Goal: Answer question/provide support: Share knowledge or assist other users

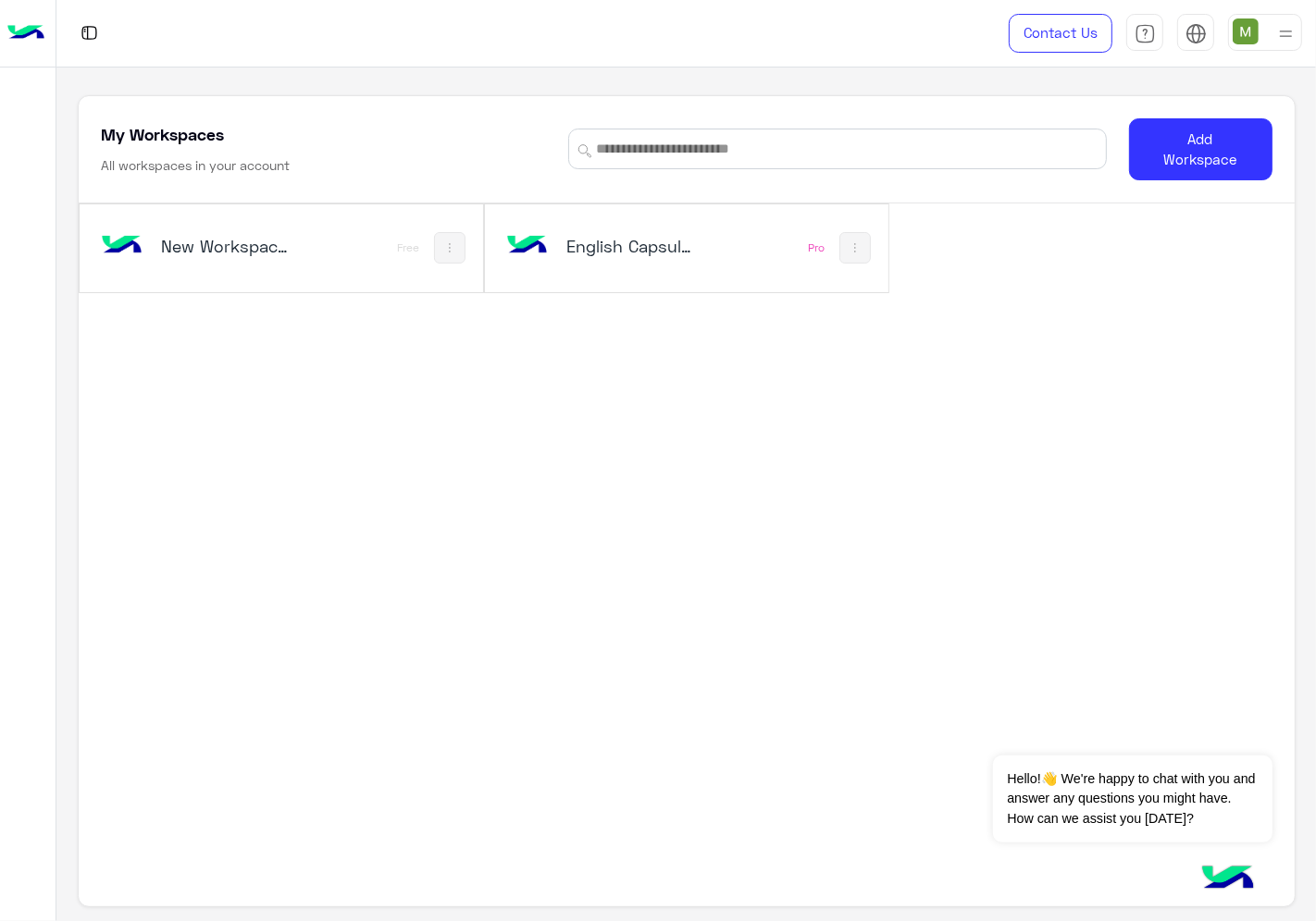
click at [717, 265] on div "English Capsules" at bounding box center [612, 248] width 221 height 53
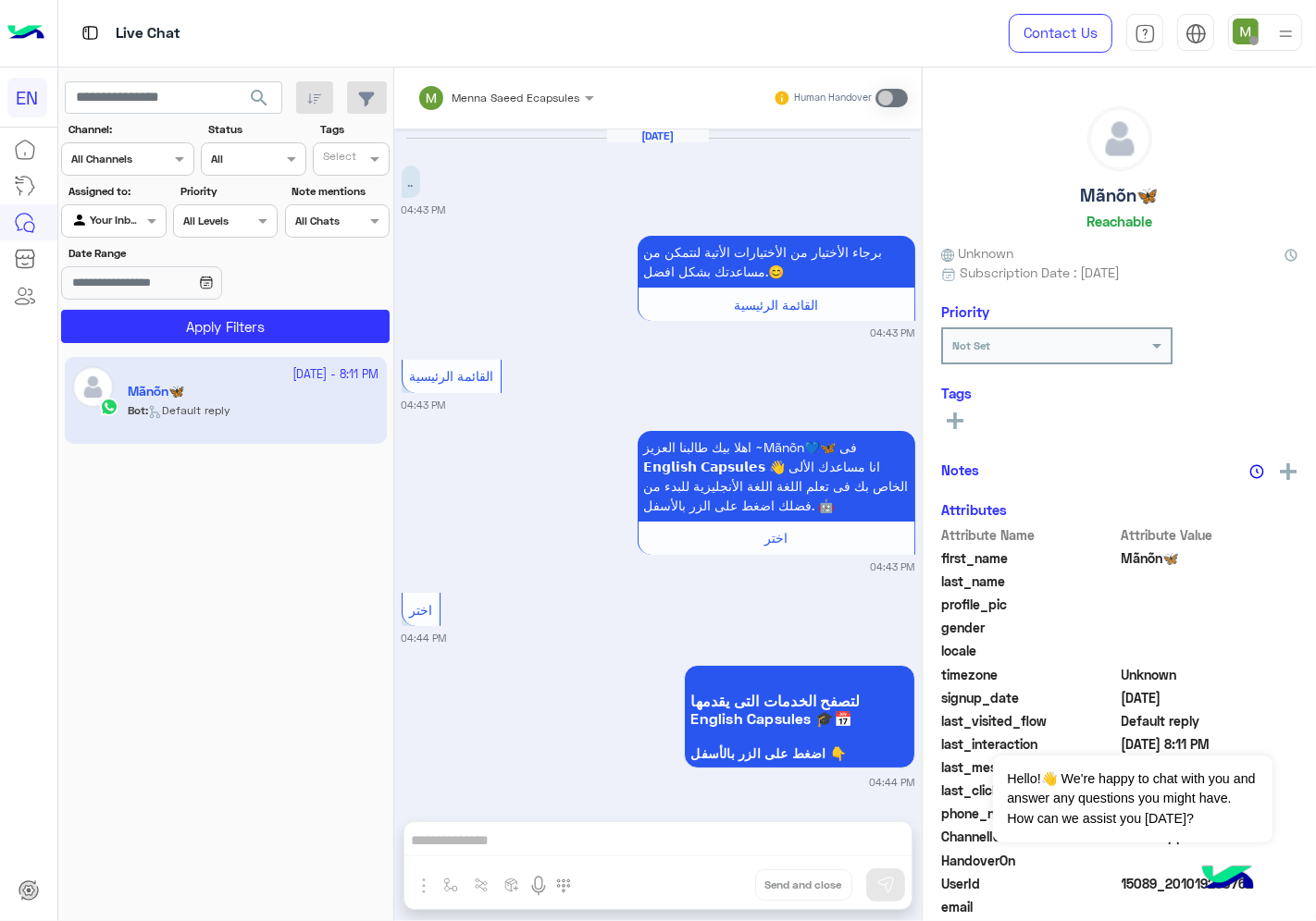
scroll to position [999, 0]
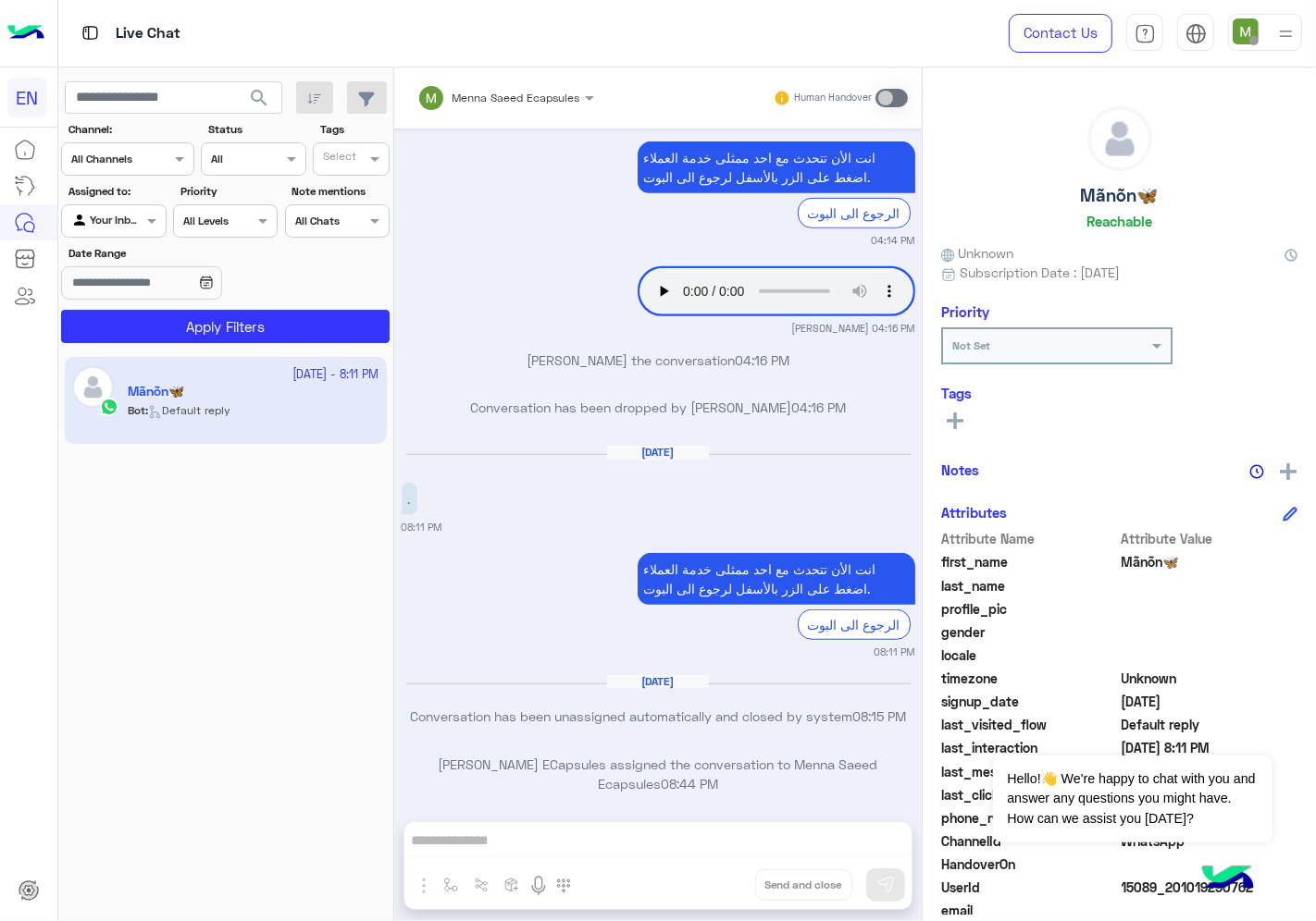
click at [111, 157] on input "text" at bounding box center [105, 157] width 67 height 17
click at [121, 226] on b "WhatsApp" at bounding box center [125, 231] width 64 height 16
click at [120, 216] on div at bounding box center [113, 219] width 103 height 18
click at [142, 324] on b "Your Inbox" at bounding box center [121, 328] width 65 height 16
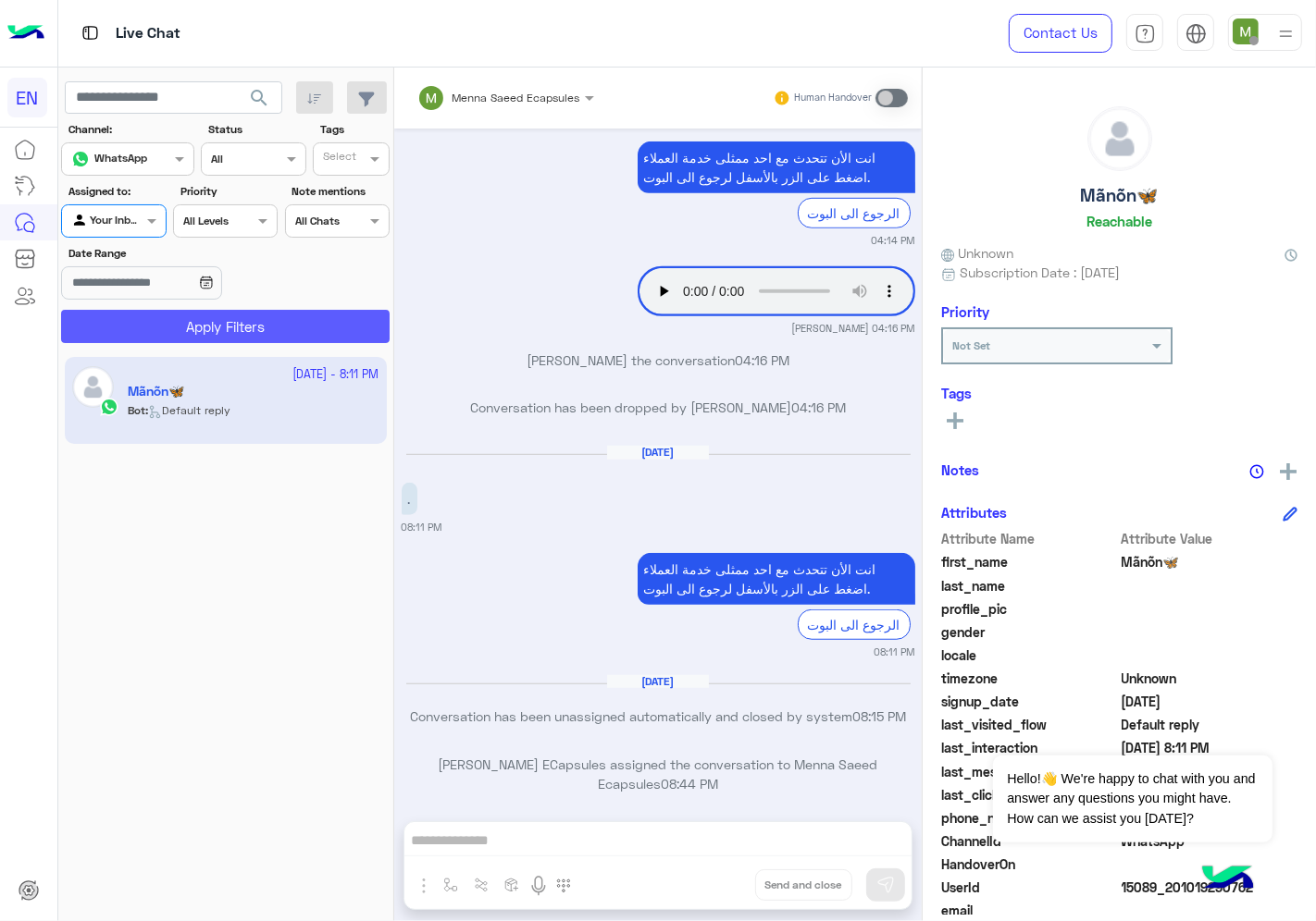
click at [181, 334] on button "Apply Filters" at bounding box center [225, 326] width 329 height 34
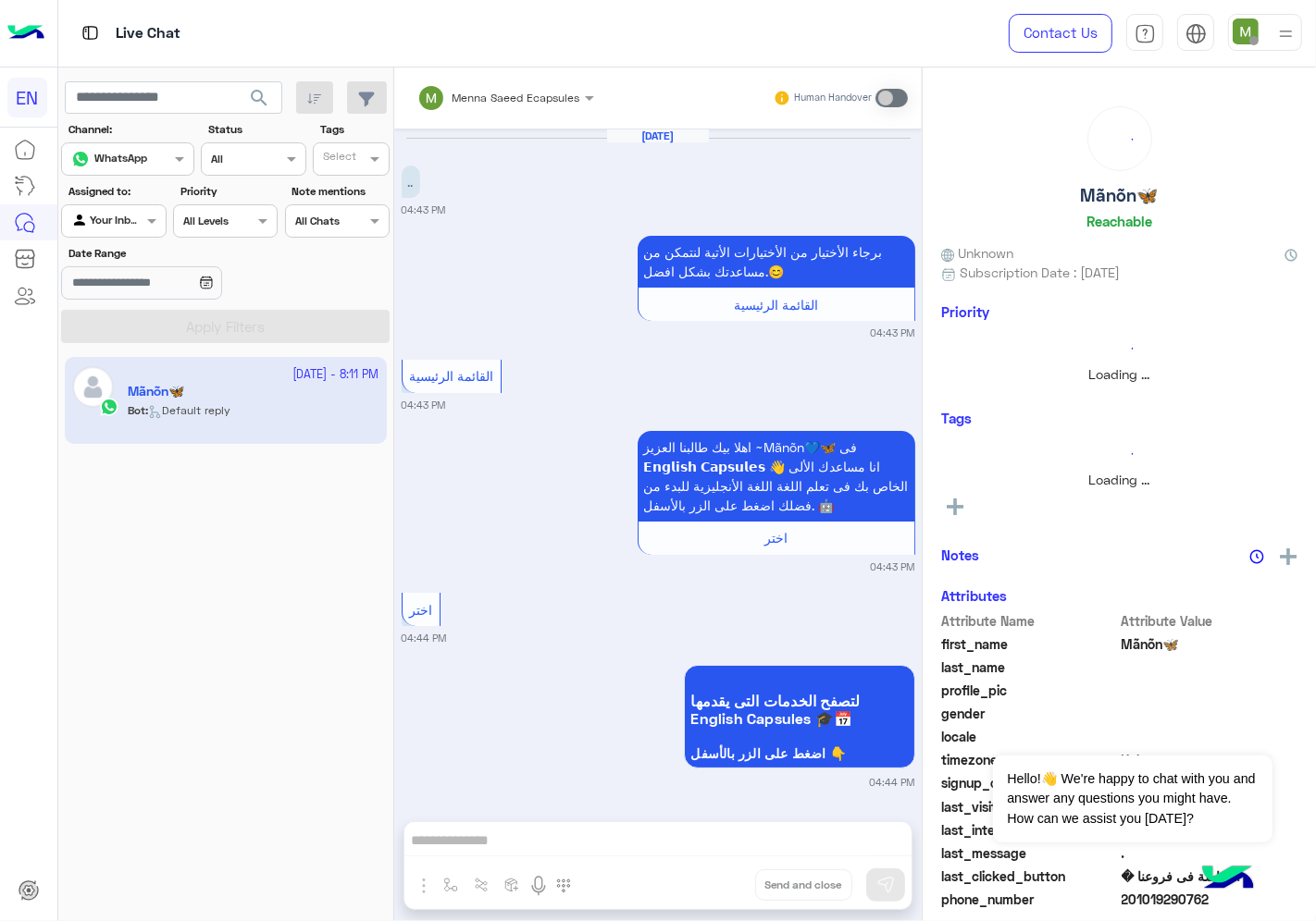
scroll to position [1020, 0]
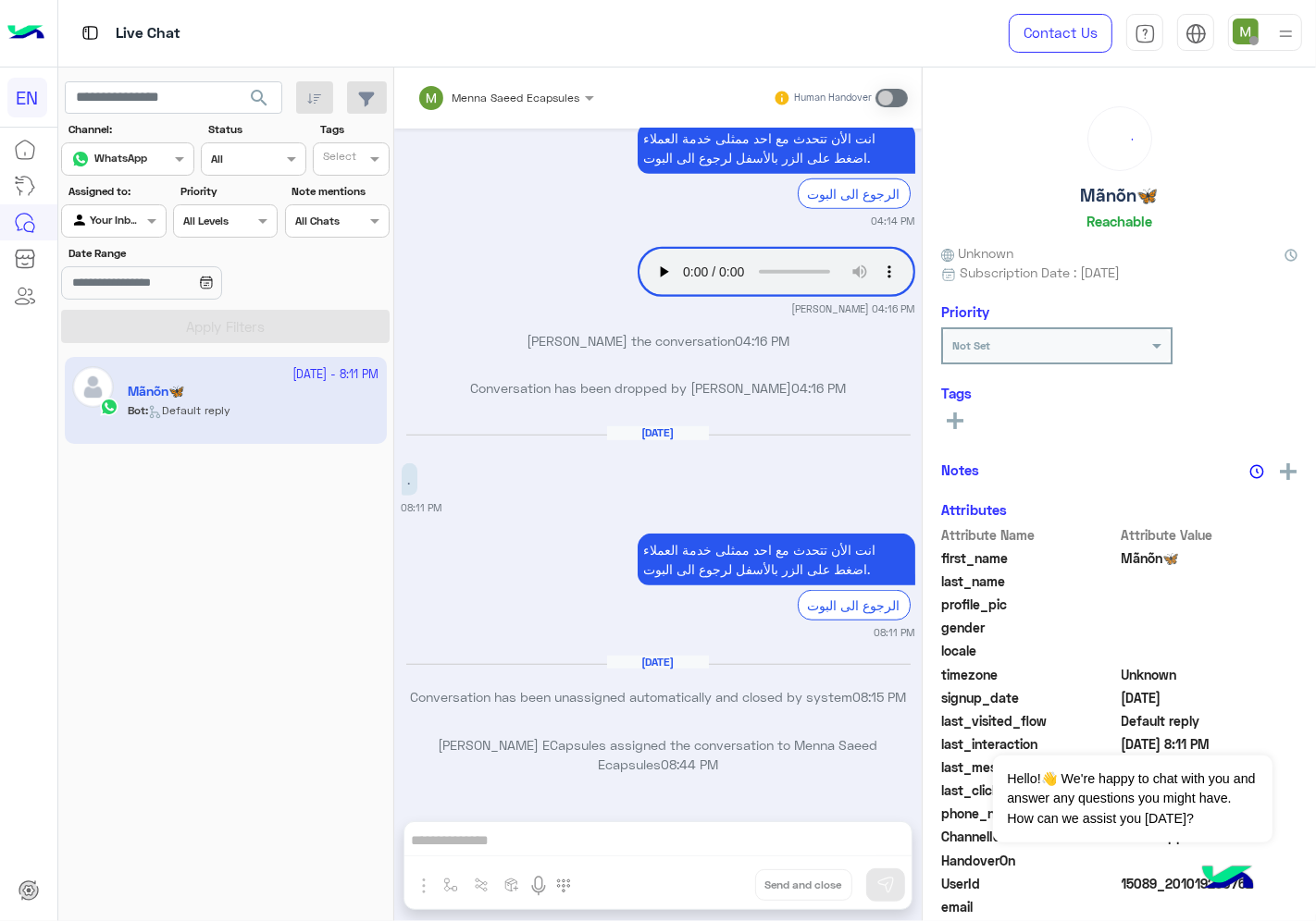
click at [124, 226] on div at bounding box center [113, 219] width 103 height 18
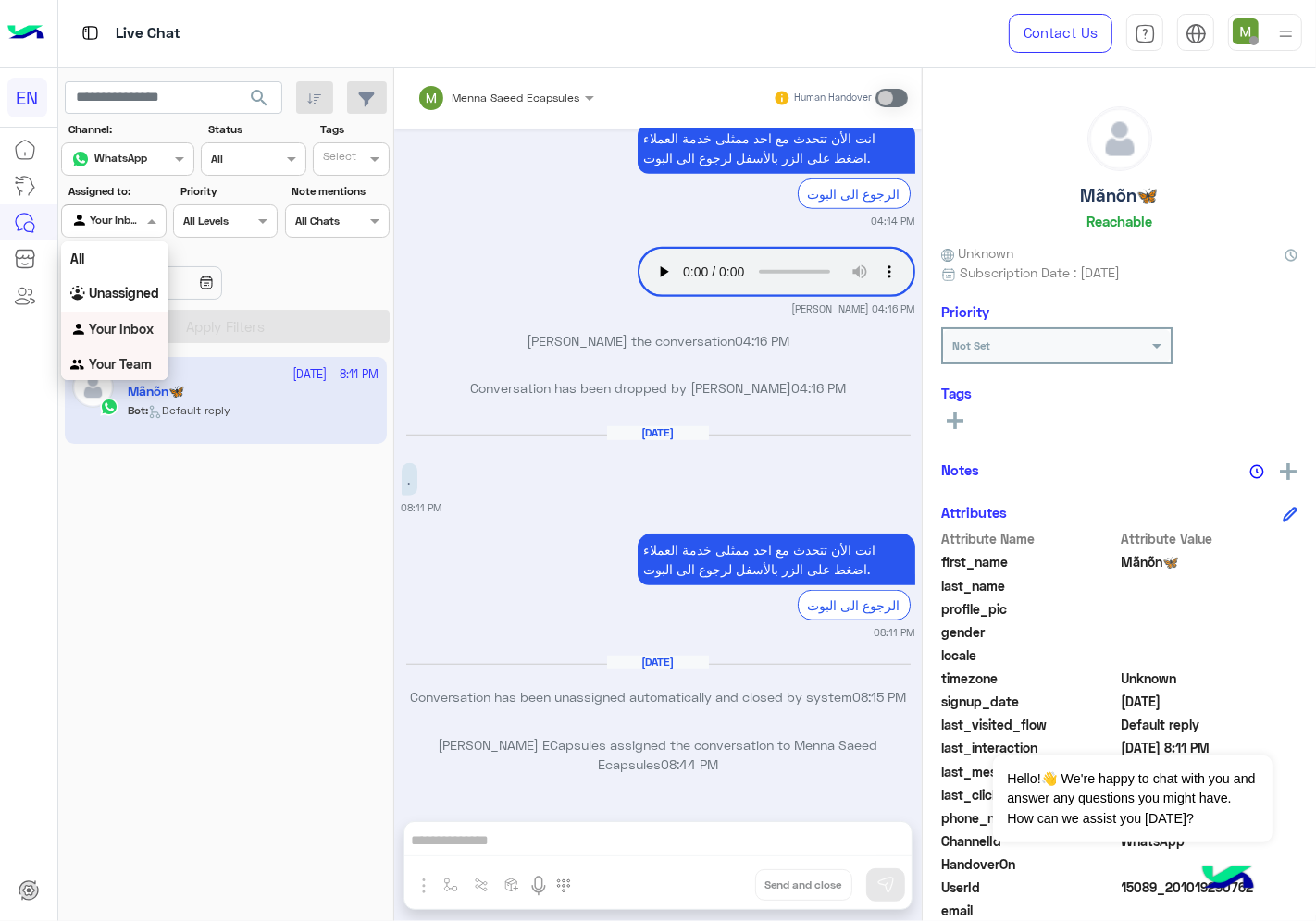
click at [133, 365] on b "Your Team" at bounding box center [120, 364] width 63 height 16
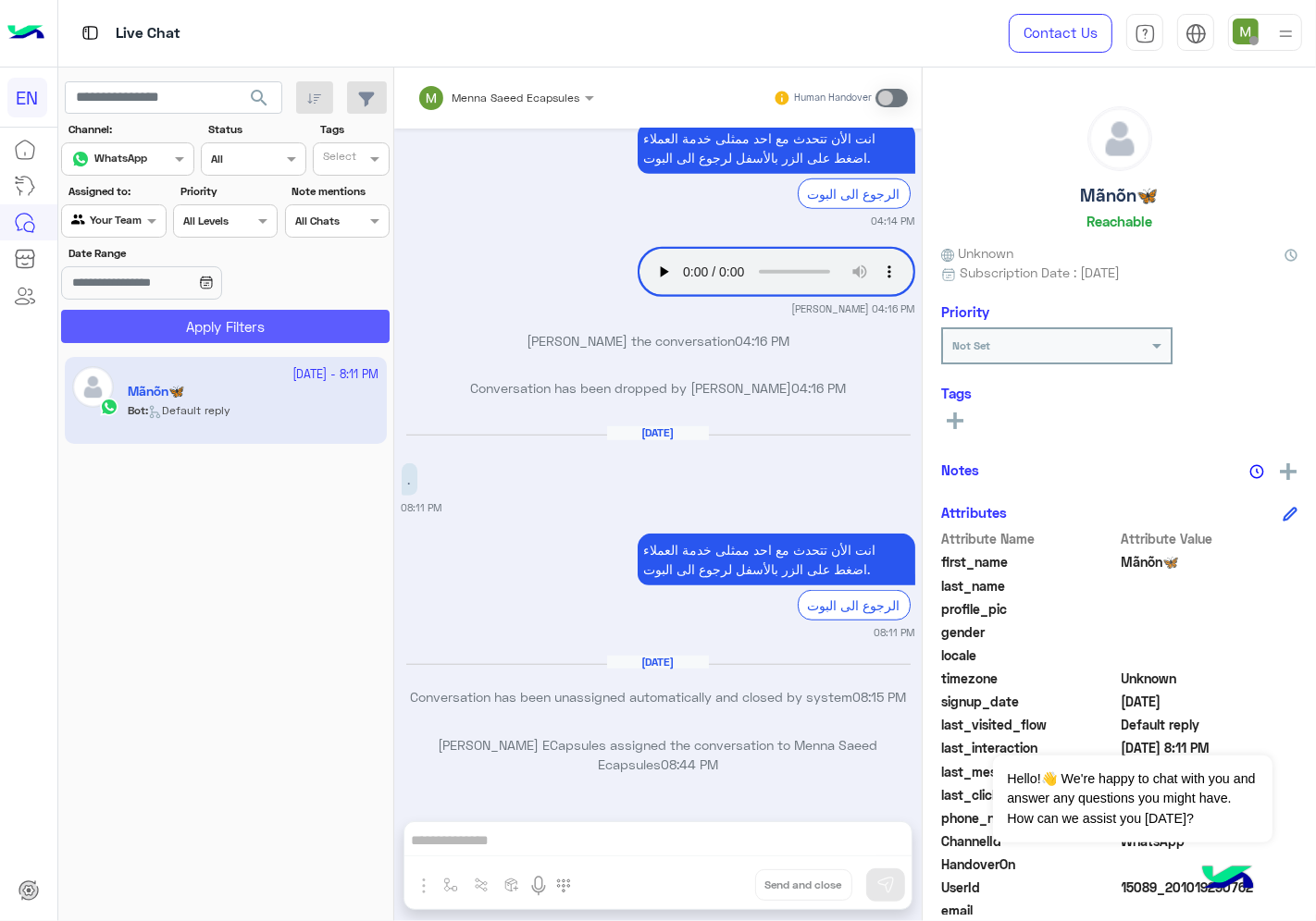
click at [183, 323] on button "Apply Filters" at bounding box center [225, 326] width 329 height 34
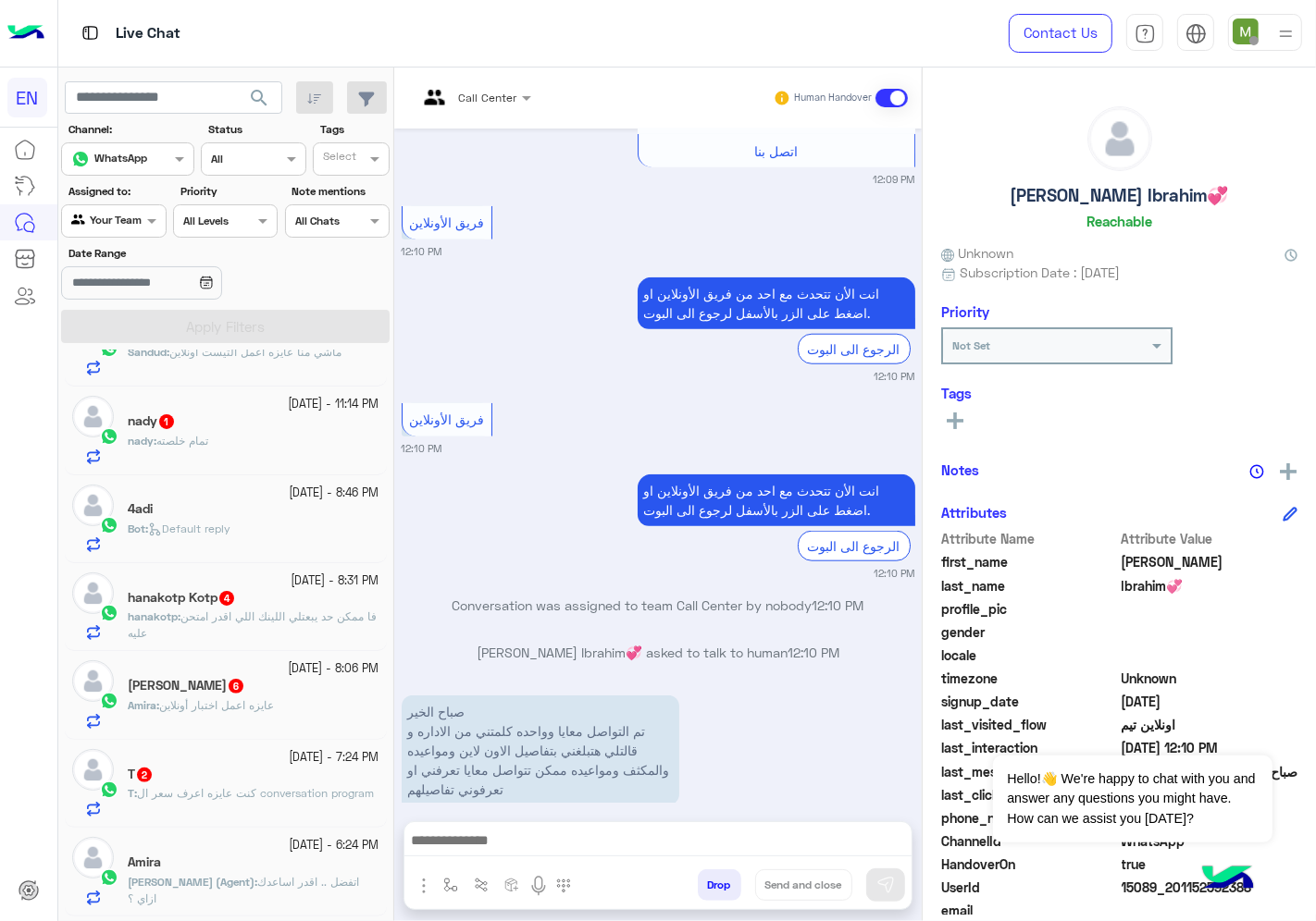
scroll to position [514, 0]
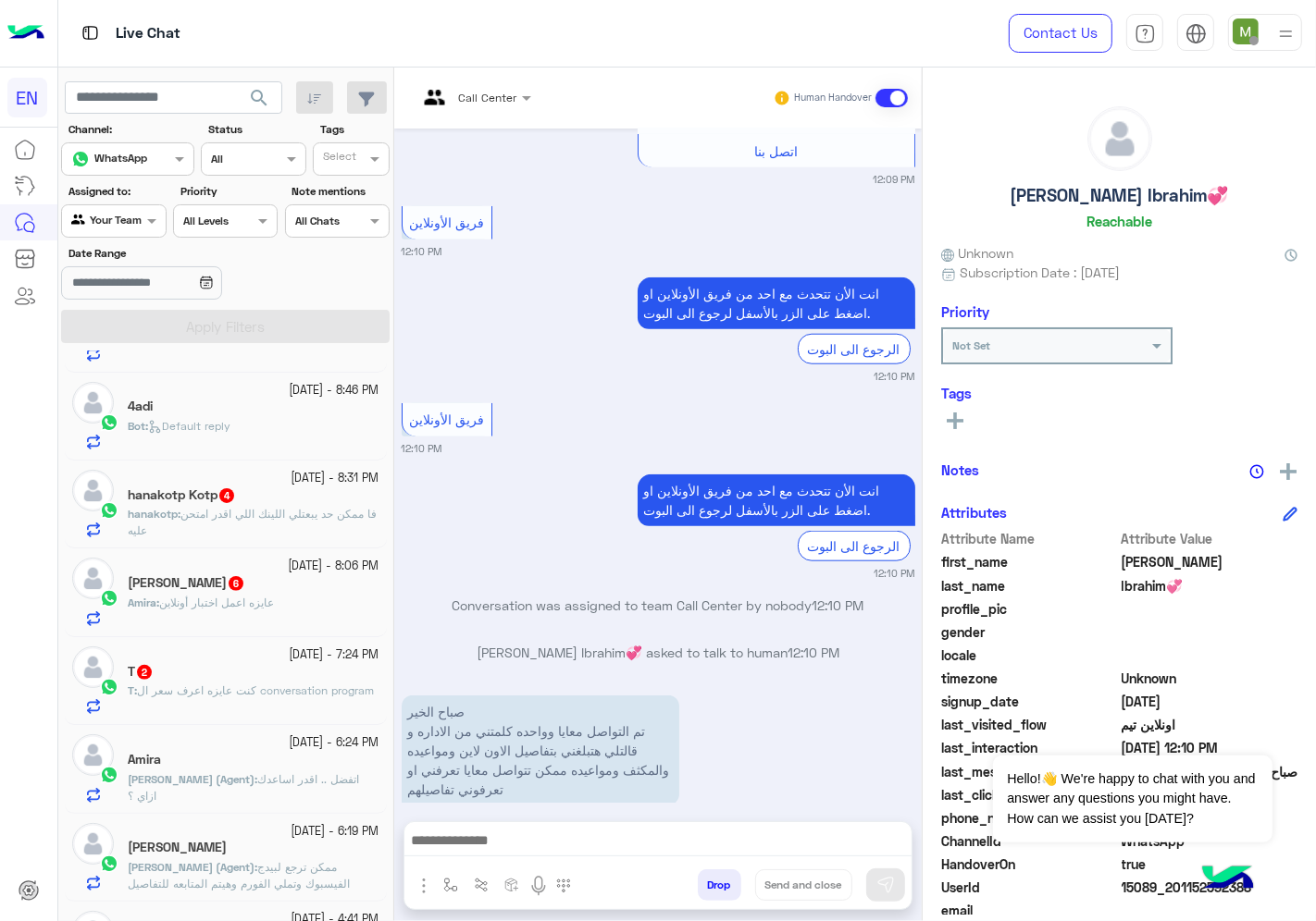
click at [262, 685] on span "كنت عايزه اعرف سعر ال conversation program" at bounding box center [256, 690] width 237 height 14
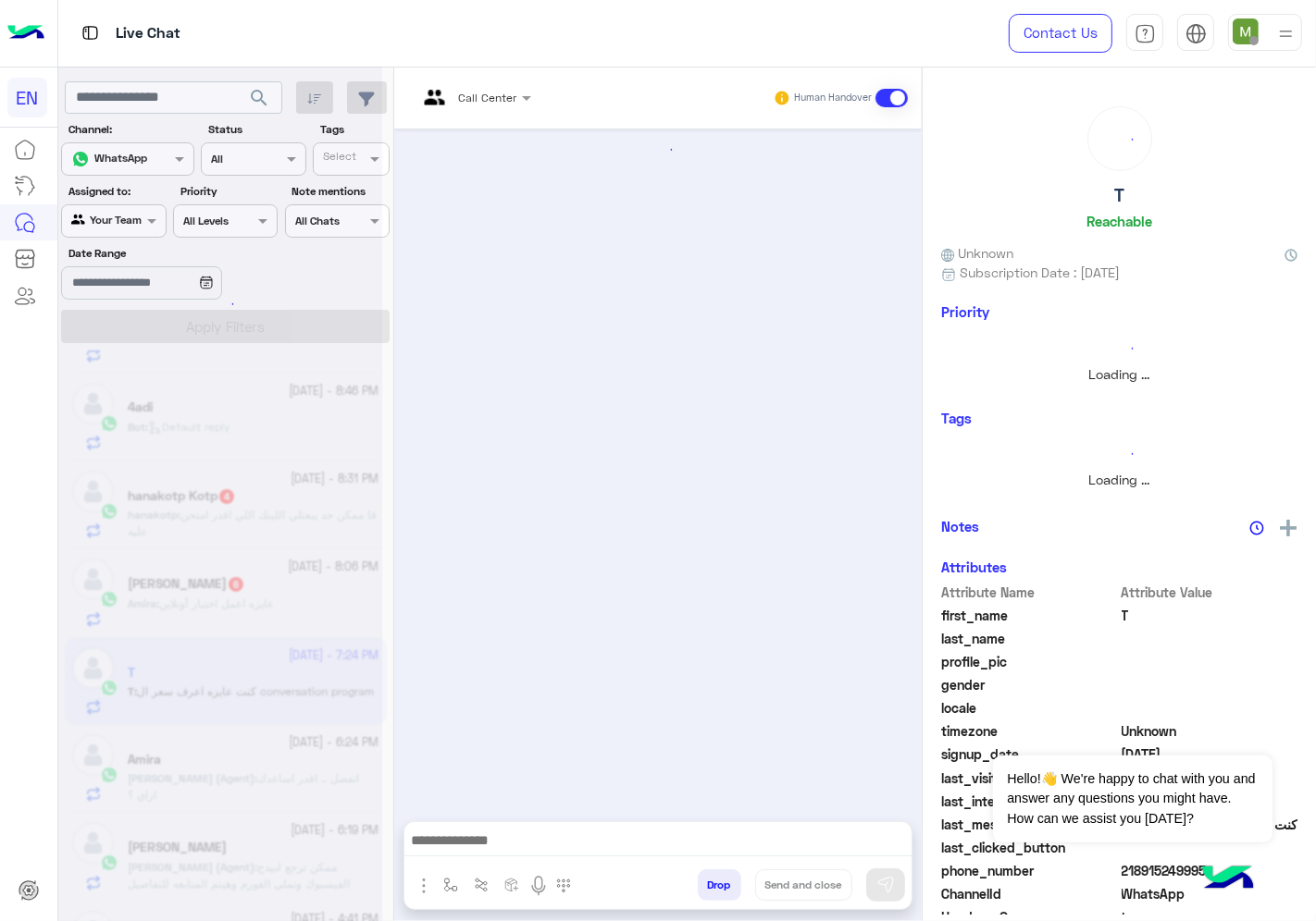
scroll to position [514, 0]
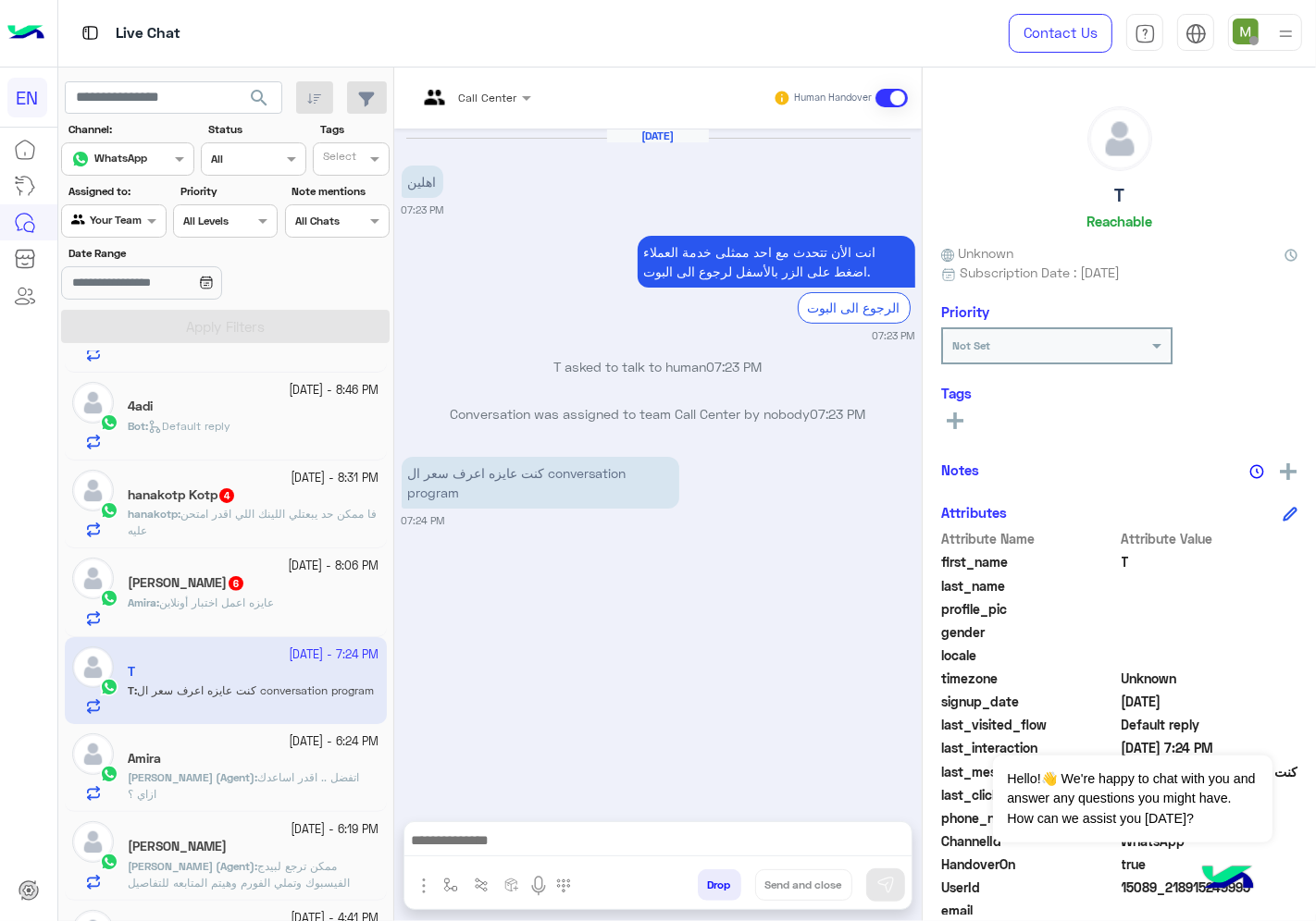
click at [493, 87] on div at bounding box center [475, 95] width 132 height 18
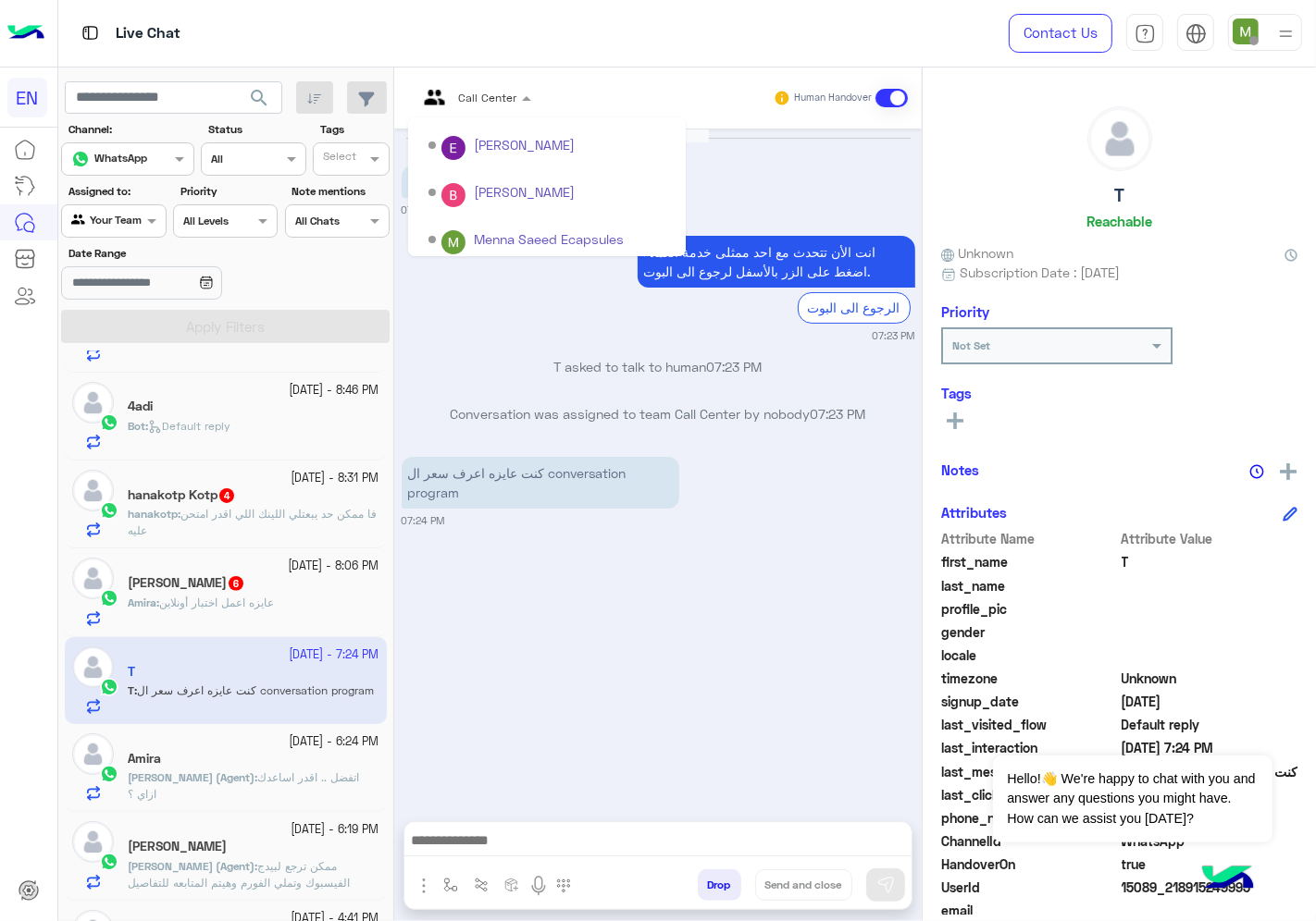
scroll to position [259, 0]
click at [477, 238] on div "Sales Team" at bounding box center [547, 240] width 277 height 35
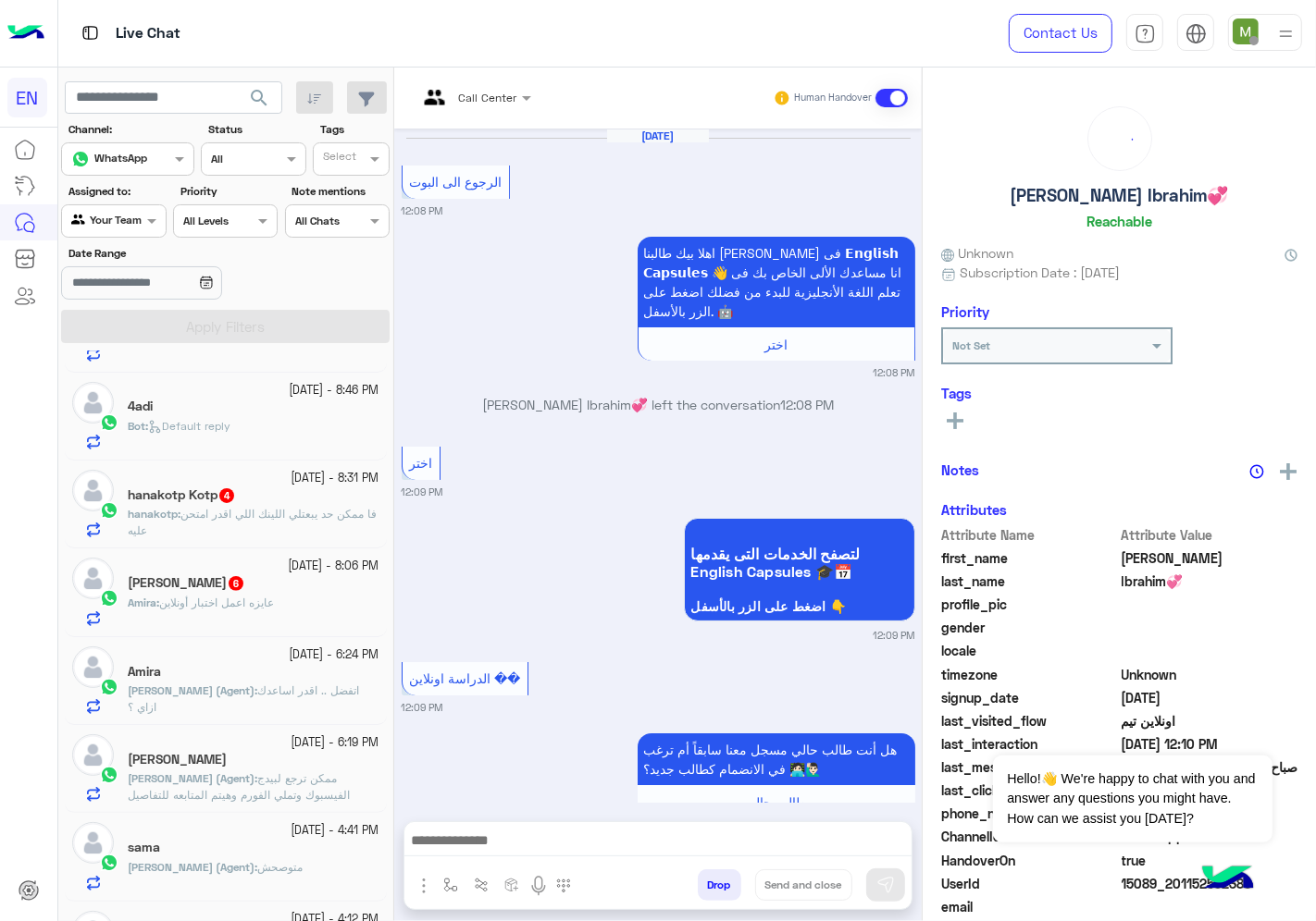
scroll to position [1397, 0]
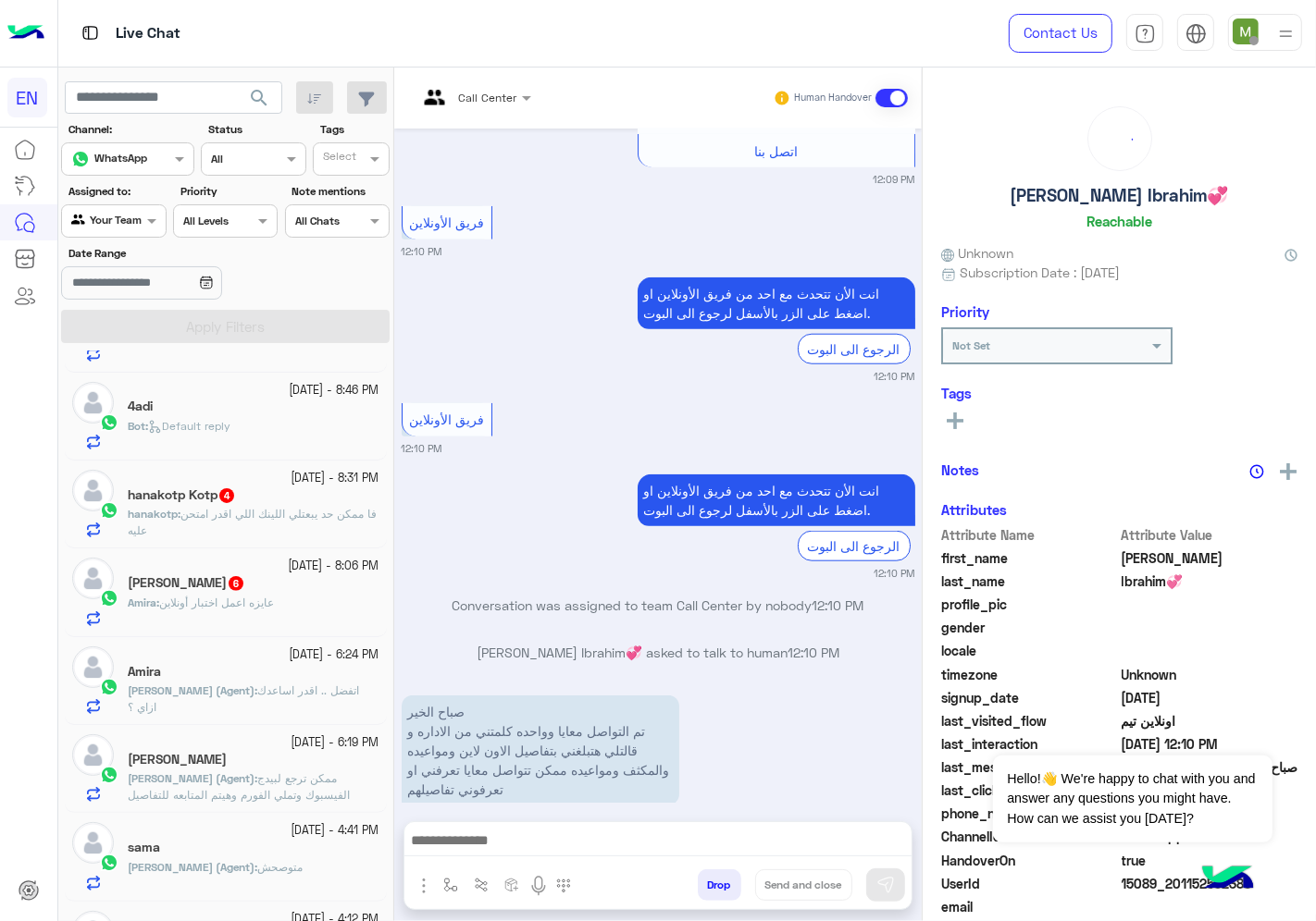
click at [268, 603] on span "عايزه اعمل اختبار أونلاين" at bounding box center [216, 602] width 114 height 14
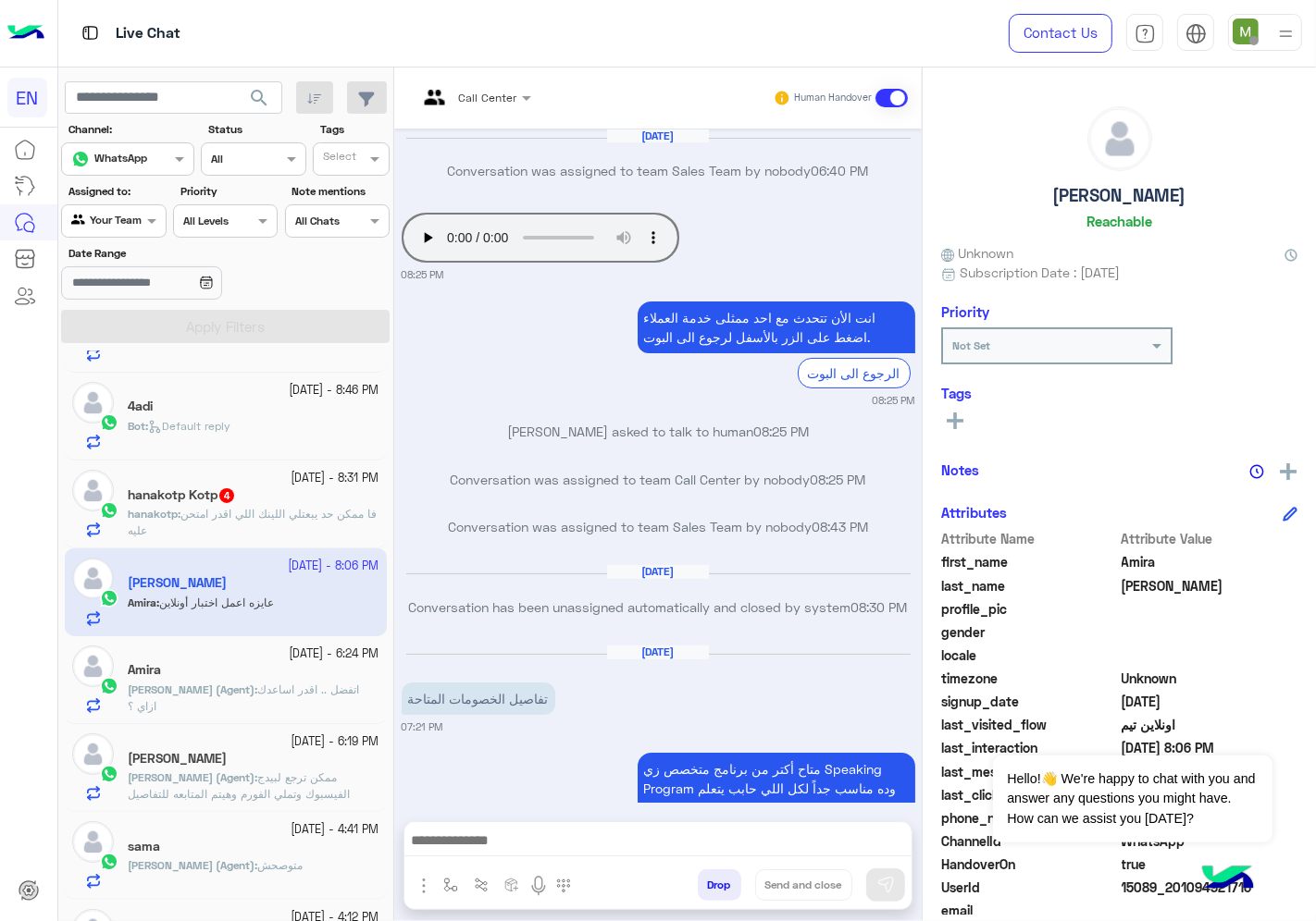
scroll to position [2674, 0]
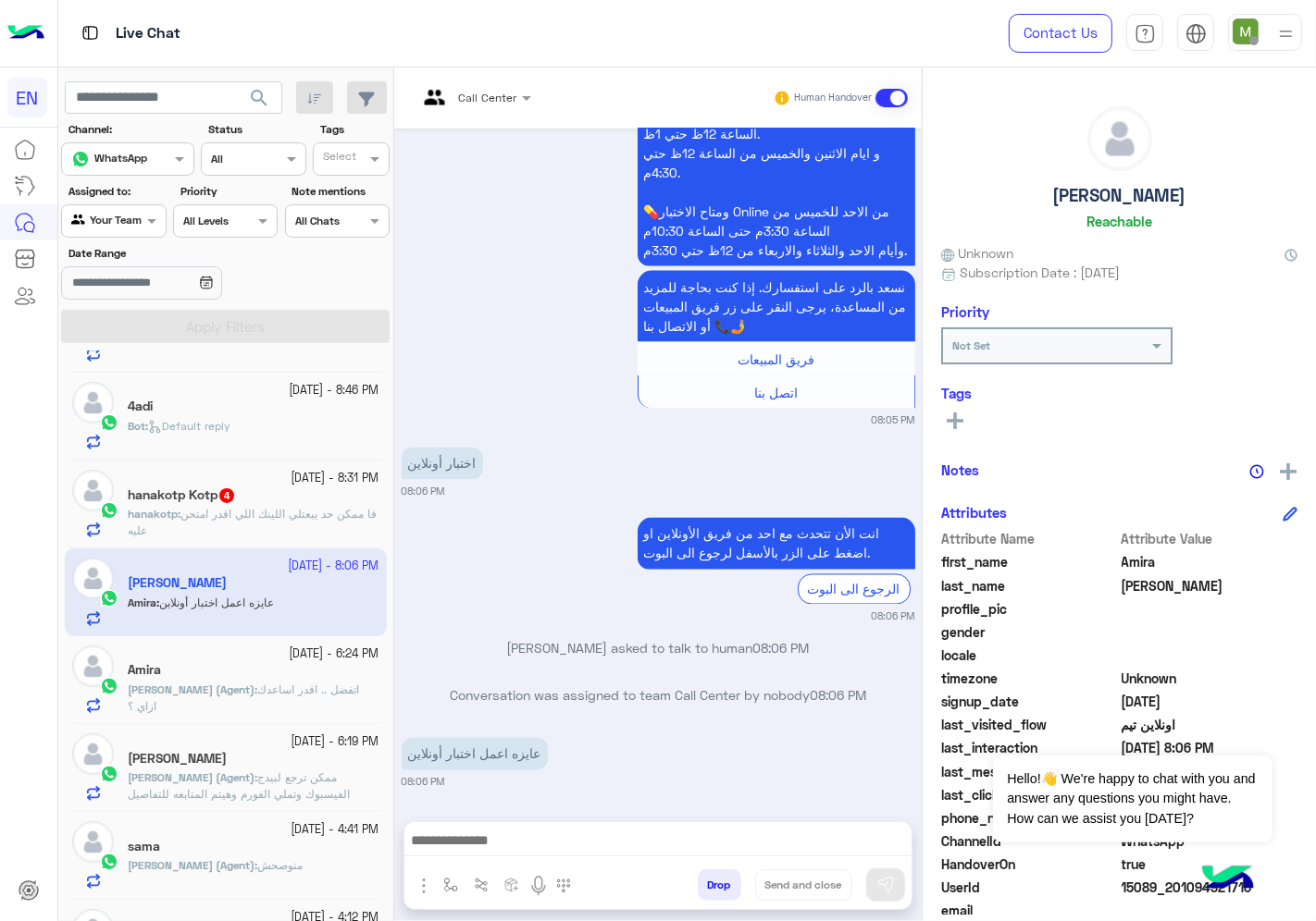
click at [479, 102] on input "text" at bounding box center [451, 95] width 68 height 17
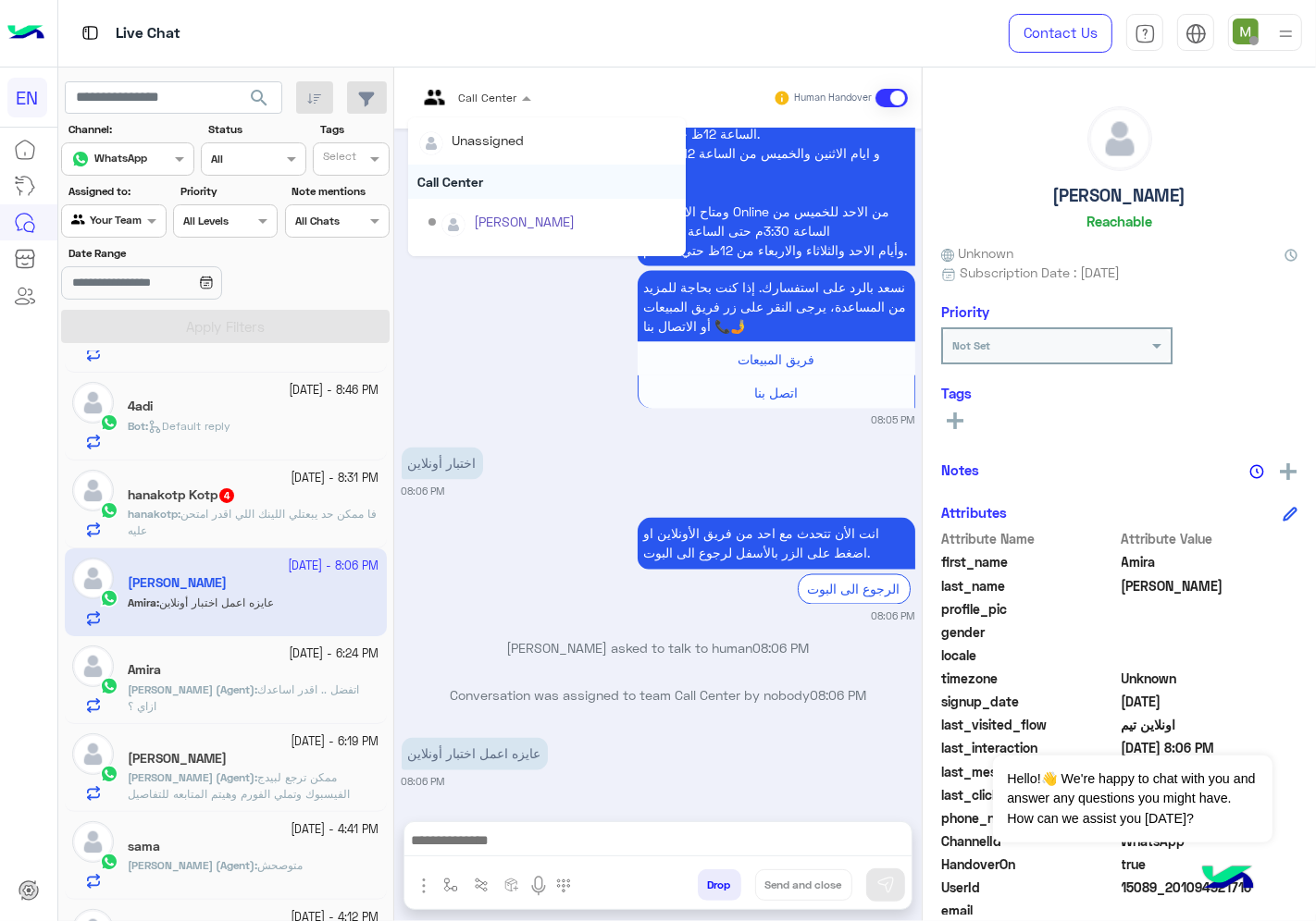
scroll to position [306, 0]
click at [475, 189] on div "Sales Team" at bounding box center [547, 192] width 277 height 35
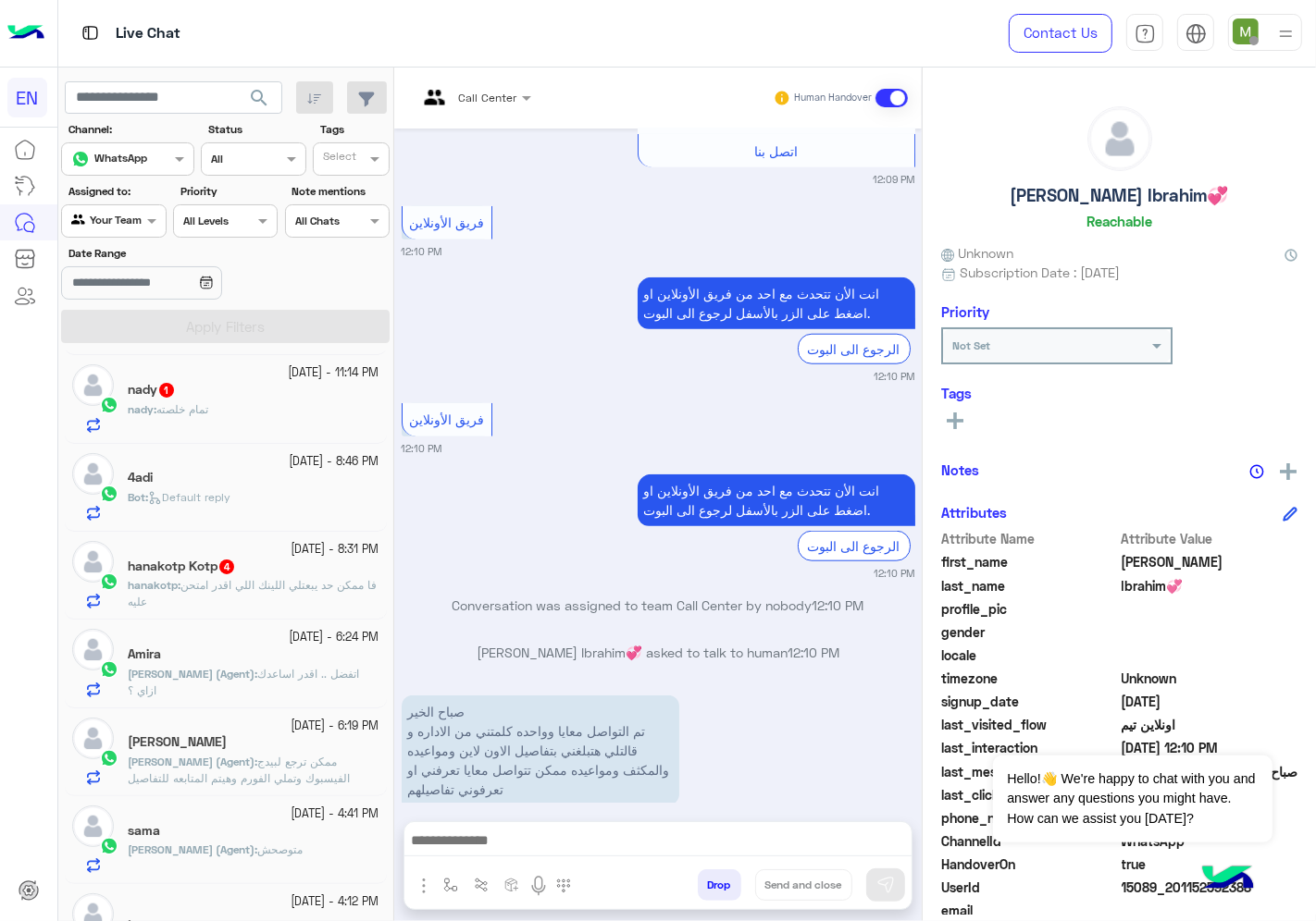
scroll to position [410, 0]
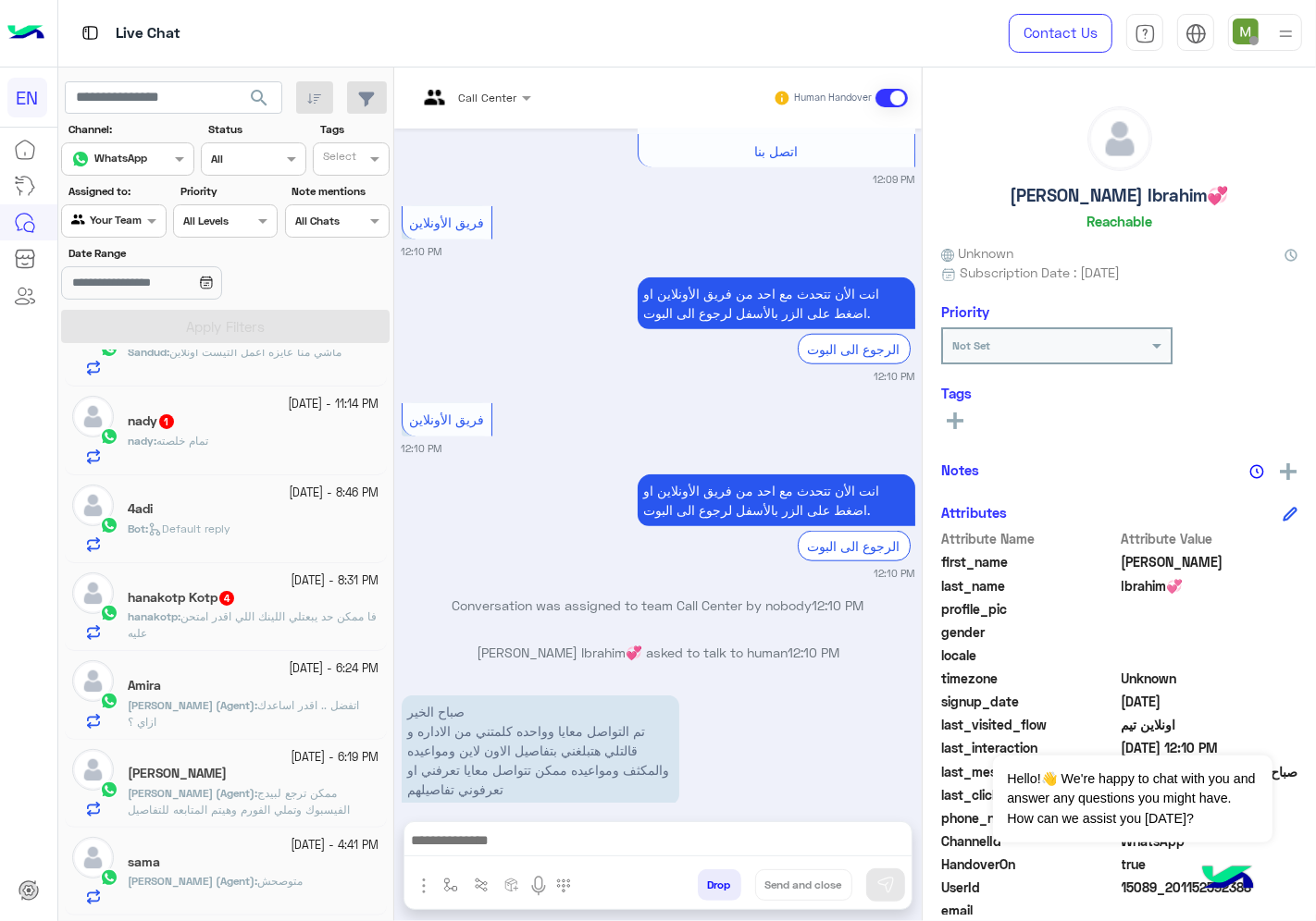
click at [283, 612] on span "فا ممكن حد يبعتلي اللينك اللي اقدر امتحن عليه" at bounding box center [252, 624] width 249 height 31
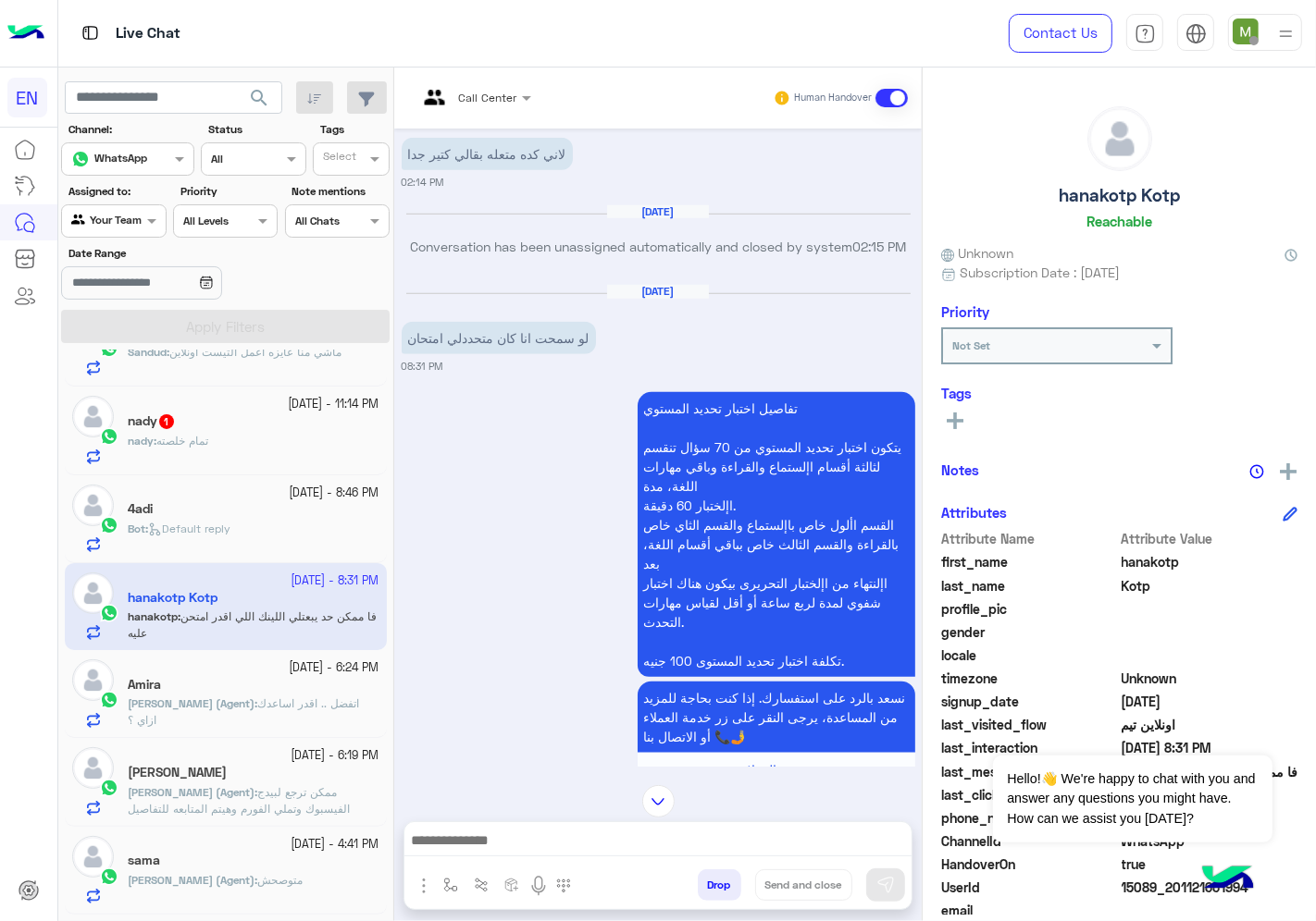
scroll to position [1164, 0]
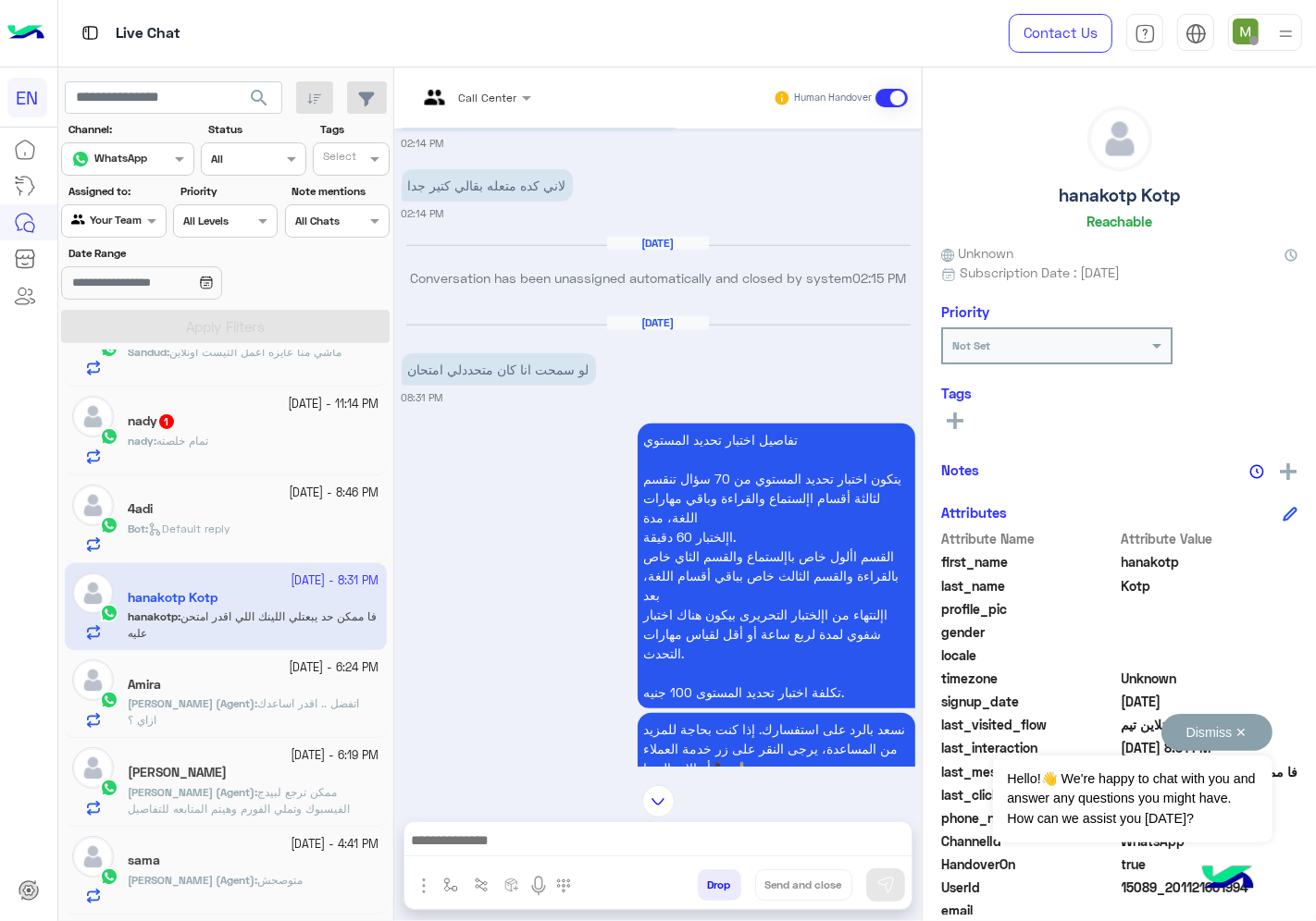
click at [1242, 733] on button "Dismiss ✕" at bounding box center [1216, 733] width 111 height 37
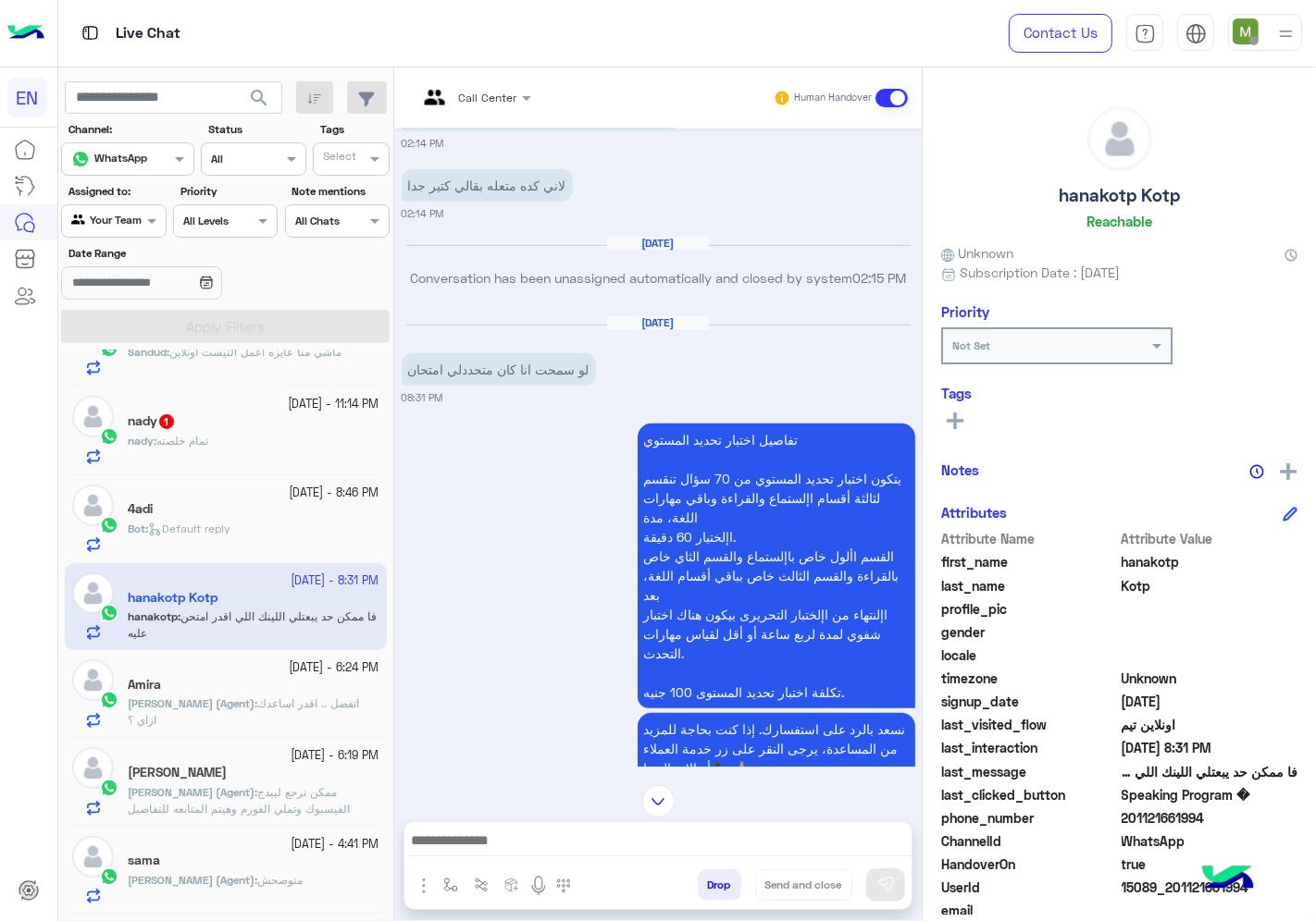
drag, startPoint x: 1218, startPoint y: 820, endPoint x: 1125, endPoint y: 815, distance: 93.1
click at [1125, 815] on span "201121661994" at bounding box center [1209, 818] width 177 height 20
copy span "01121661994"
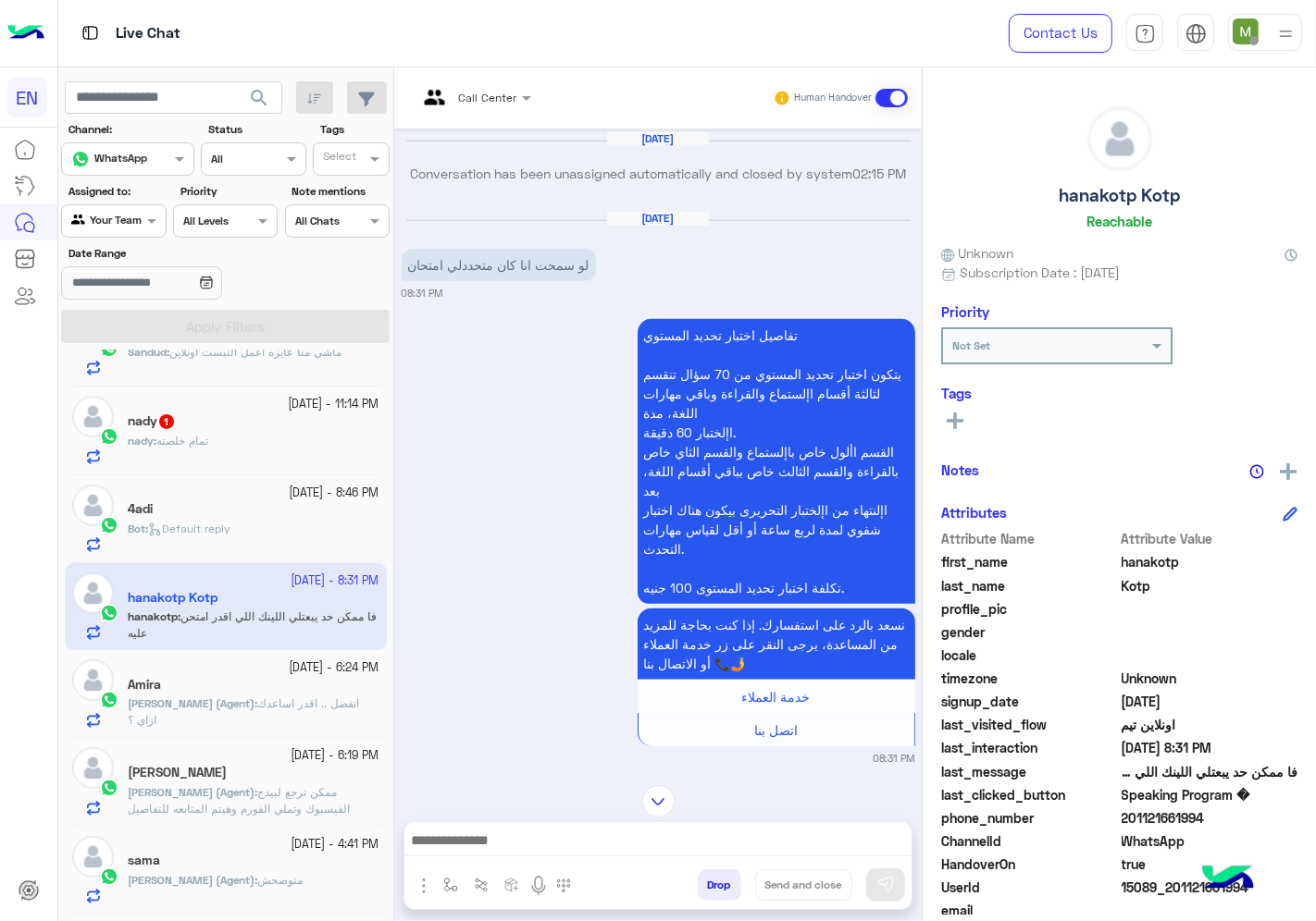
scroll to position [1267, 0]
click at [953, 412] on icon at bounding box center [955, 420] width 17 height 17
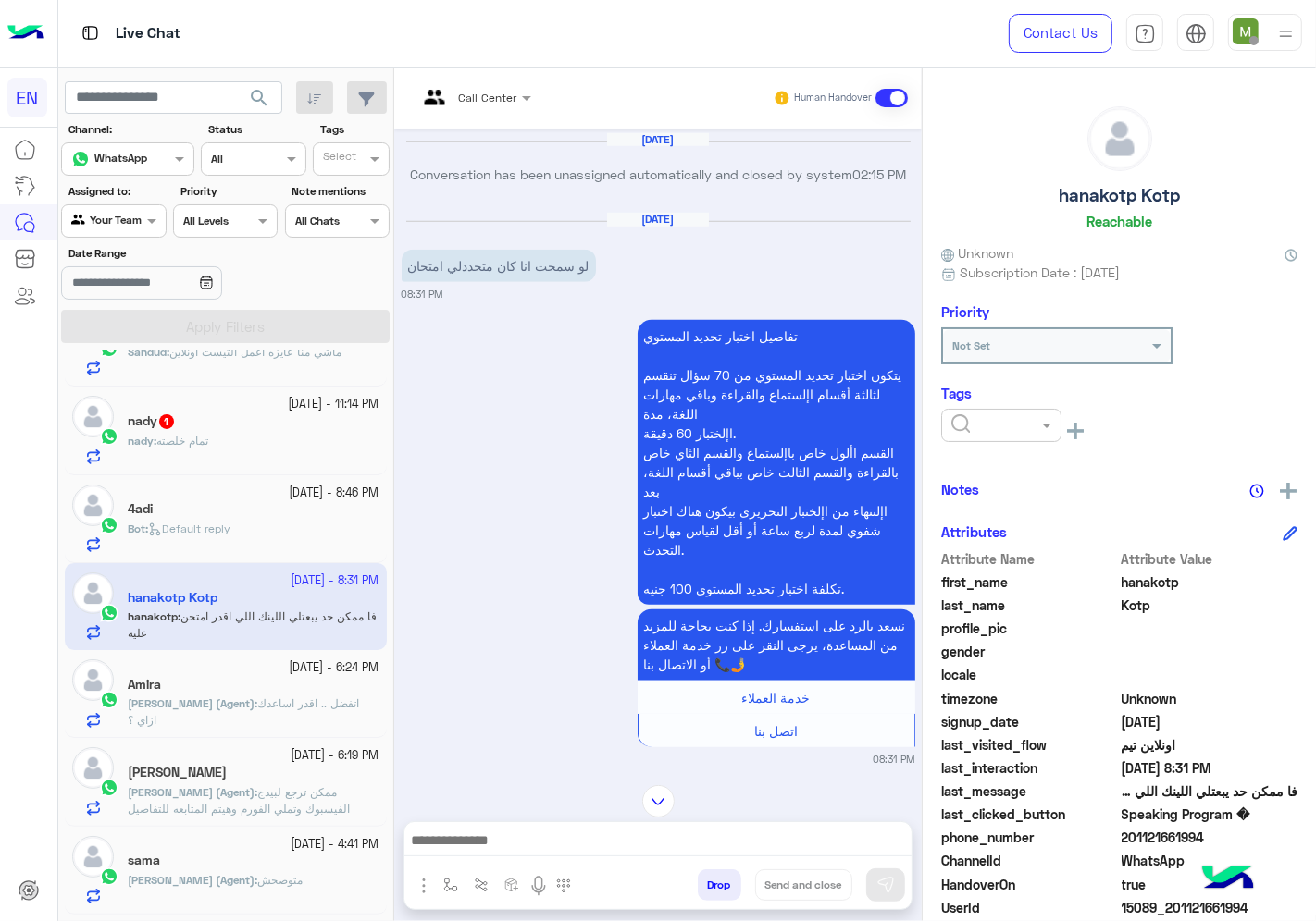
click at [978, 426] on input "text" at bounding box center [979, 423] width 56 height 17
click at [981, 457] on div "Solved" at bounding box center [1001, 470] width 120 height 35
click at [245, 539] on div "Bot : Default reply" at bounding box center [253, 536] width 252 height 33
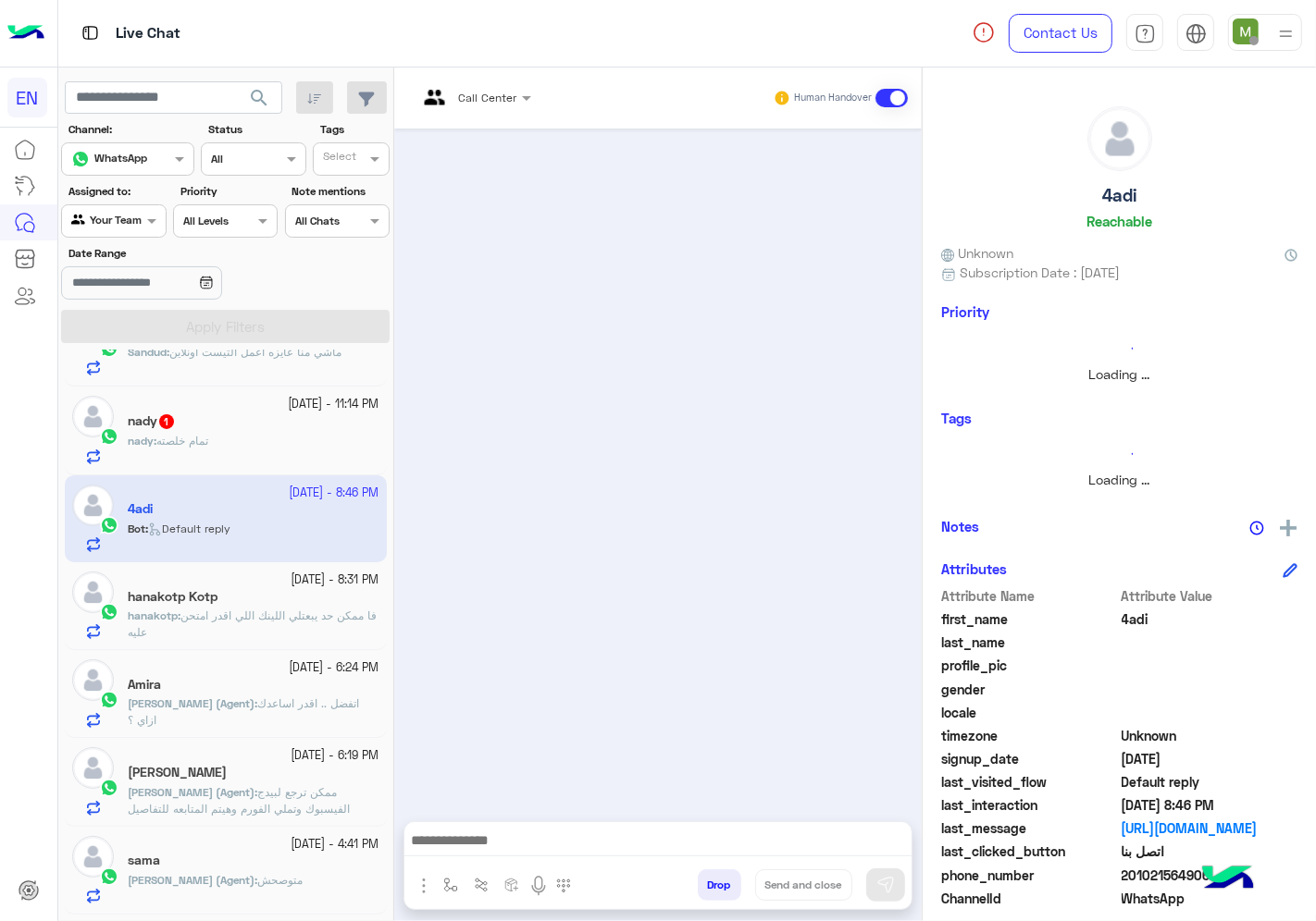
click at [222, 587] on div "[DATE] - 8:31 PM" at bounding box center [253, 581] width 252 height 18
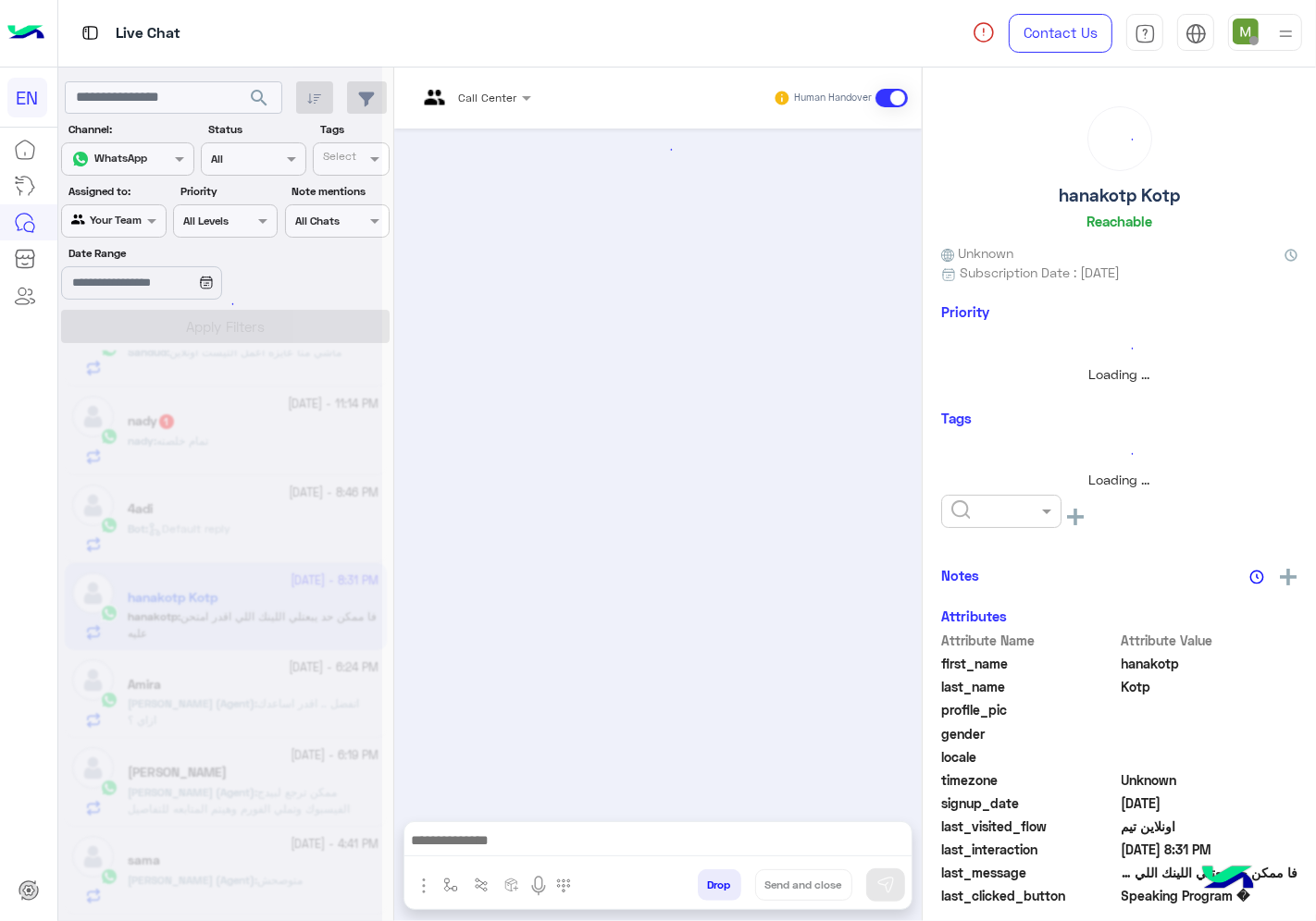
scroll to position [1677, 0]
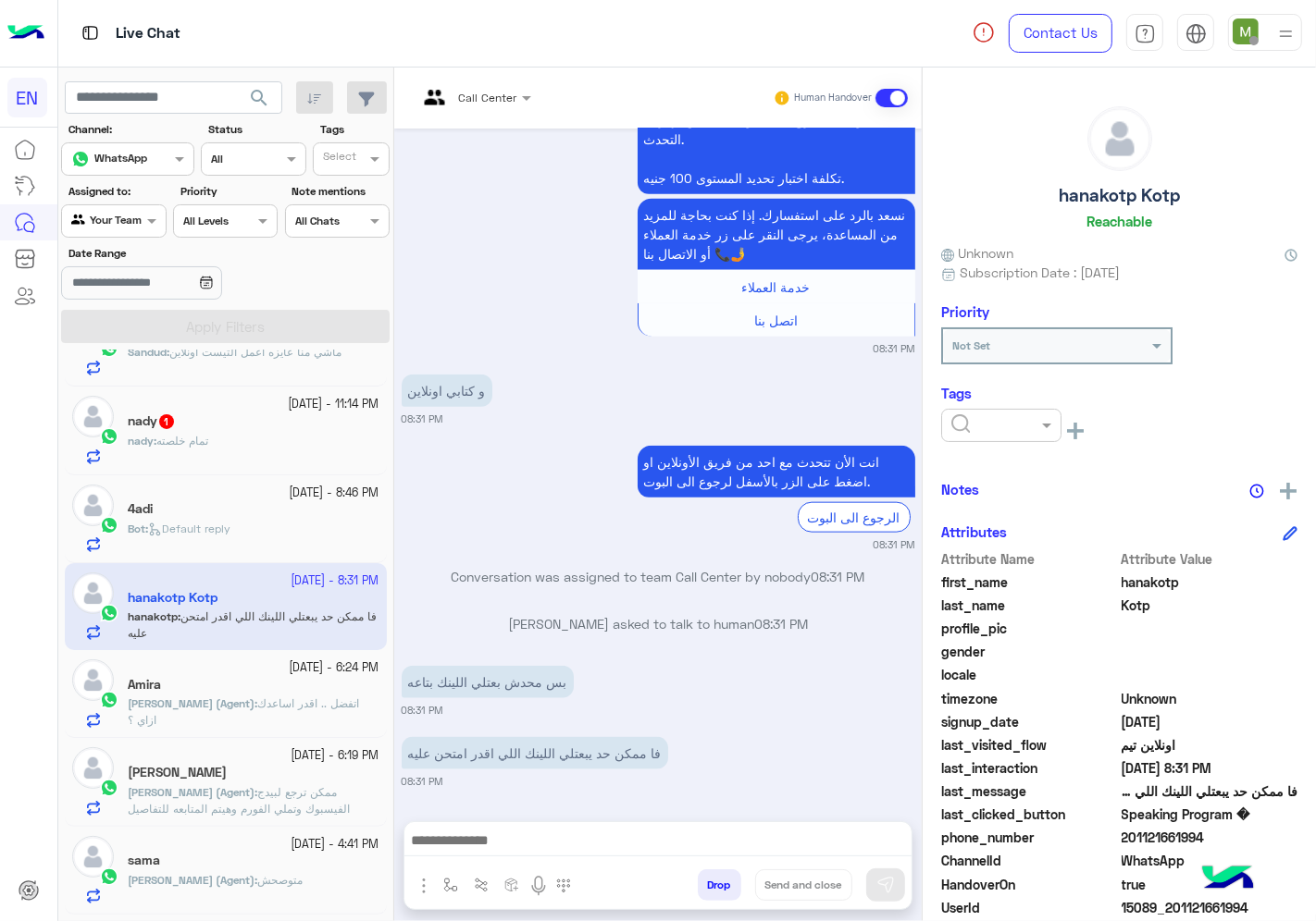
drag, startPoint x: 284, startPoint y: 544, endPoint x: 376, endPoint y: 397, distance: 173.4
click at [359, 412] on div "[DATE] - 12:10 PM [PERSON_NAME] : صباح الخير تم التواصل معايا وواحده كلمتني من …" at bounding box center [226, 639] width 335 height 578
click at [279, 660] on div "[DATE] - 6:24 PM [PERSON_NAME] (Agent) : اتفضل .. اقدر اساعدك ازاي ؟" at bounding box center [226, 693] width 322 height 88
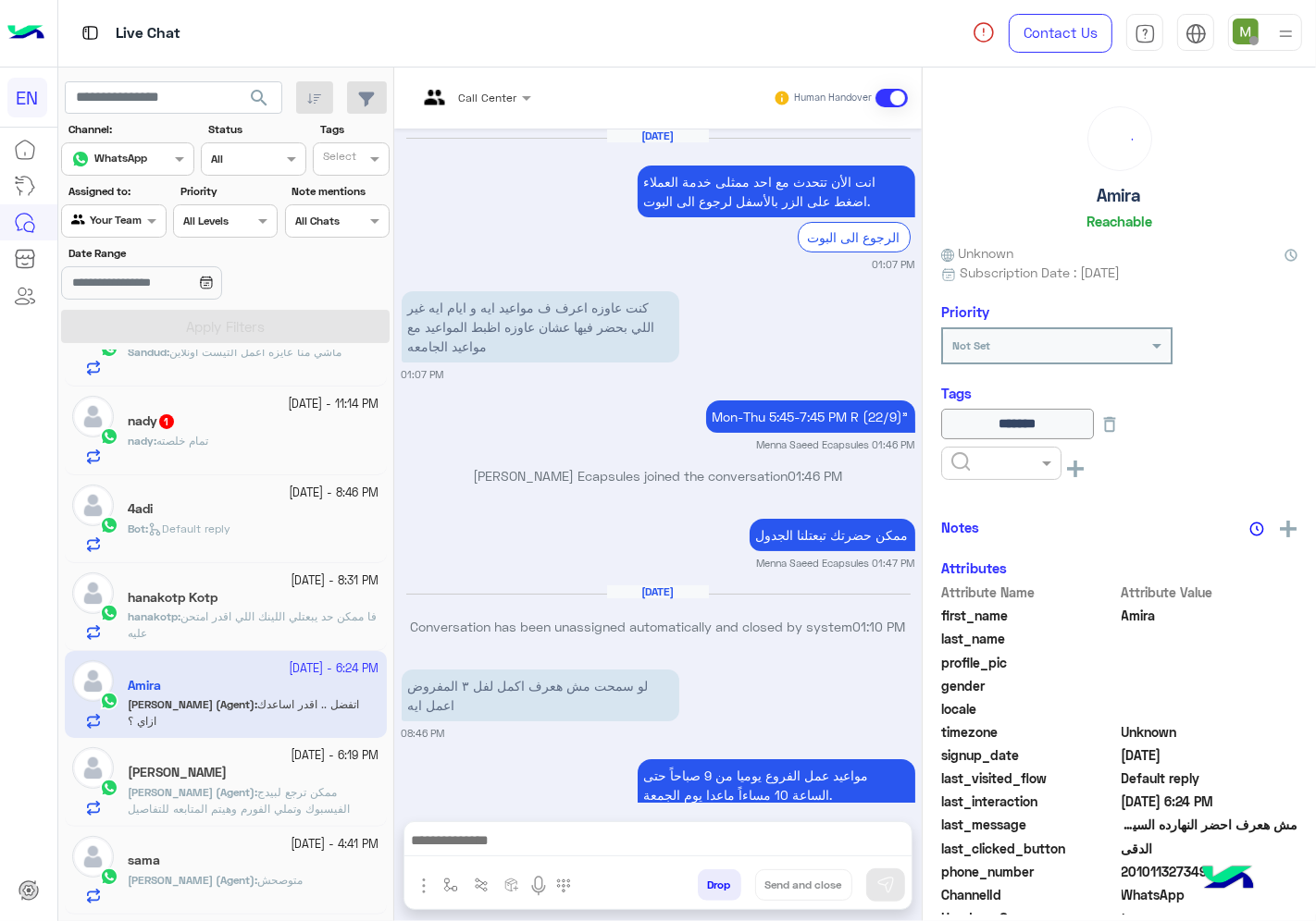
scroll to position [836, 0]
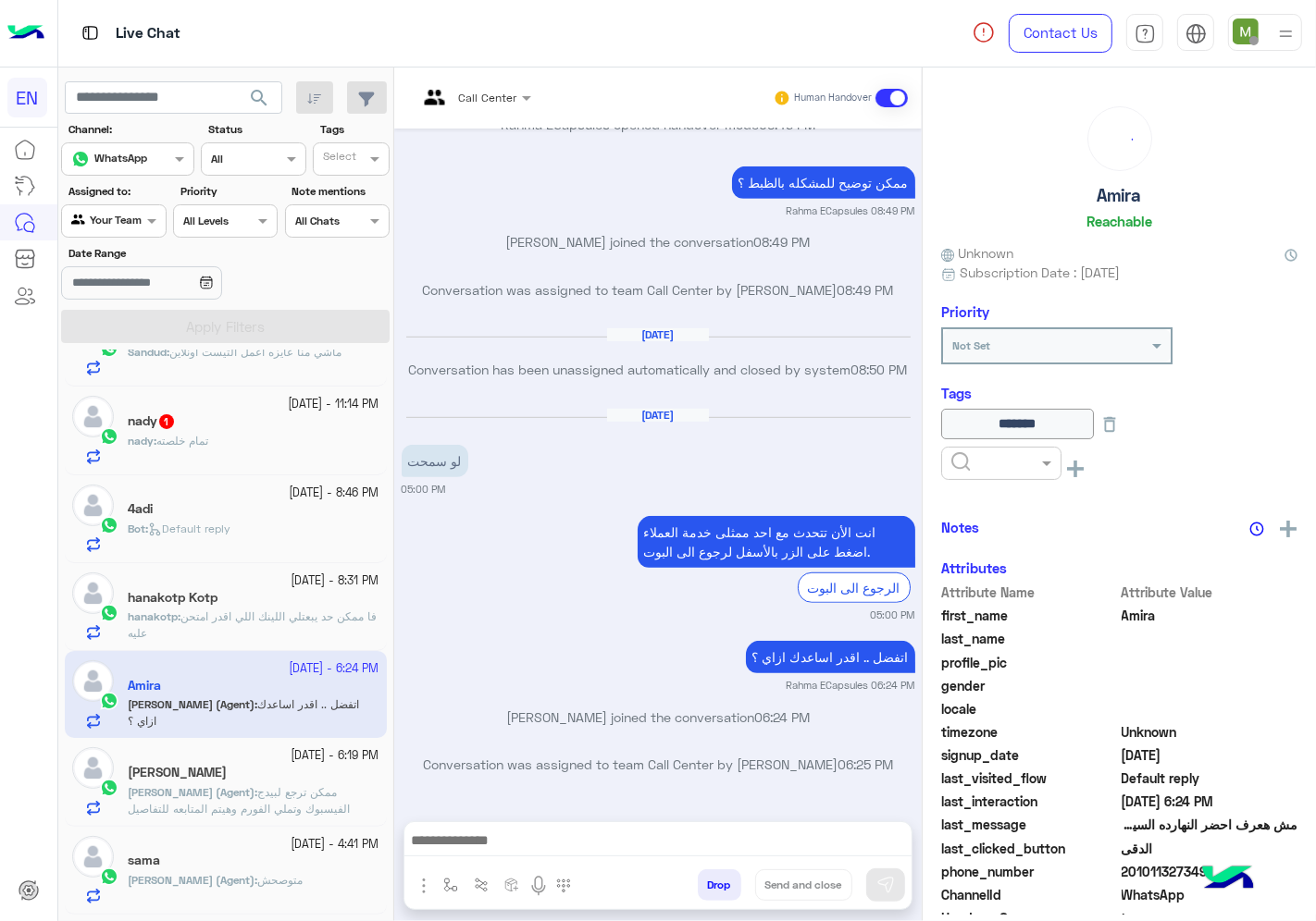
click at [291, 631] on p "hanakotp : فا ممكن حد يبعتلي اللينك اللي اقدر امتحن عليه" at bounding box center [253, 625] width 252 height 34
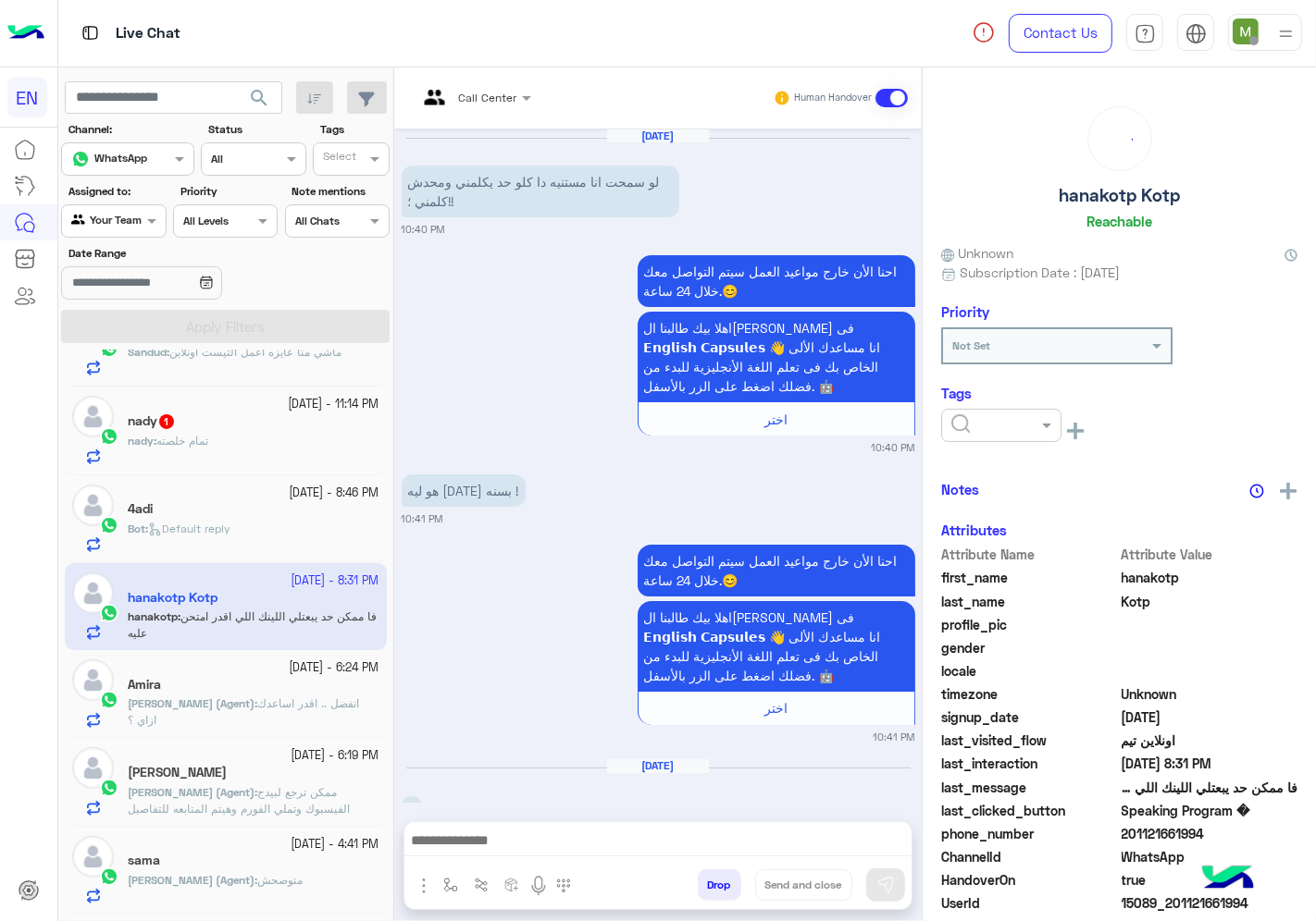
scroll to position [1677, 0]
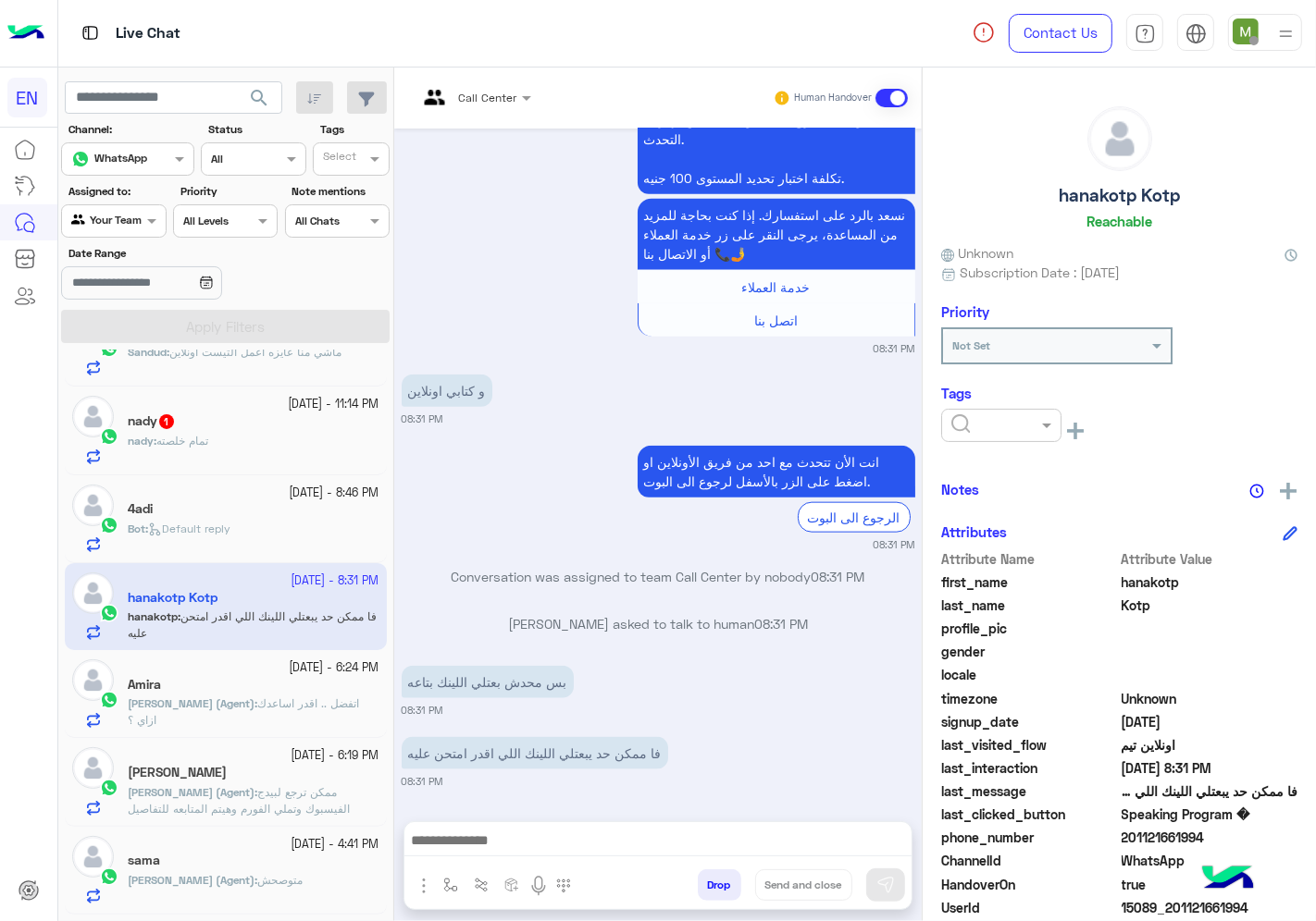
click at [977, 427] on input "text" at bounding box center [979, 423] width 56 height 17
click at [964, 455] on div "Solved" at bounding box center [1001, 470] width 120 height 35
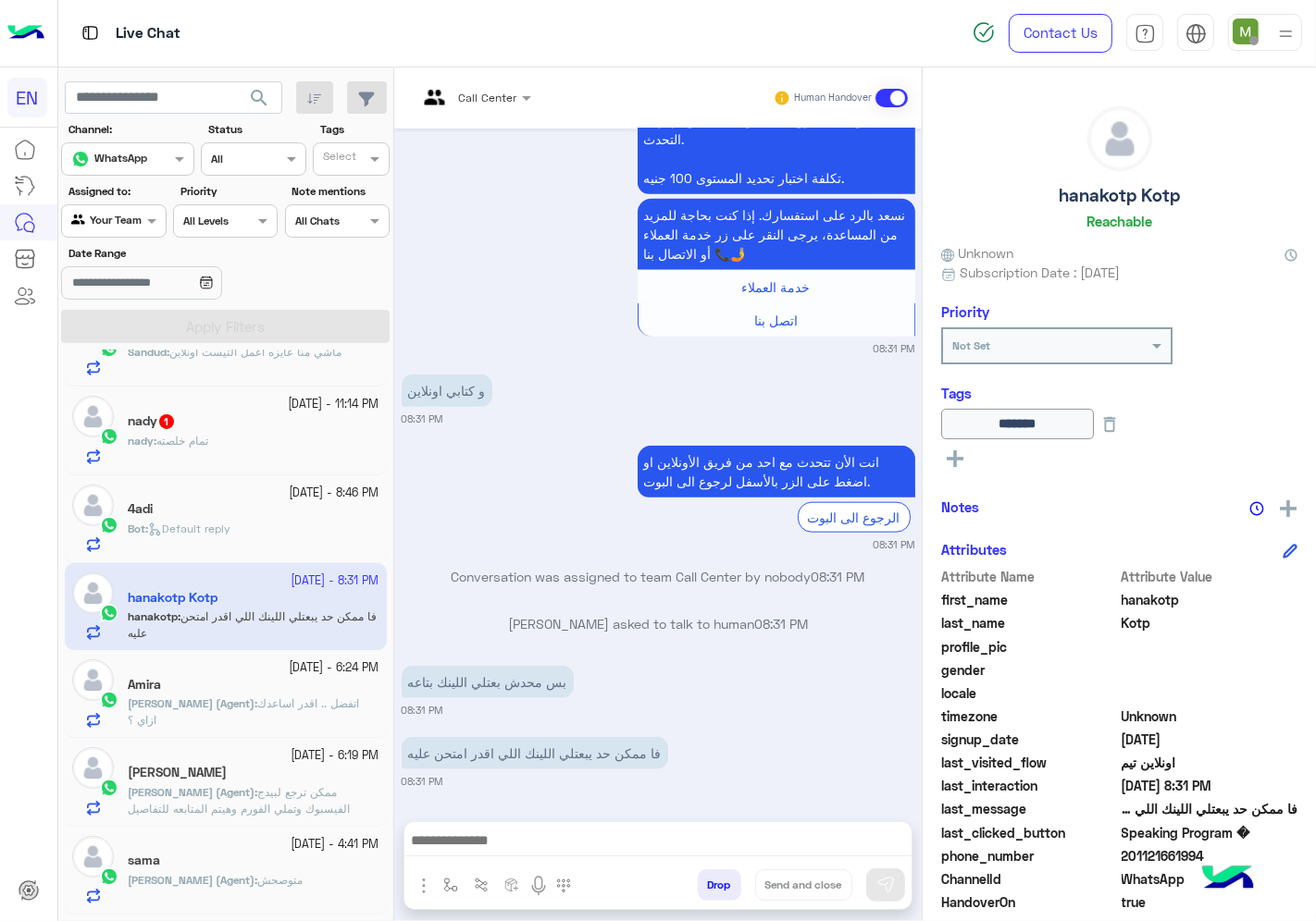
click at [265, 530] on div "Bot : Default reply" at bounding box center [253, 536] width 252 height 33
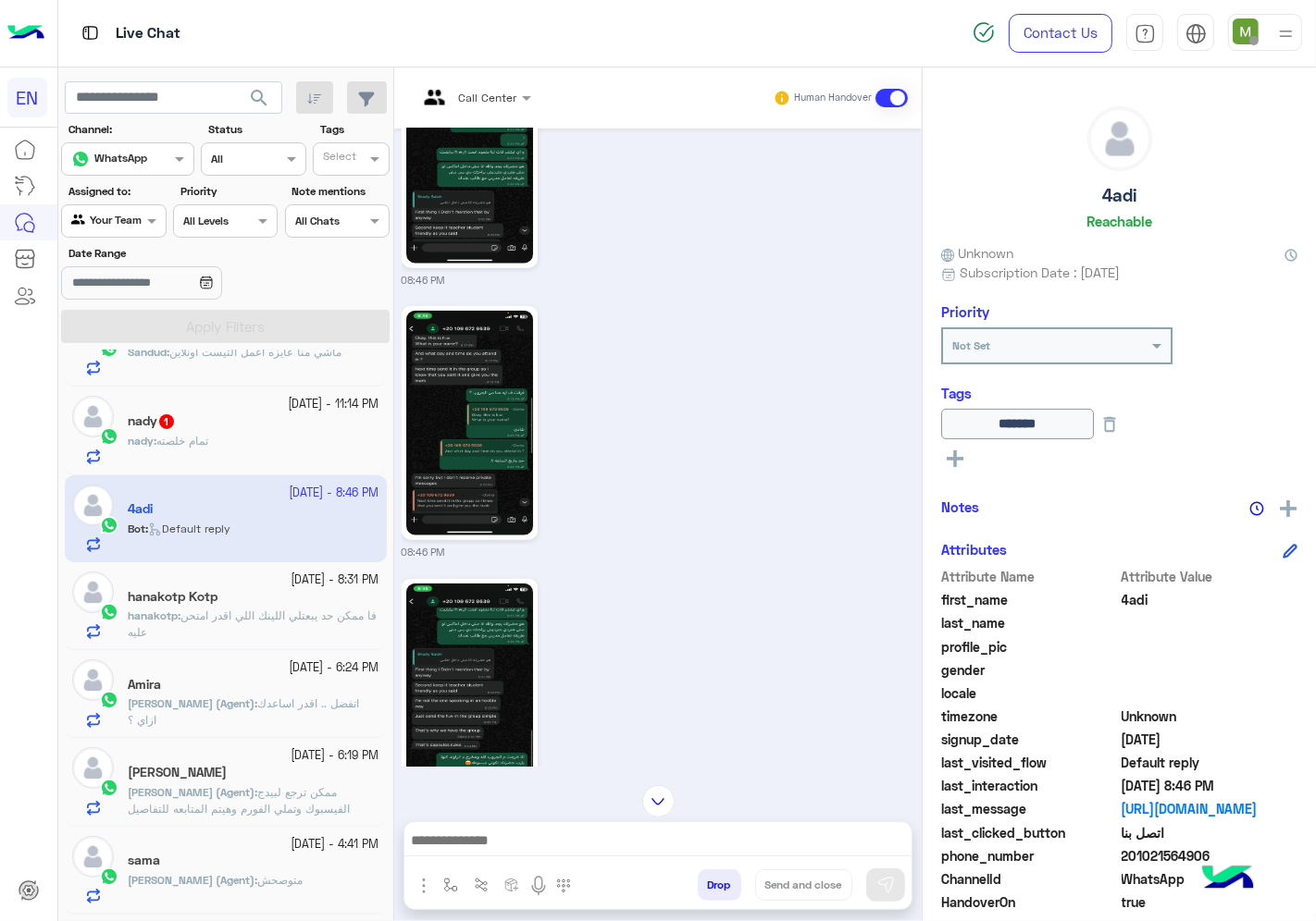
scroll to position [1484, 0]
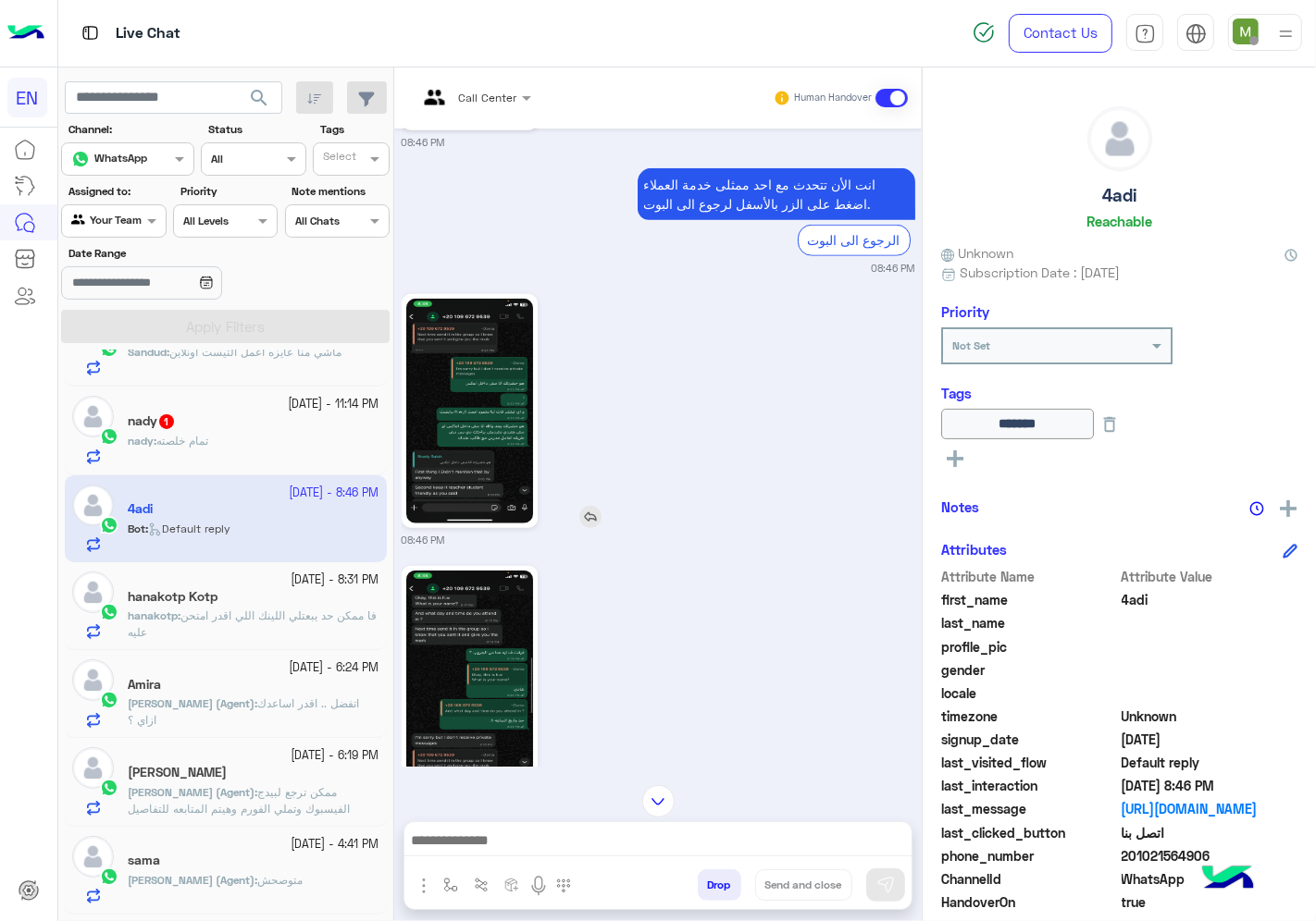
click at [479, 400] on img at bounding box center [470, 411] width 126 height 225
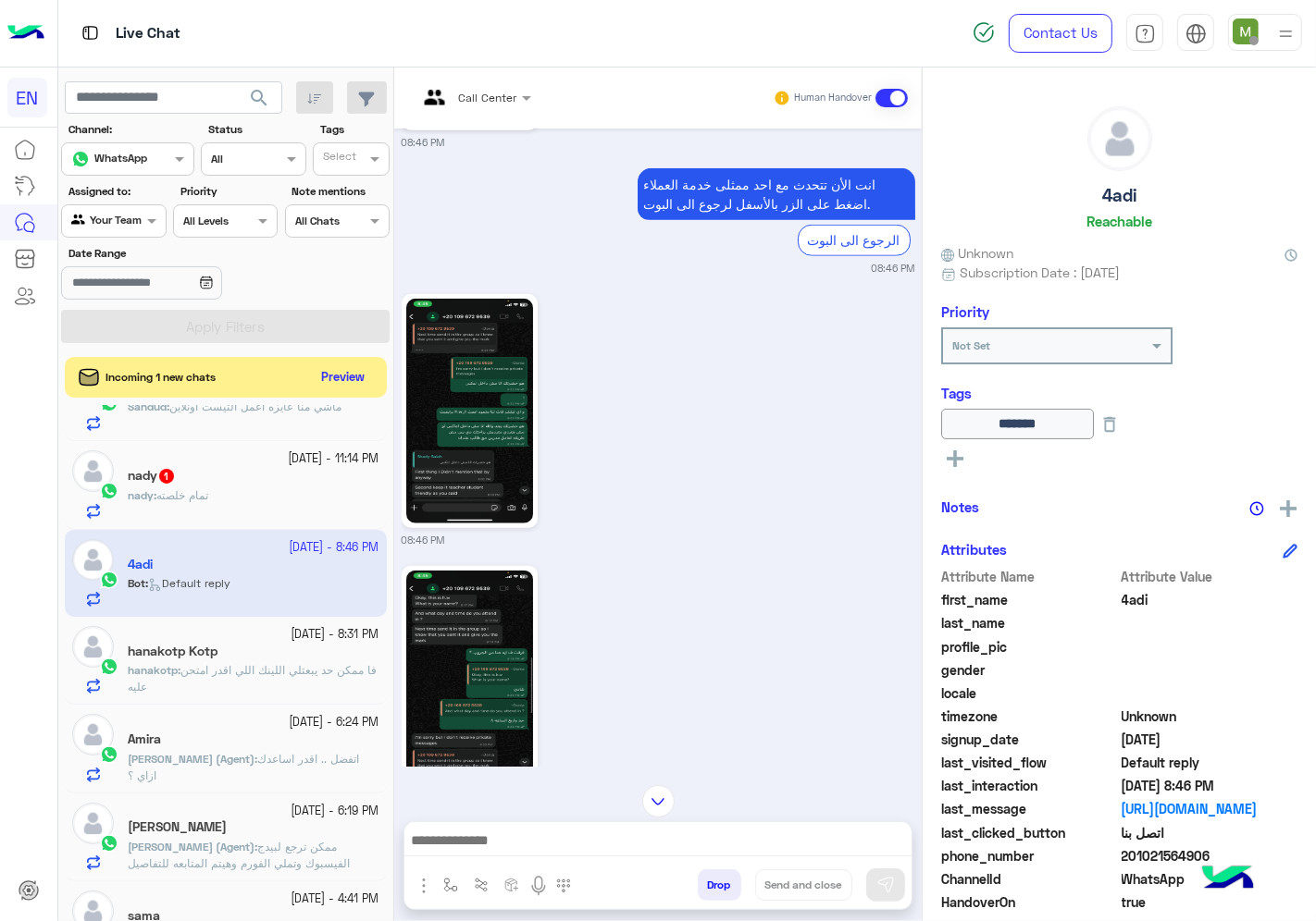
click at [238, 493] on div "nady : تمام خلصته" at bounding box center [253, 503] width 252 height 33
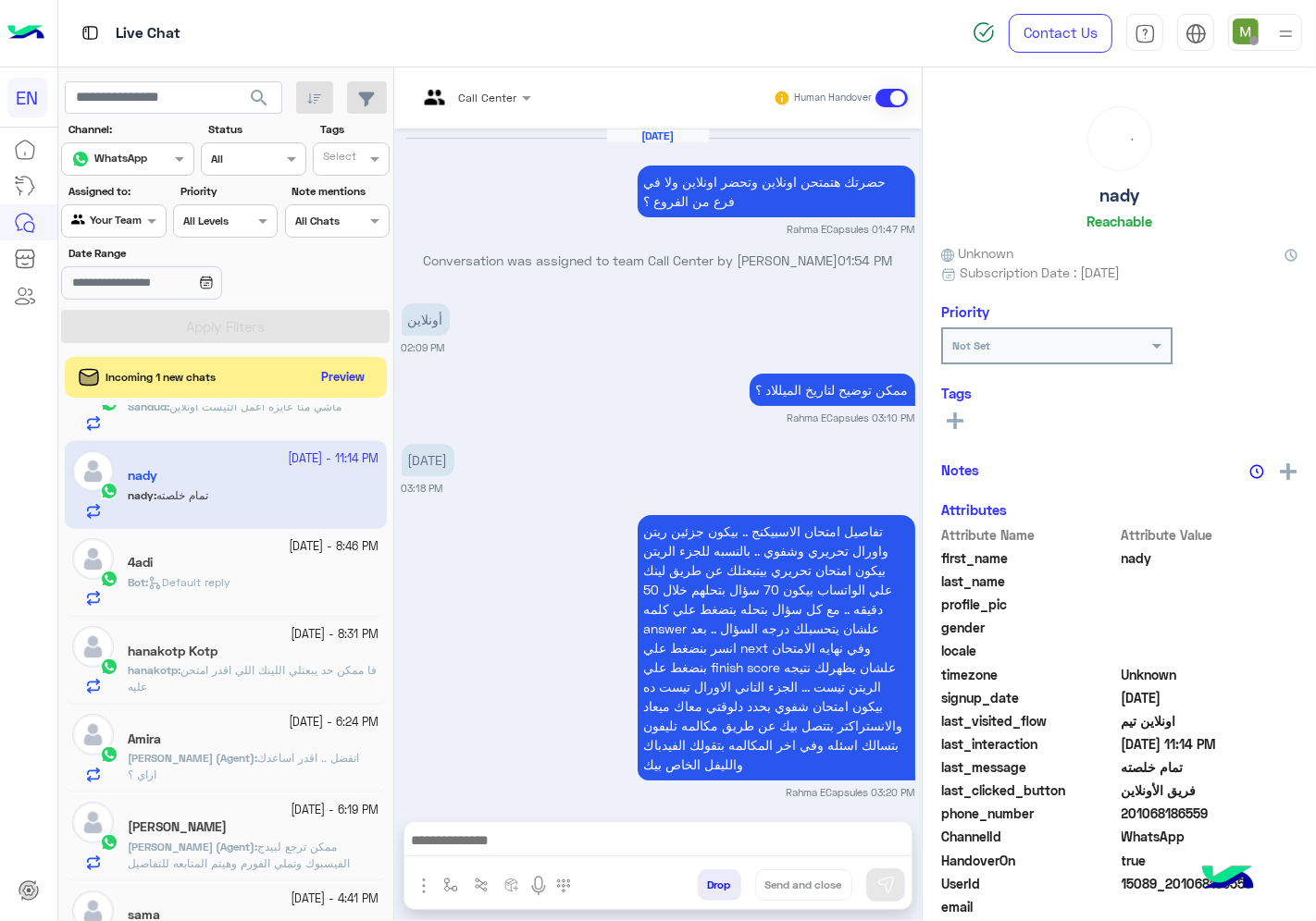
scroll to position [1107, 0]
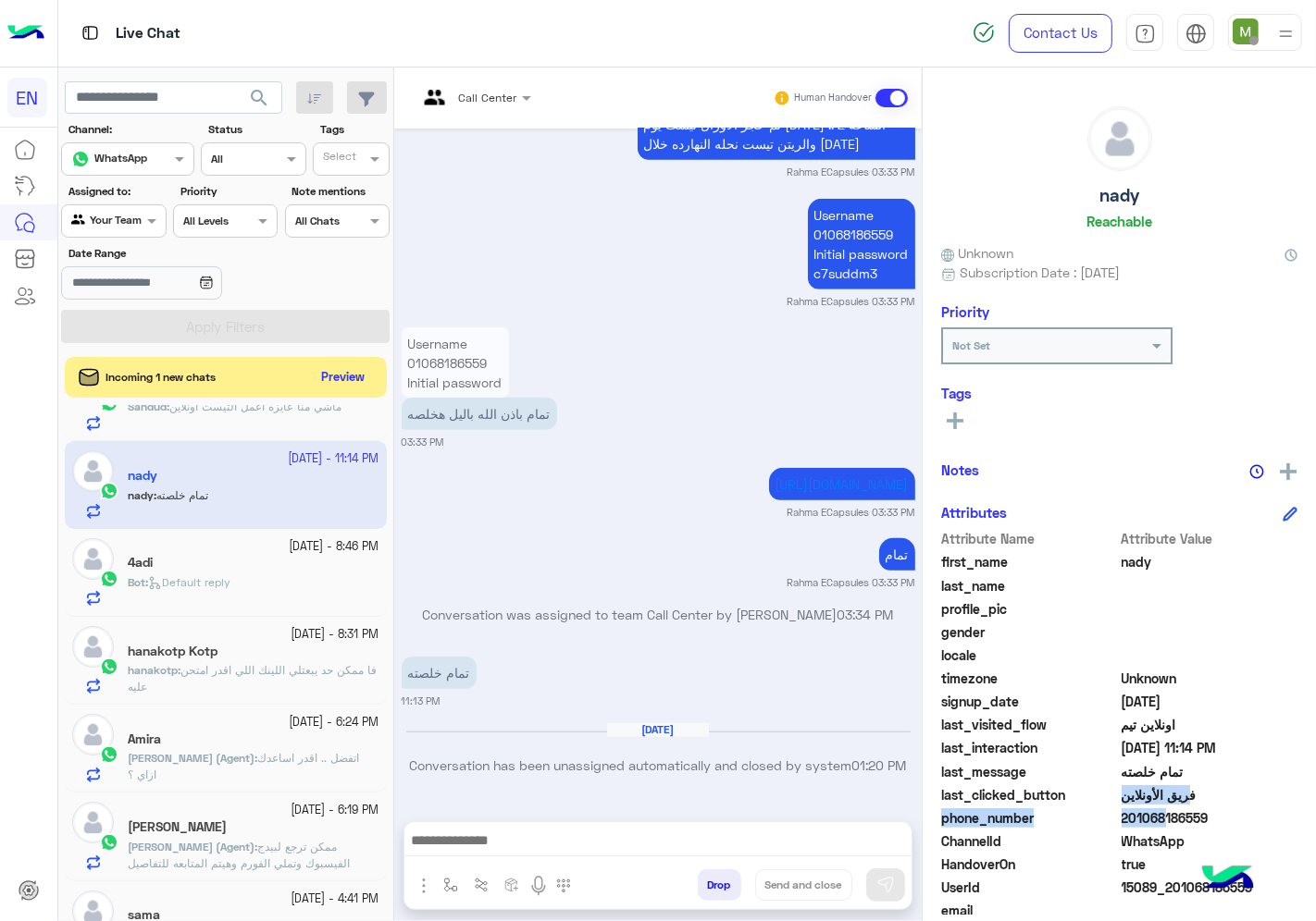
drag, startPoint x: 1219, startPoint y: 805, endPoint x: 1154, endPoint y: 823, distance: 67.4
click at [1154, 823] on div "Attribute Name Attribute Value first_name [PERSON_NAME] last_name profile_pic g…" at bounding box center [1119, 748] width 356 height 441
click at [1156, 821] on span "201068186559" at bounding box center [1209, 818] width 177 height 20
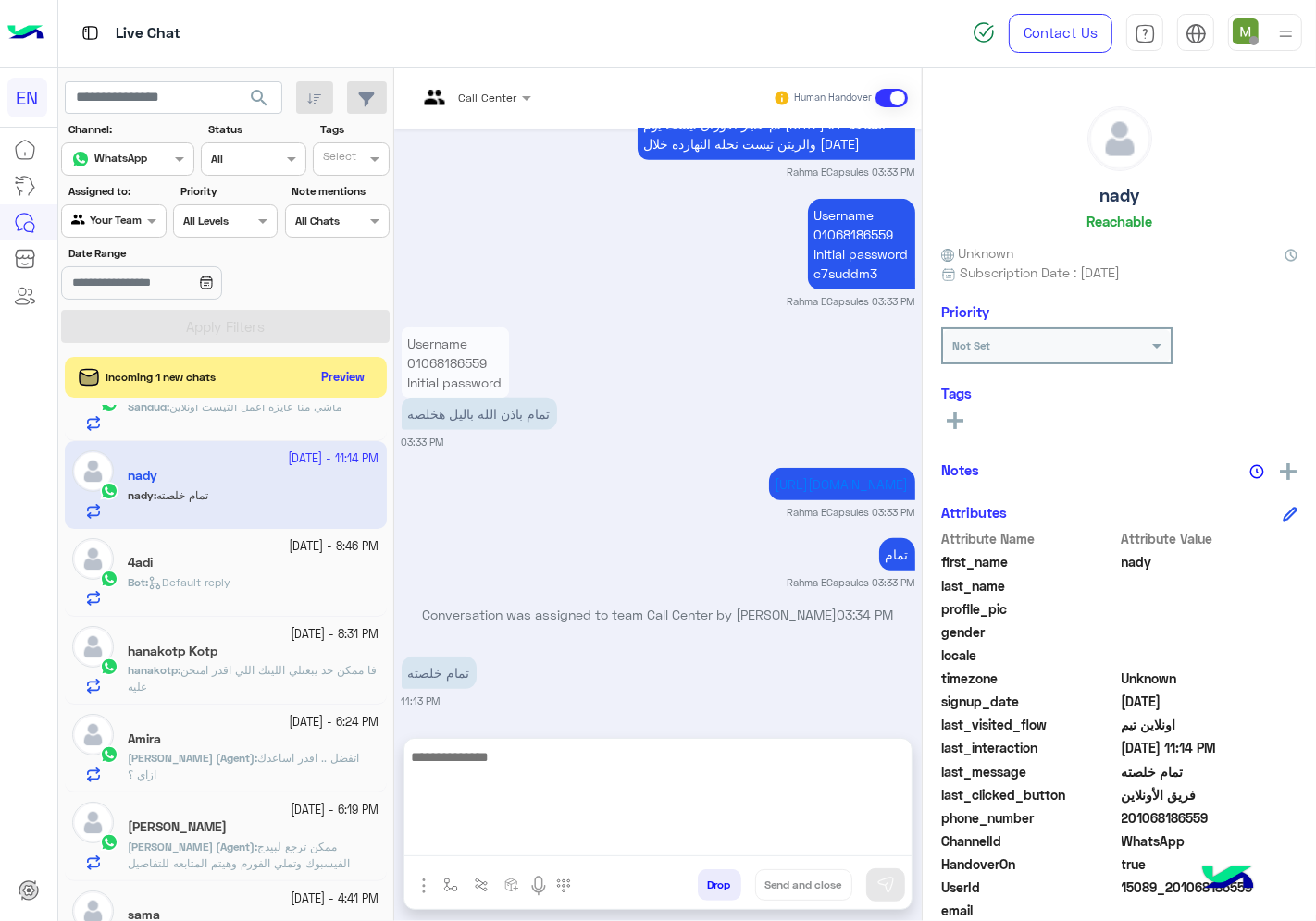
click at [715, 851] on textarea at bounding box center [658, 801] width 507 height 111
type textarea "*"
type textarea "**********"
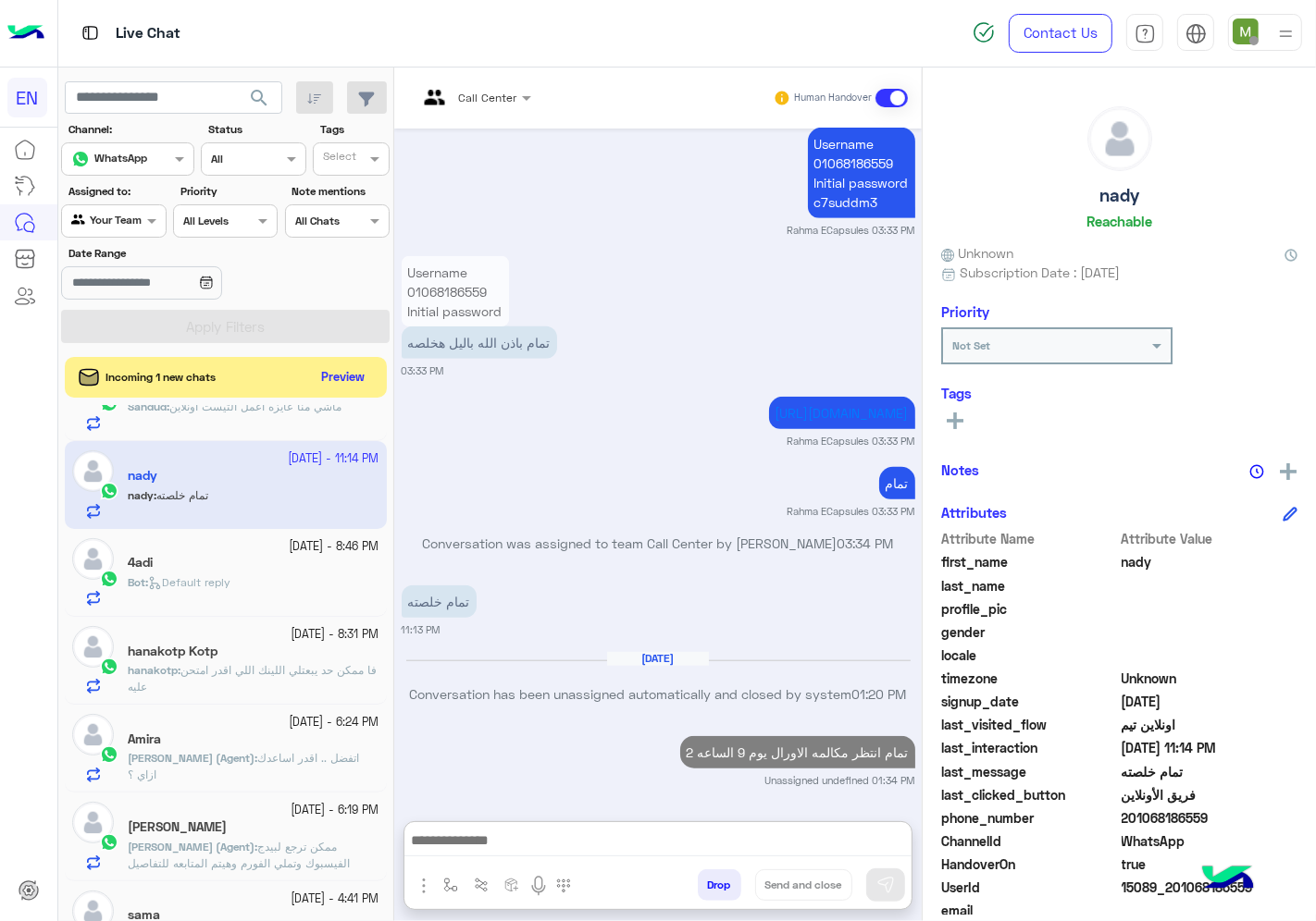
click at [241, 593] on div "Bot : Default reply" at bounding box center [253, 590] width 252 height 33
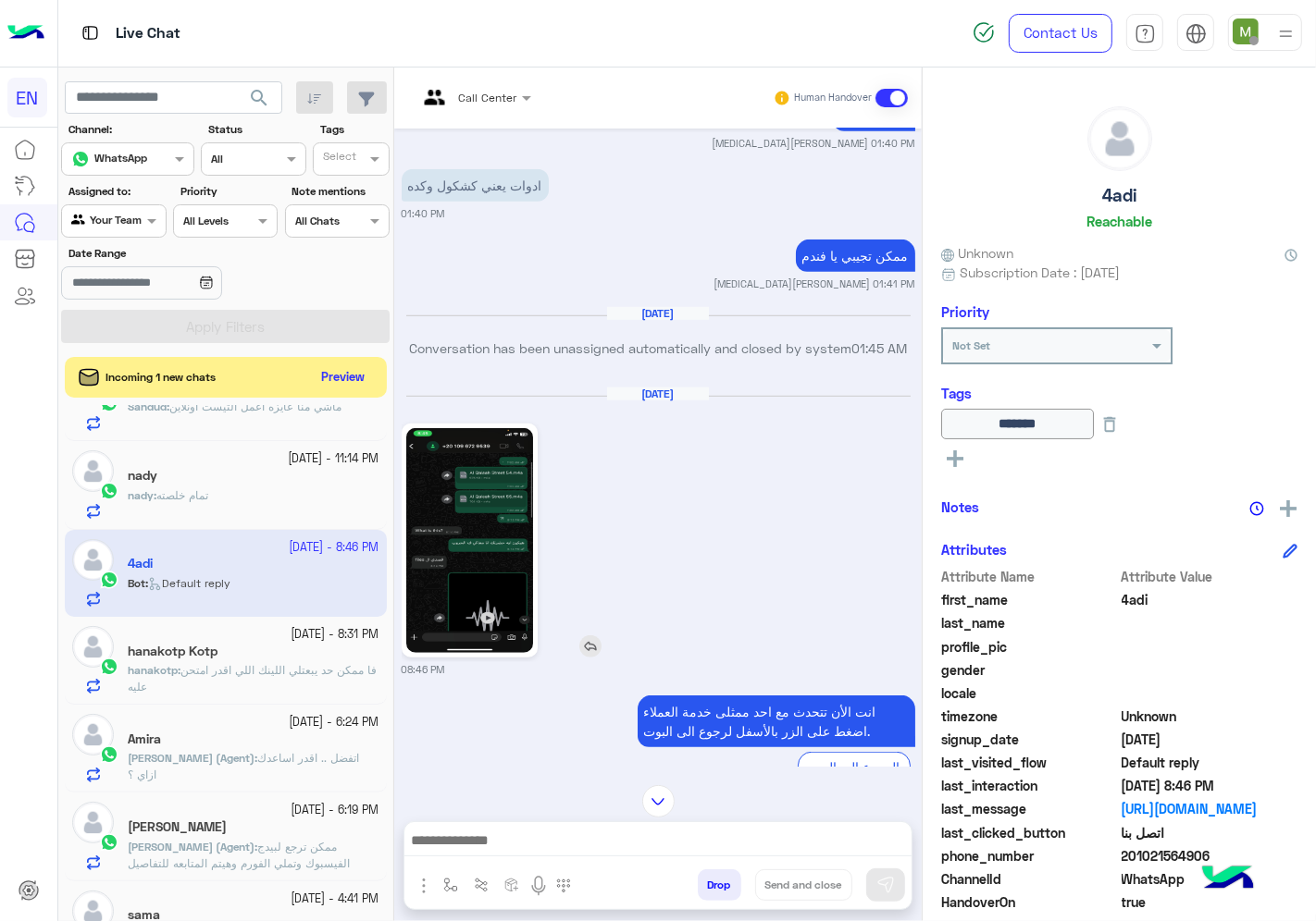
scroll to position [765, 0]
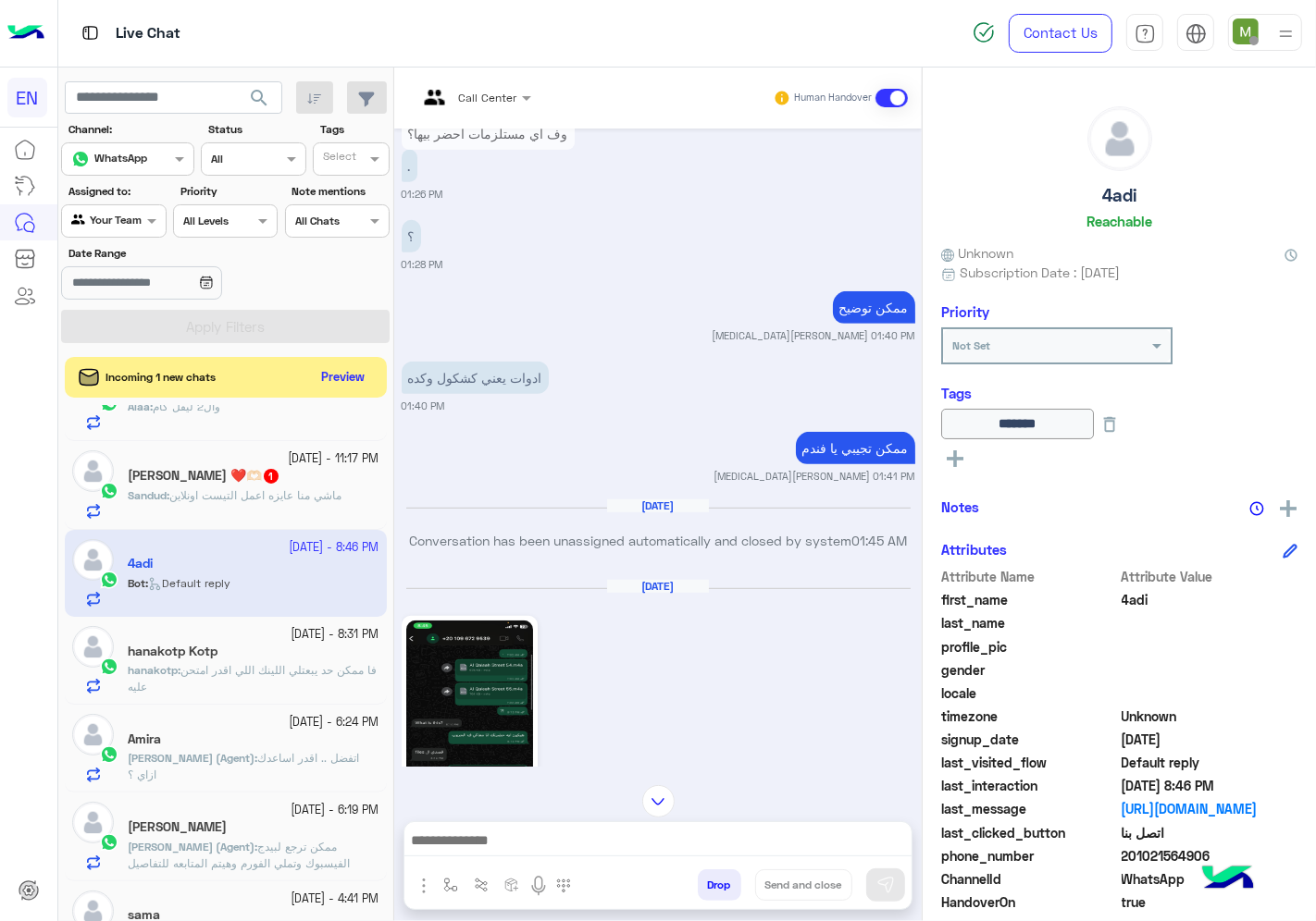
click at [1186, 855] on span "201021564906" at bounding box center [1209, 856] width 177 height 20
copy span "201021564906"
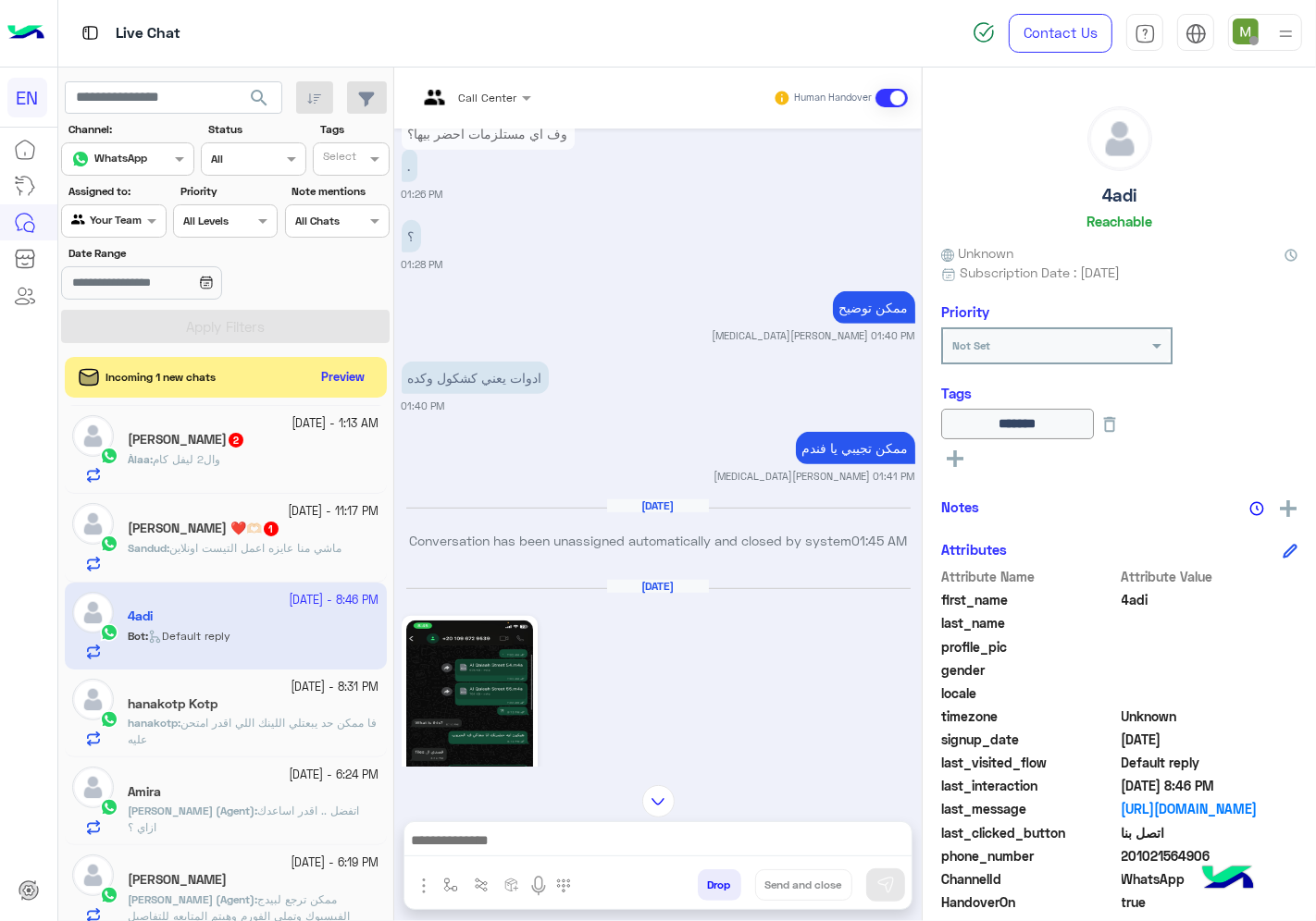
scroll to position [309, 0]
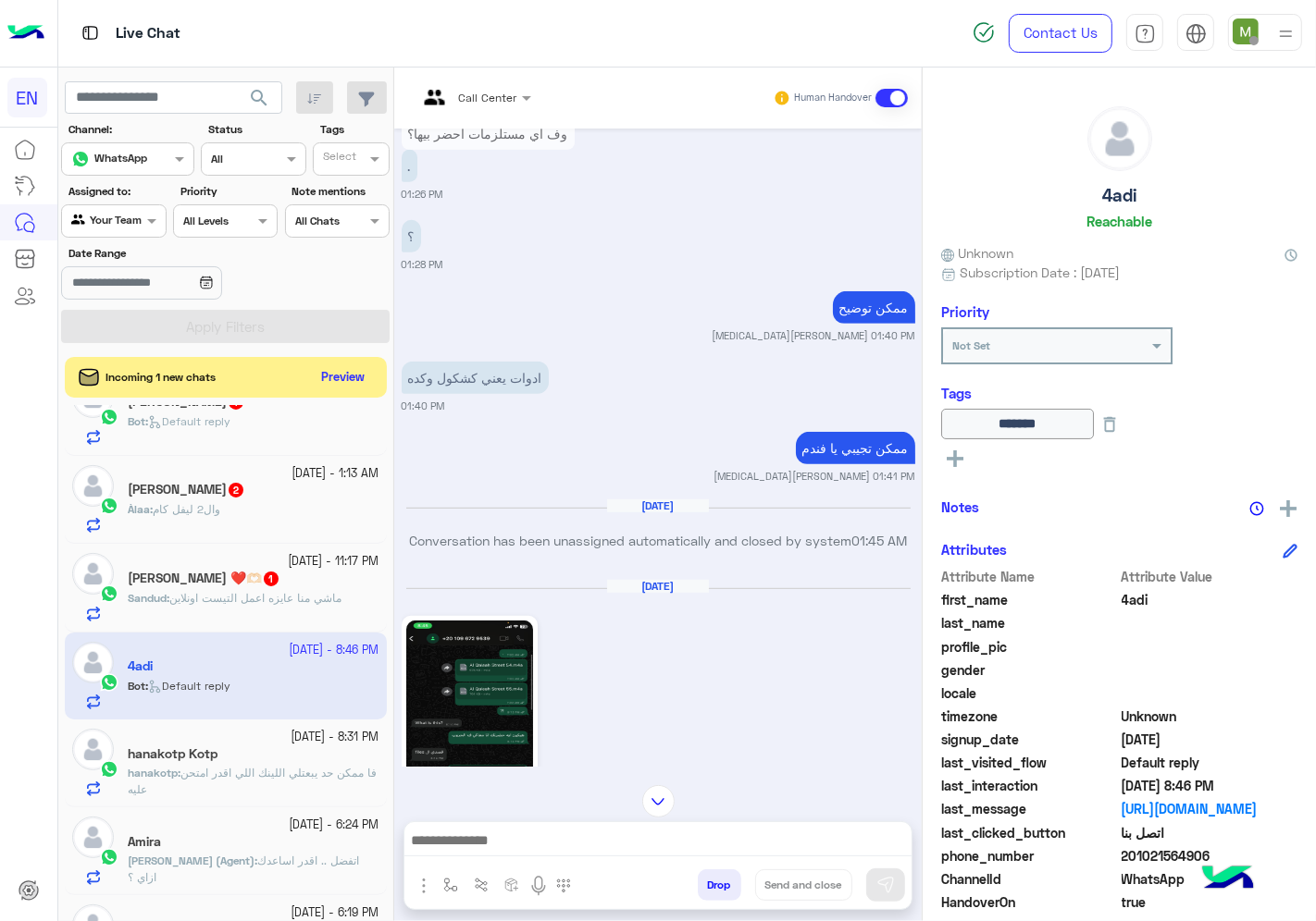
click at [287, 593] on span "ماشي منا عايزه اعمل التيست اونلاين" at bounding box center [256, 598] width 172 height 14
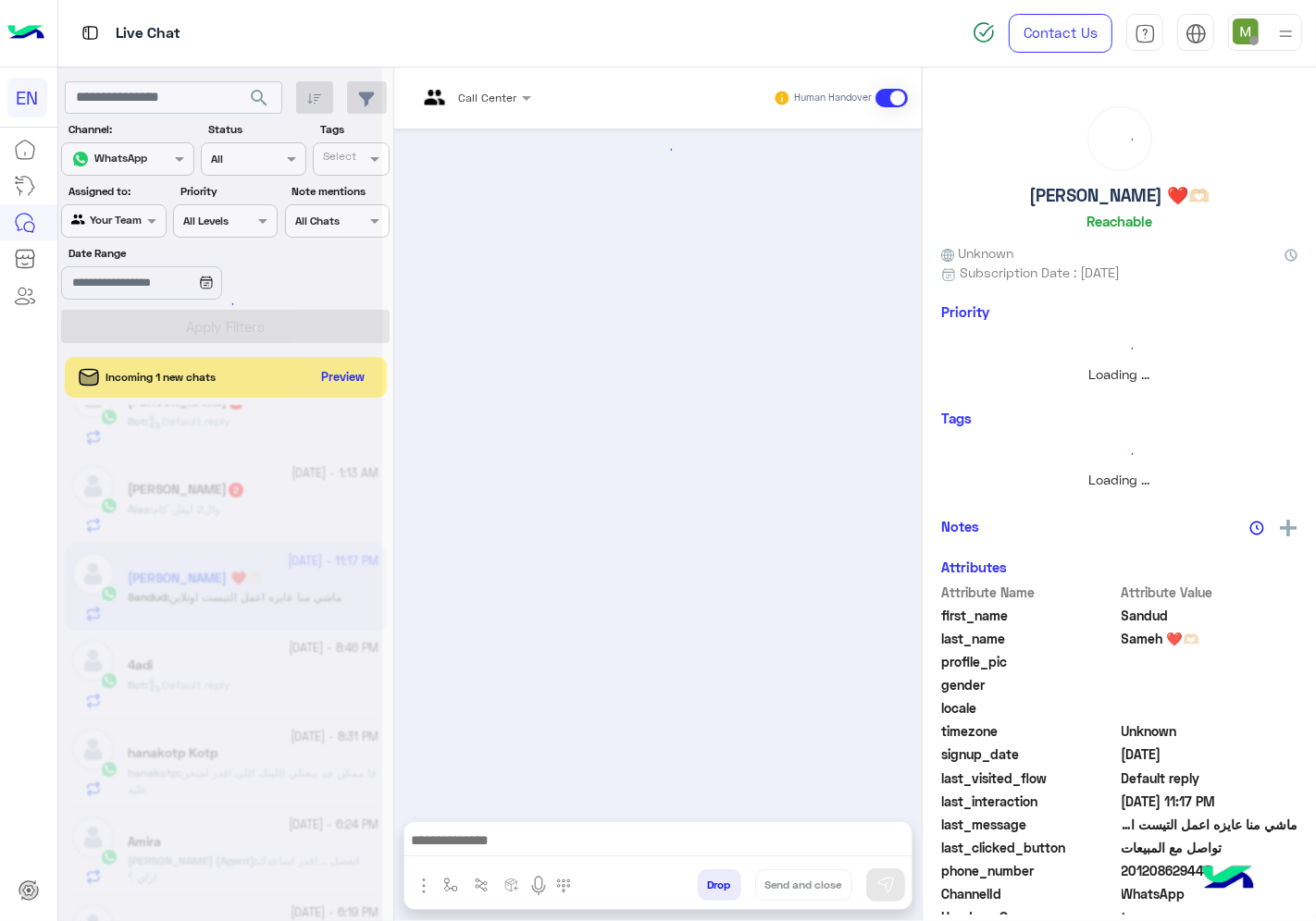
scroll to position [767, 0]
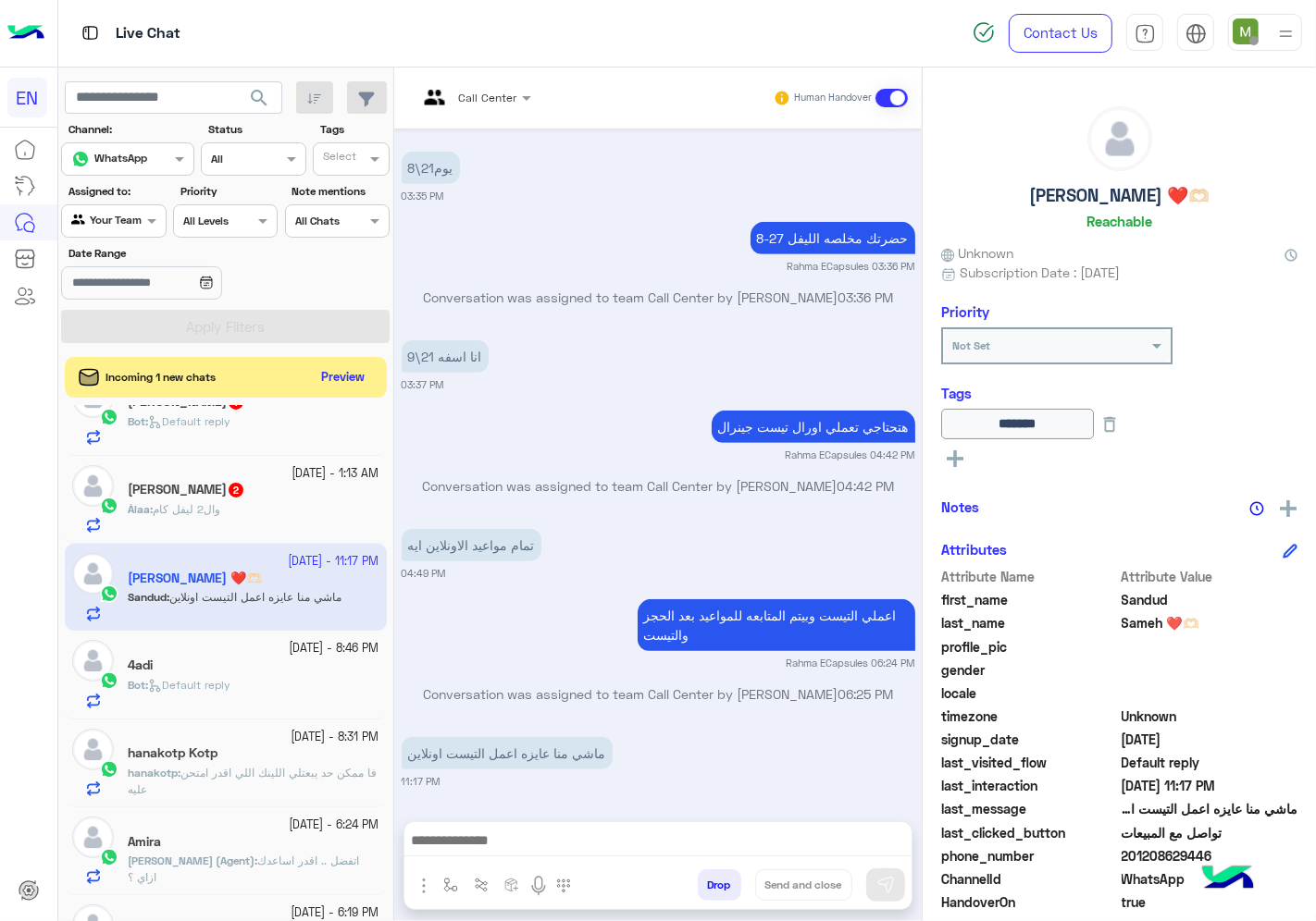
drag, startPoint x: 1207, startPoint y: 853, endPoint x: 1126, endPoint y: 855, distance: 81.0
click at [1126, 855] on span "201208629446" at bounding box center [1209, 856] width 177 height 20
drag, startPoint x: 1126, startPoint y: 855, endPoint x: 753, endPoint y: 783, distance: 379.9
click at [753, 783] on small "11:17 PM" at bounding box center [658, 781] width 514 height 15
click at [1166, 858] on span "201208629446" at bounding box center [1209, 856] width 177 height 20
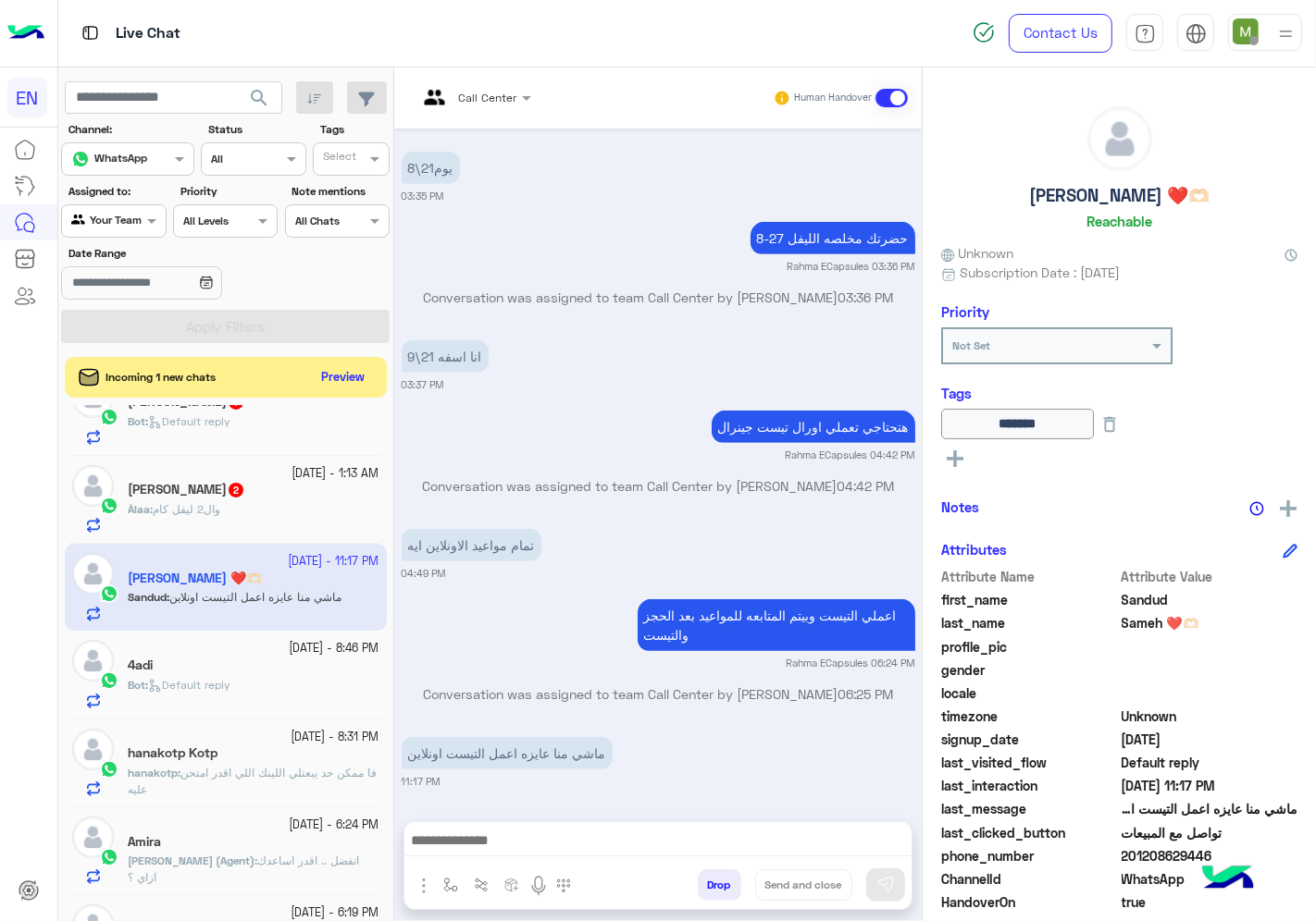
click at [1166, 858] on span "201208629446" at bounding box center [1209, 856] width 177 height 20
copy span "201208629446"
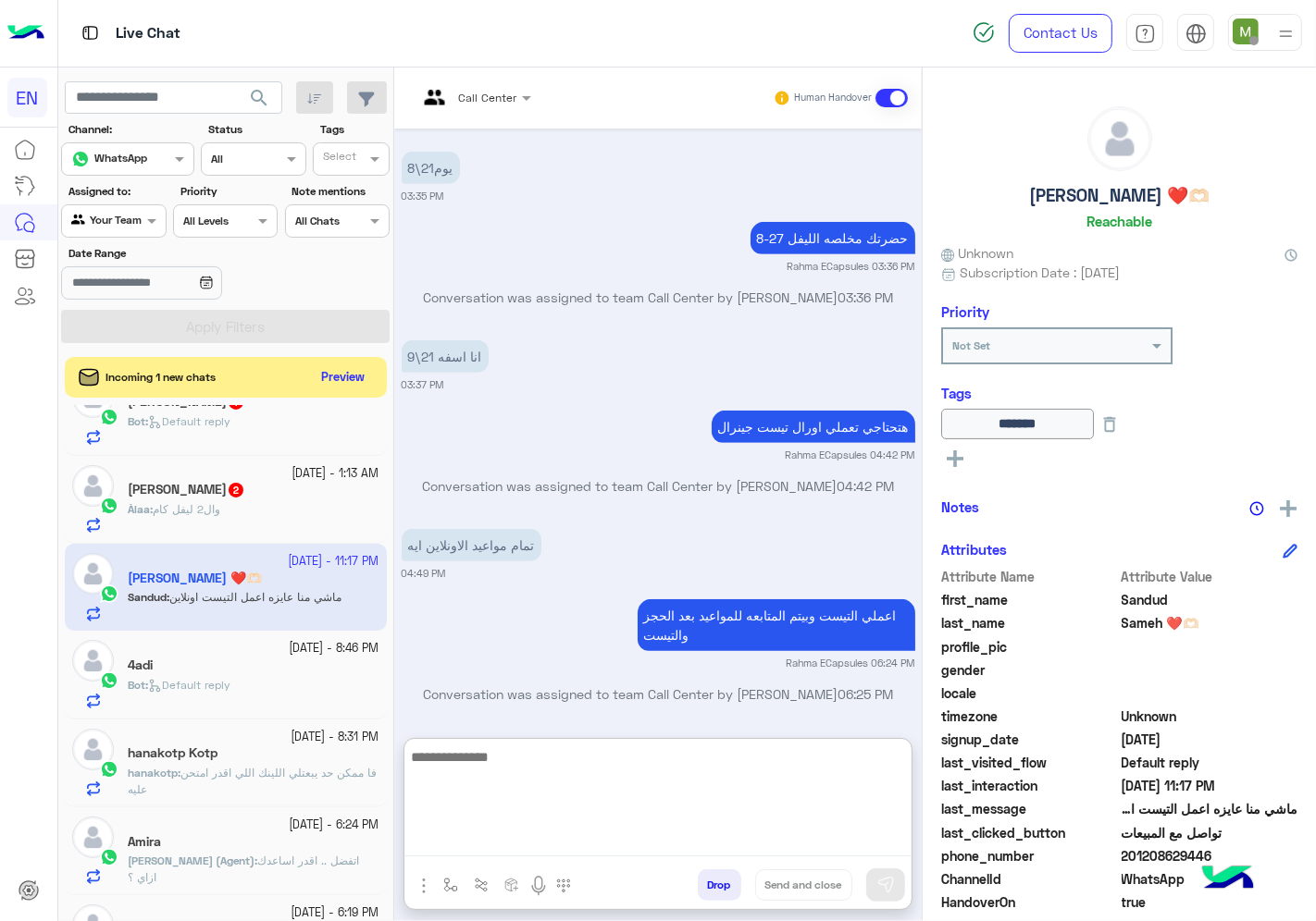
click at [643, 828] on textarea at bounding box center [658, 801] width 507 height 111
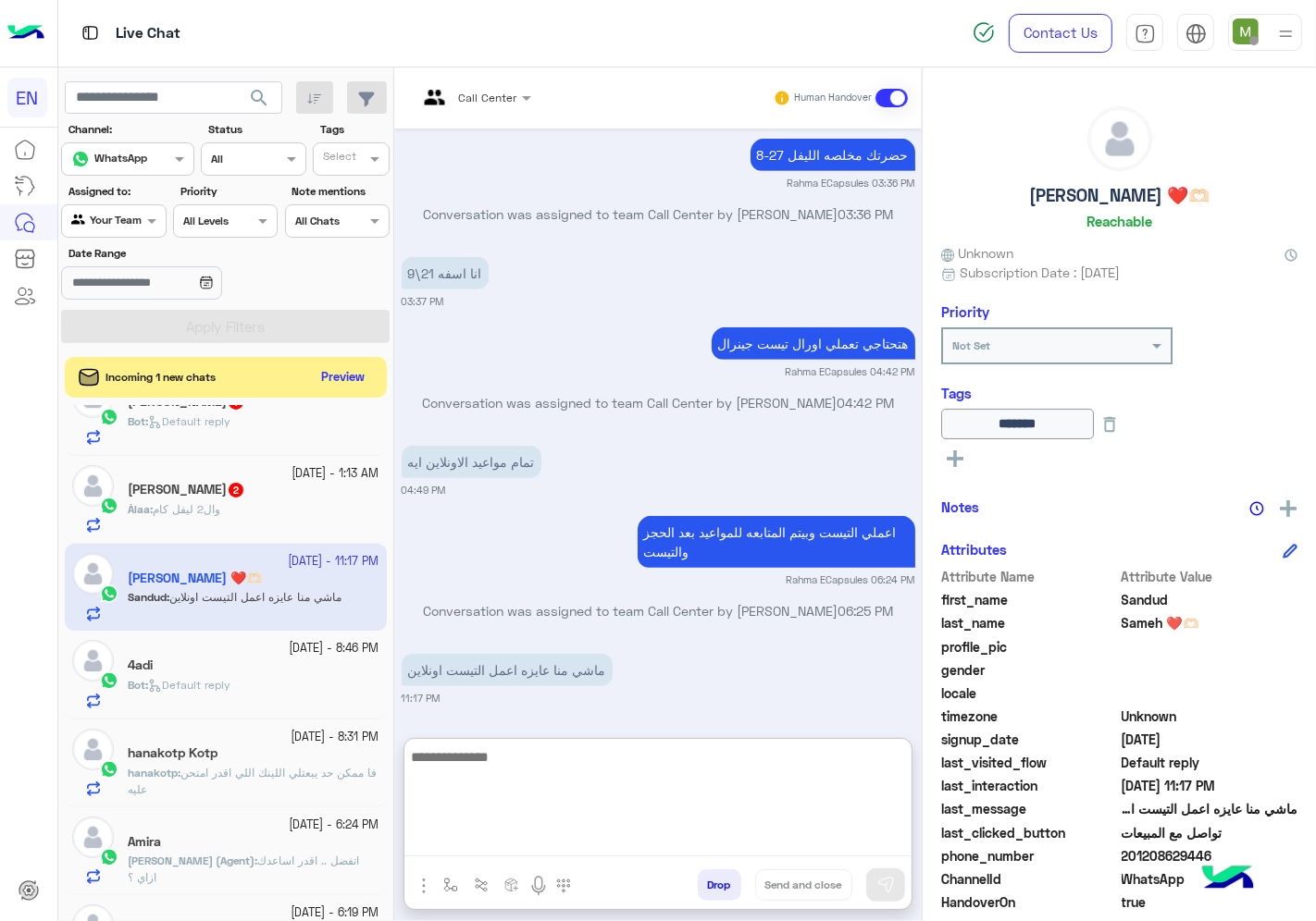
click at [741, 796] on textarea at bounding box center [658, 801] width 507 height 111
click at [648, 765] on textarea at bounding box center [658, 801] width 507 height 111
type textarea "**********"
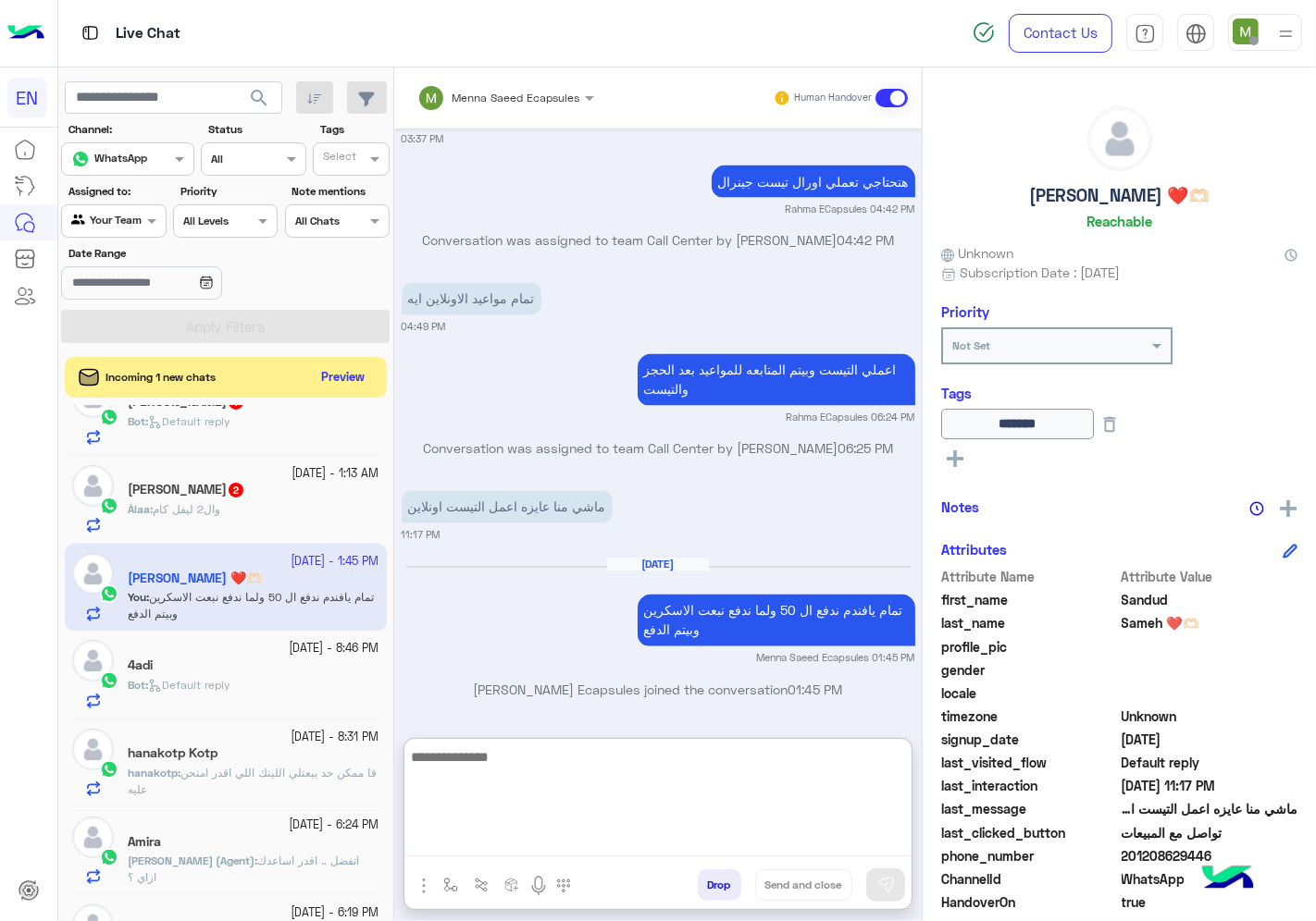
scroll to position [2930, 0]
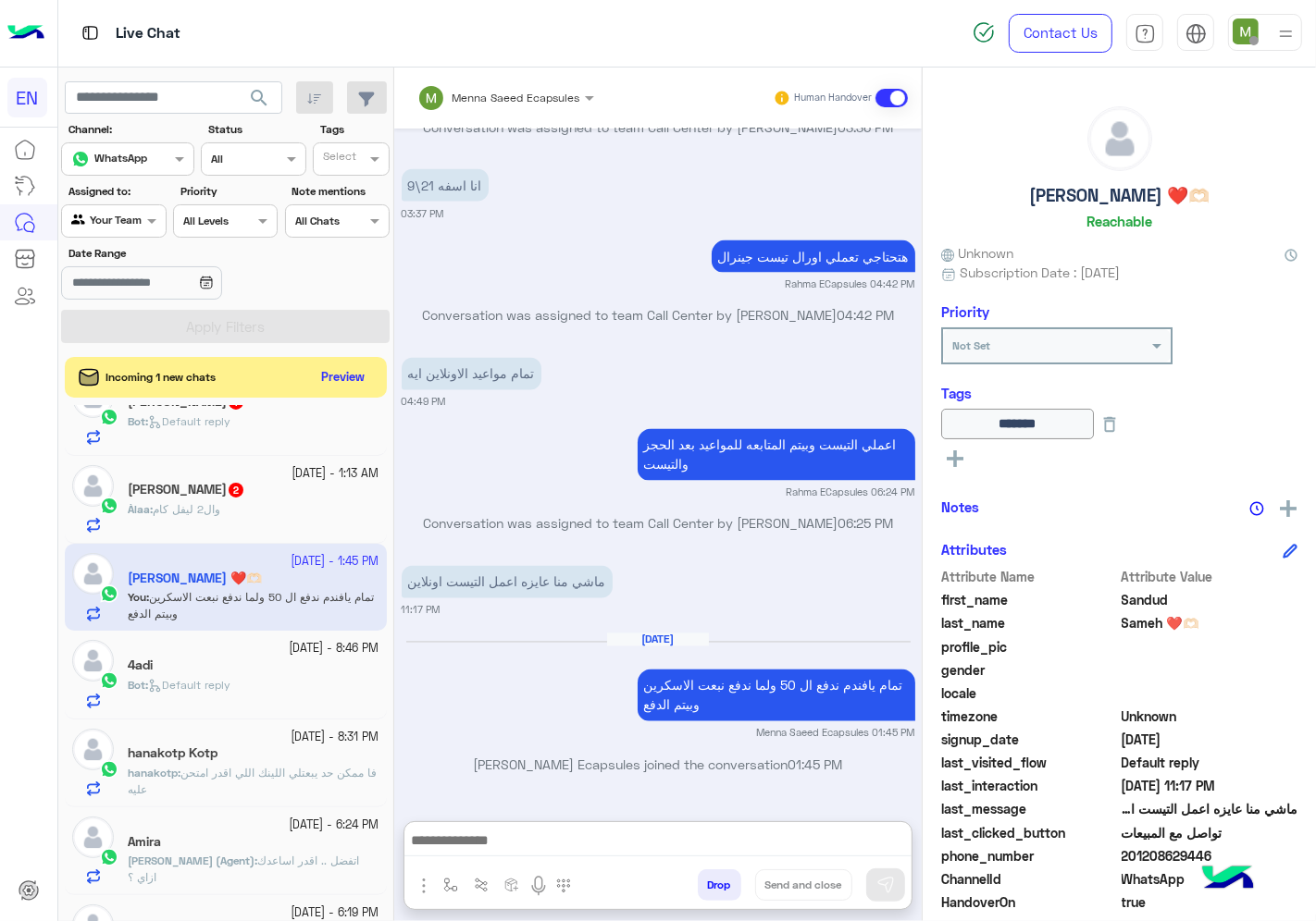
click at [414, 890] on img "button" at bounding box center [423, 886] width 23 height 23
click at [459, 839] on span "Images" at bounding box center [466, 846] width 47 height 22
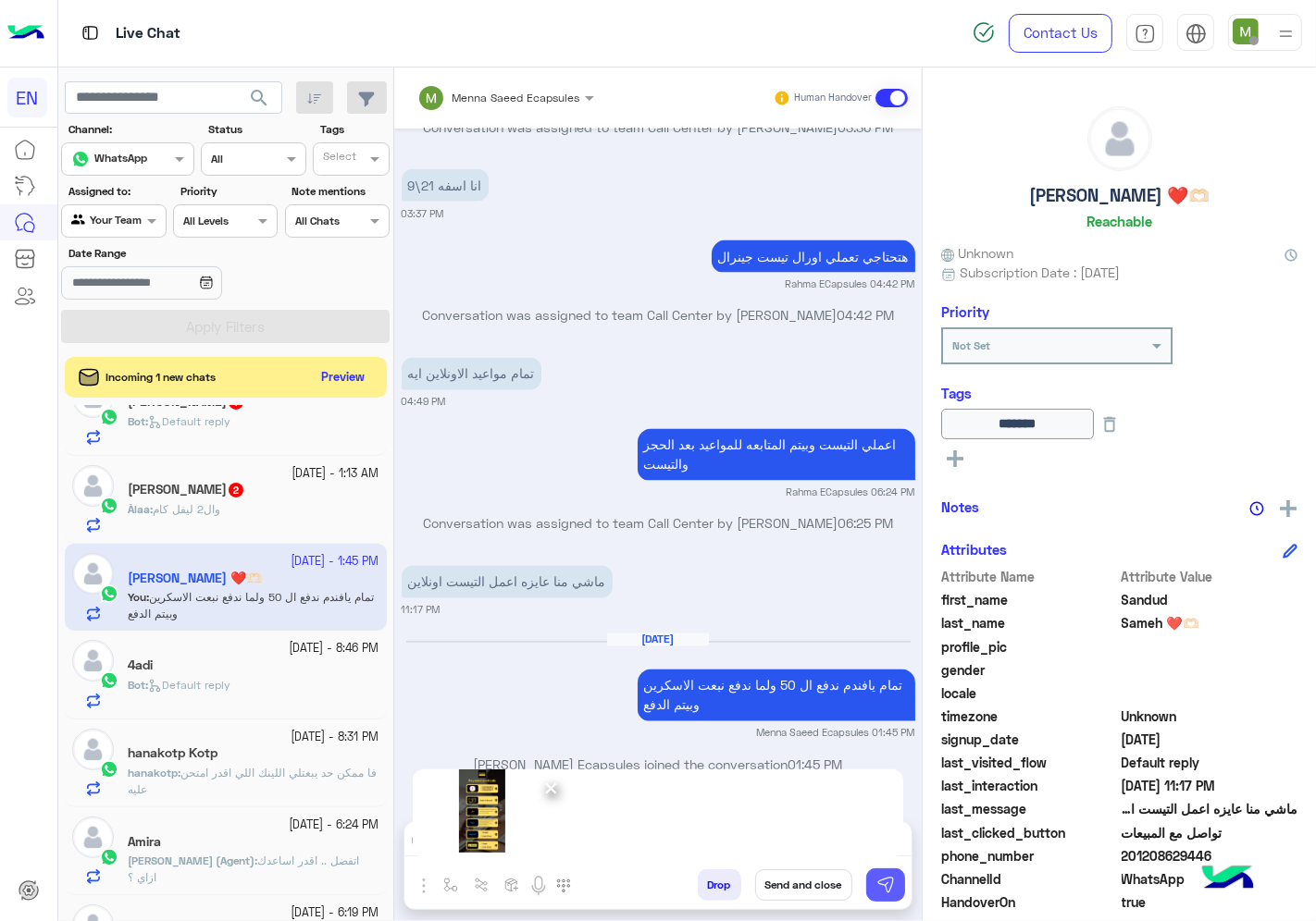
click at [886, 881] on img at bounding box center [885, 885] width 19 height 19
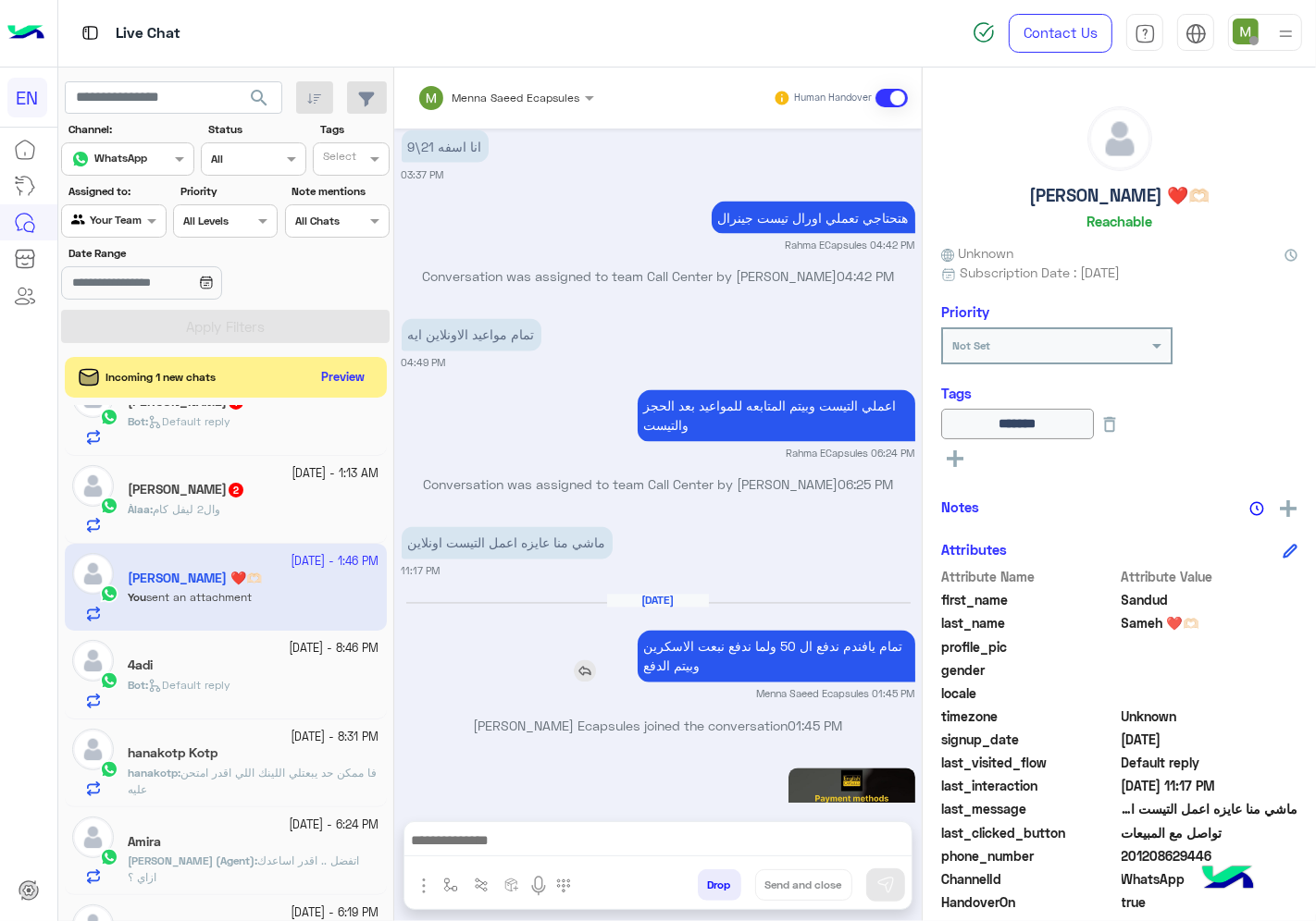
scroll to position [3110, 0]
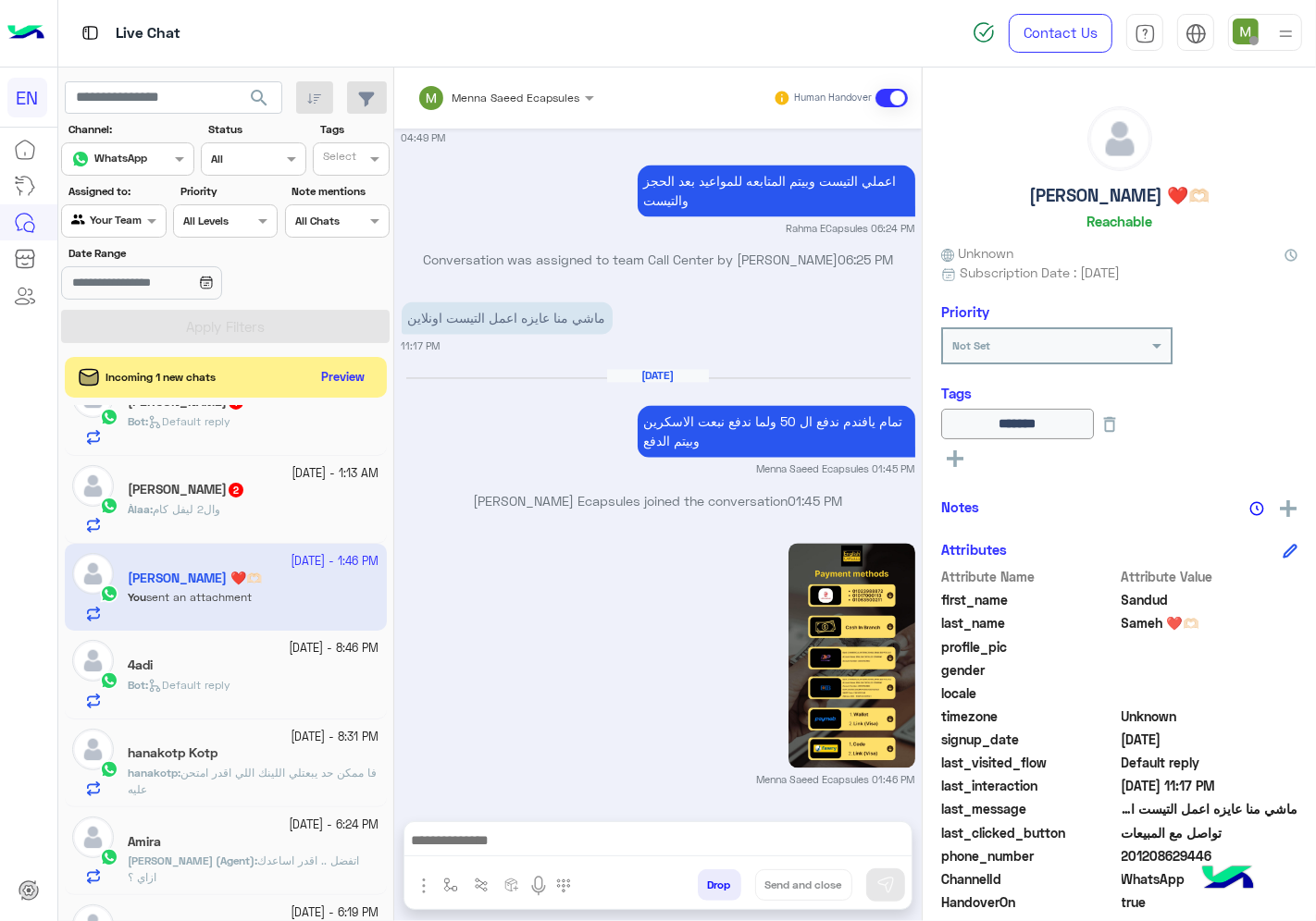
click at [260, 504] on div "Àlaa : وال2 ليفل كام" at bounding box center [253, 517] width 252 height 33
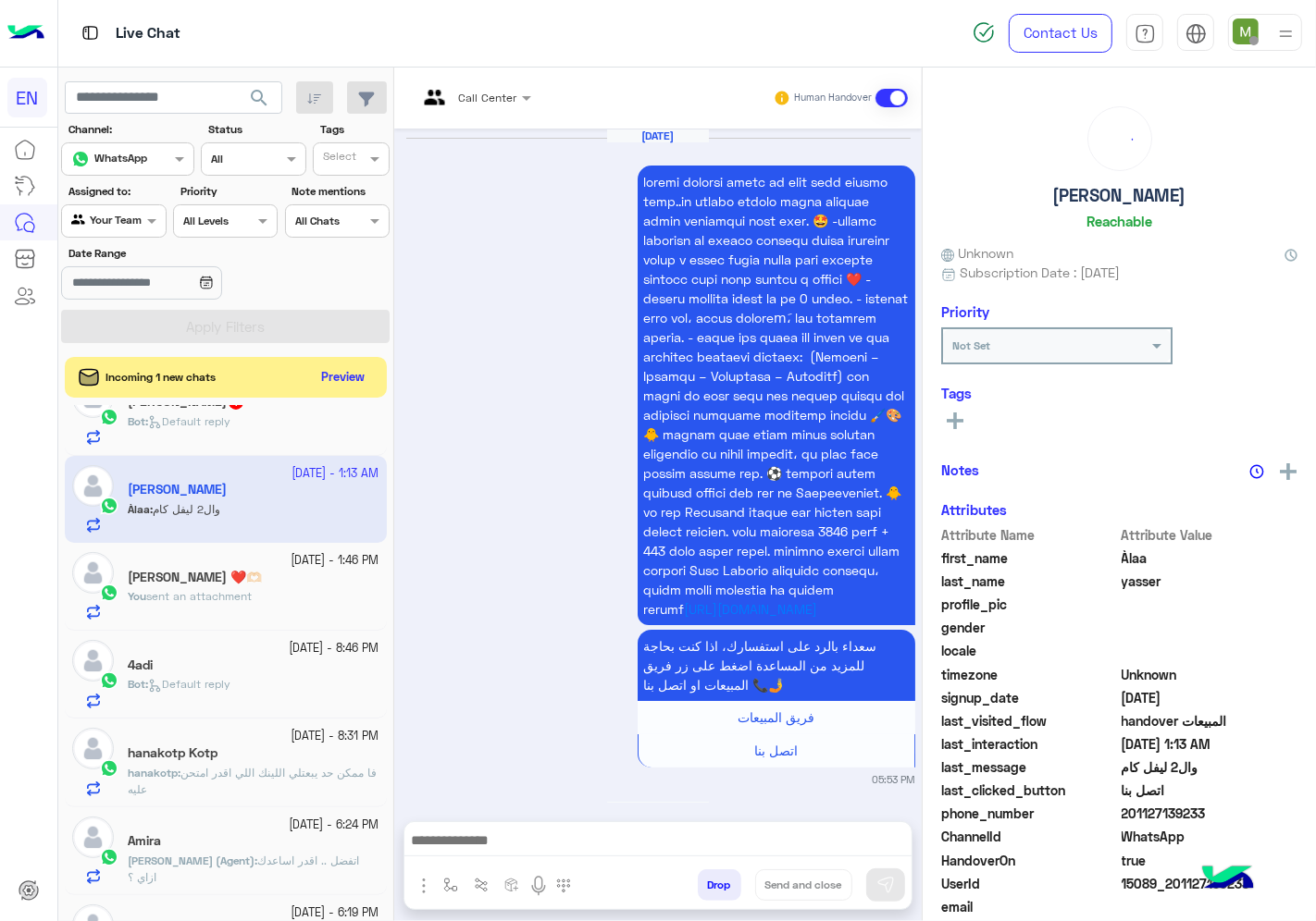
scroll to position [1650, 0]
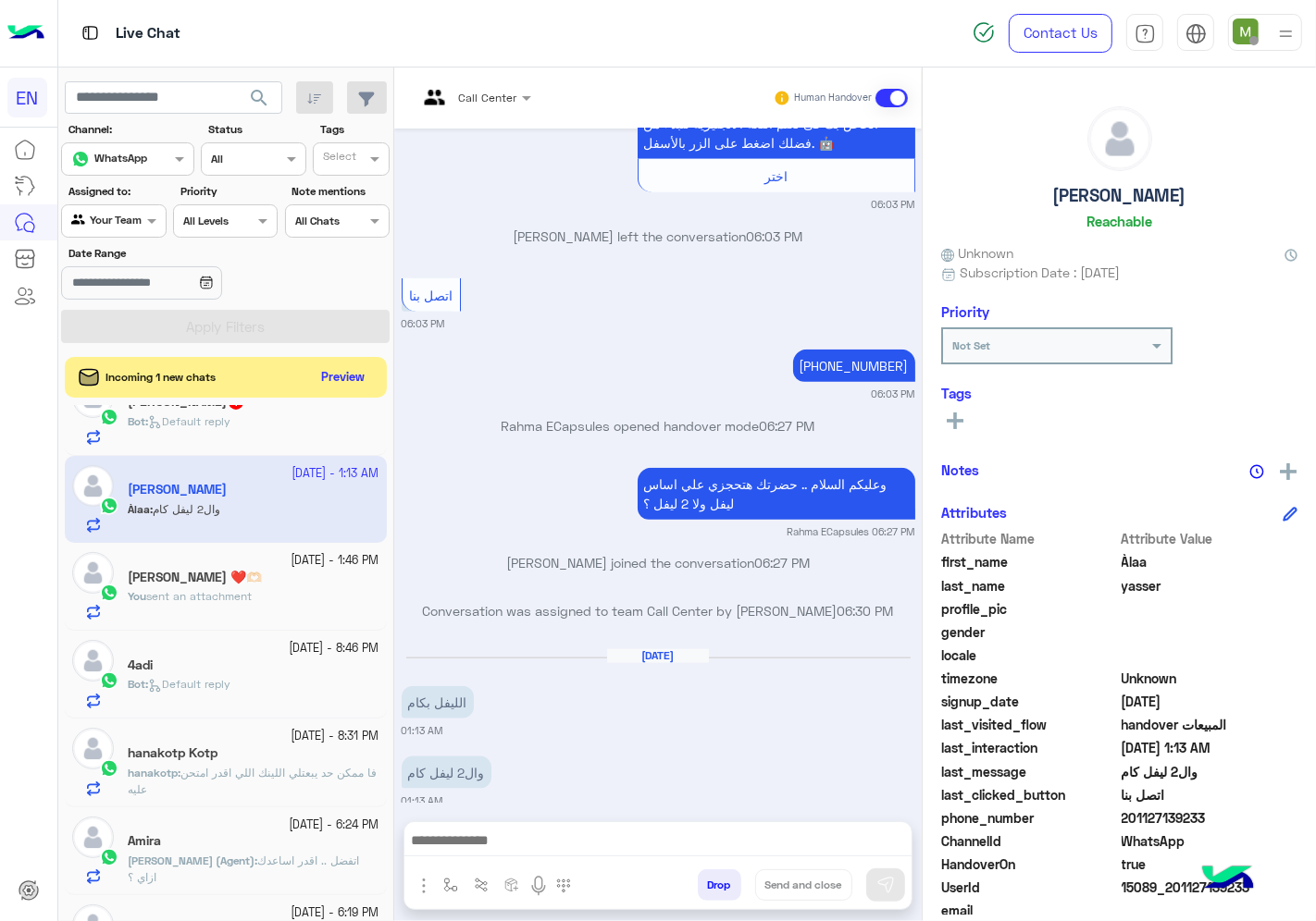
click at [501, 93] on div at bounding box center [475, 95] width 132 height 18
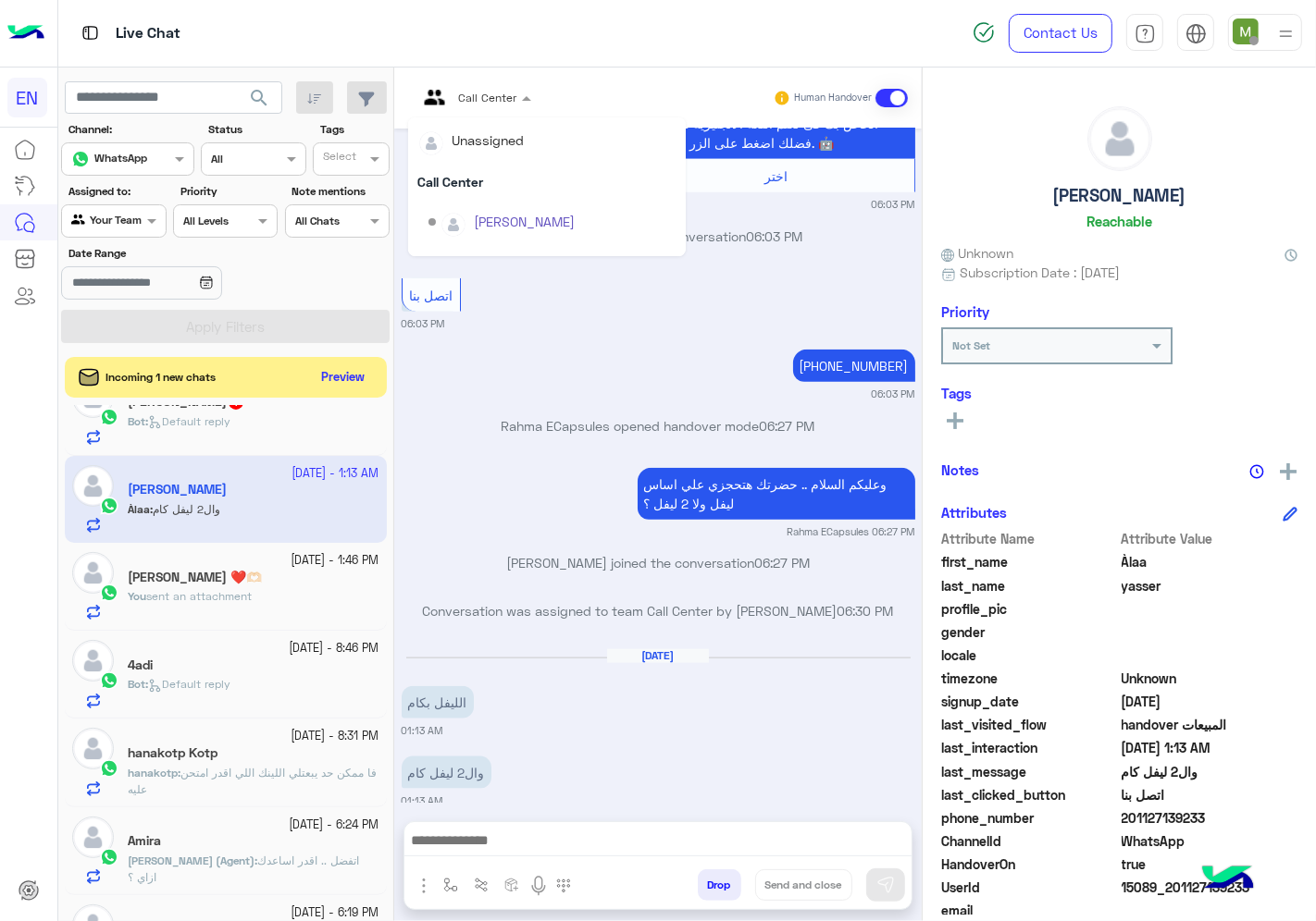
scroll to position [306, 0]
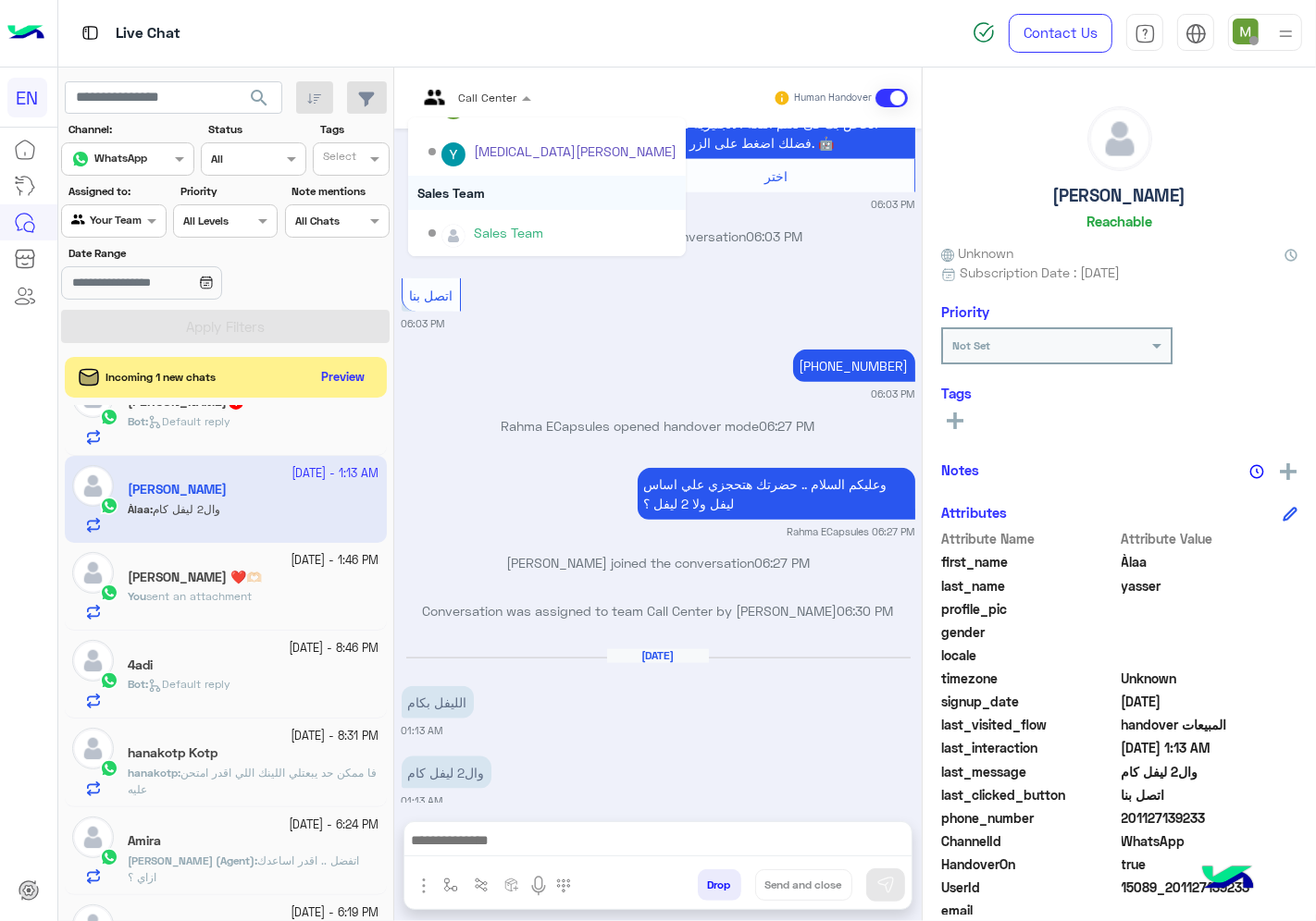
click at [484, 195] on div "Sales Team" at bounding box center [547, 192] width 277 height 35
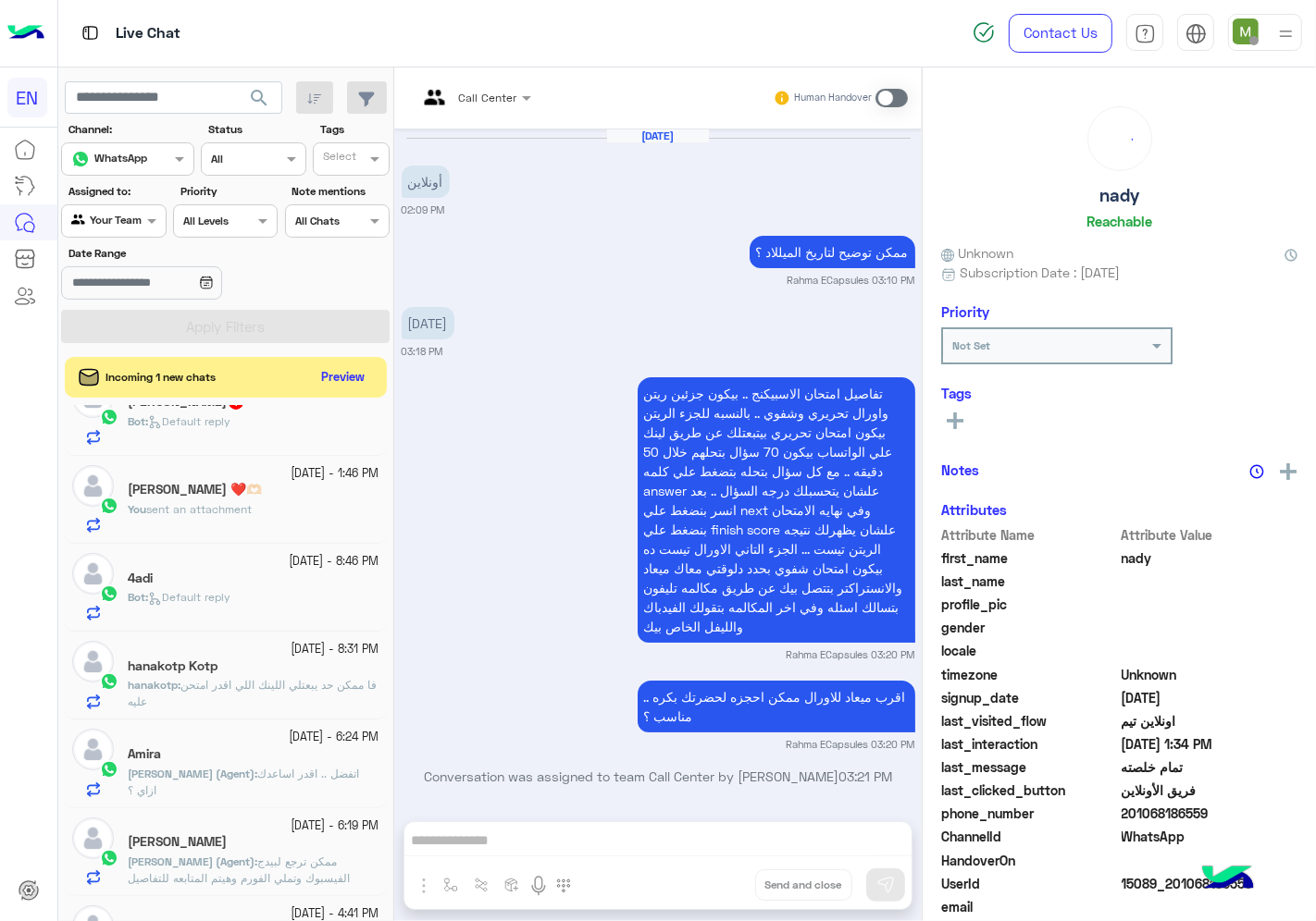
scroll to position [1040, 0]
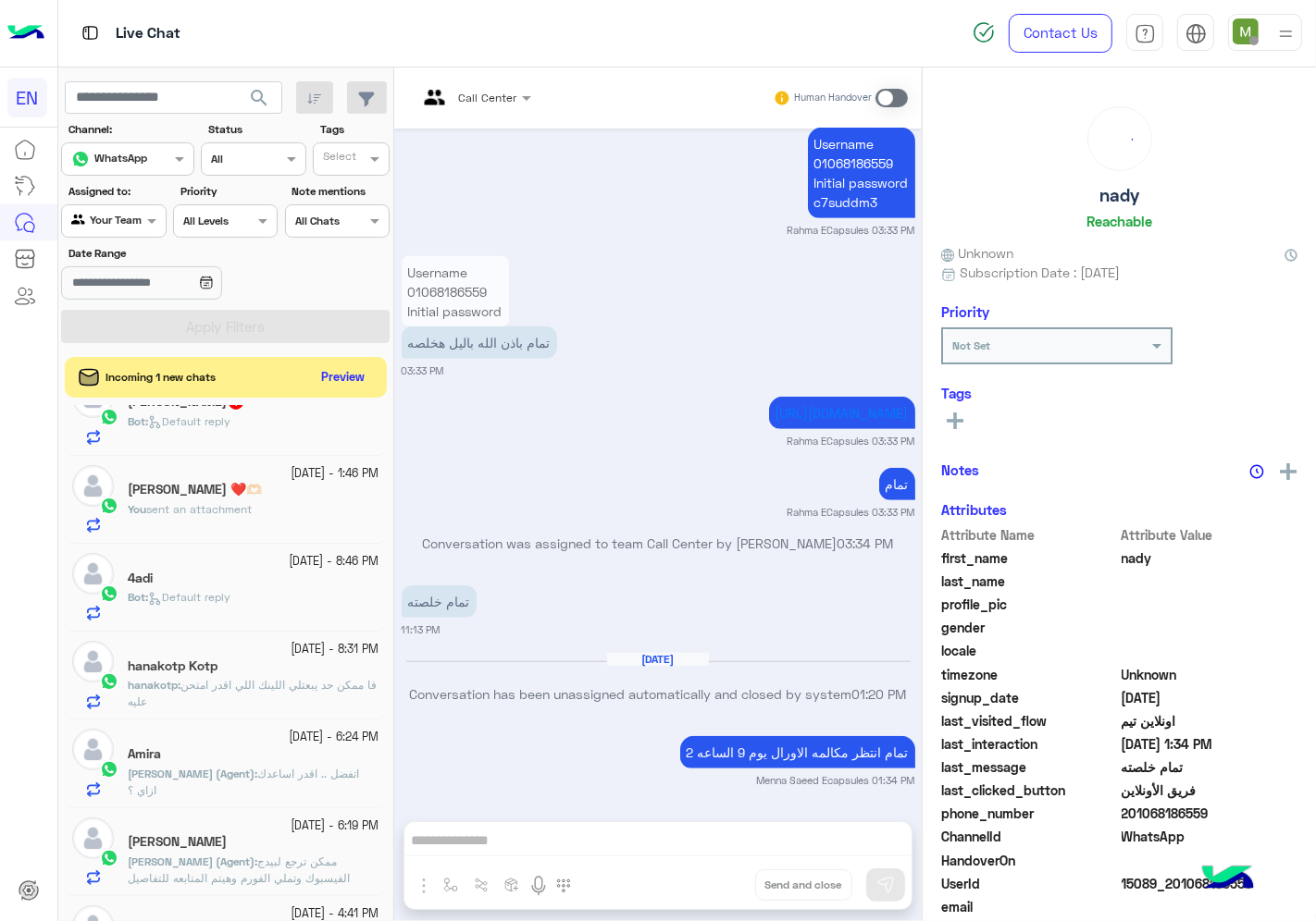
click at [224, 516] on span "sent an attachment" at bounding box center [198, 509] width 106 height 14
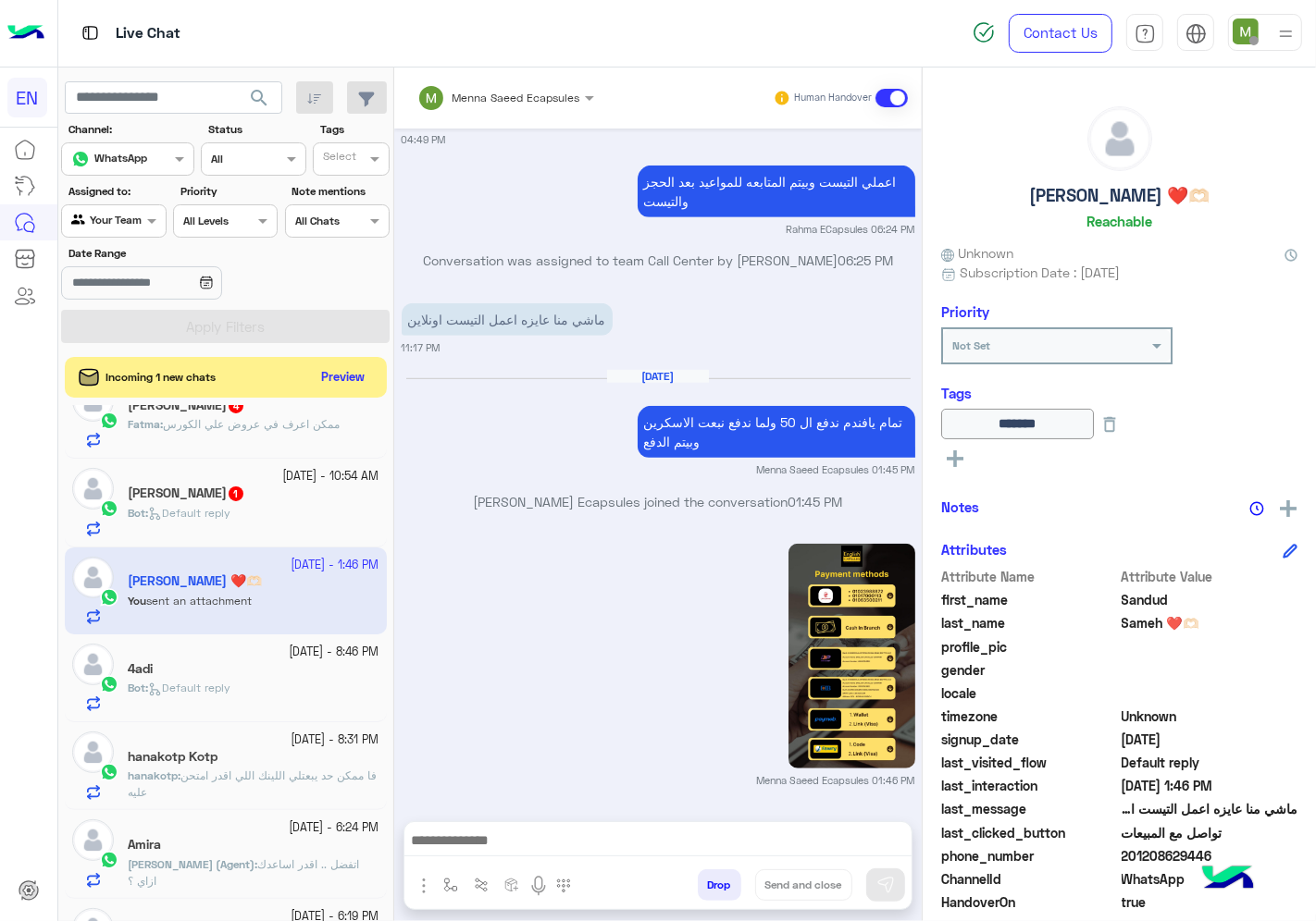
scroll to position [104, 0]
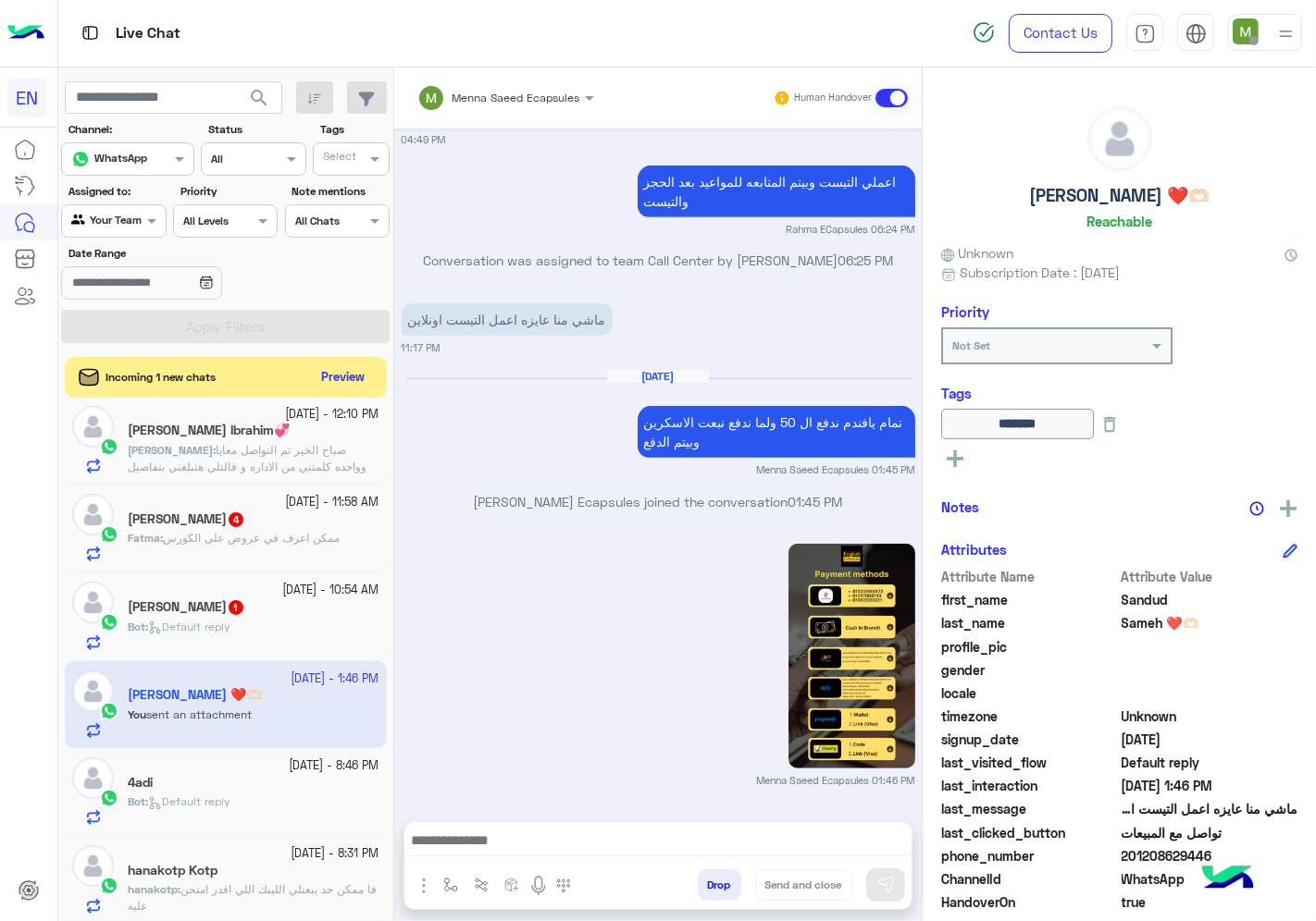
click at [263, 611] on div "[PERSON_NAME] 1" at bounding box center [253, 609] width 252 height 20
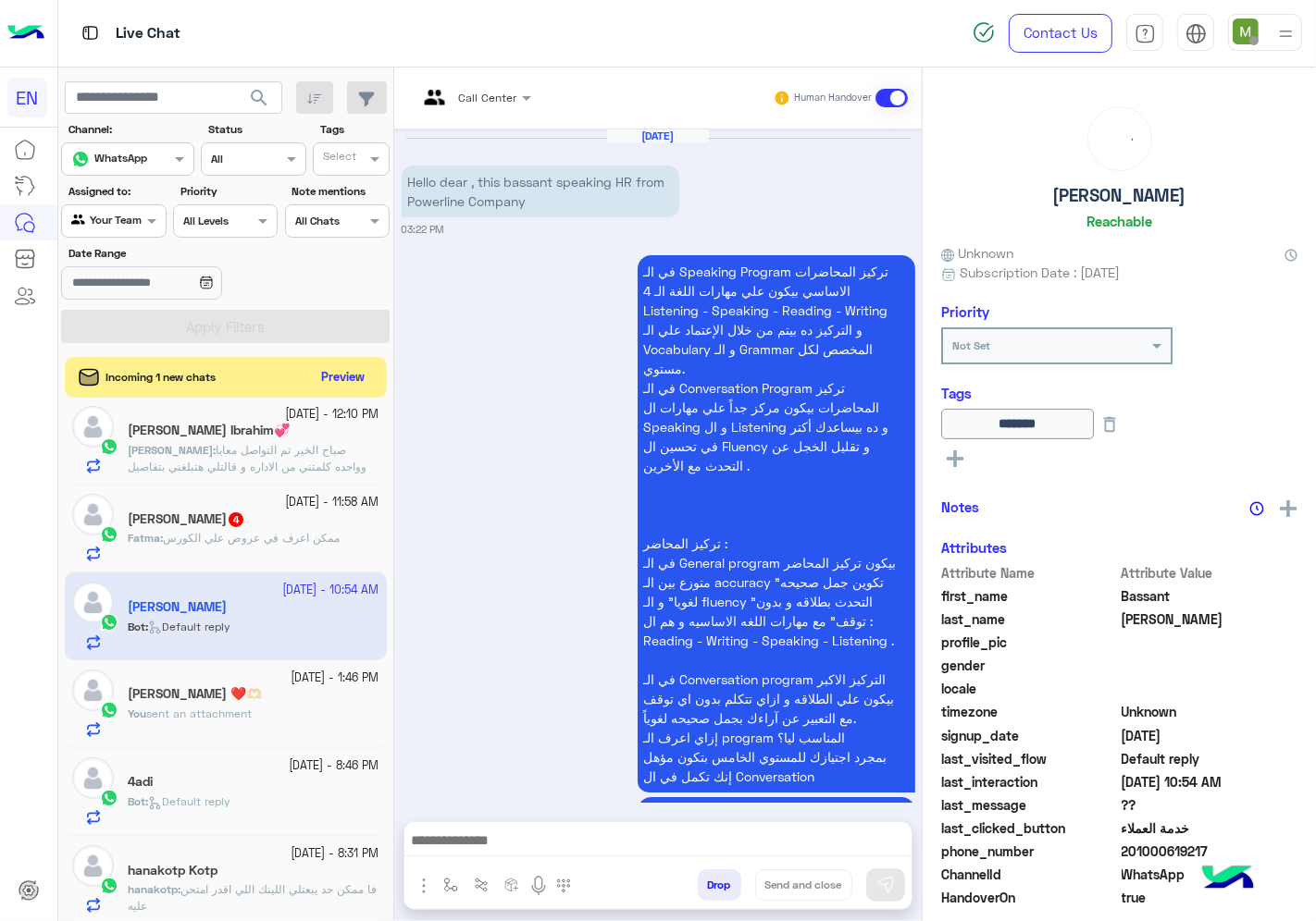
scroll to position [973, 0]
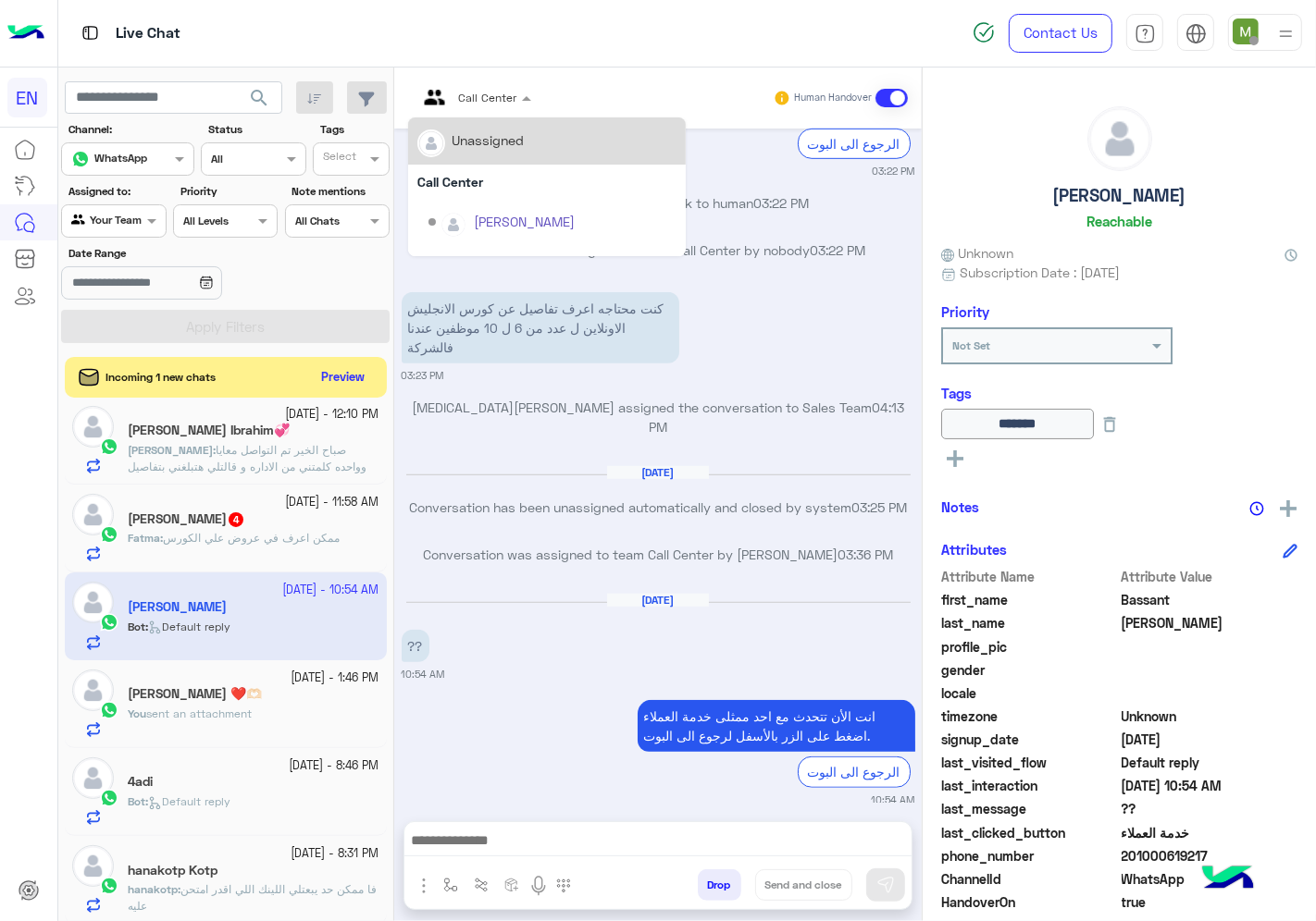
click at [495, 109] on div "Call Center" at bounding box center [467, 98] width 100 height 44
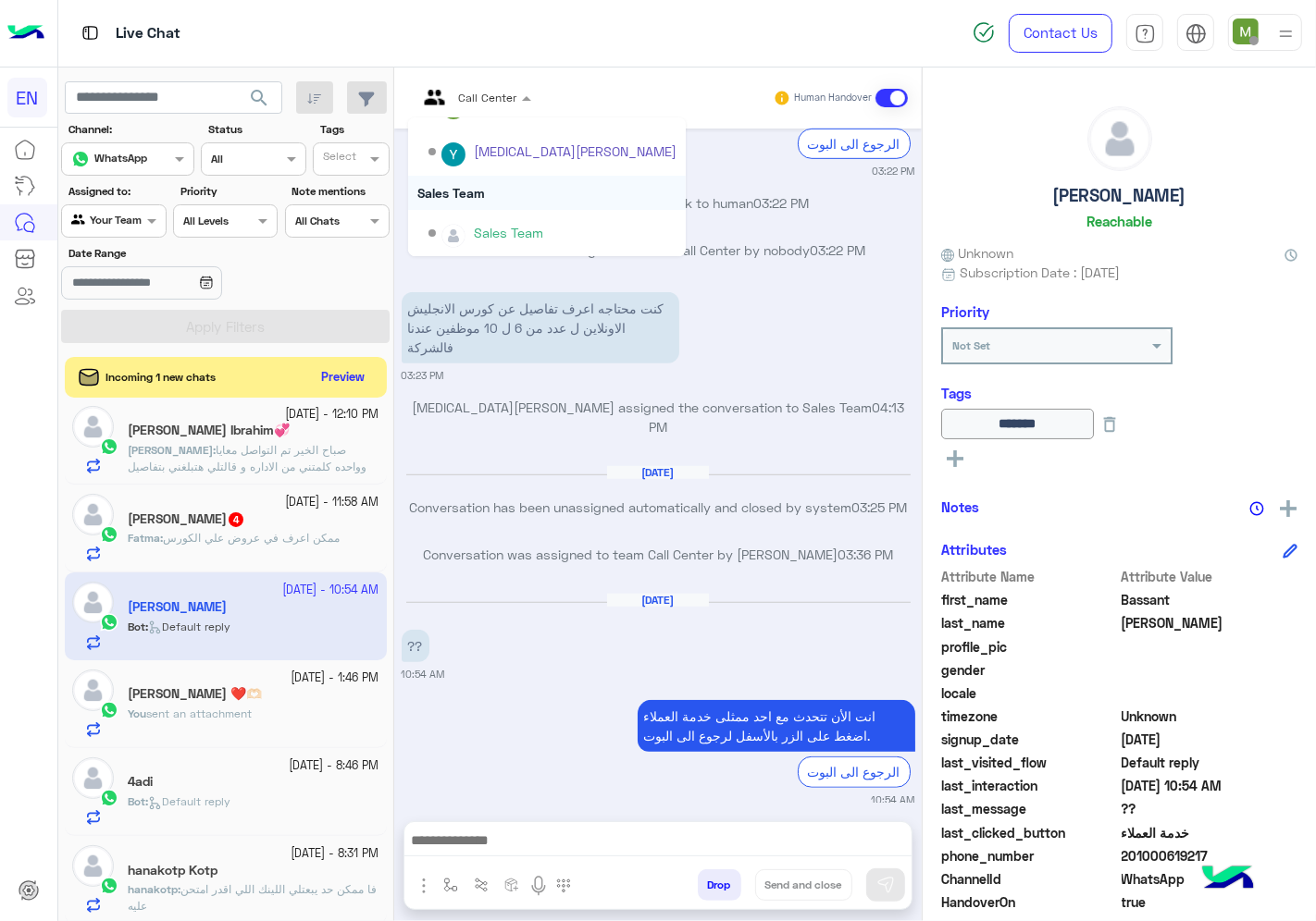
click at [475, 190] on div "Sales Team" at bounding box center [547, 192] width 277 height 35
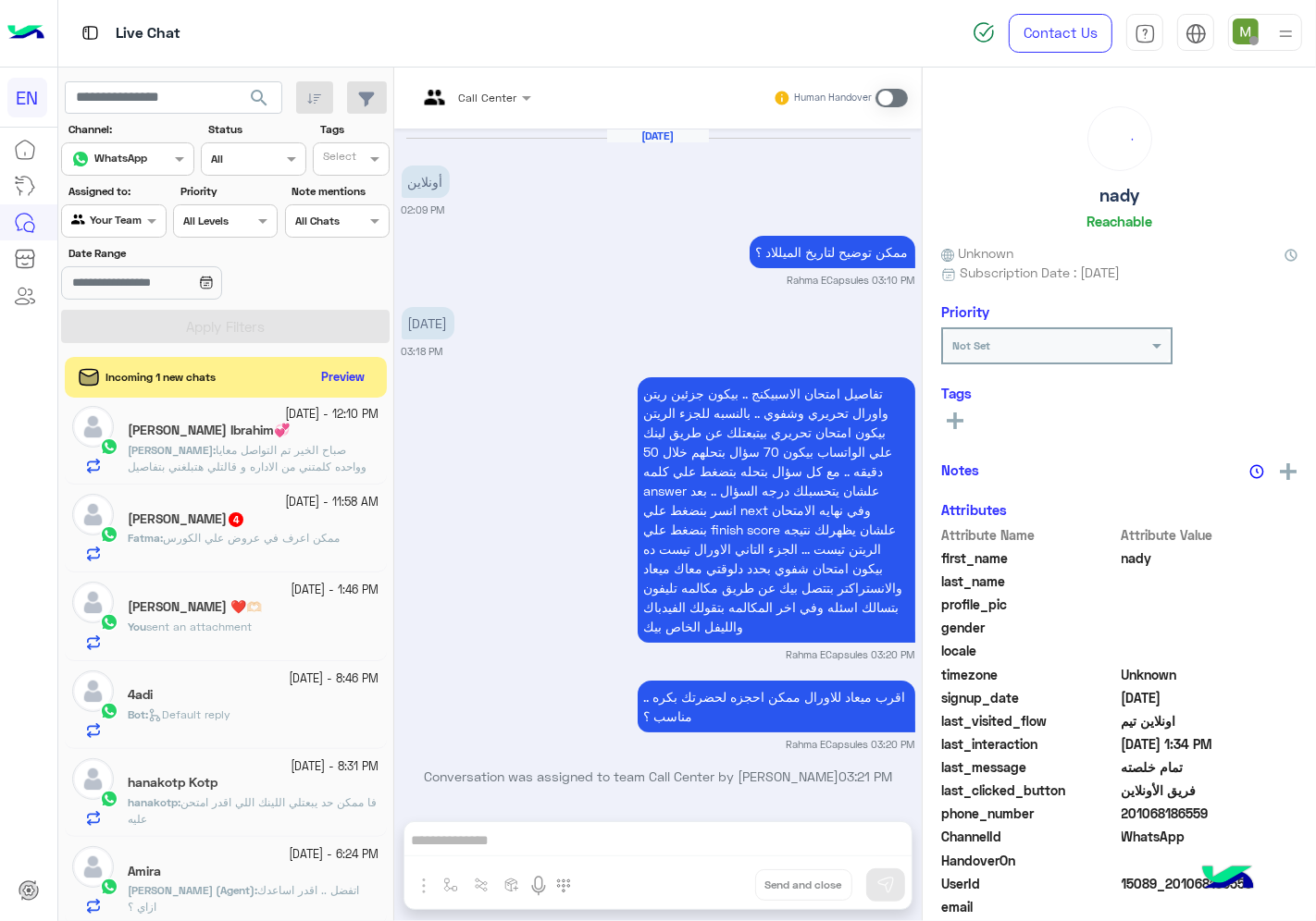
scroll to position [1040, 0]
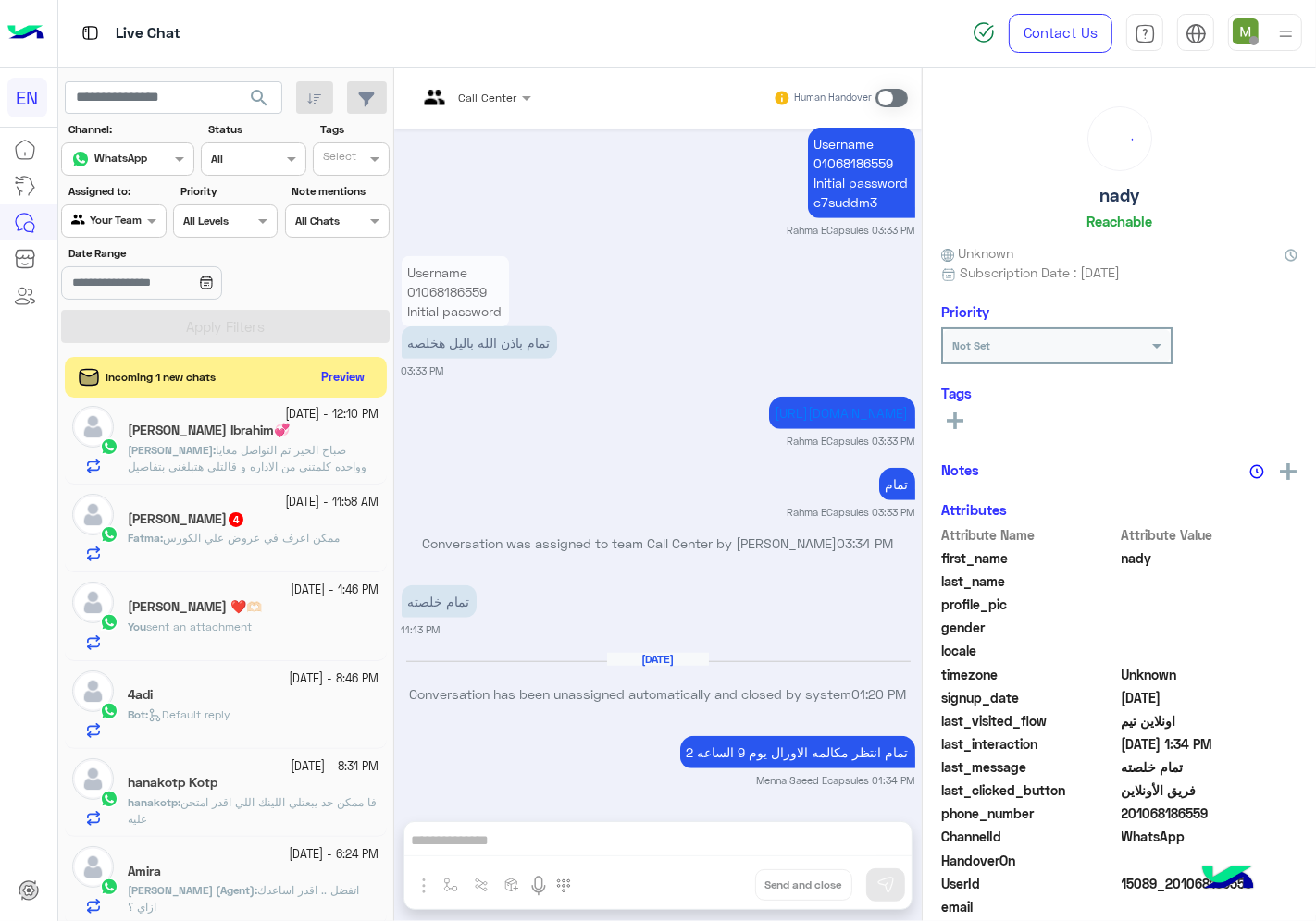
click at [282, 539] on span "ممكن اعرف في عروض علي الكورس" at bounding box center [251, 537] width 177 height 14
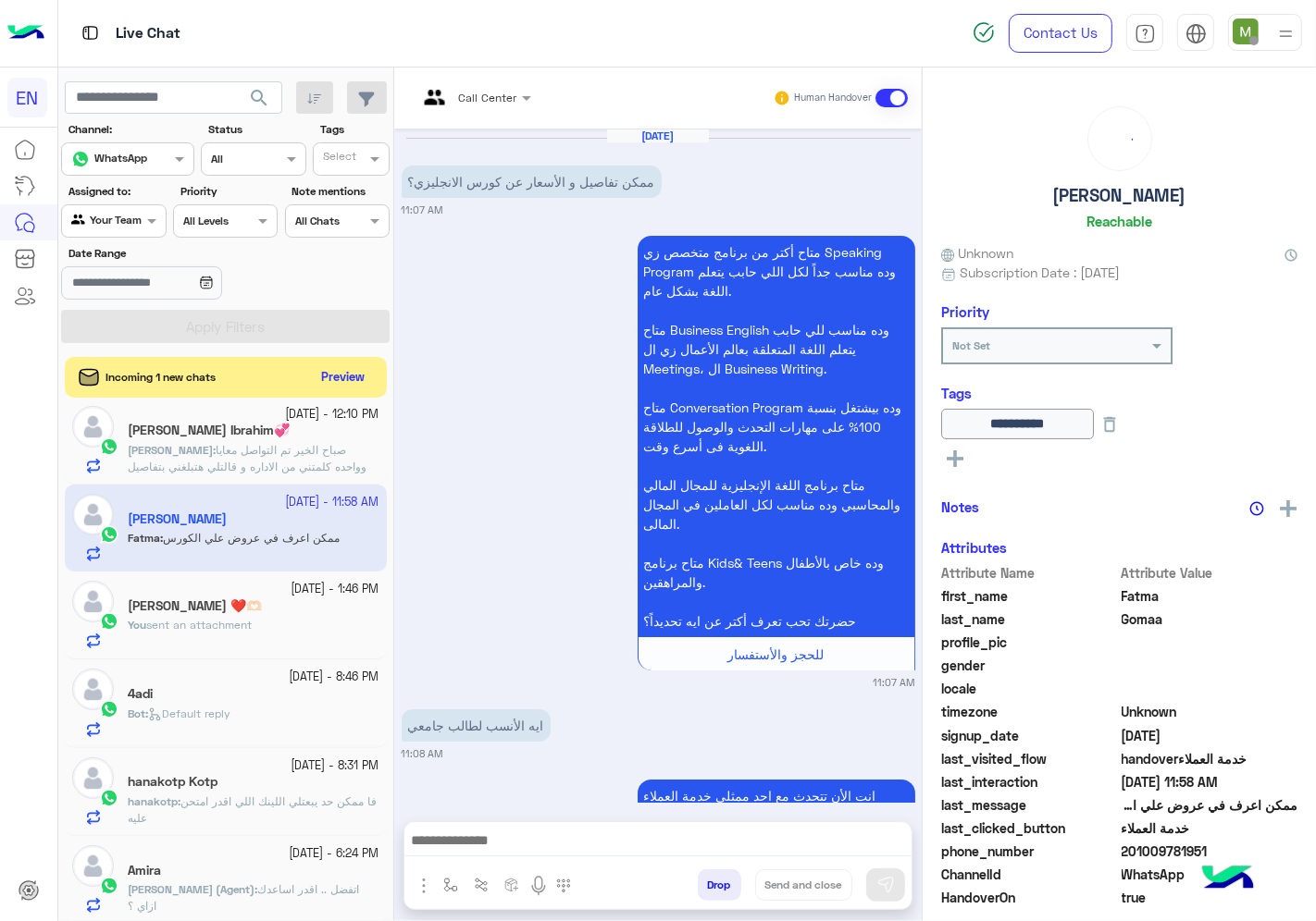
scroll to position [2190, 0]
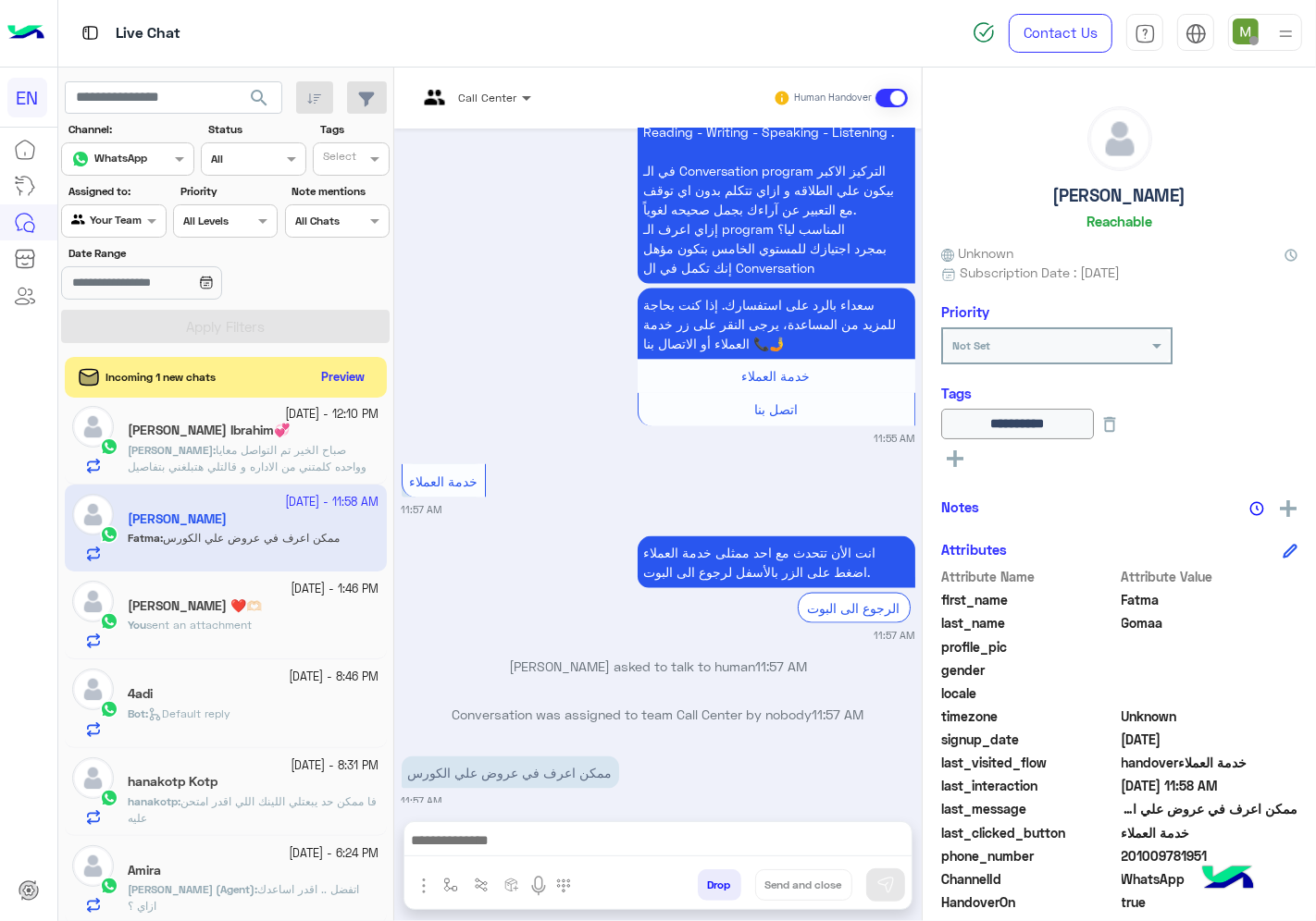
click at [517, 93] on span at bounding box center [528, 98] width 23 height 20
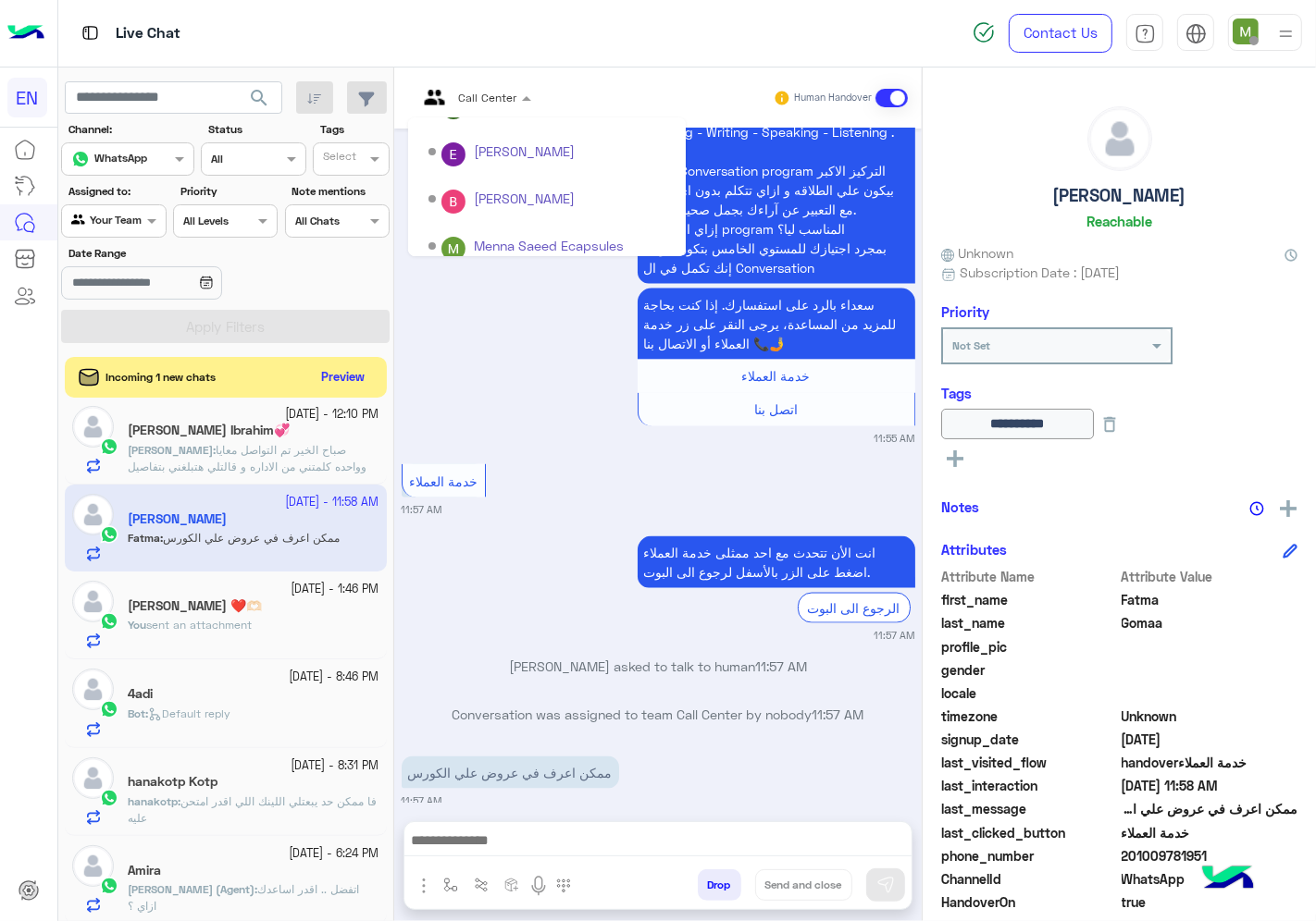
scroll to position [306, 0]
click at [487, 190] on div "Sales Team" at bounding box center [547, 192] width 277 height 35
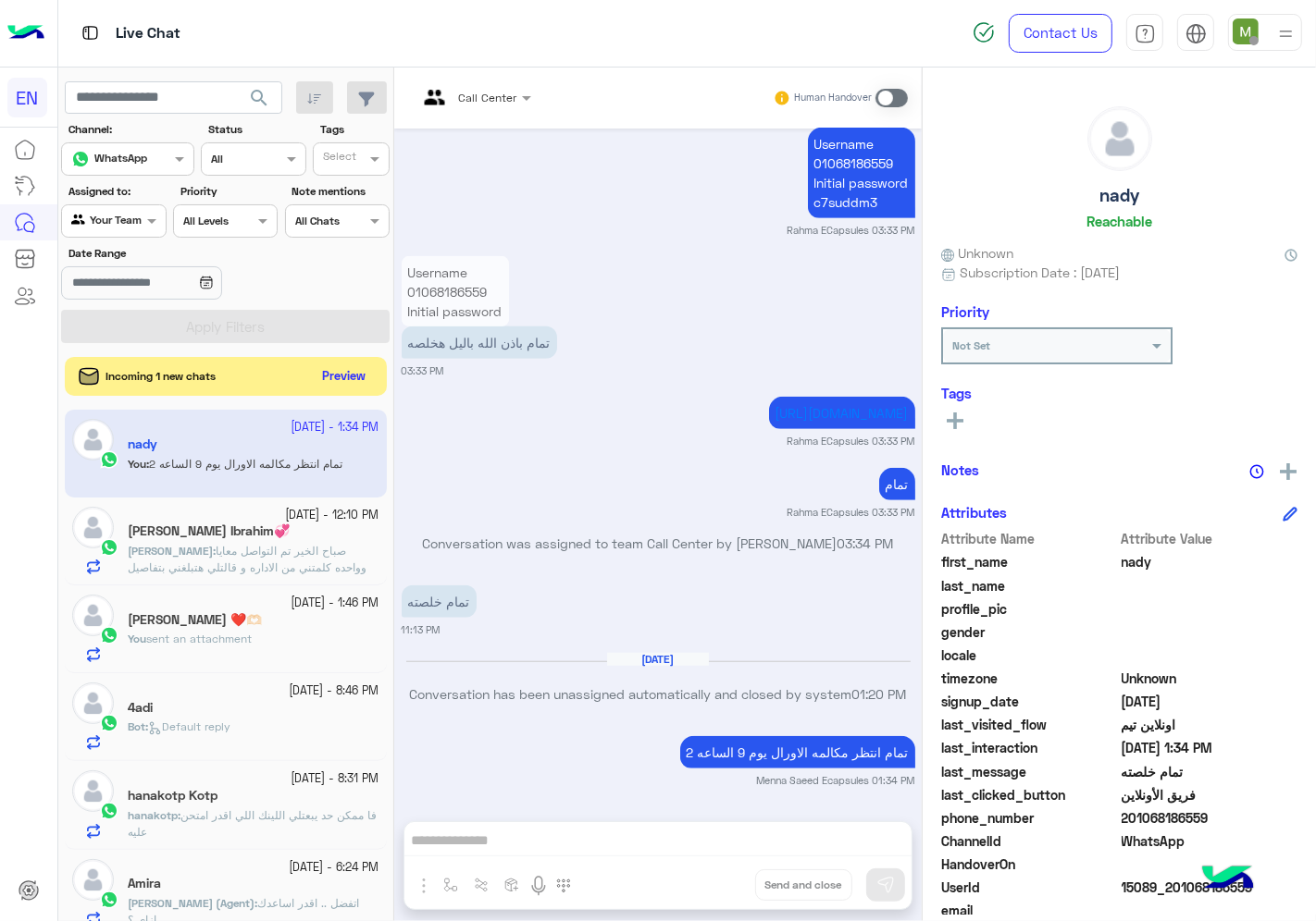
click at [340, 380] on button "Preview" at bounding box center [344, 377] width 57 height 25
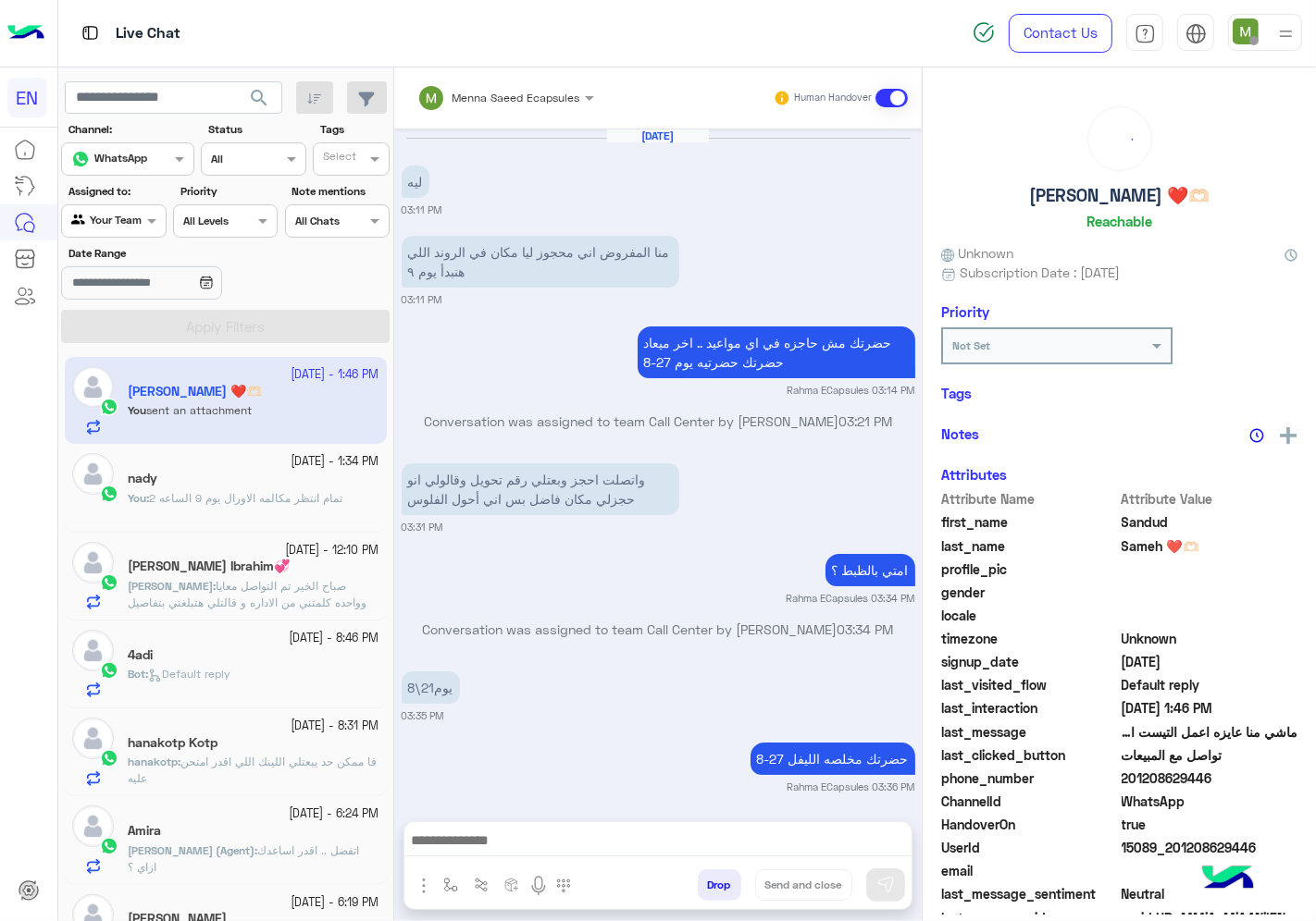
scroll to position [955, 0]
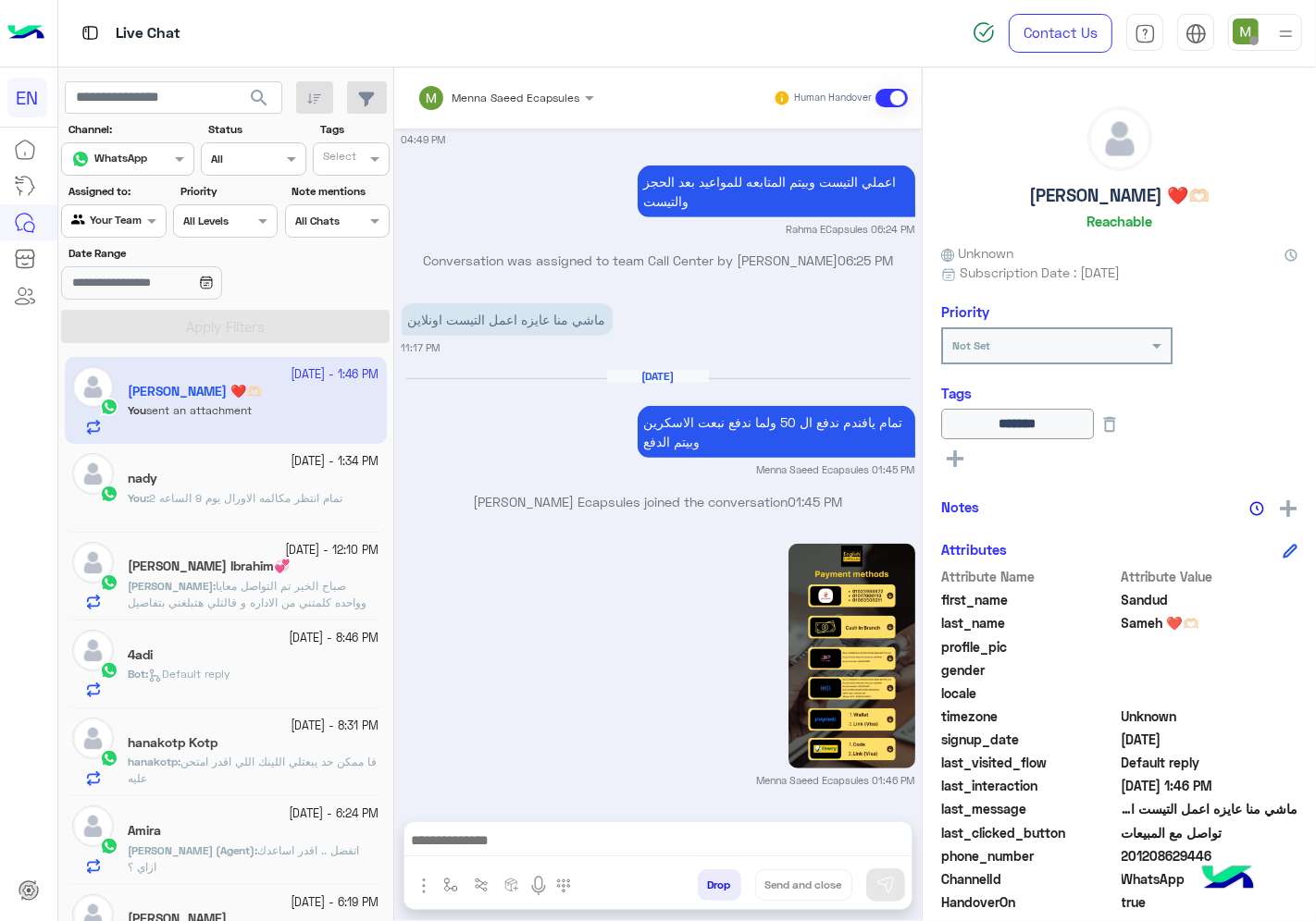
click at [247, 597] on span "صباح الخير تم التواصل معايا وواحده كلمتني من الاداره و قالتلي هتبلغني بتفاصيل ا…" at bounding box center [249, 610] width 244 height 64
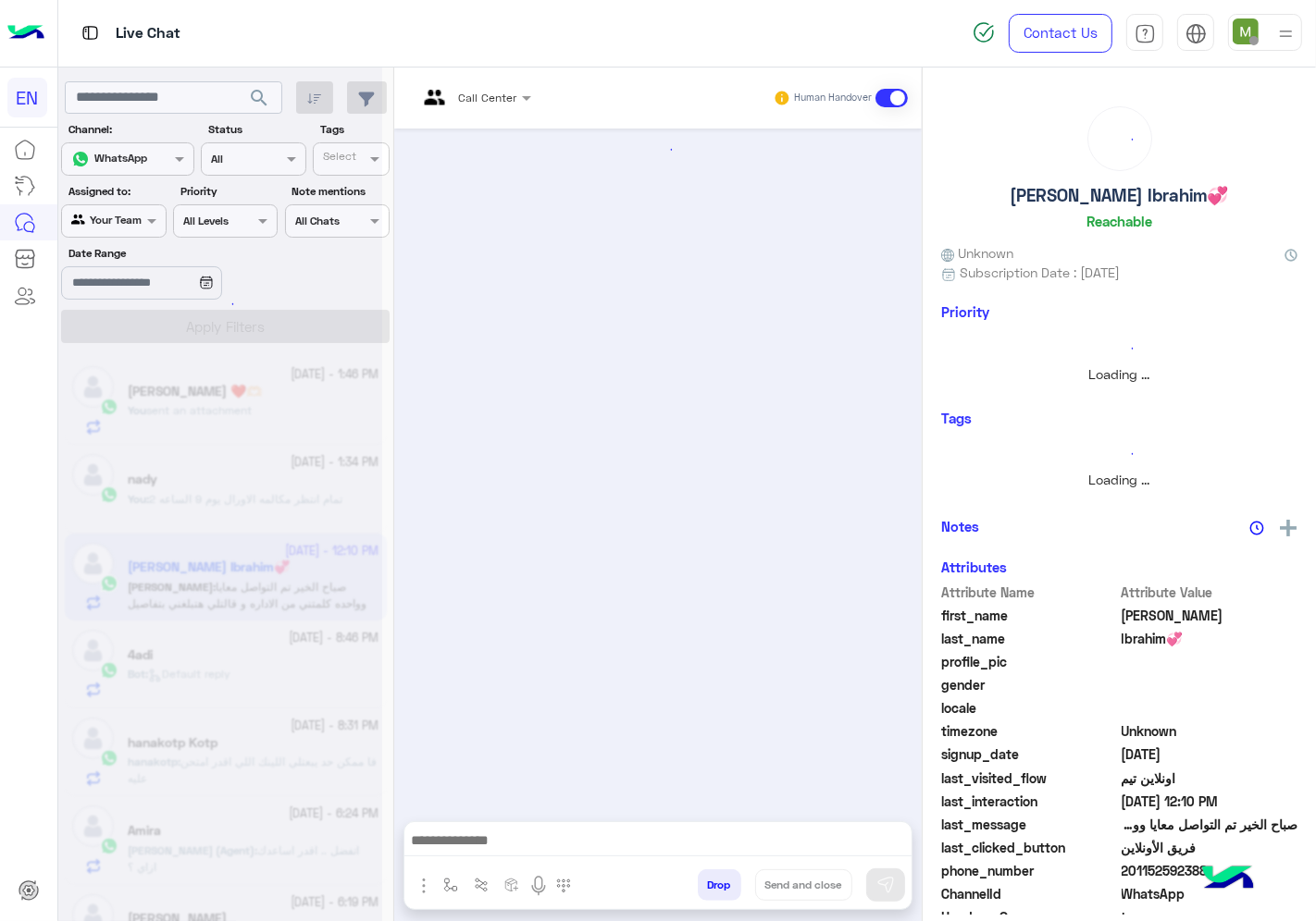
scroll to position [1397, 0]
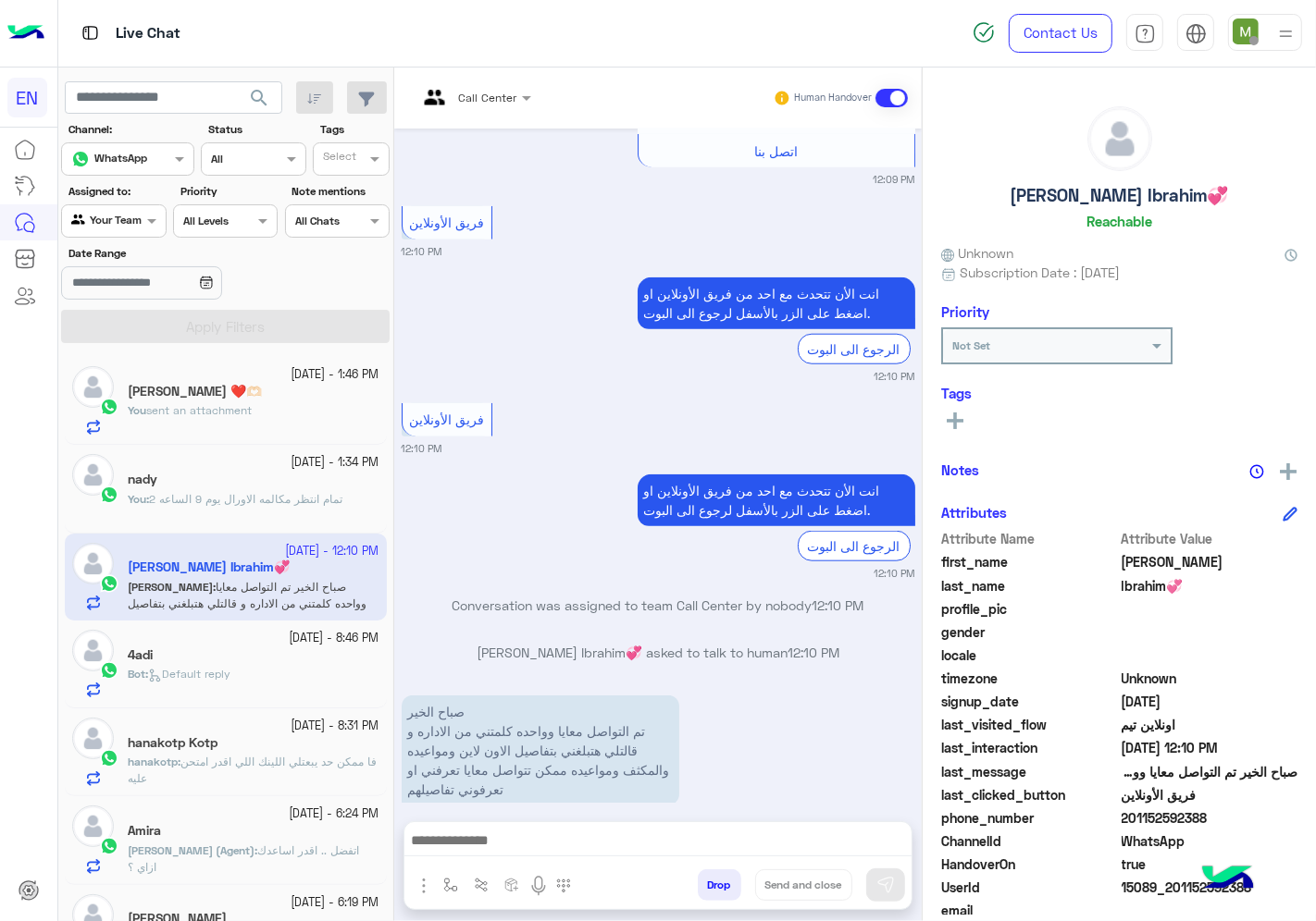
click at [280, 664] on div "4adi" at bounding box center [253, 658] width 252 height 20
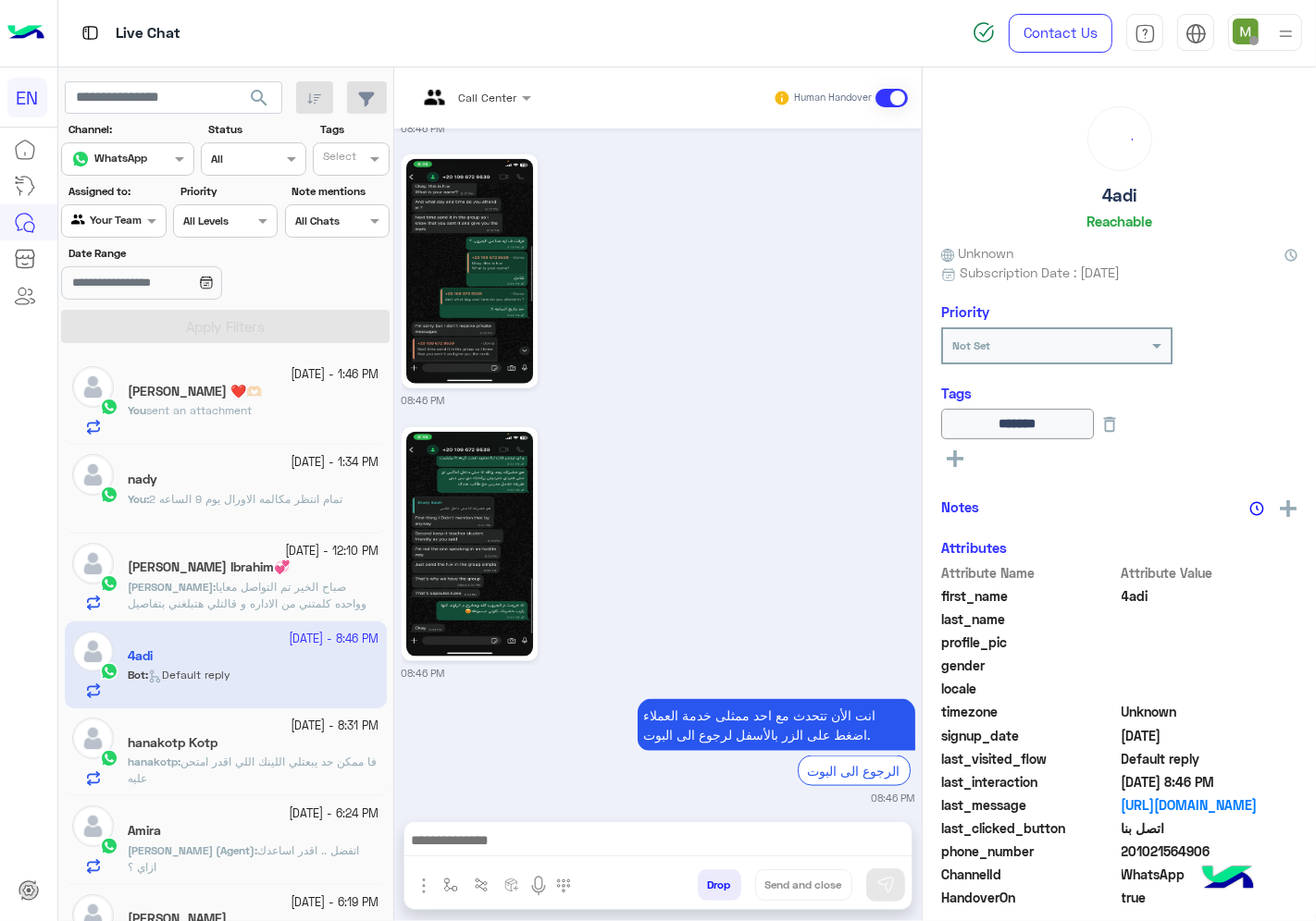
click at [254, 558] on div "[DATE] - 12:10 PM" at bounding box center [253, 552] width 252 height 18
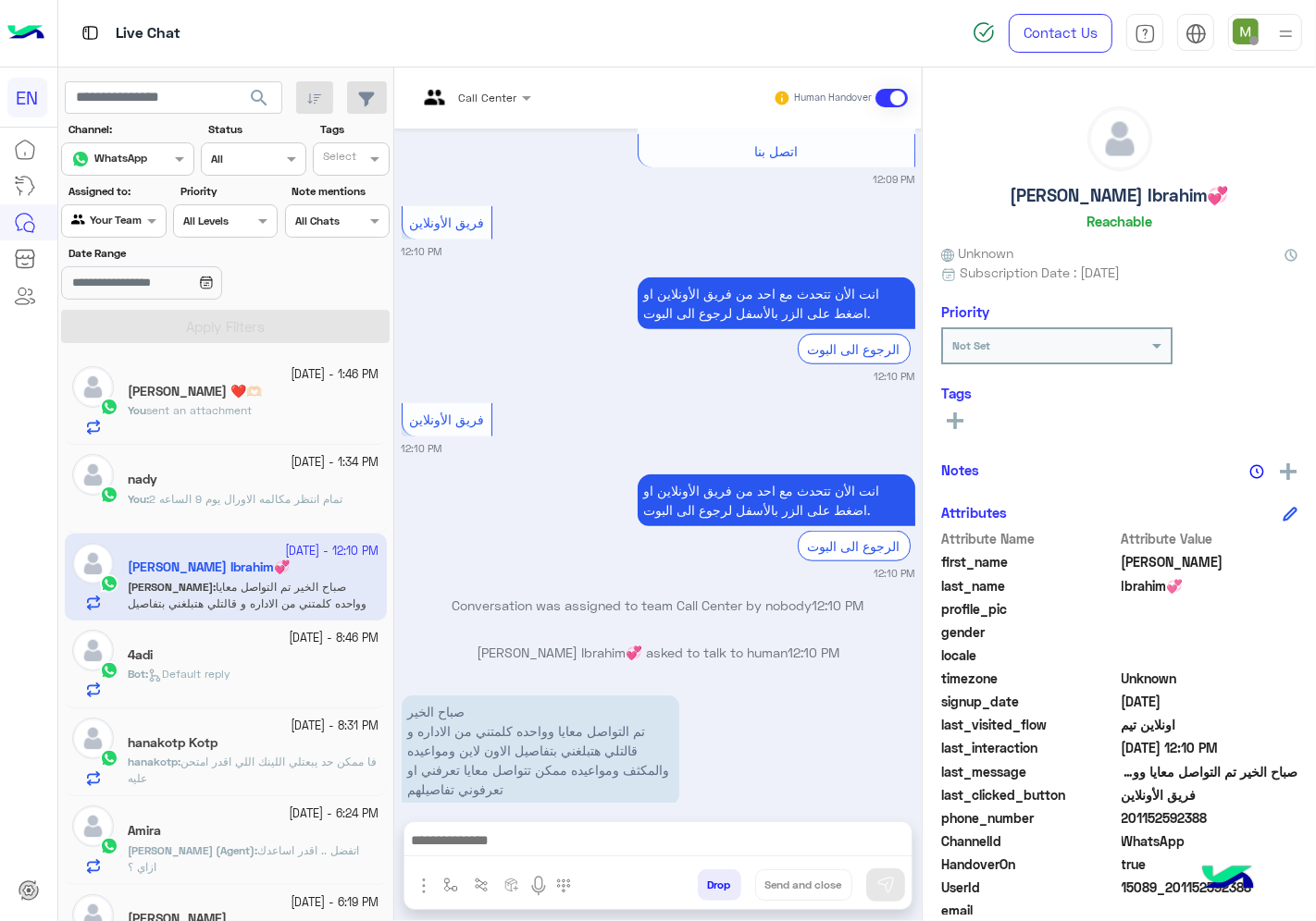
click at [1176, 815] on span "201152592388" at bounding box center [1209, 818] width 177 height 20
copy span "201152592388"
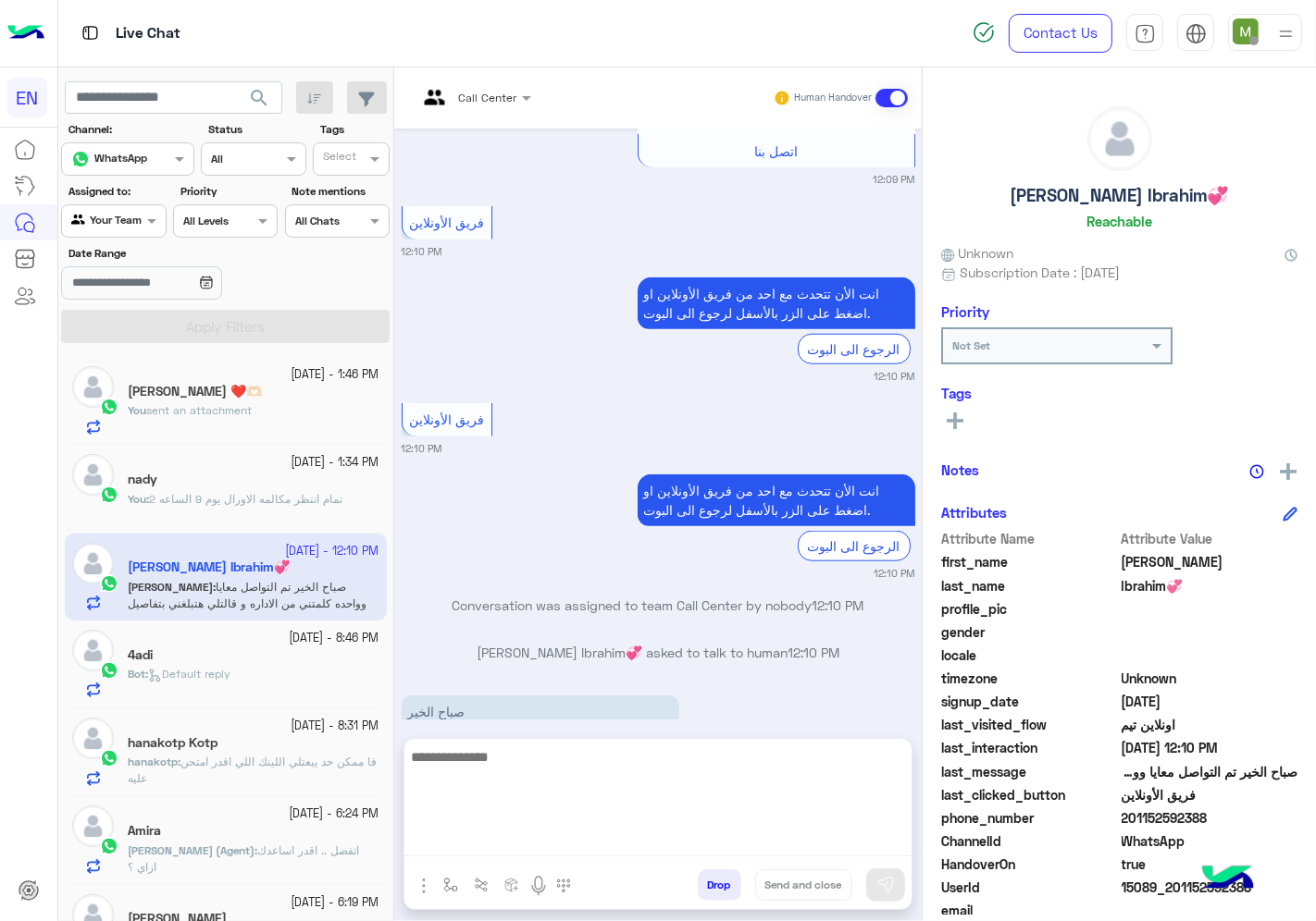
click at [555, 842] on textarea at bounding box center [658, 801] width 507 height 111
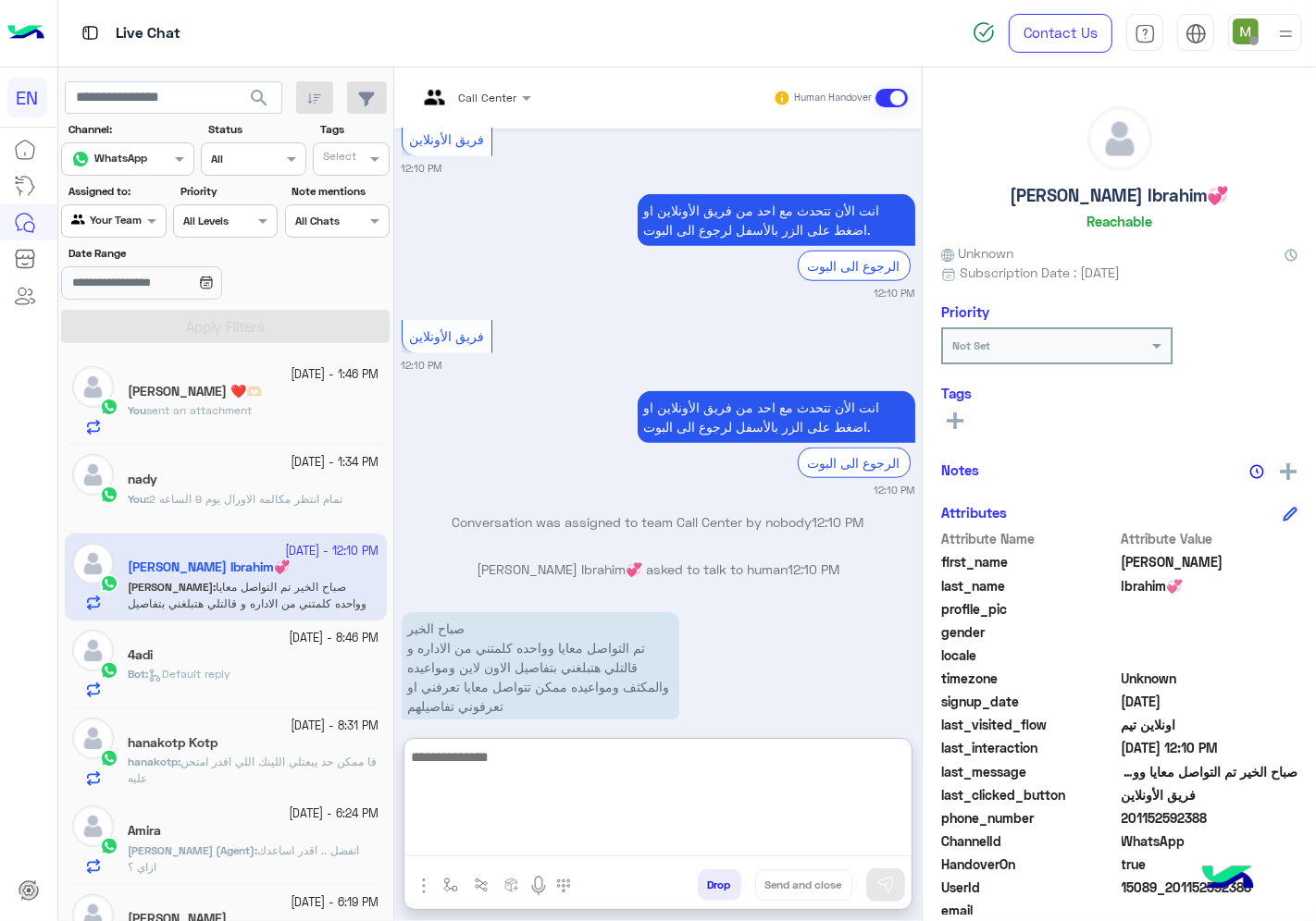
click at [606, 780] on textarea at bounding box center [658, 801] width 507 height 111
type textarea "**********"
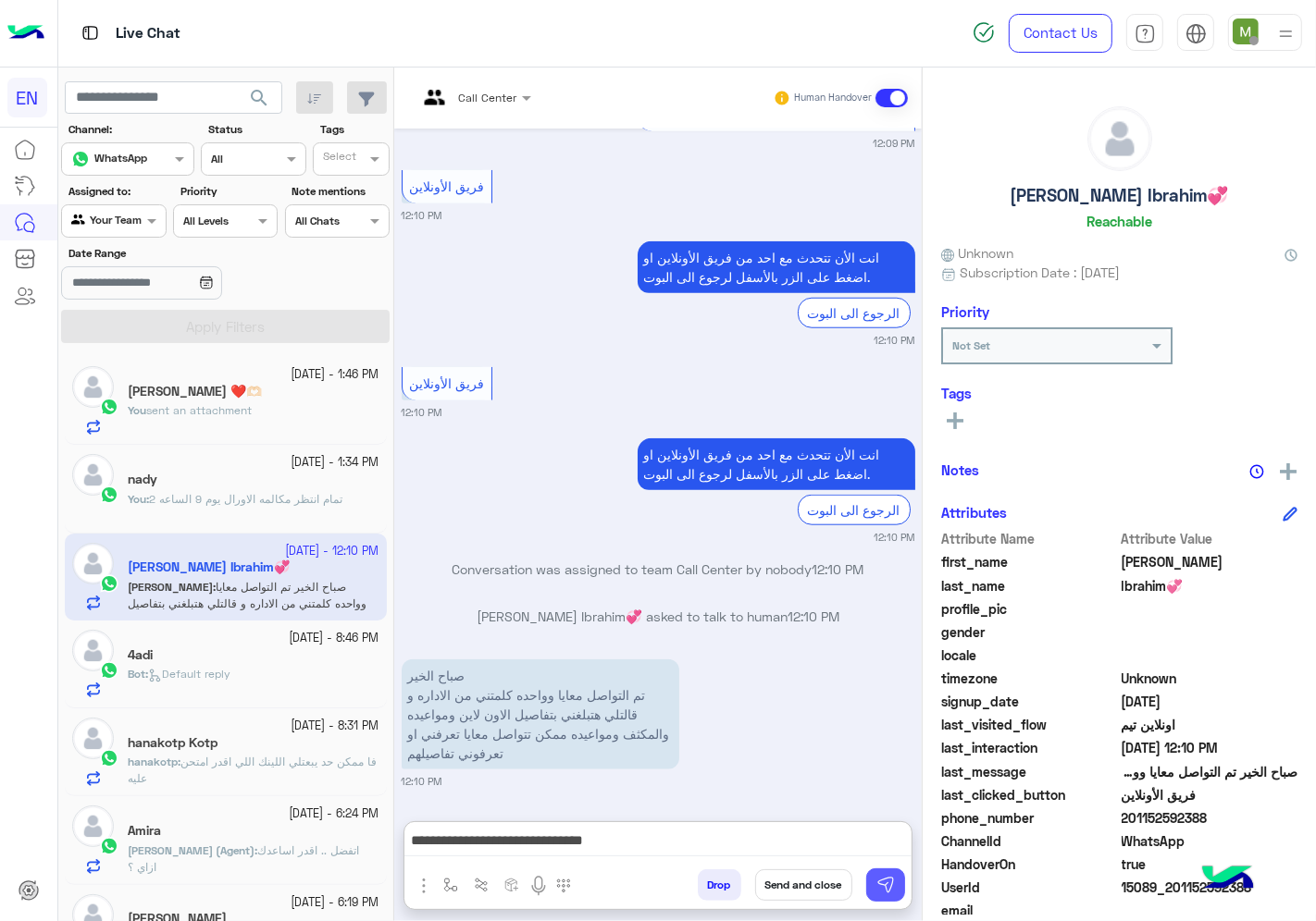
click at [882, 876] on img at bounding box center [885, 885] width 19 height 19
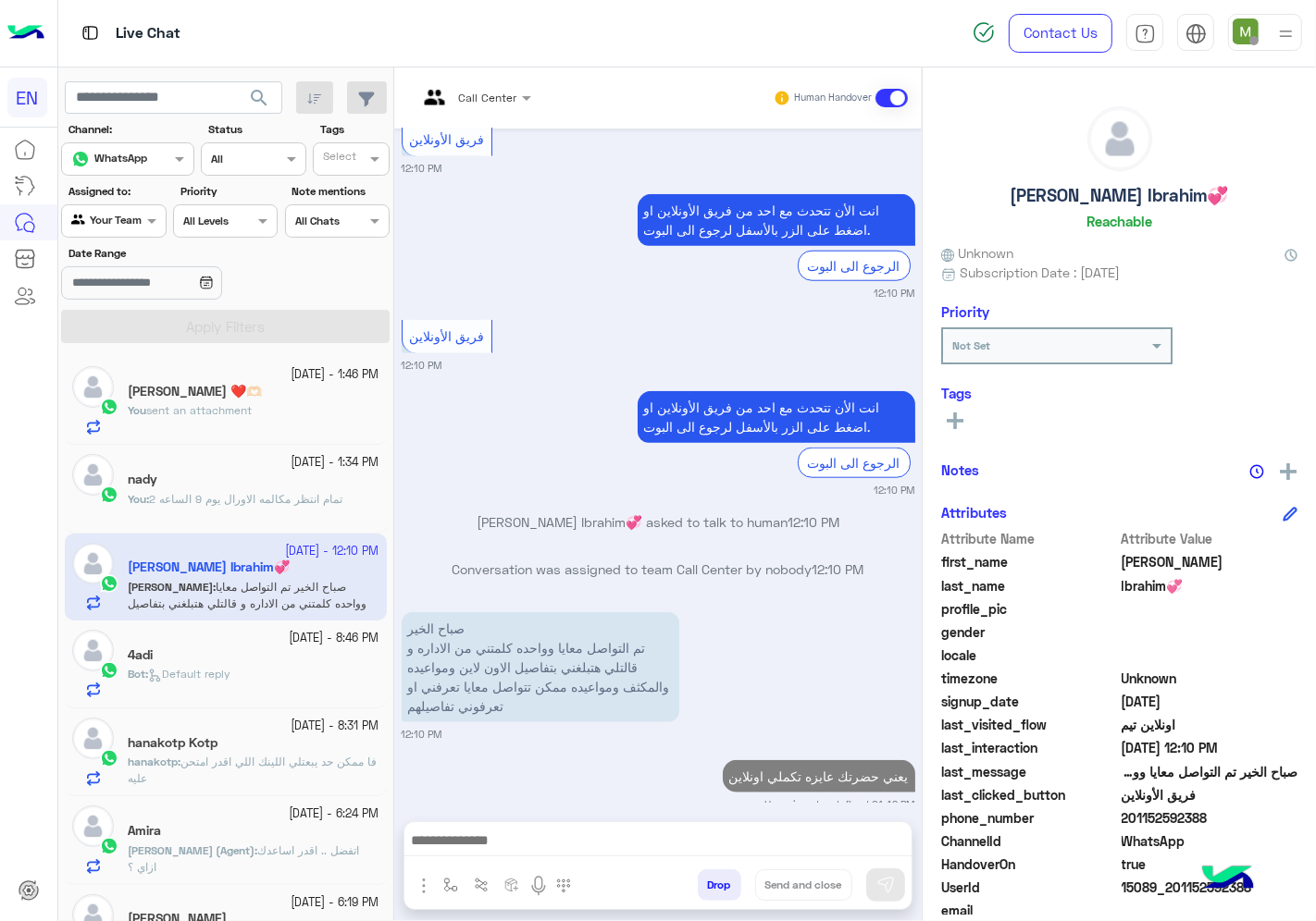
scroll to position [1468, 0]
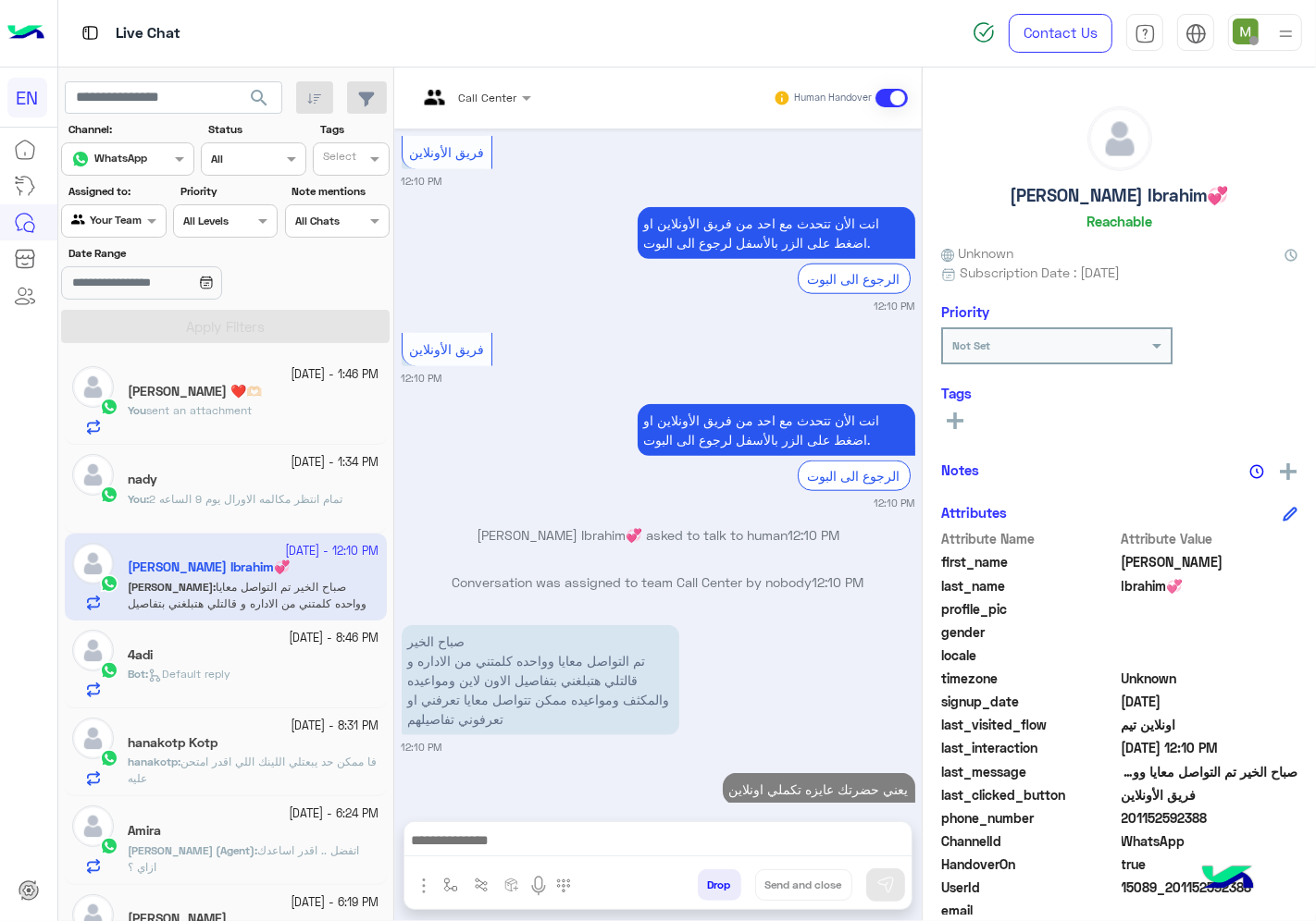
click at [129, 223] on div at bounding box center [113, 219] width 103 height 18
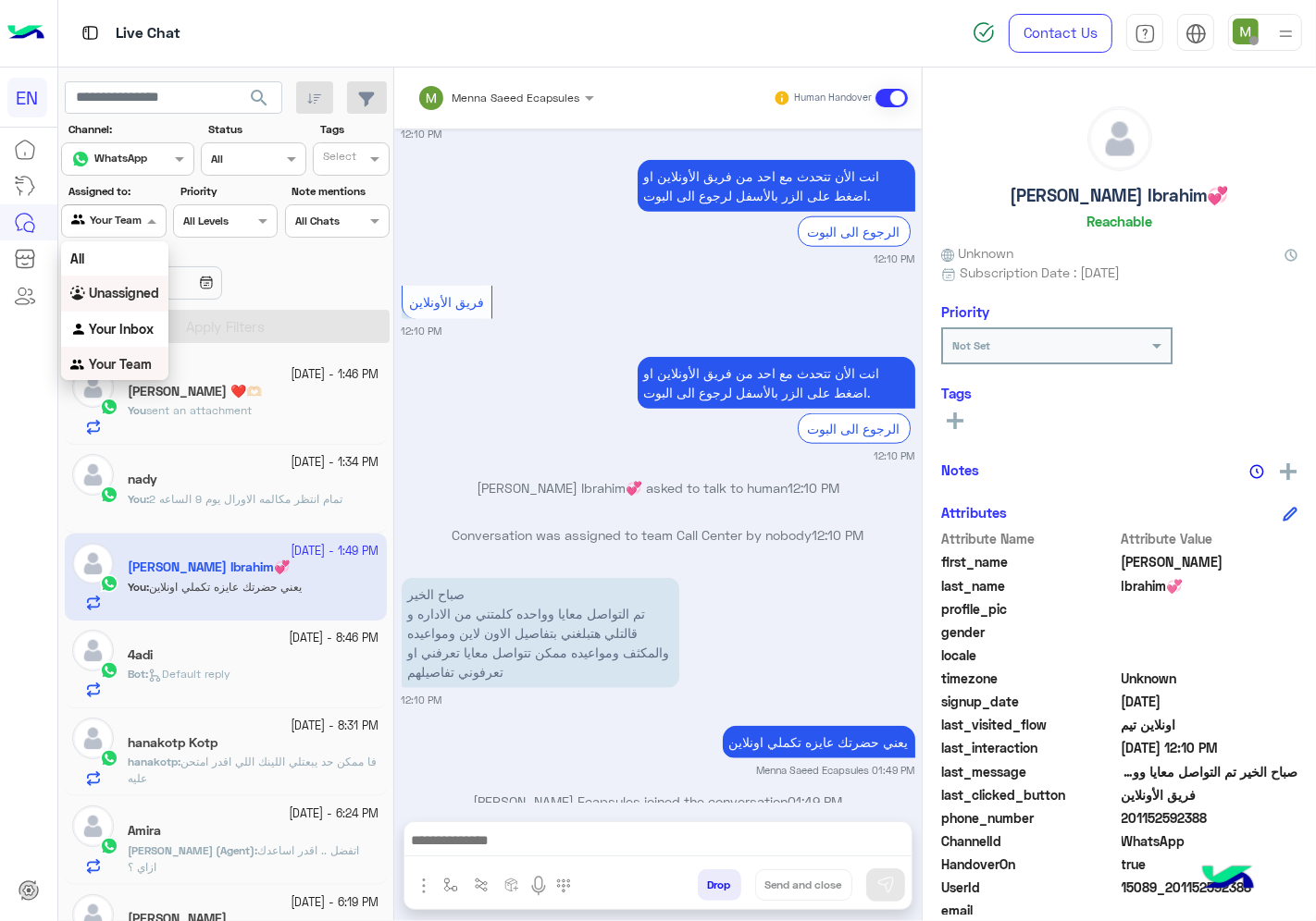
click at [142, 297] on b "Unassigned" at bounding box center [123, 293] width 70 height 16
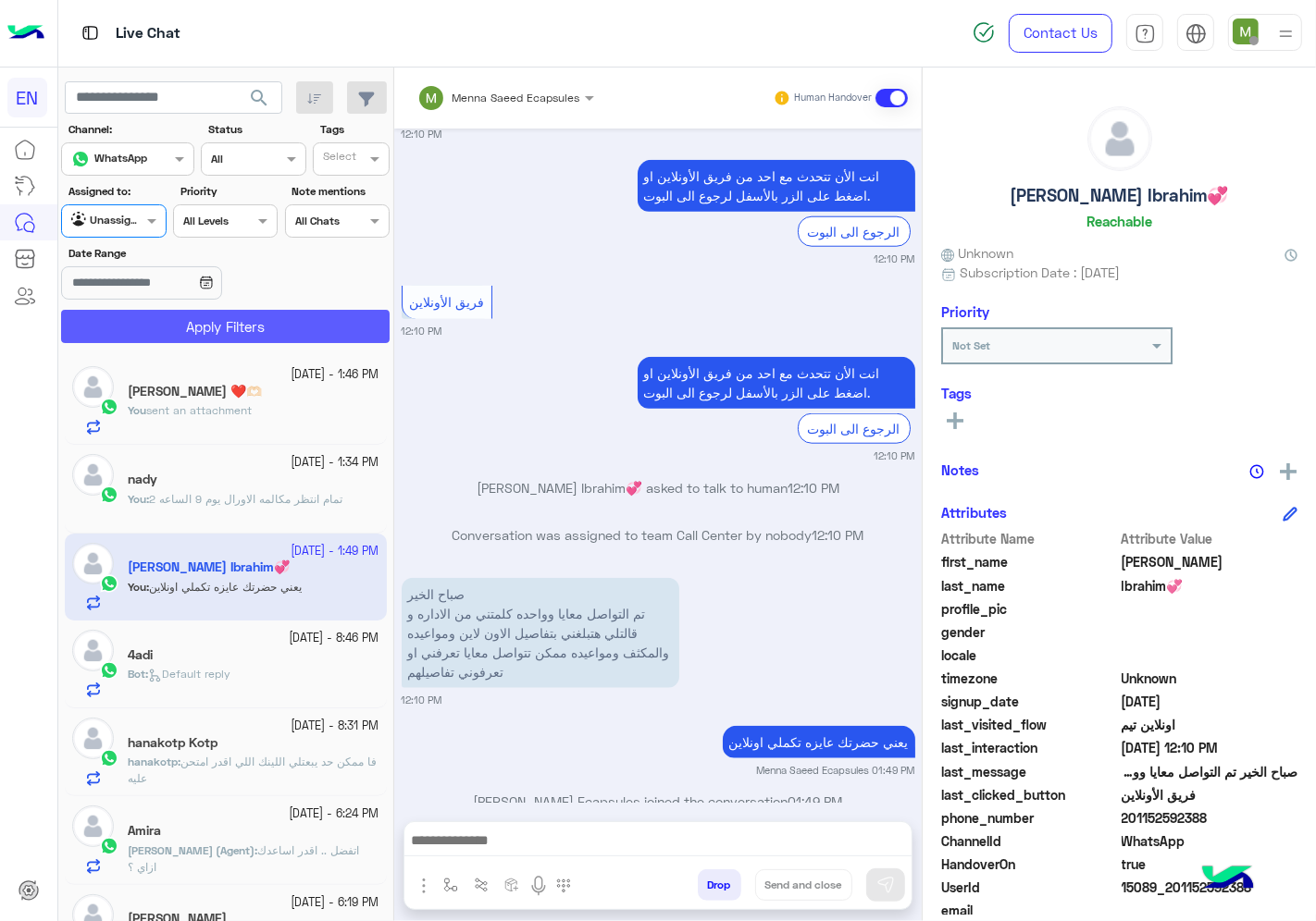
click at [161, 313] on button "Apply Filters" at bounding box center [225, 326] width 329 height 34
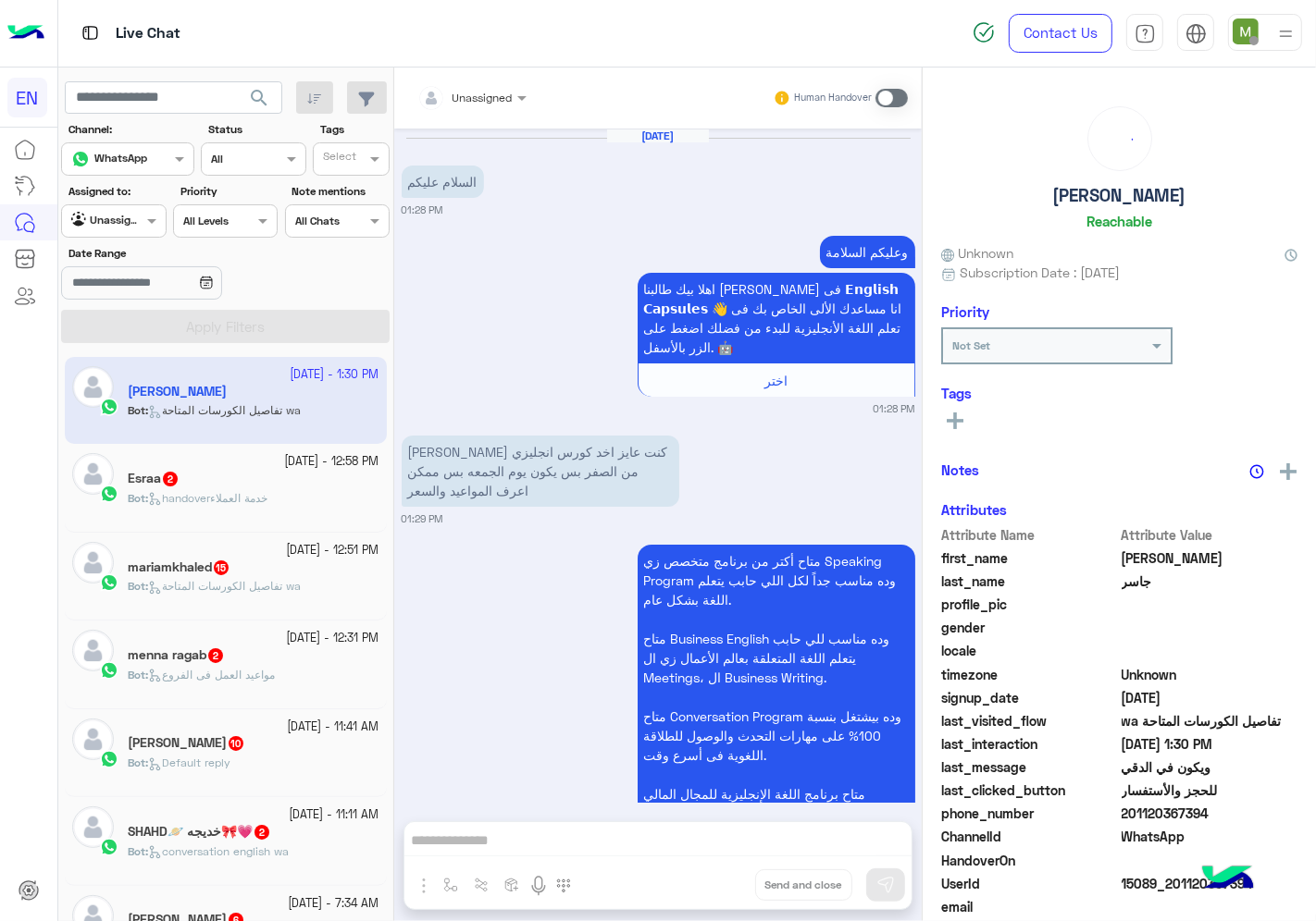
scroll to position [890, 0]
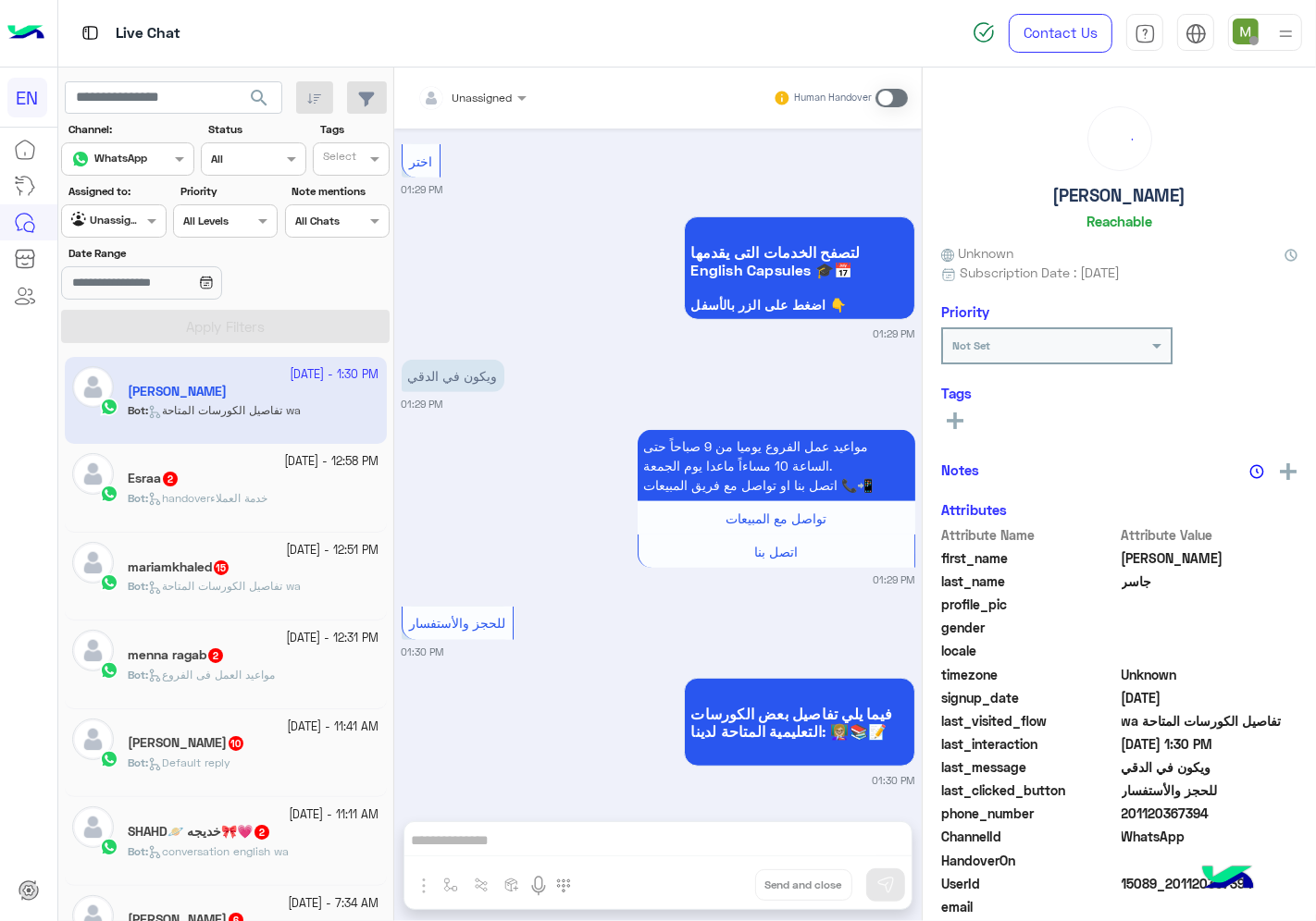
click at [488, 91] on div at bounding box center [472, 95] width 127 height 18
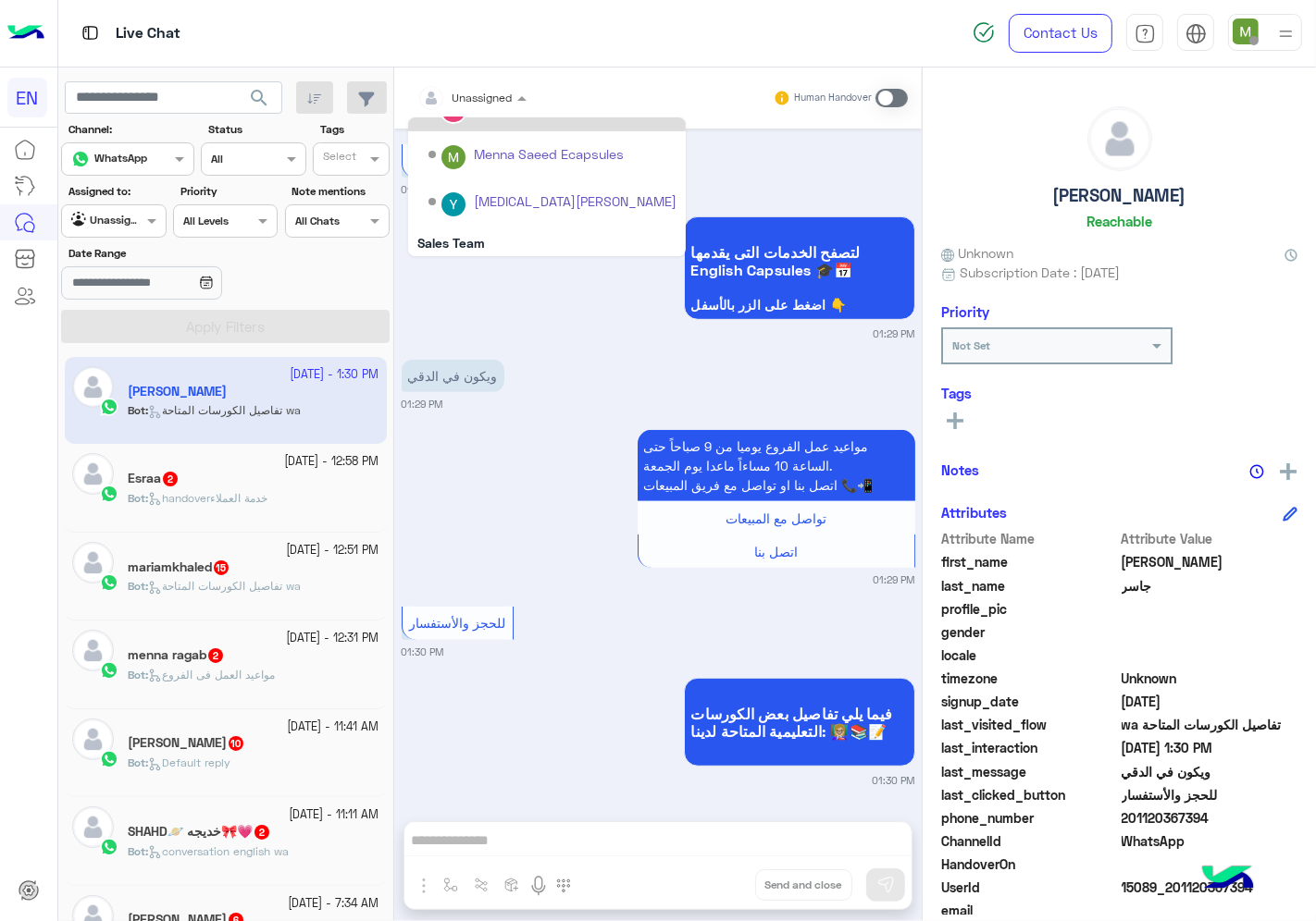
scroll to position [306, 0]
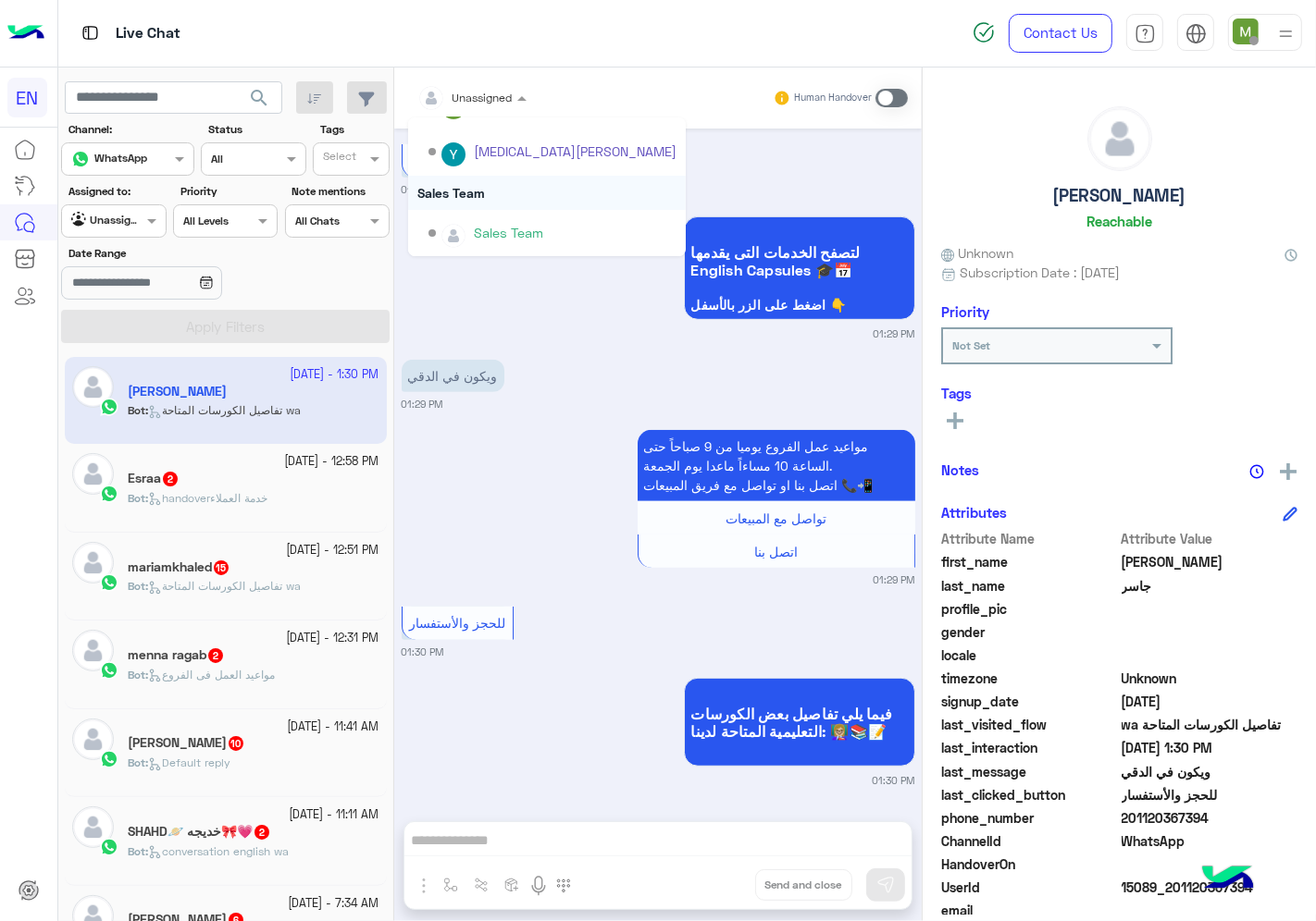
click at [477, 177] on div "Sales Team" at bounding box center [547, 192] width 277 height 35
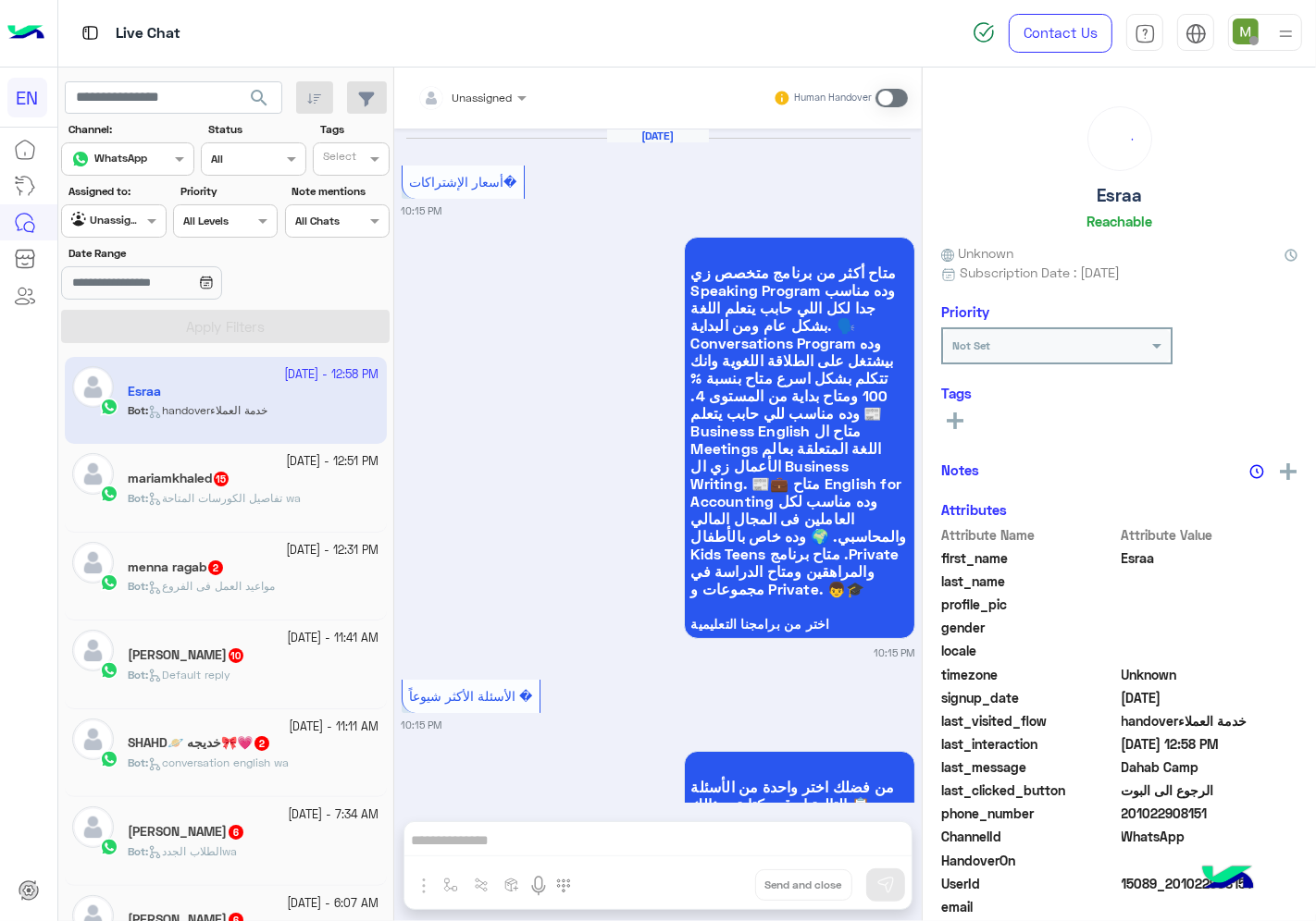
scroll to position [1898, 0]
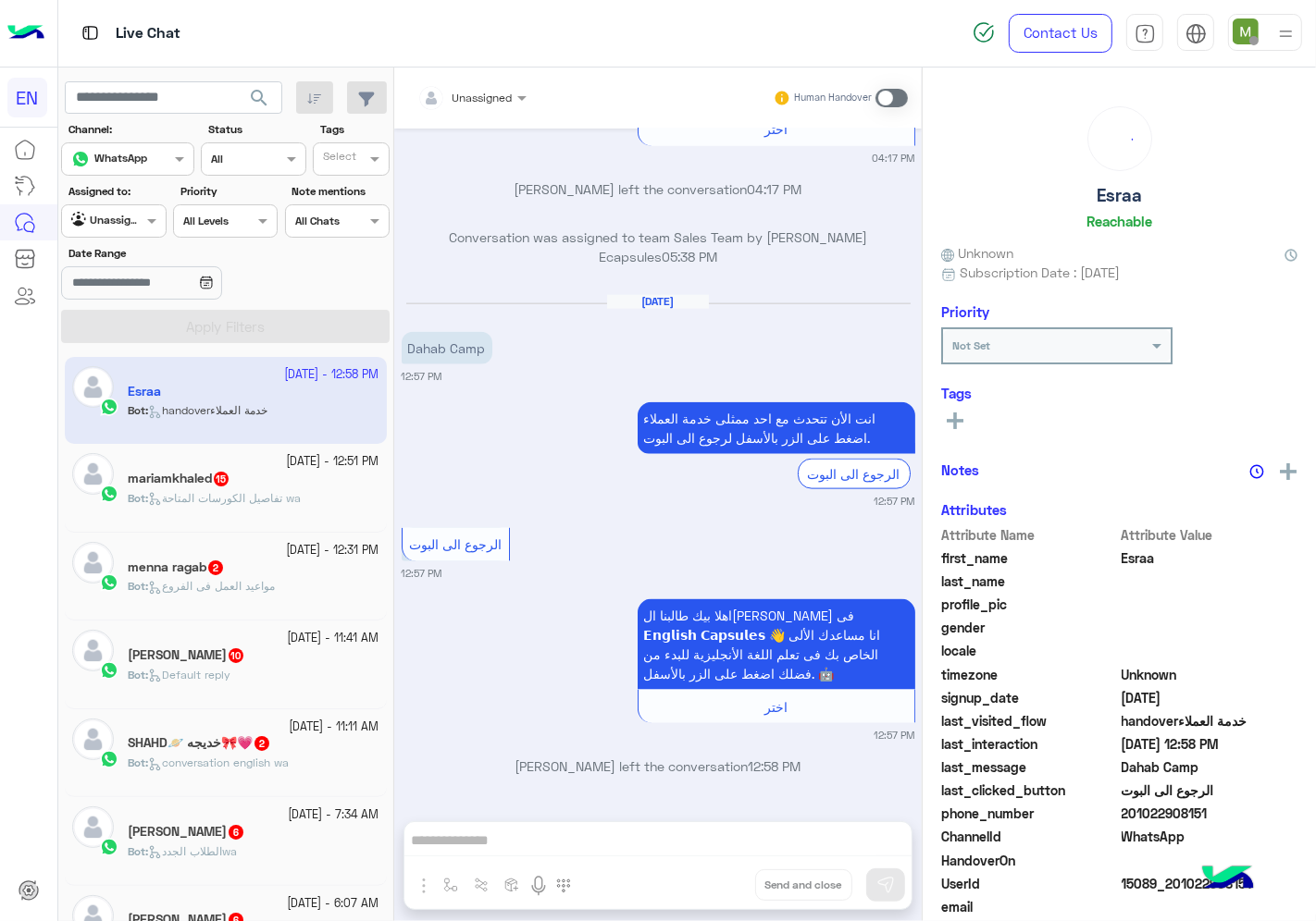
click at [511, 97] on div at bounding box center [472, 95] width 127 height 18
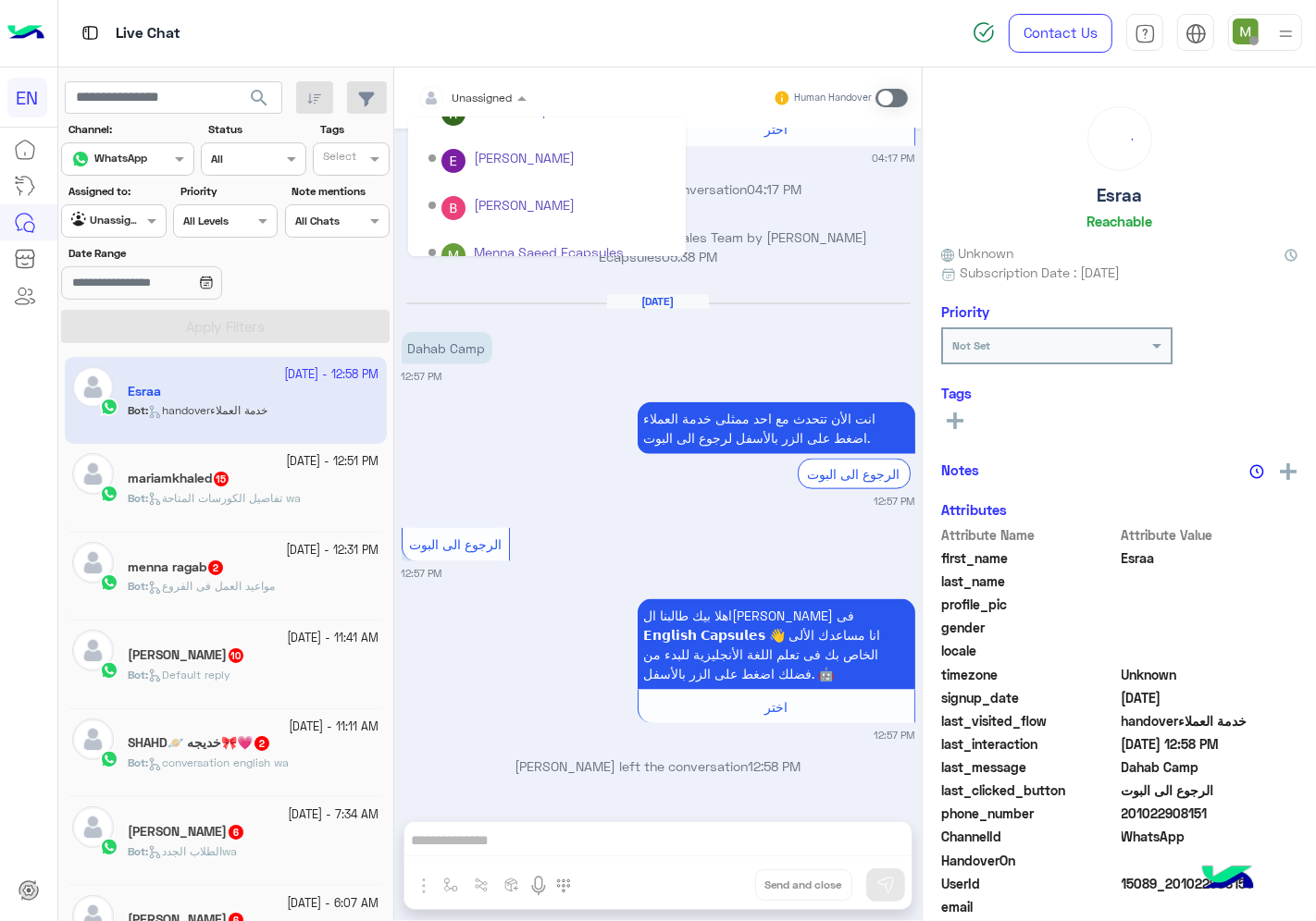
scroll to position [306, 0]
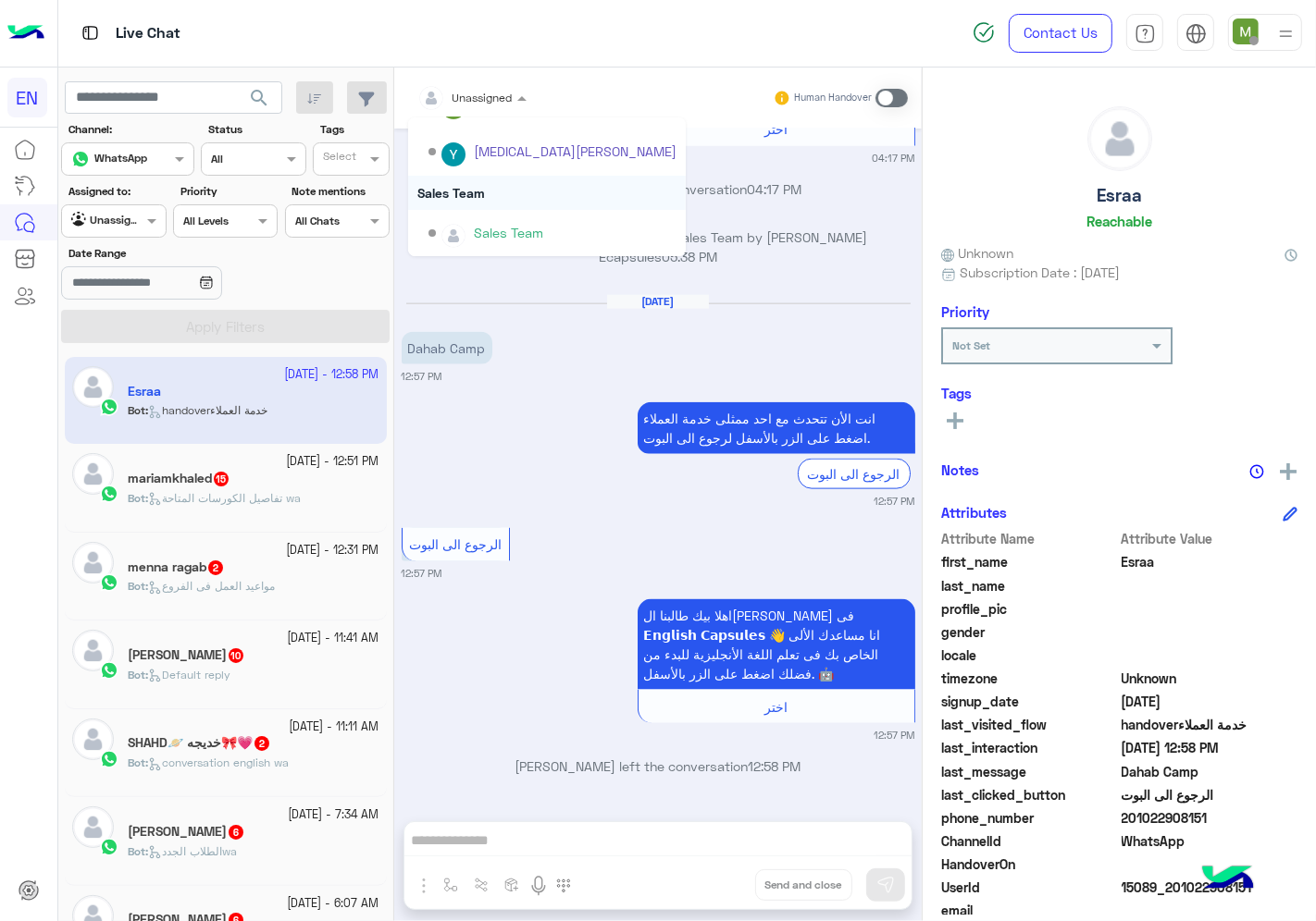
click at [478, 194] on div "Sales Team" at bounding box center [547, 192] width 277 height 35
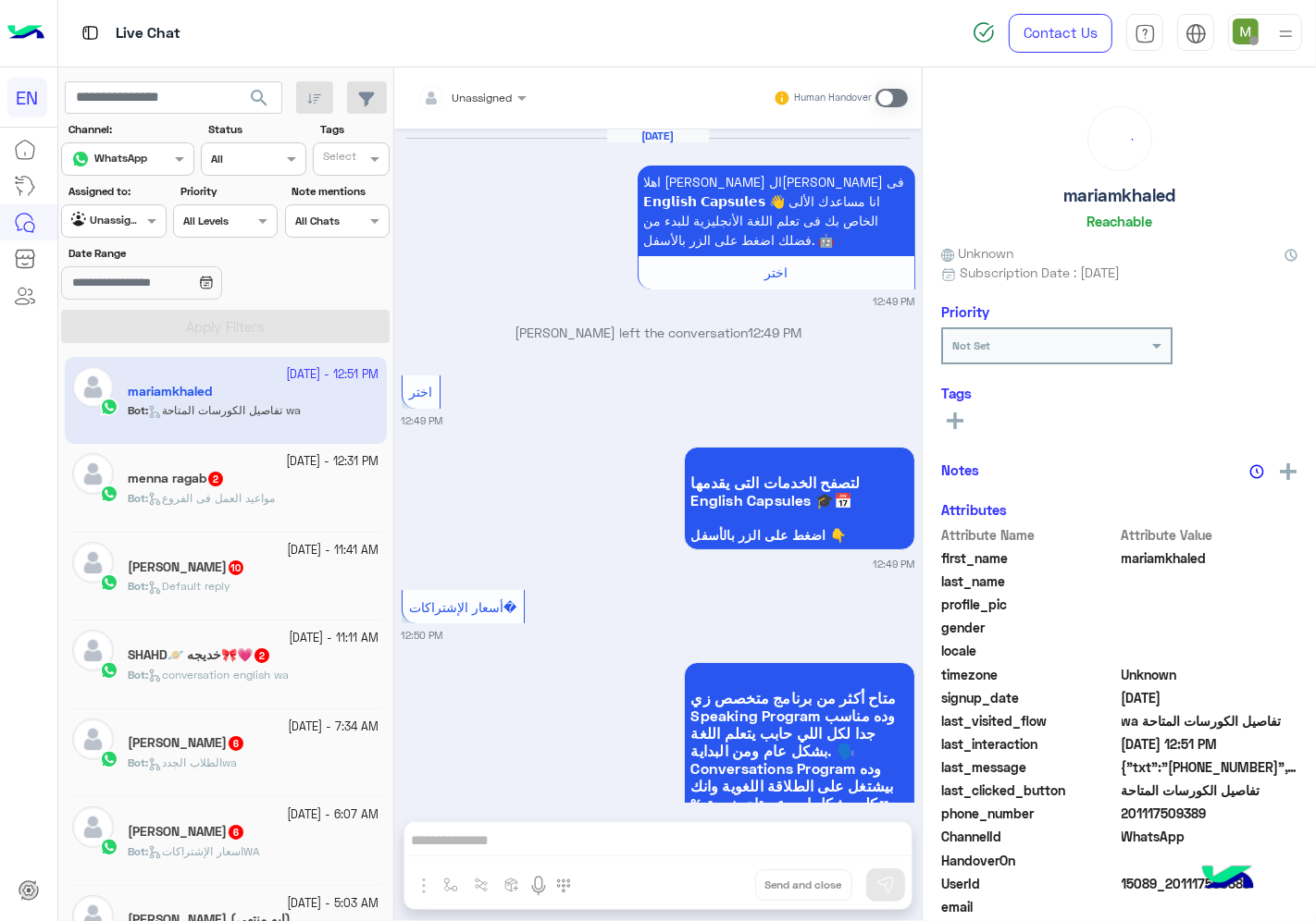
scroll to position [2720, 0]
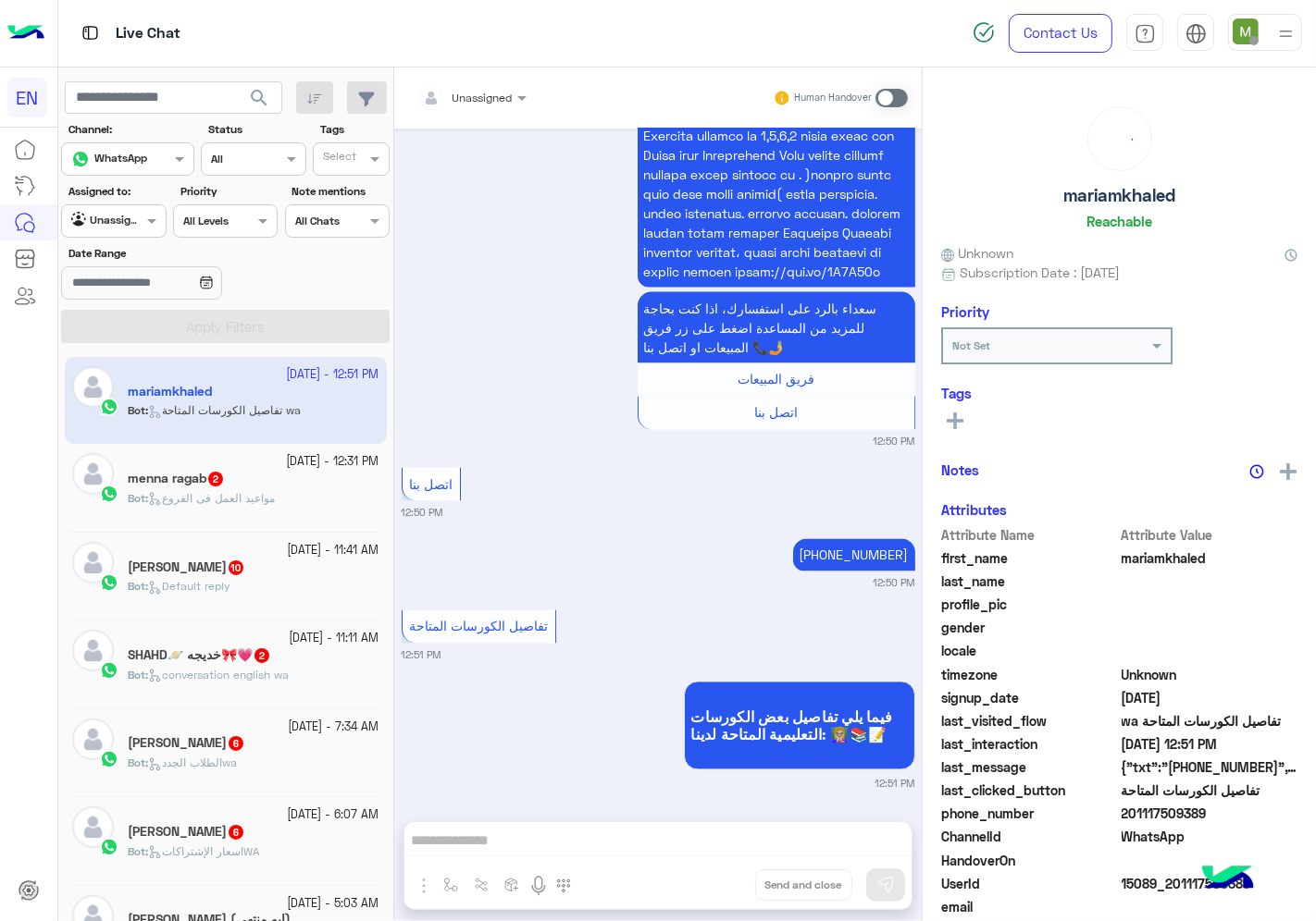
click at [469, 90] on input "text" at bounding box center [450, 95] width 65 height 17
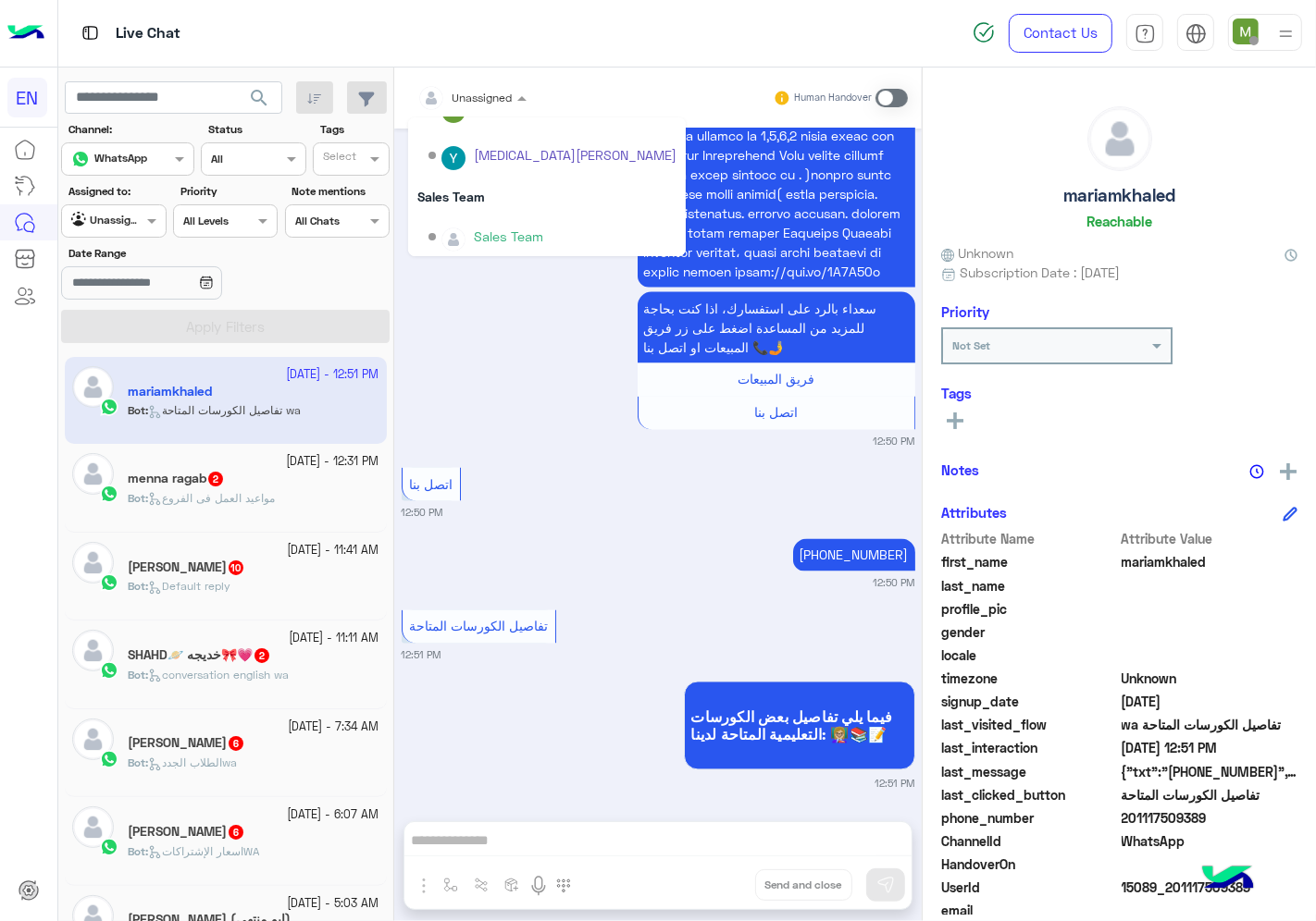
scroll to position [306, 0]
click at [447, 190] on div "Sales Team" at bounding box center [547, 192] width 277 height 35
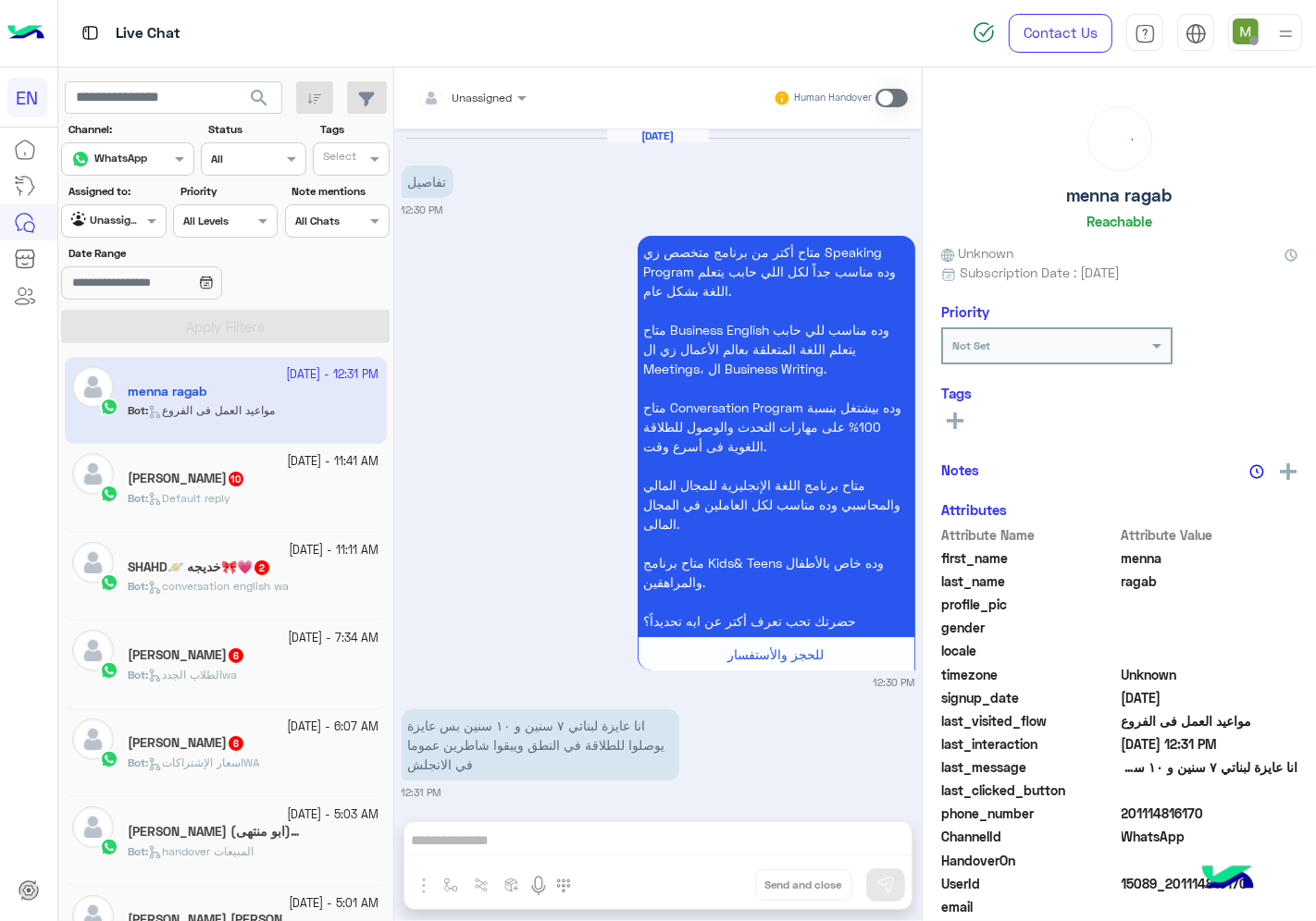
scroll to position [186, 0]
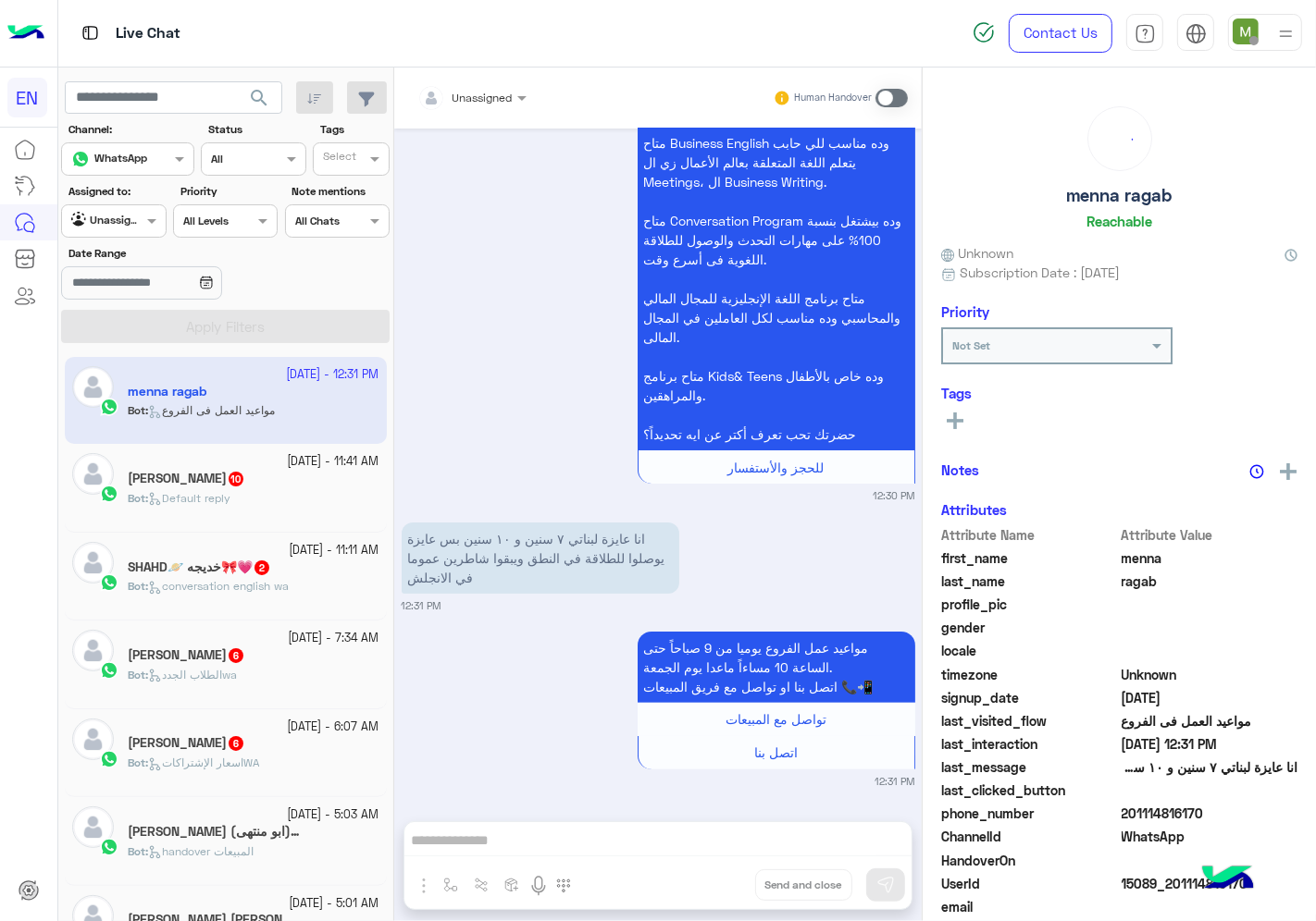
click at [485, 97] on div at bounding box center [472, 95] width 127 height 18
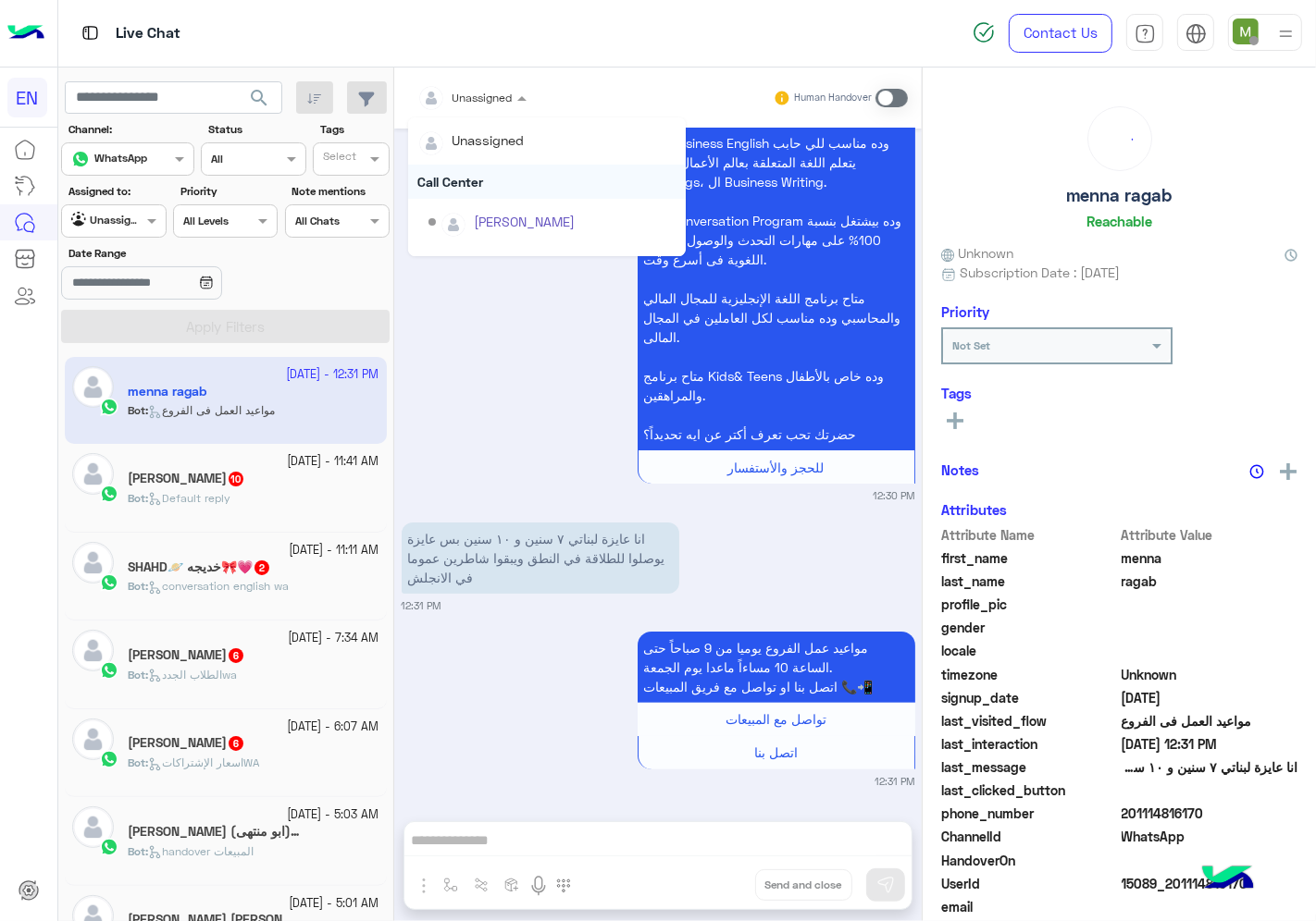
scroll to position [306, 0]
click at [475, 196] on div "Sales Team" at bounding box center [547, 192] width 277 height 35
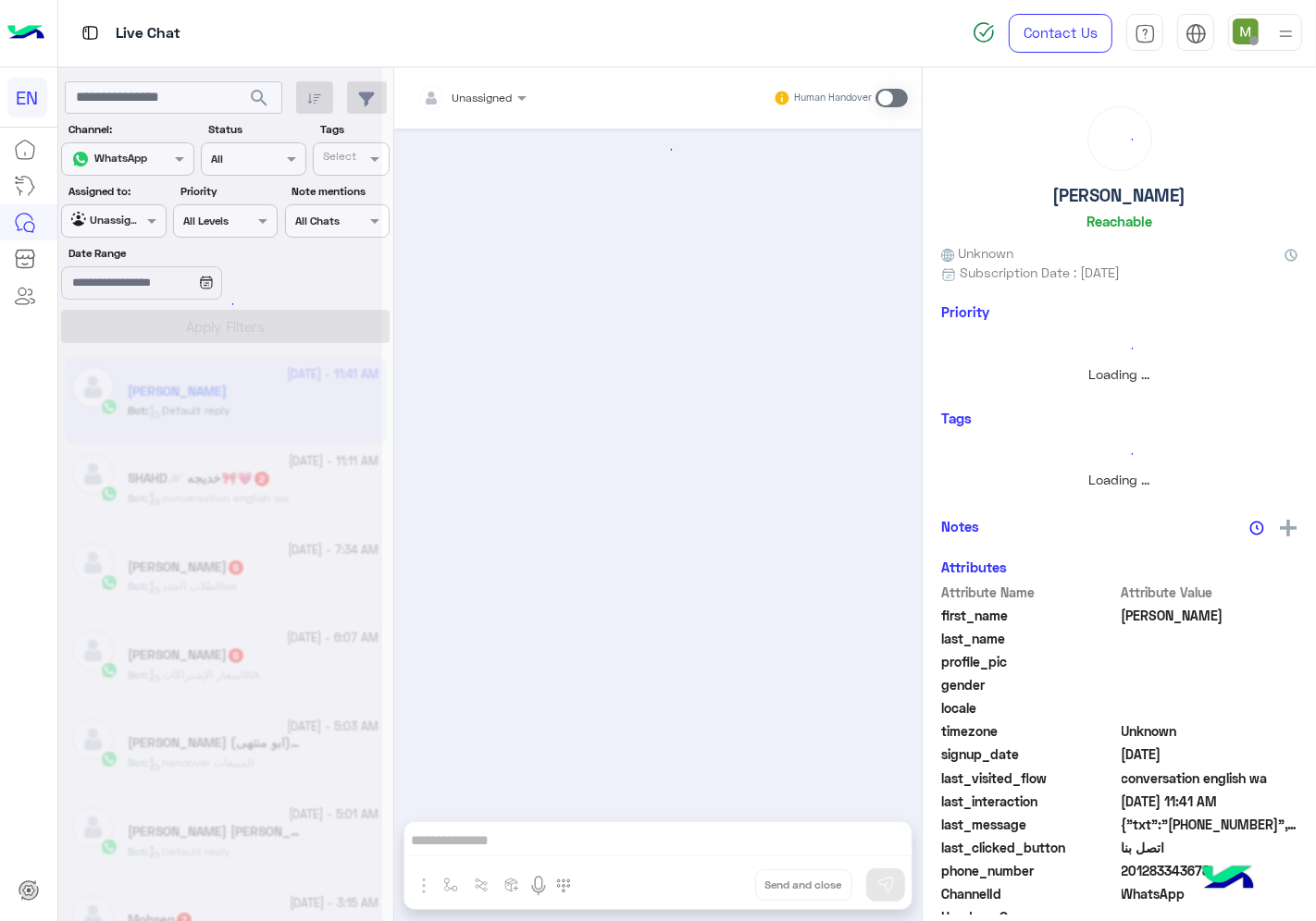
scroll to position [2102, 0]
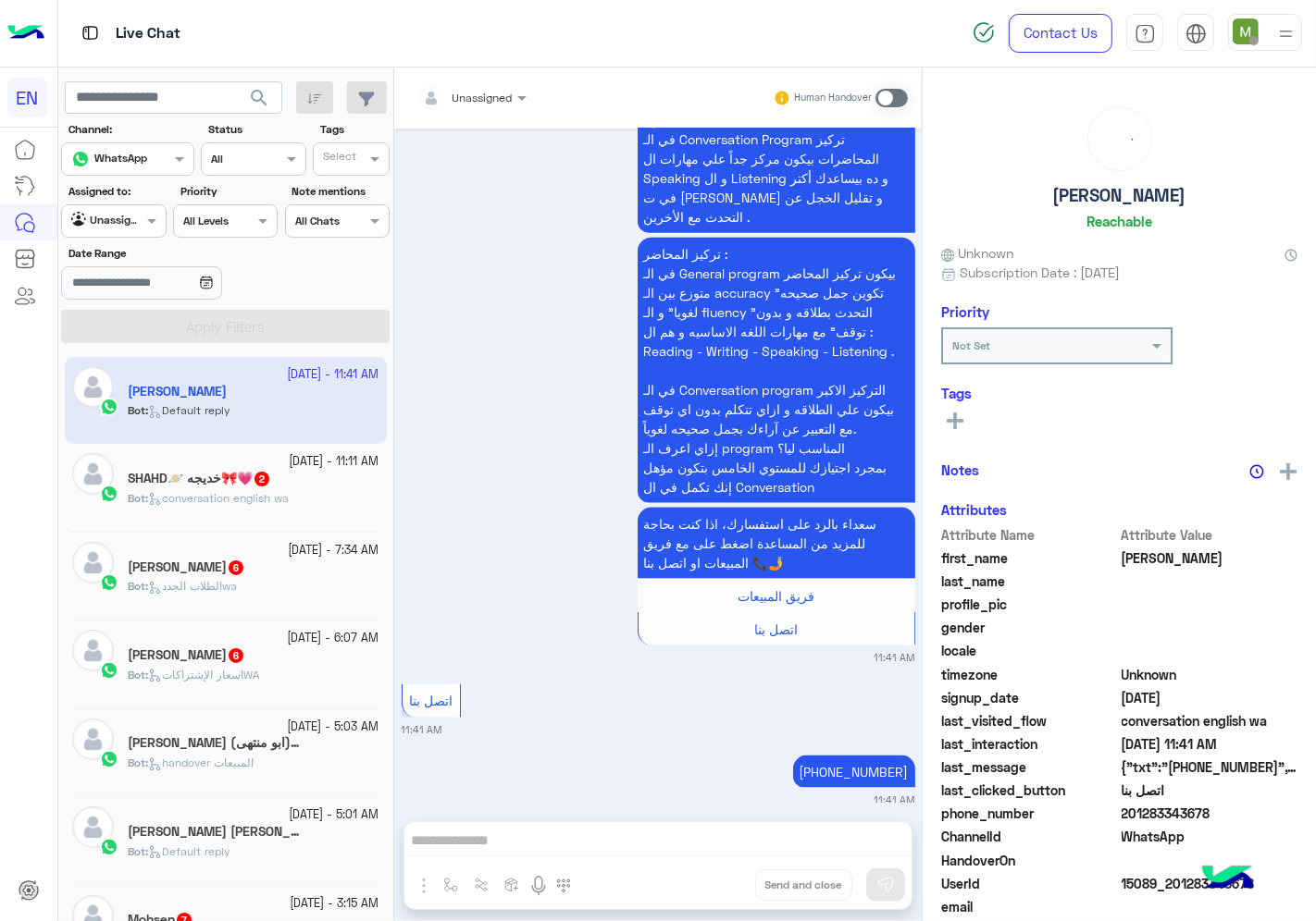
click at [485, 96] on div at bounding box center [472, 95] width 127 height 18
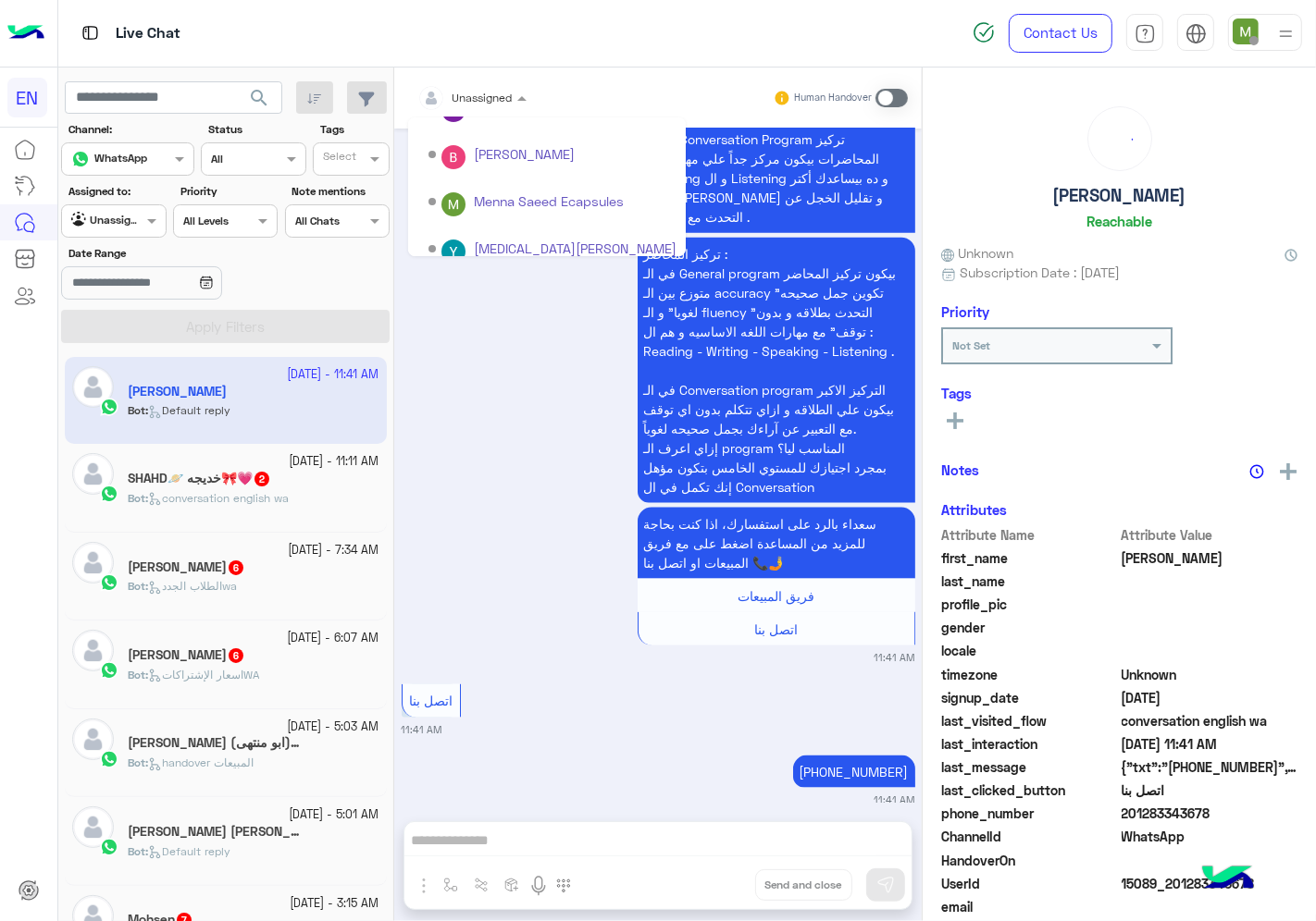
scroll to position [306, 0]
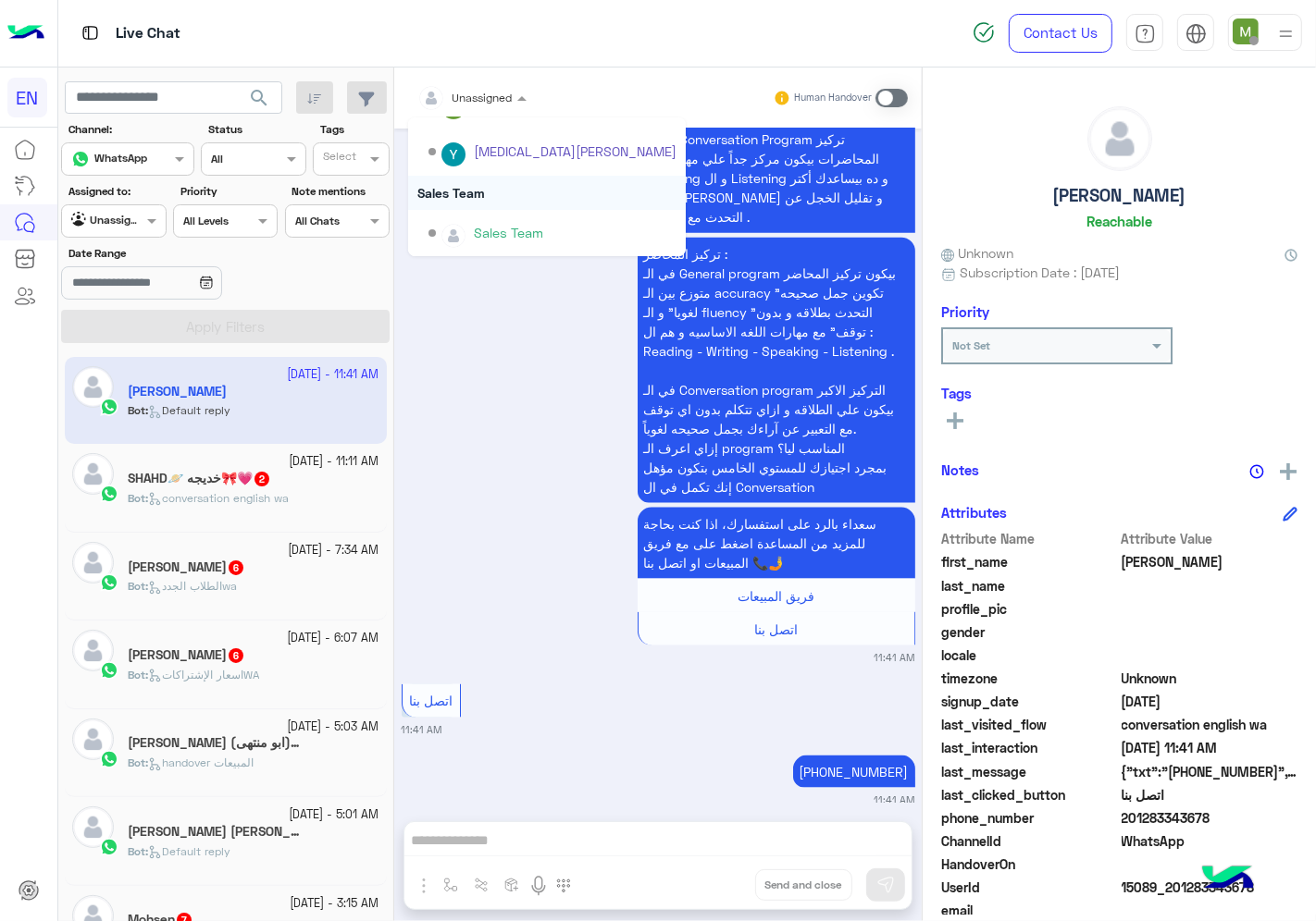
click at [467, 186] on div "Sales Team" at bounding box center [547, 192] width 277 height 35
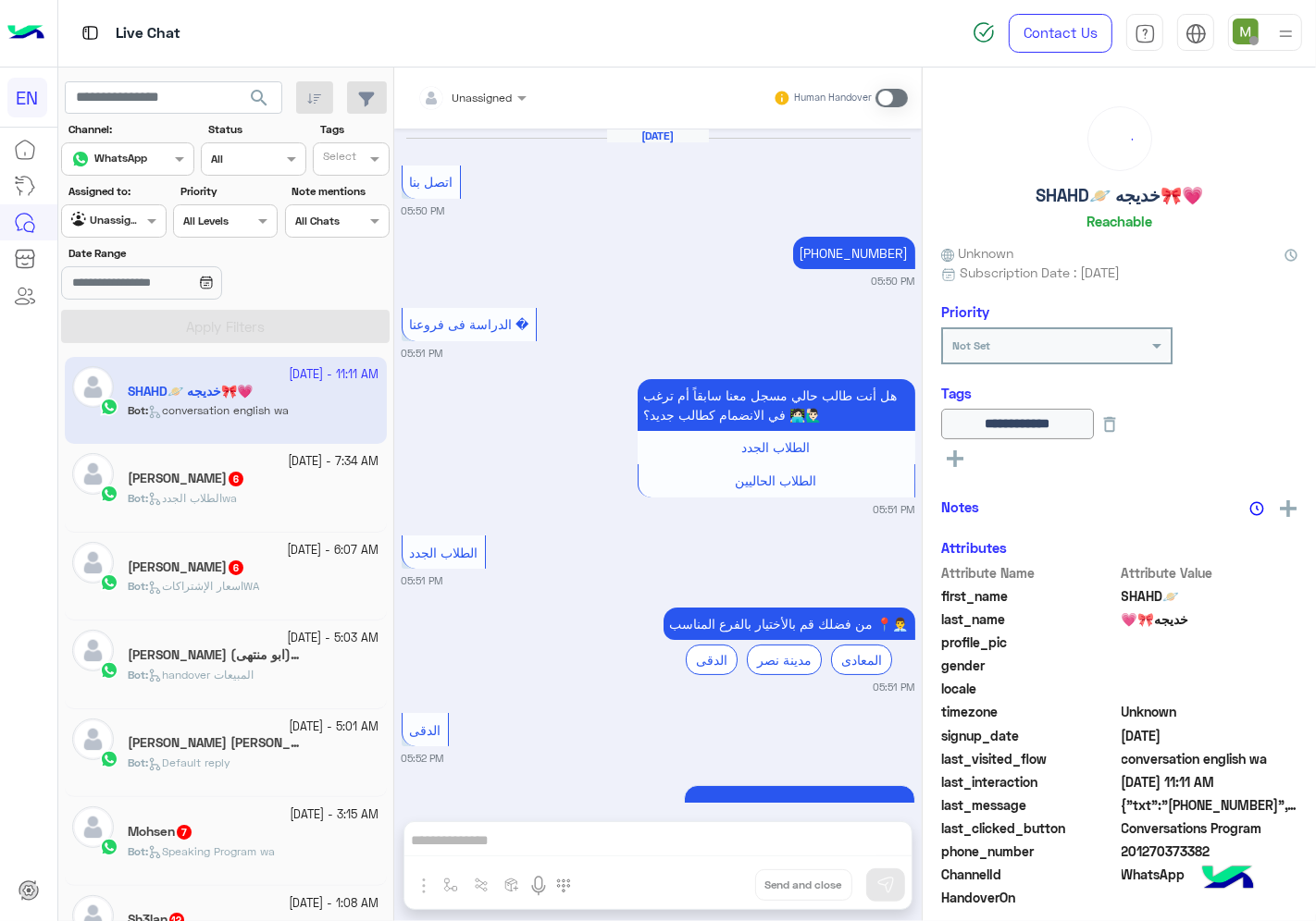
scroll to position [3298, 0]
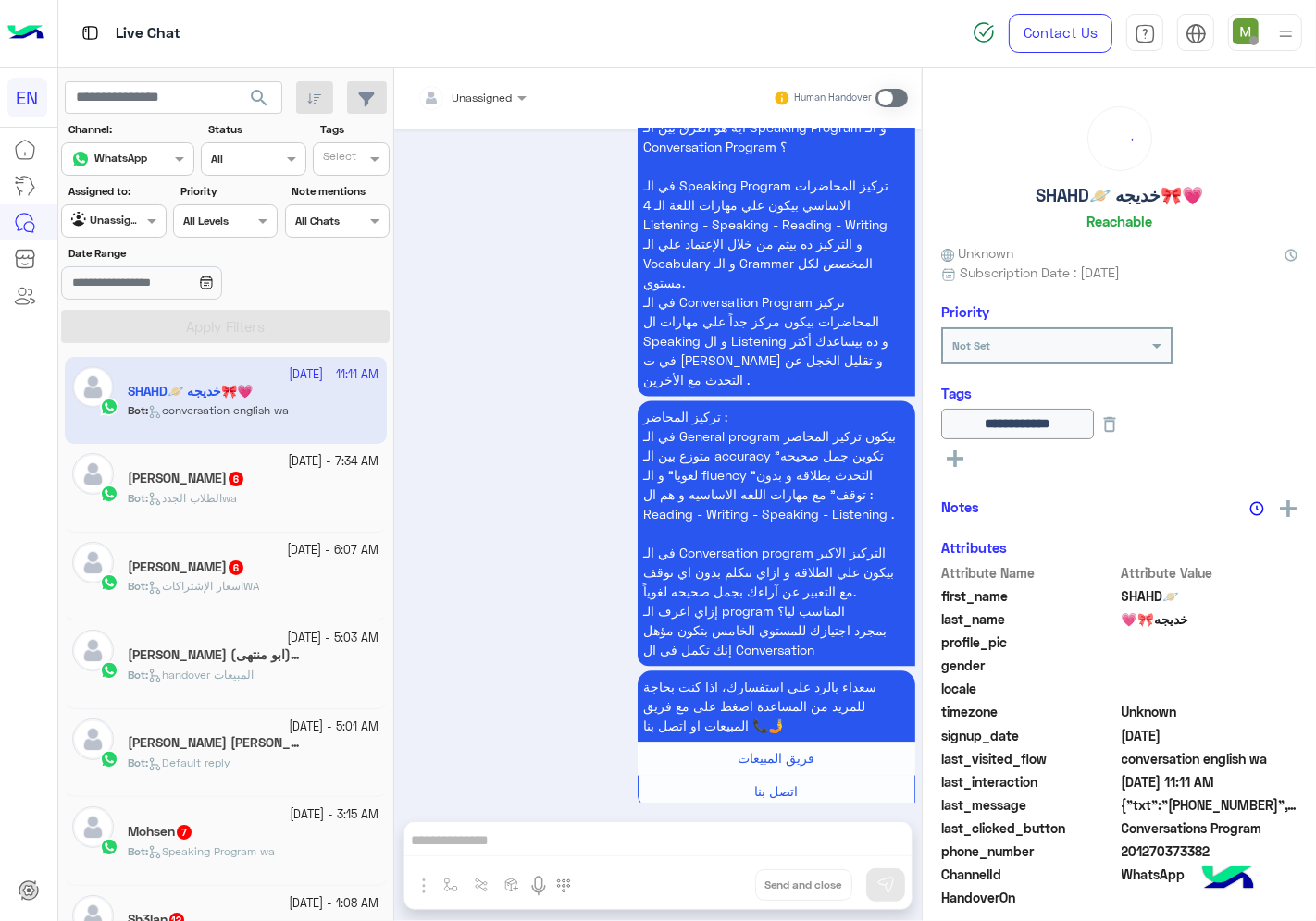
click at [478, 97] on input "text" at bounding box center [450, 95] width 65 height 17
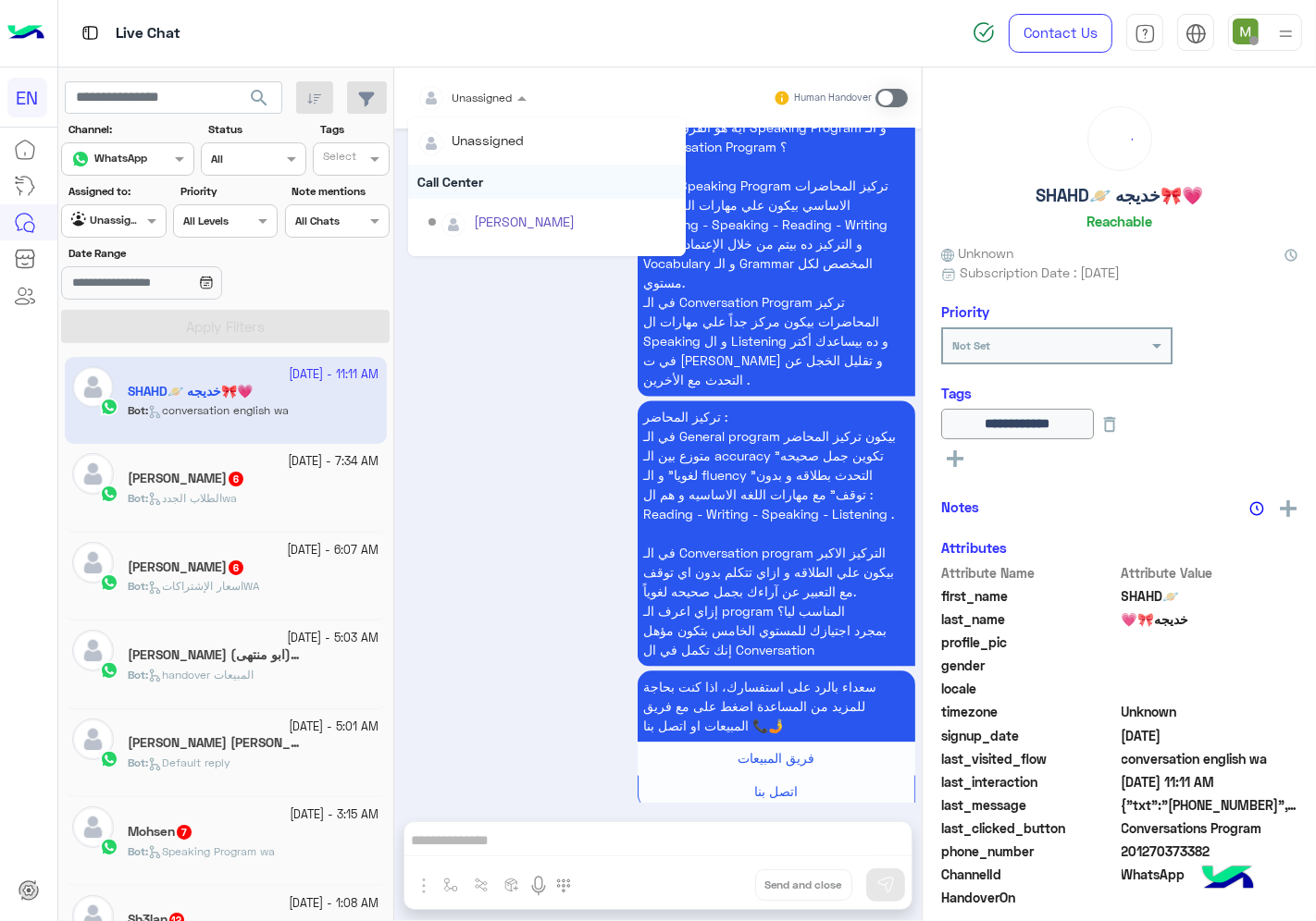
scroll to position [306, 0]
click at [470, 187] on div "Sales Team" at bounding box center [547, 192] width 277 height 35
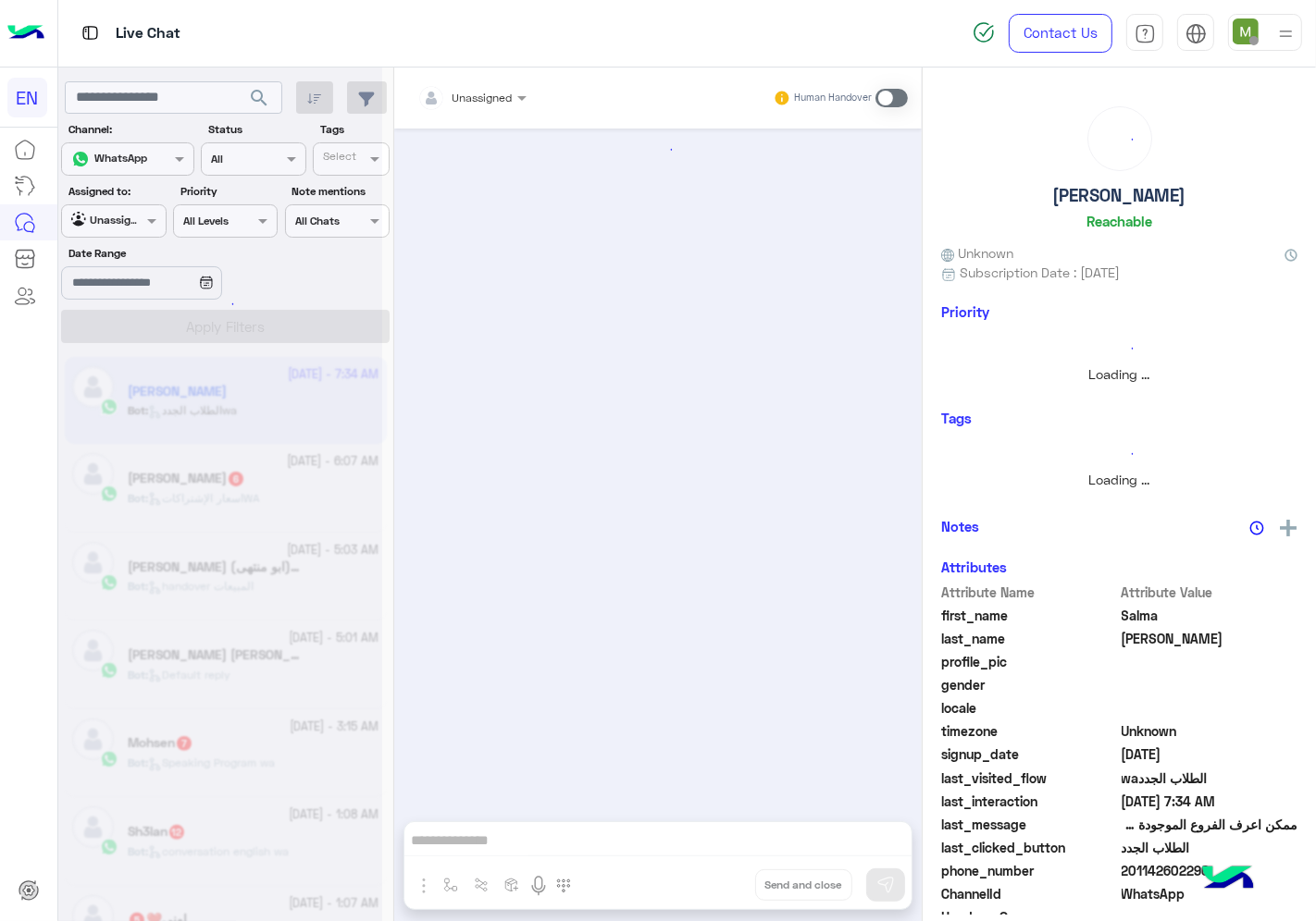
scroll to position [786, 0]
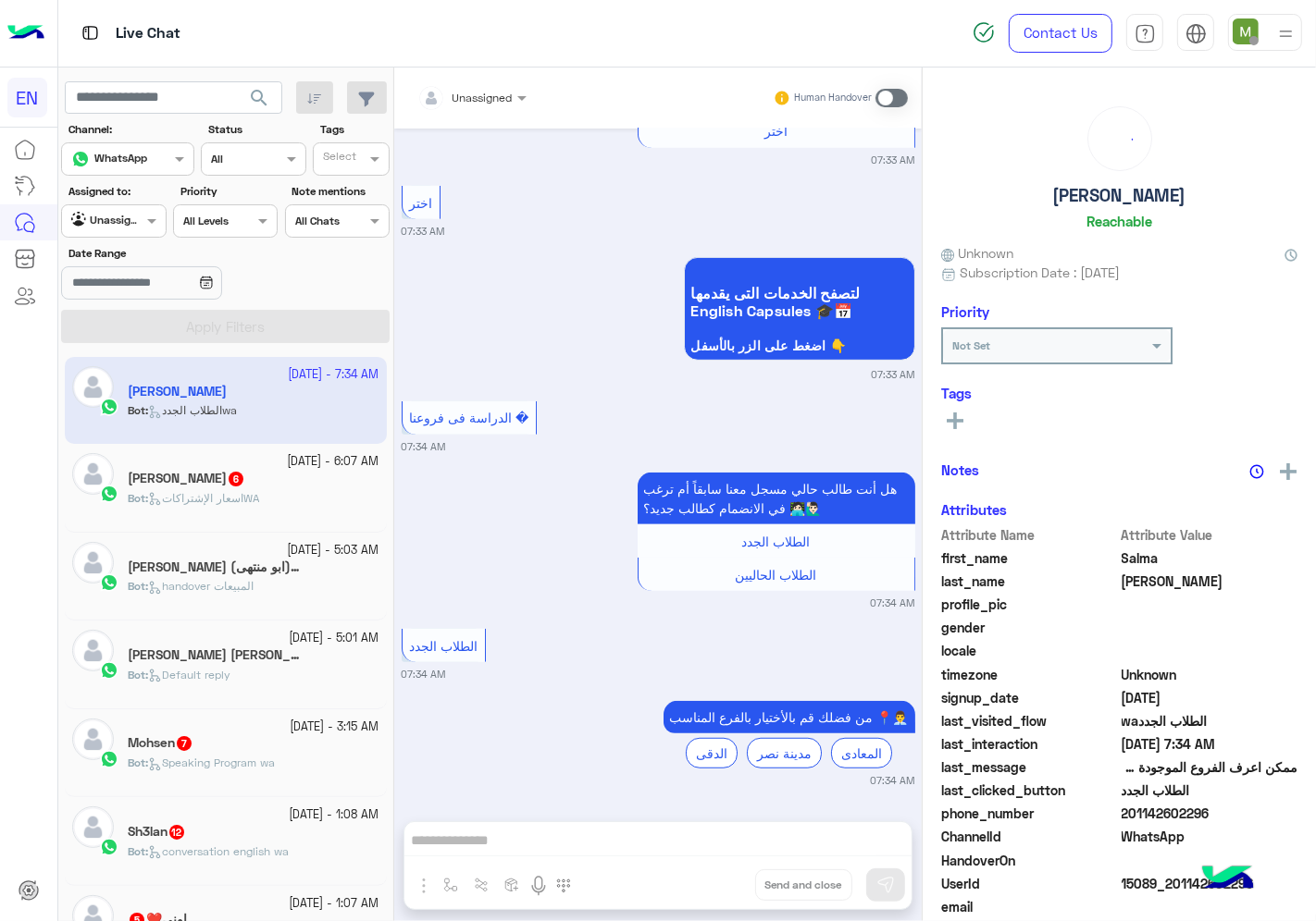
click at [476, 98] on input "text" at bounding box center [450, 95] width 65 height 17
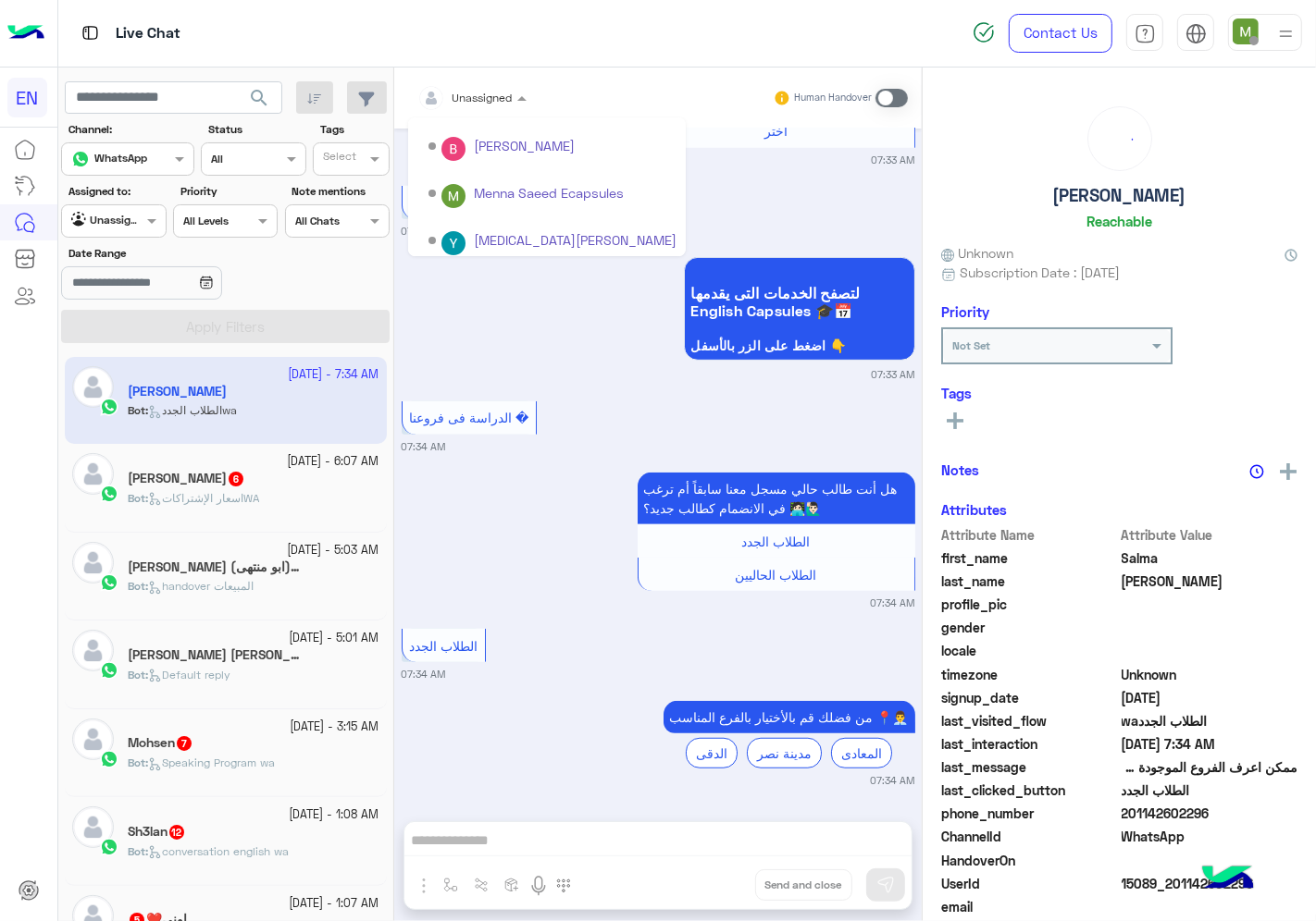
scroll to position [306, 0]
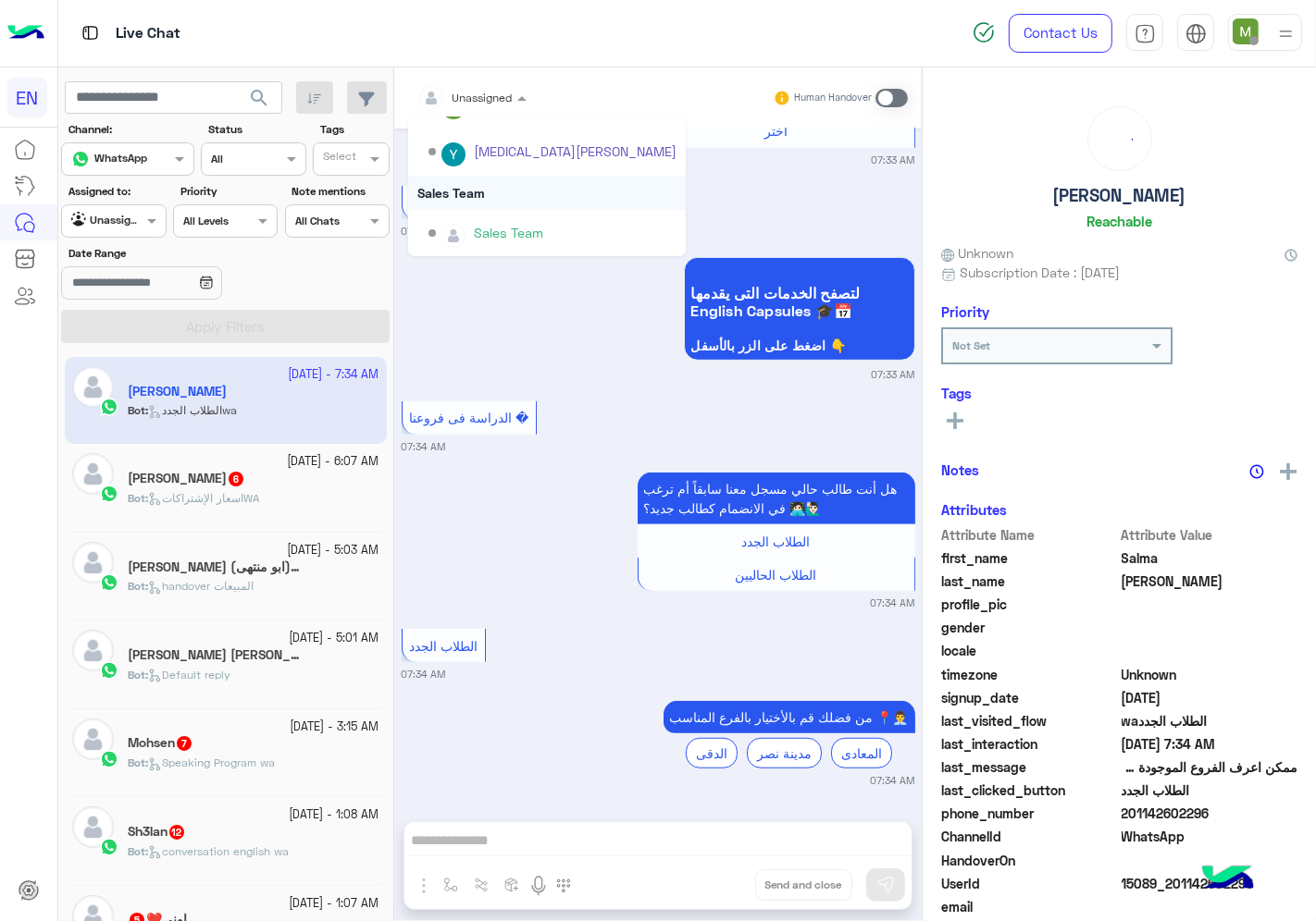
click at [472, 189] on div "Sales Team" at bounding box center [547, 192] width 277 height 35
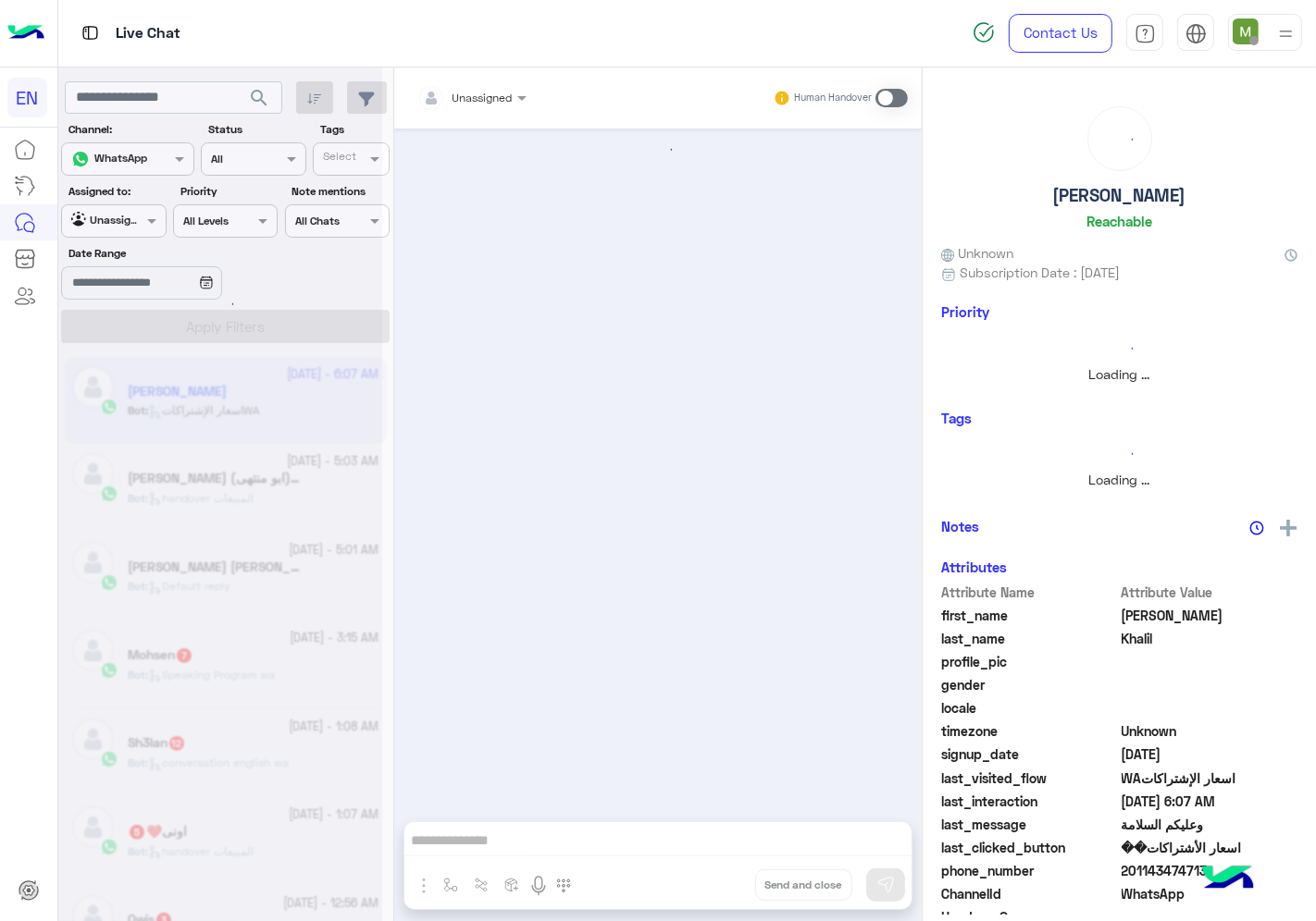
scroll to position [982, 0]
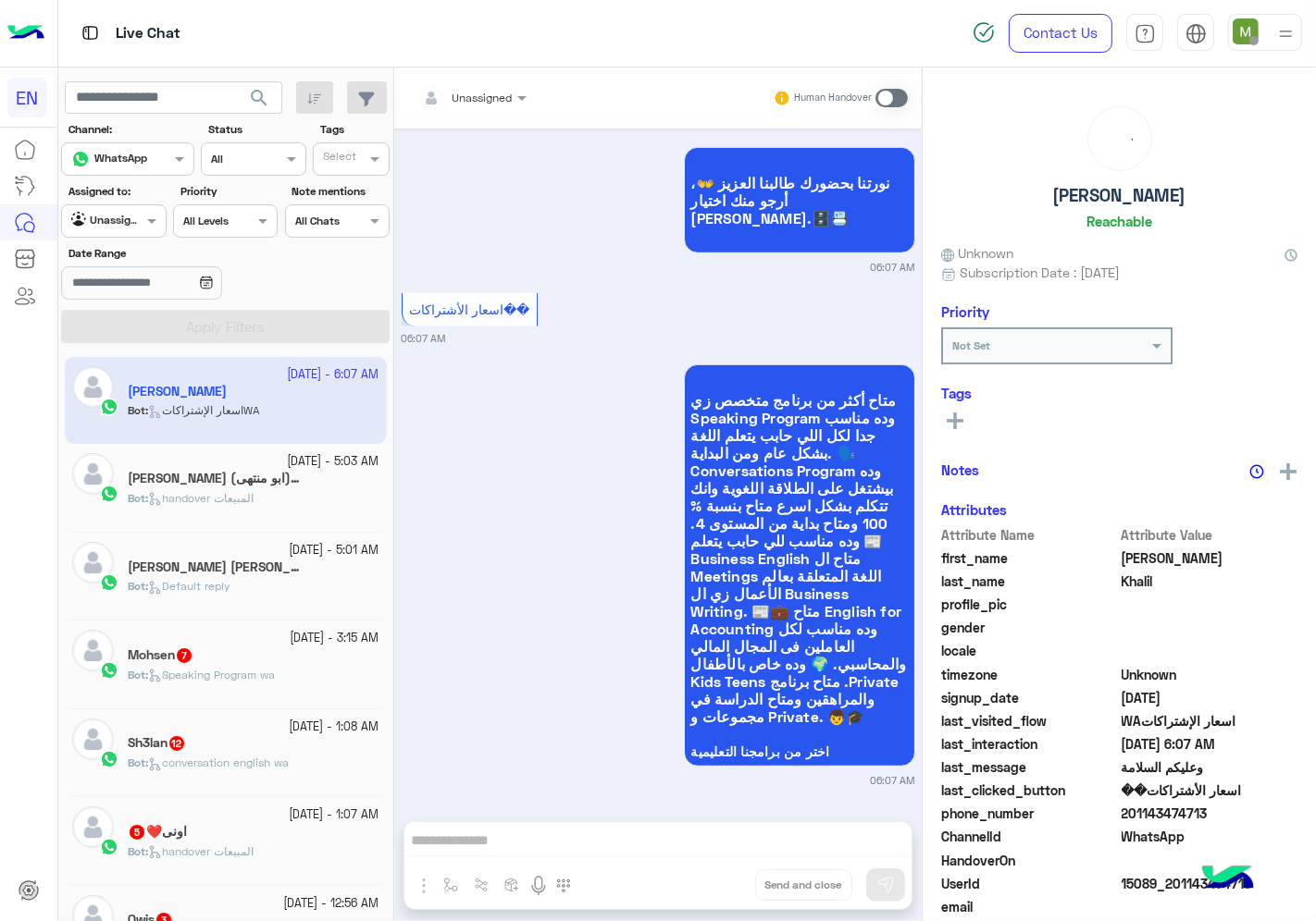
click at [478, 97] on input "text" at bounding box center [450, 95] width 65 height 17
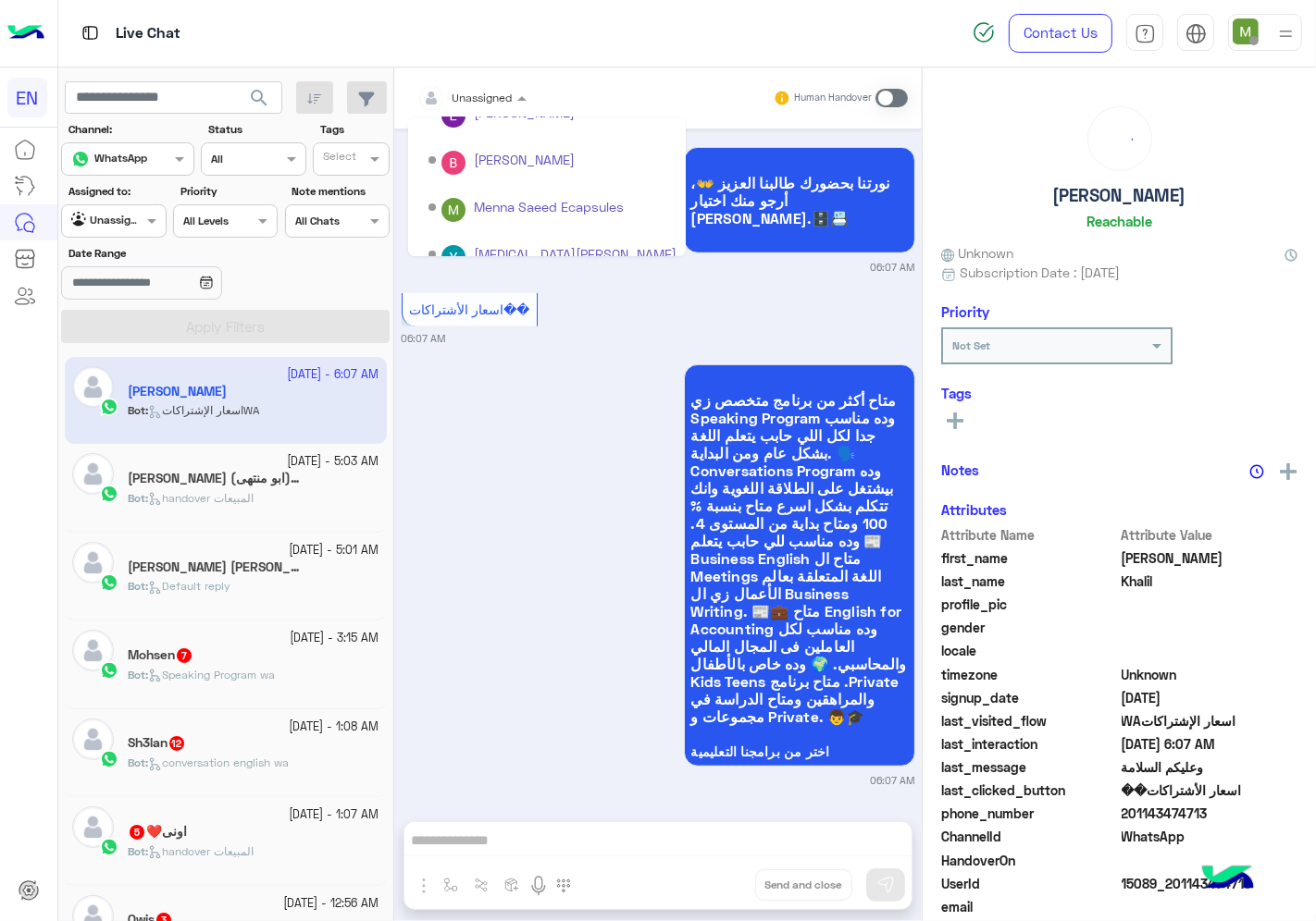
scroll to position [306, 0]
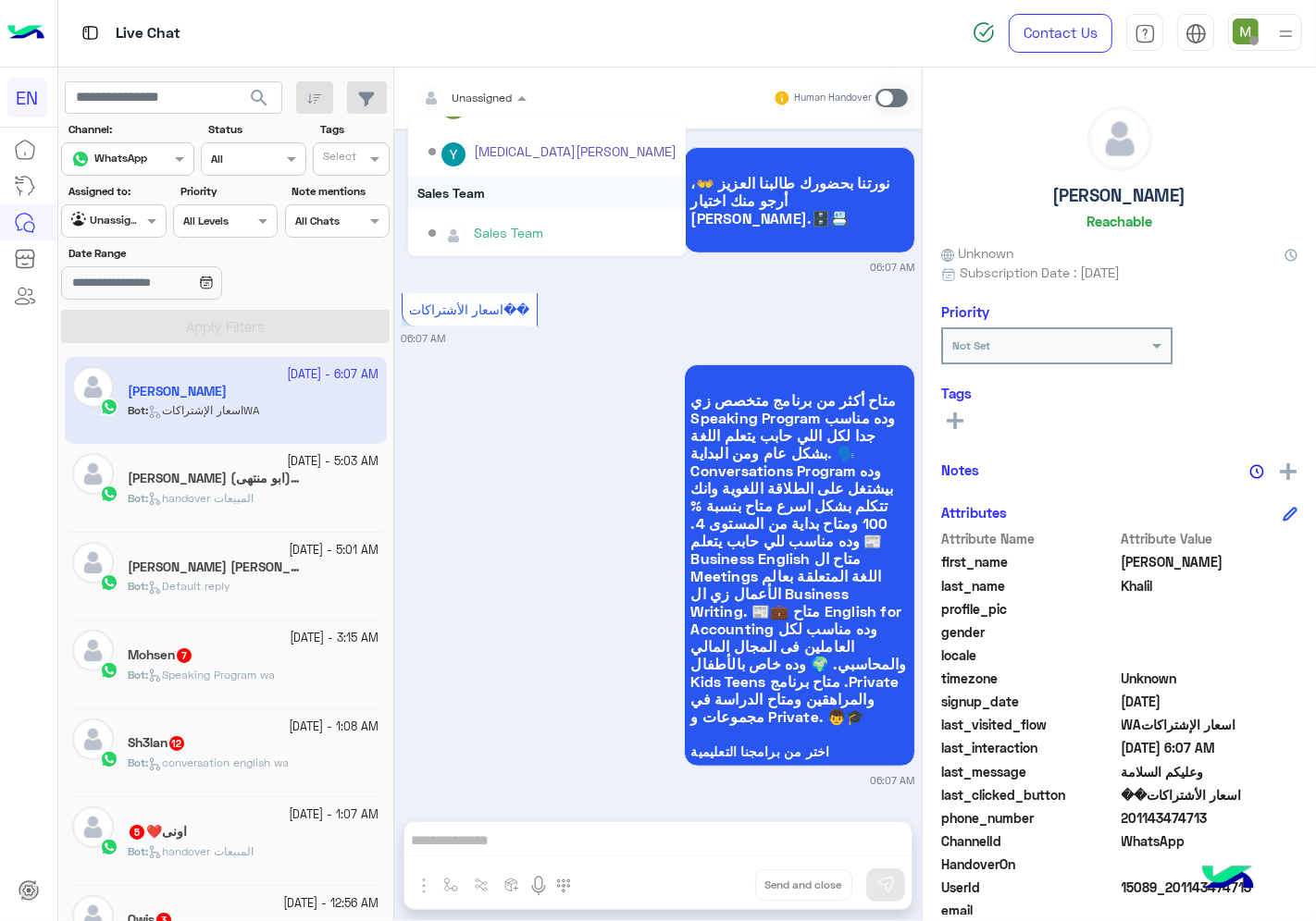
click at [475, 188] on div "Sales Team" at bounding box center [547, 192] width 277 height 35
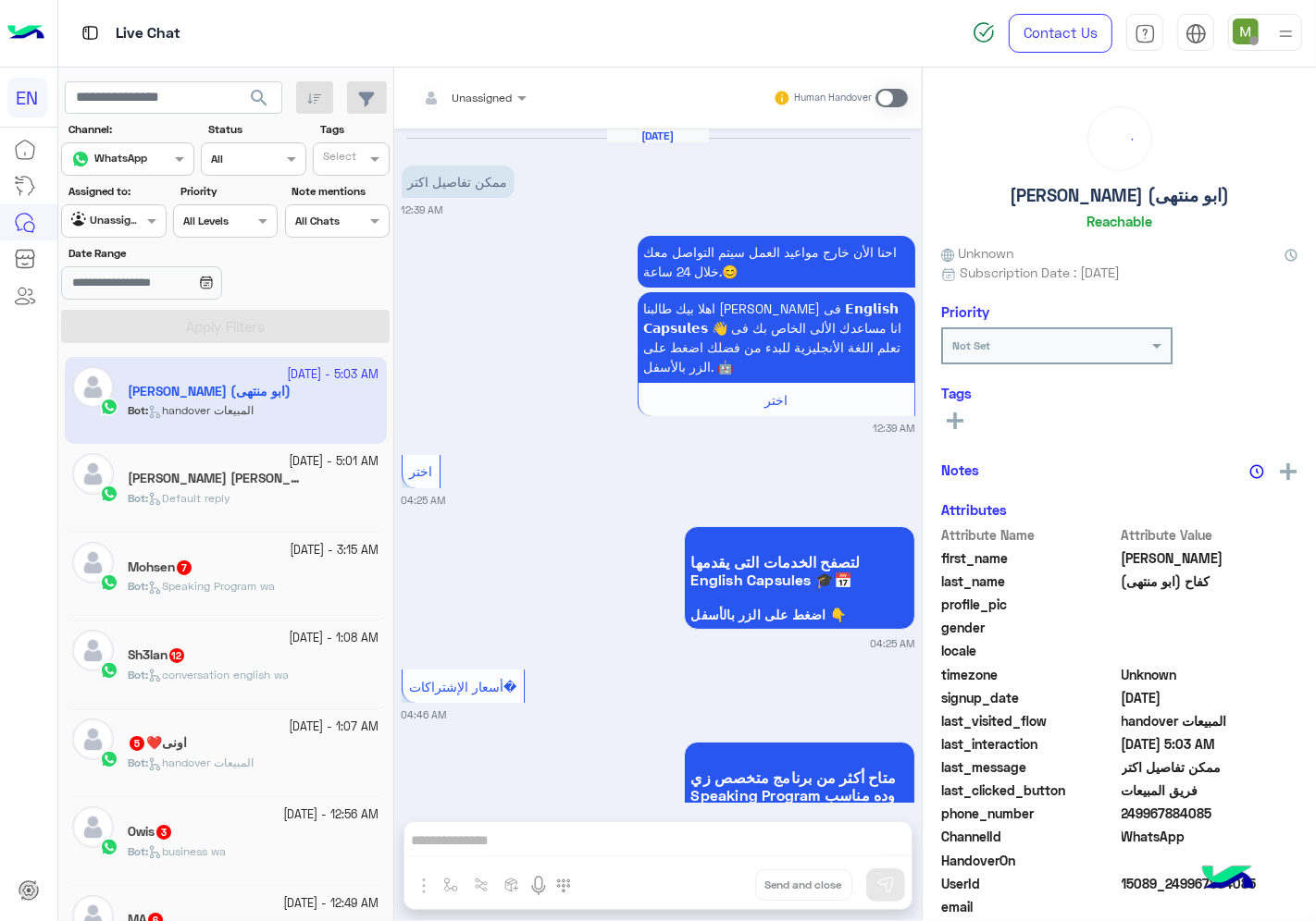
scroll to position [3434, 0]
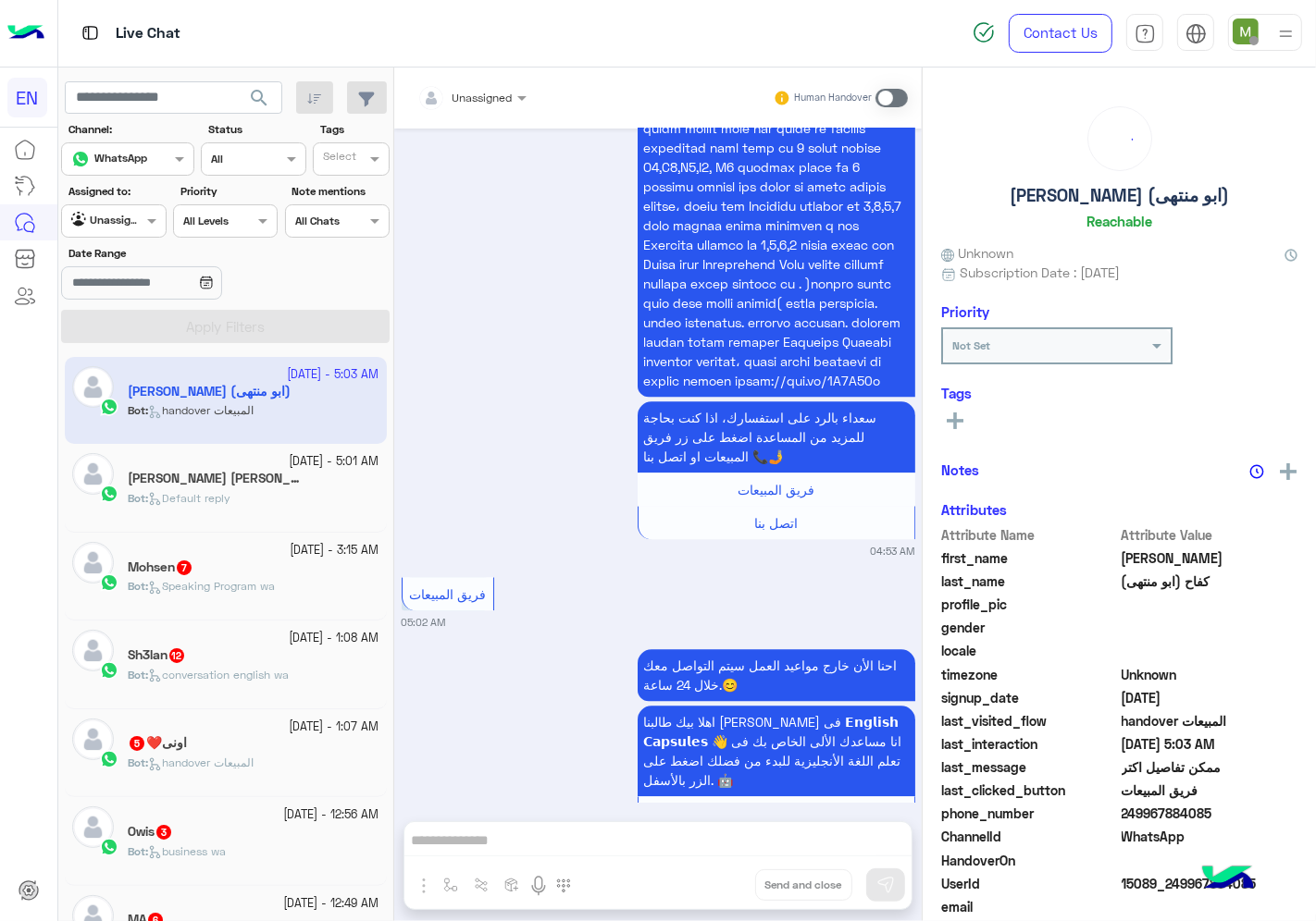
click at [492, 102] on div at bounding box center [472, 95] width 127 height 18
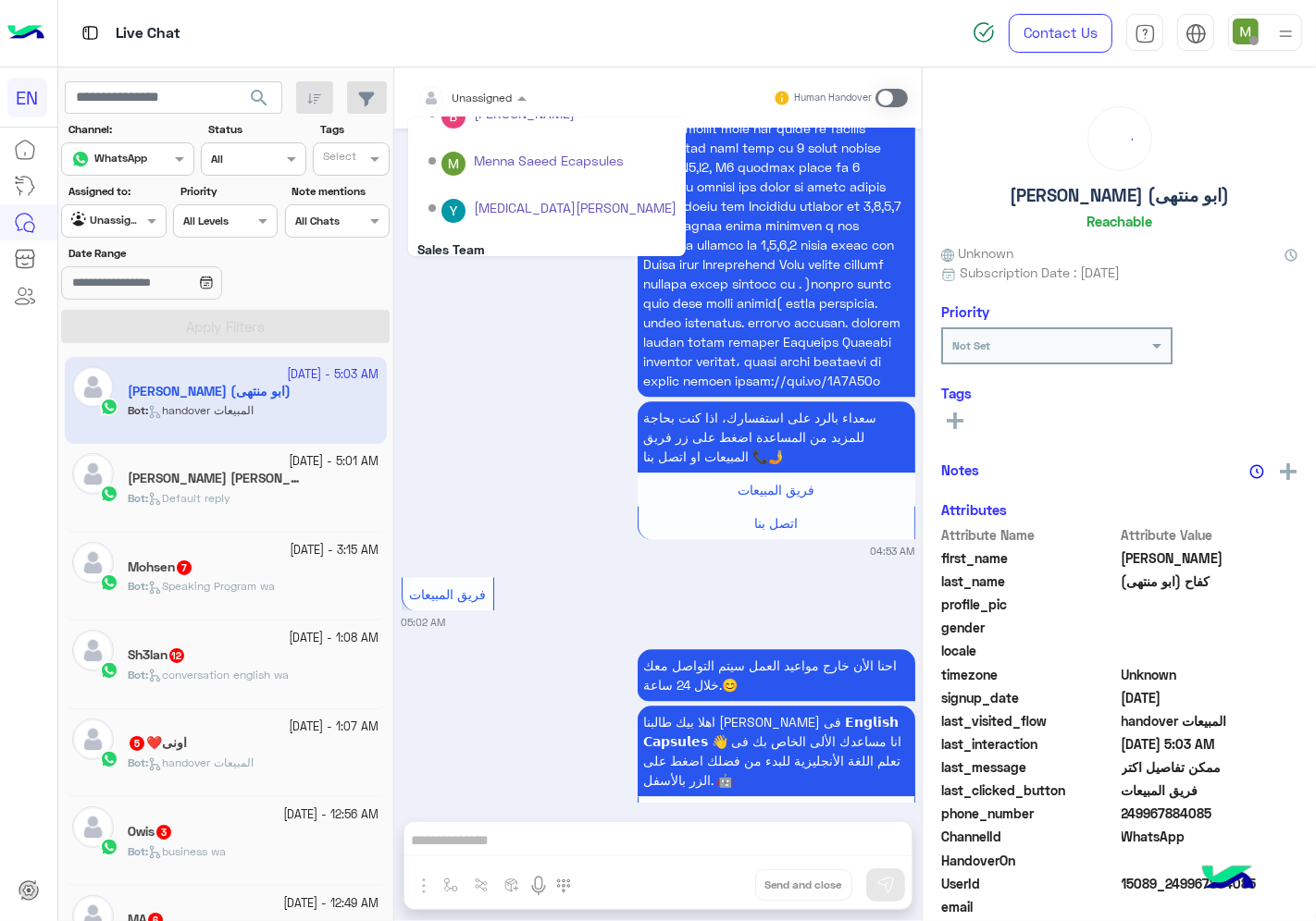
scroll to position [306, 0]
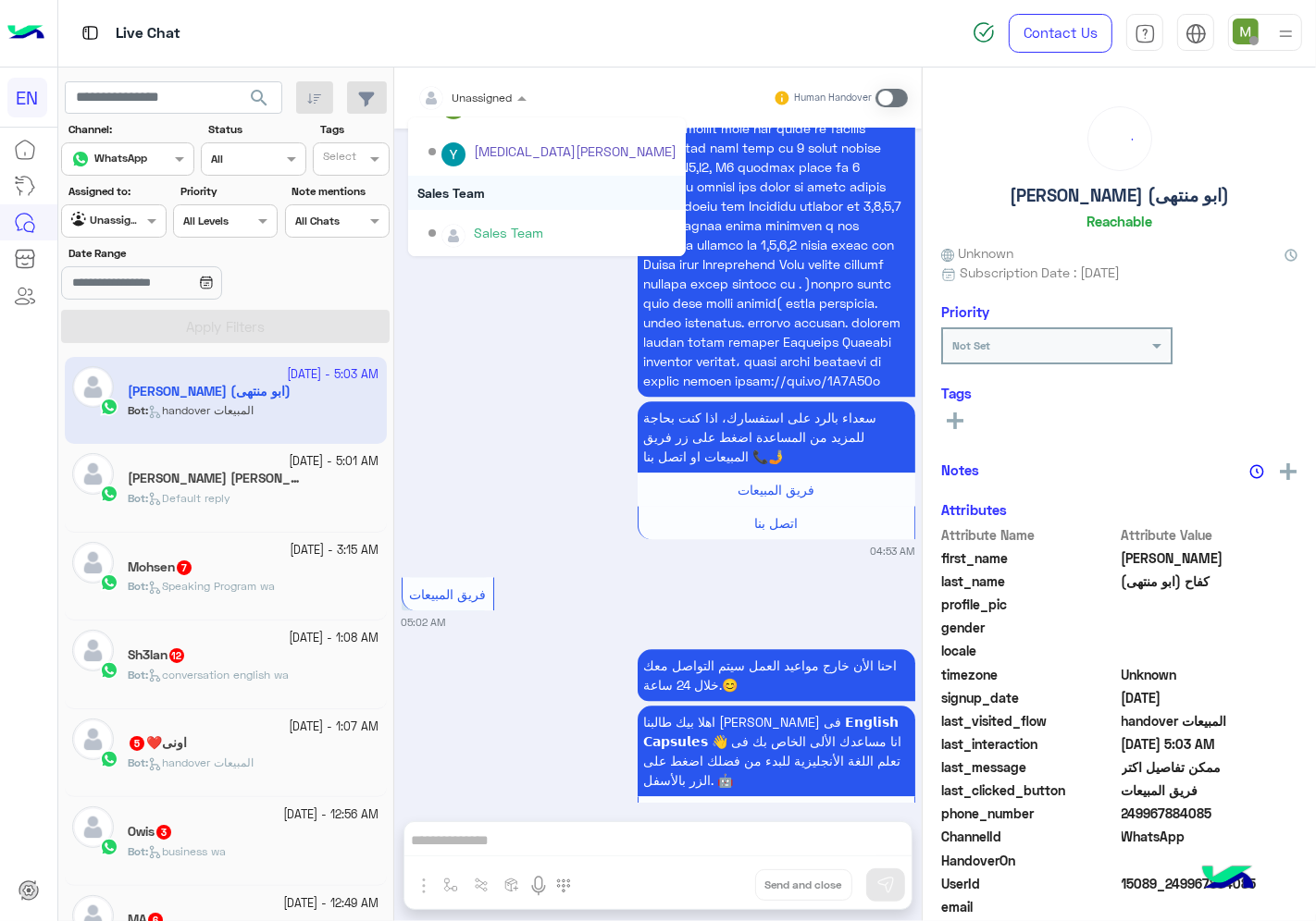
click at [475, 187] on div "Sales Team" at bounding box center [547, 192] width 277 height 35
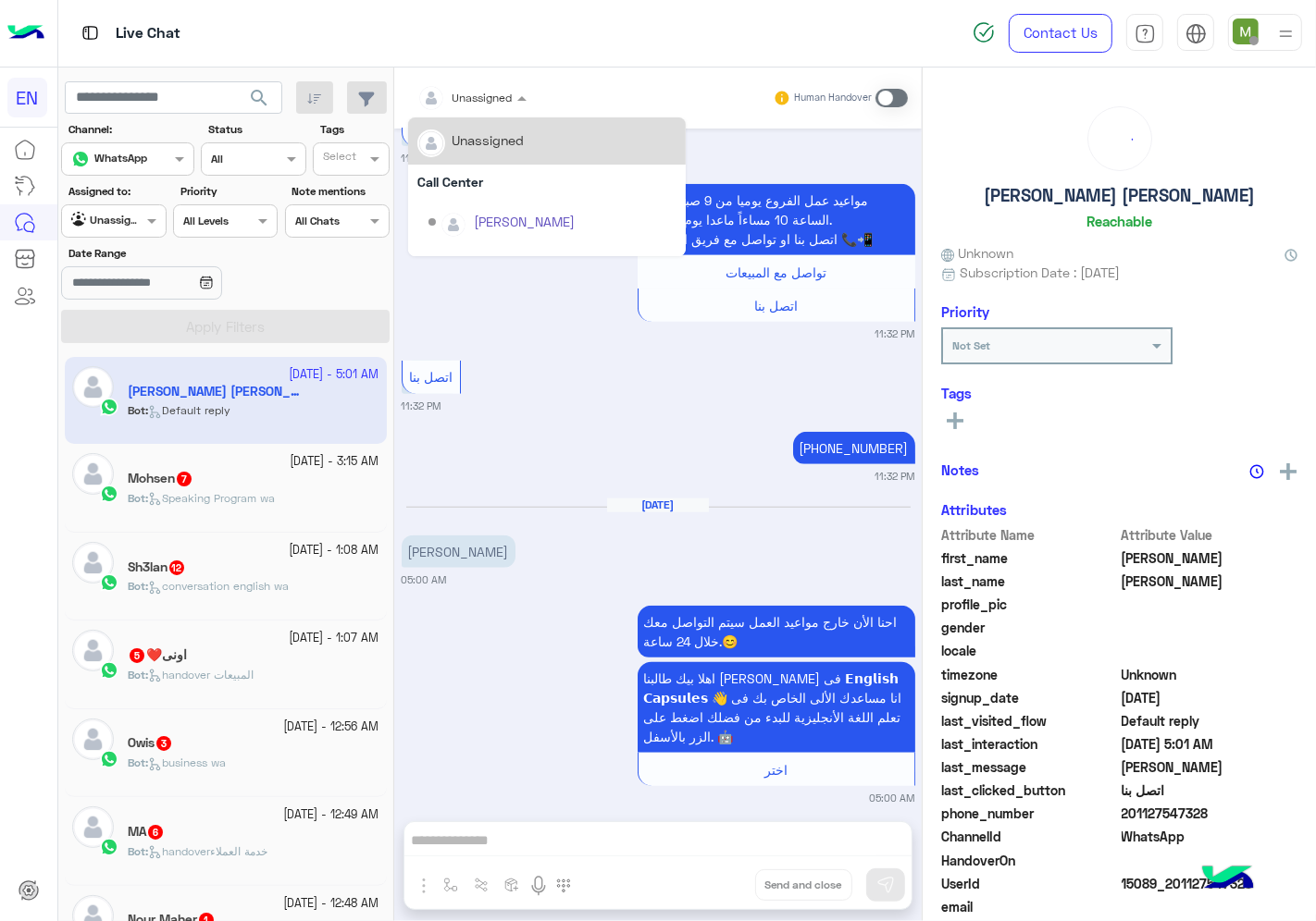
click at [487, 95] on div at bounding box center [472, 95] width 127 height 18
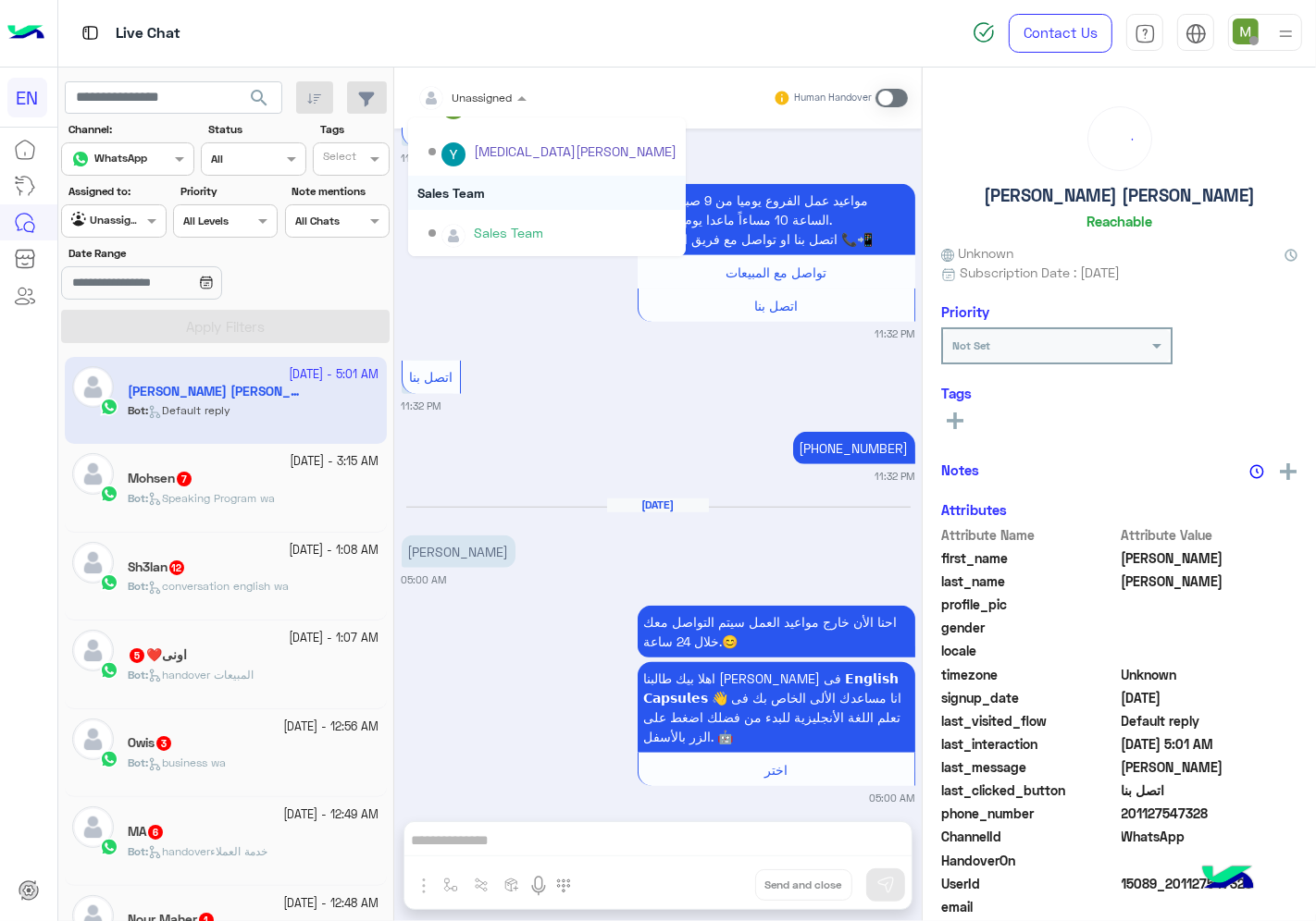
click at [470, 188] on div "Sales Team" at bounding box center [547, 192] width 277 height 35
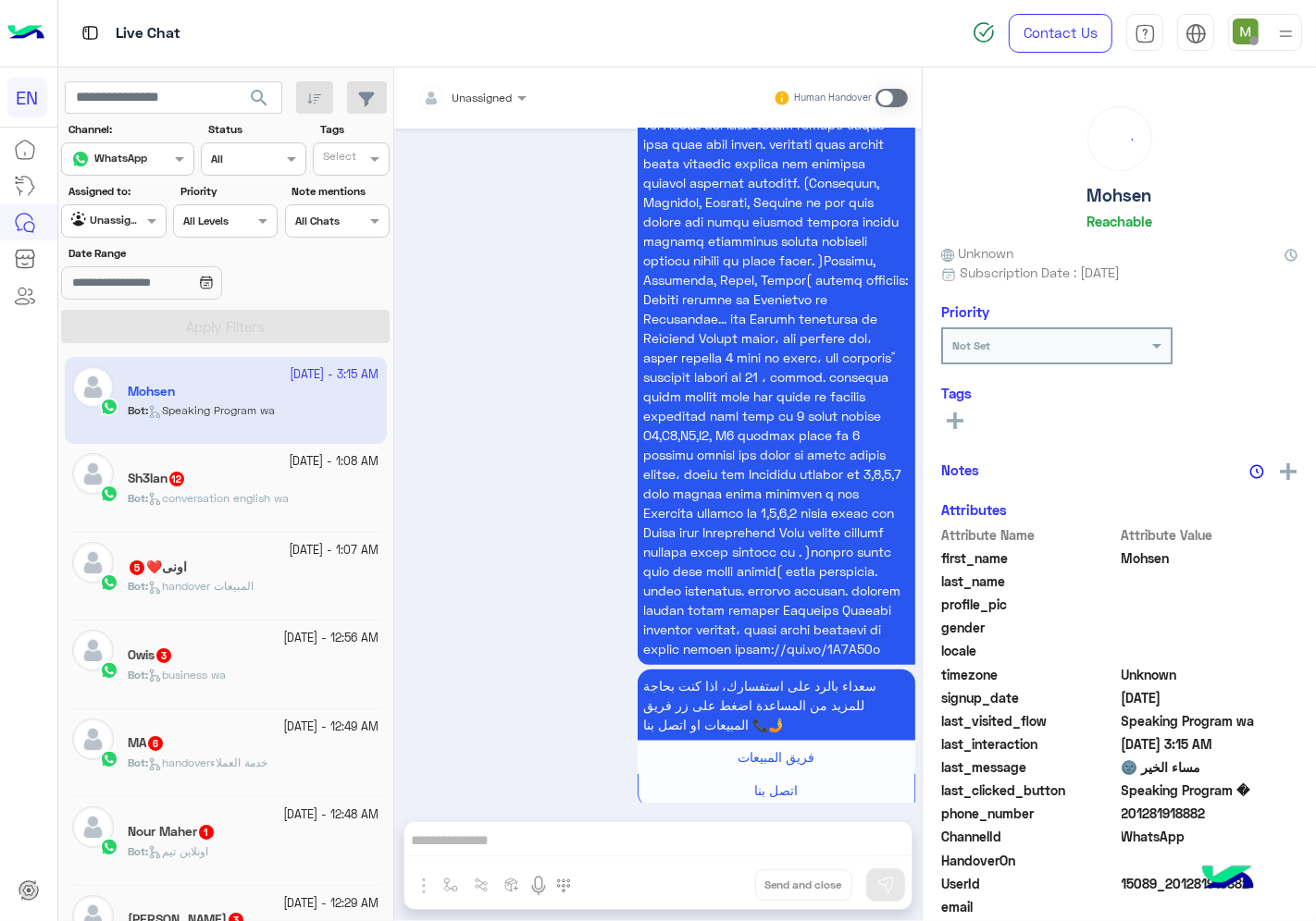
click at [497, 102] on div at bounding box center [472, 95] width 127 height 18
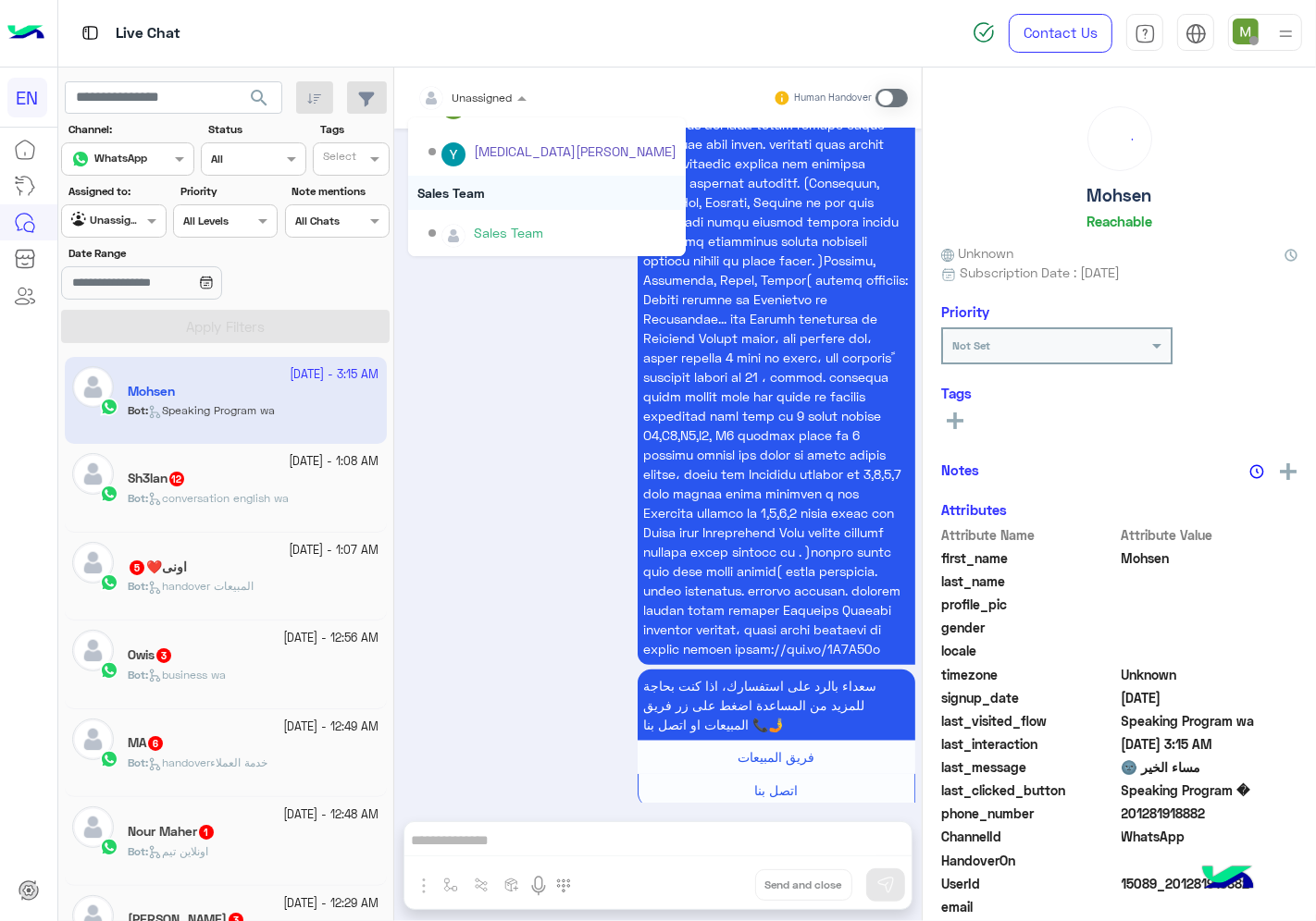
click at [477, 187] on div "Sales Team" at bounding box center [547, 192] width 277 height 35
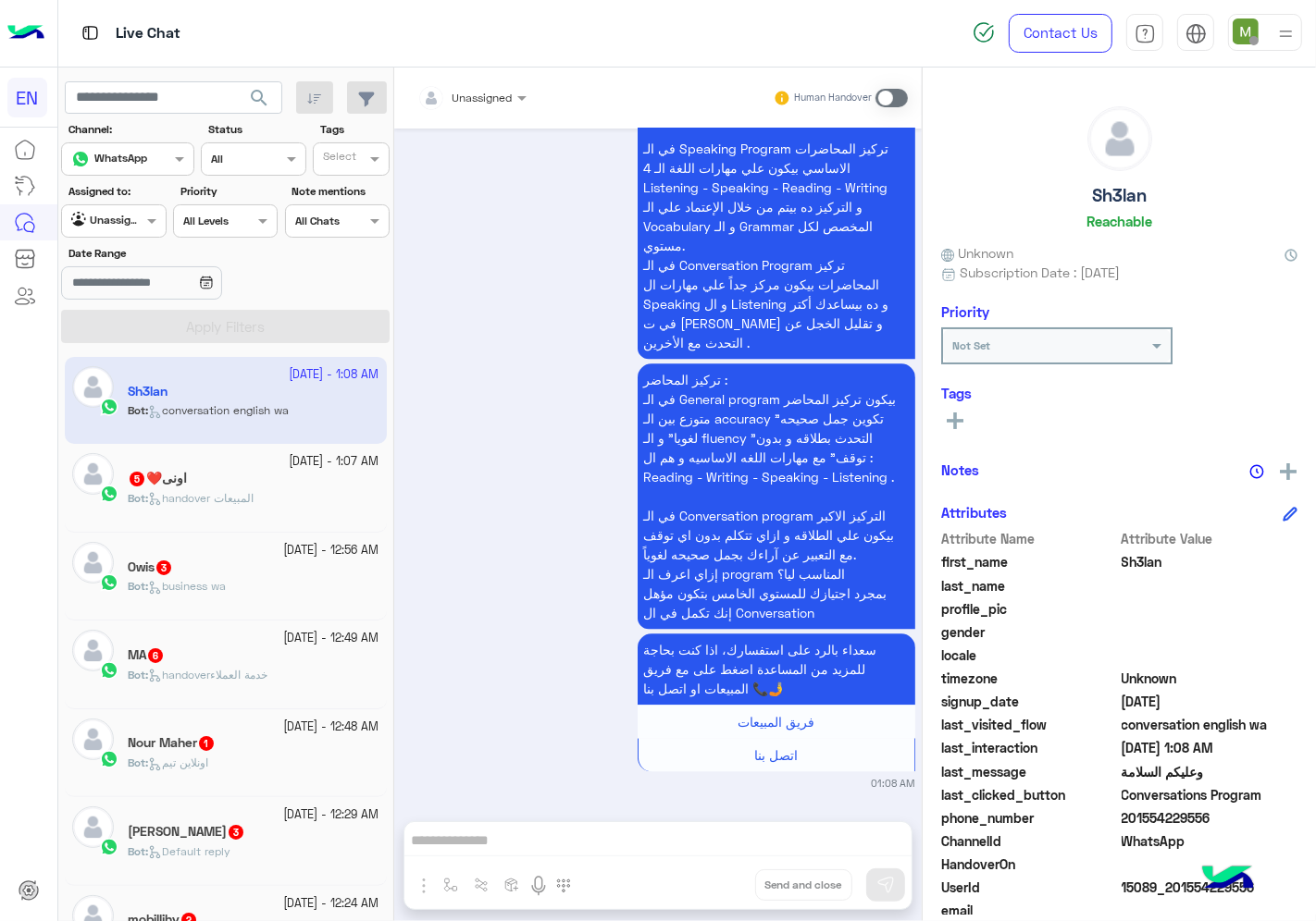
click at [498, 97] on div at bounding box center [472, 95] width 127 height 18
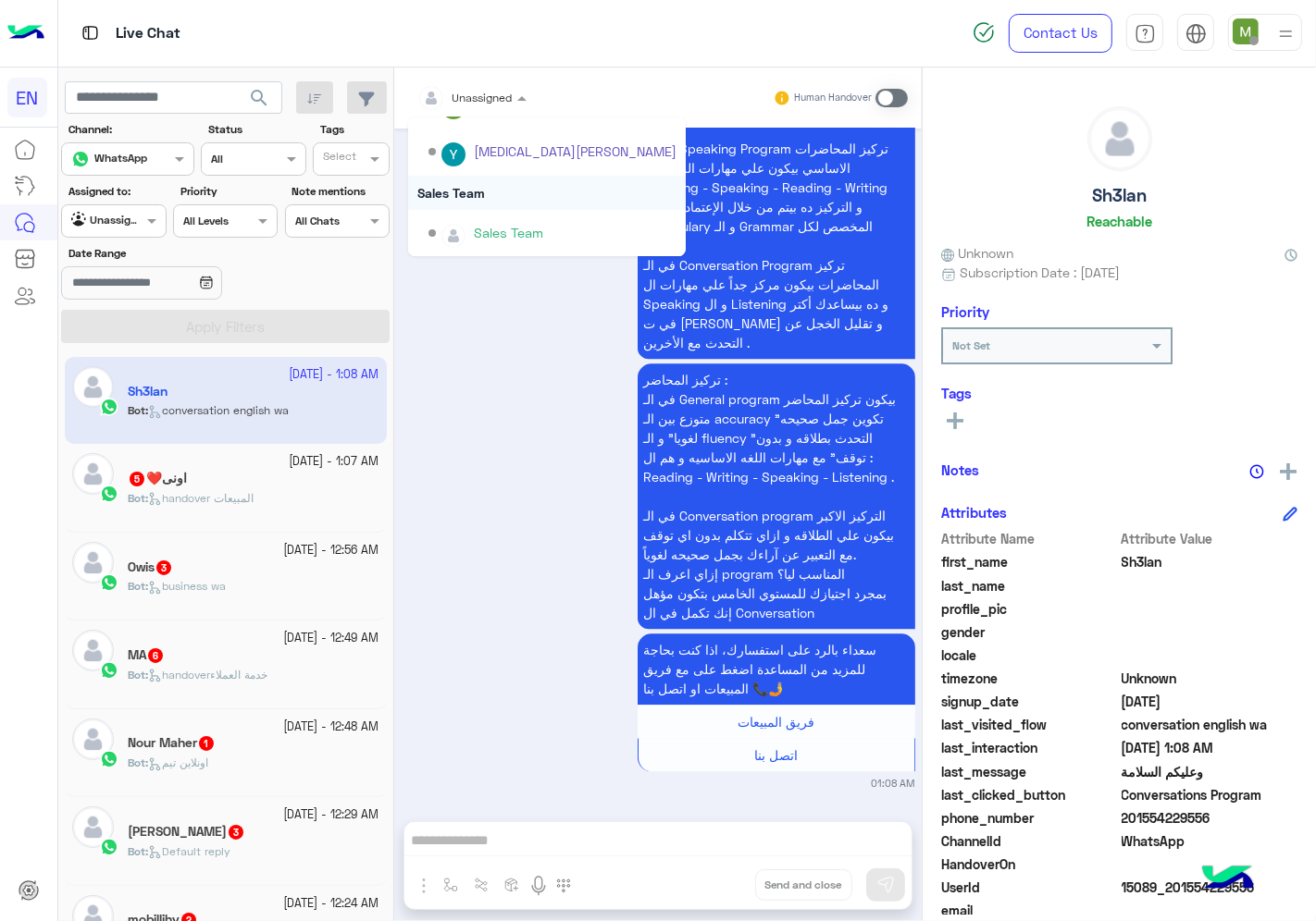
click at [470, 190] on div "Sales Team" at bounding box center [547, 192] width 277 height 35
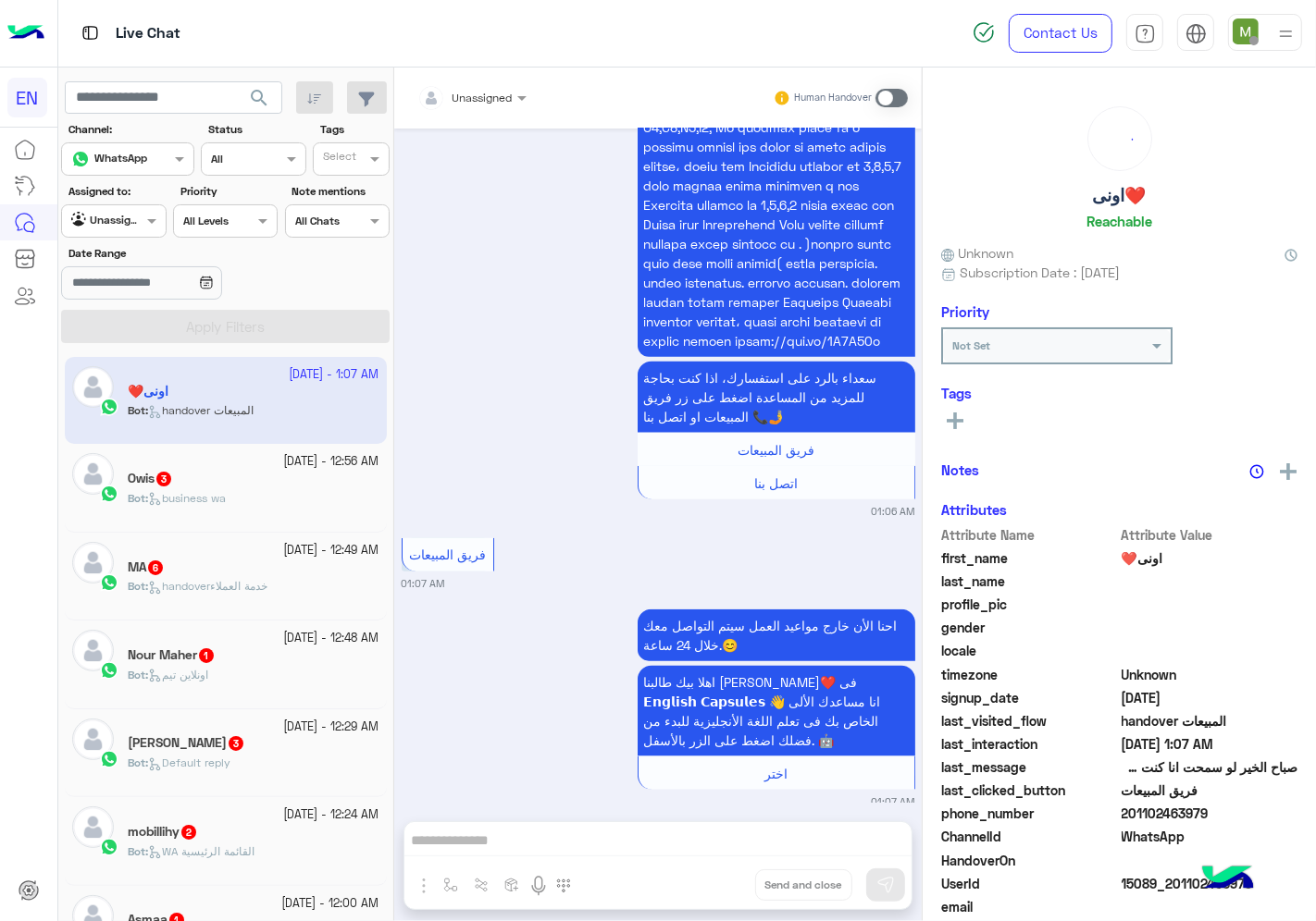
click at [477, 91] on input "text" at bounding box center [450, 95] width 65 height 17
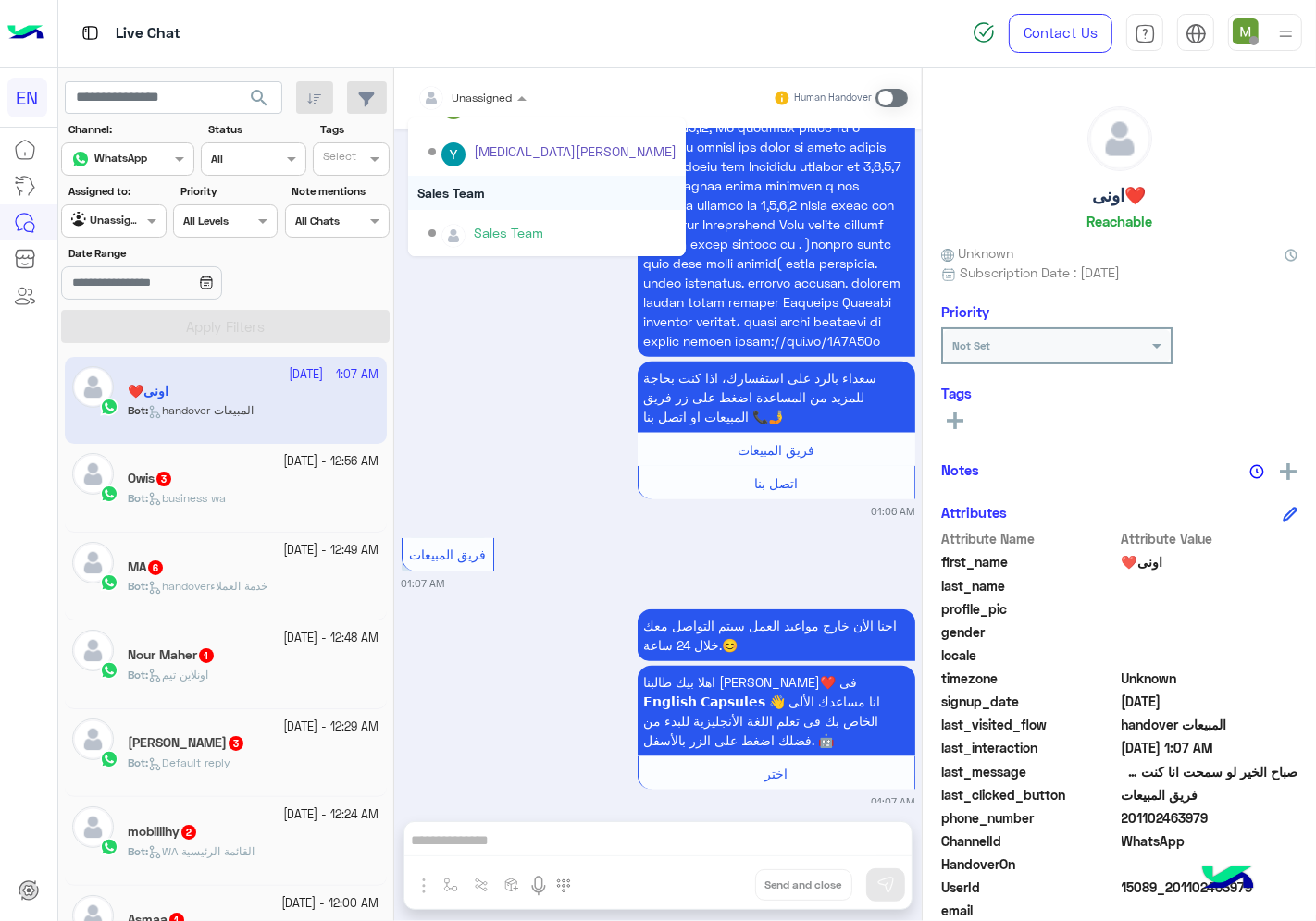
click at [470, 189] on div "Sales Team" at bounding box center [547, 192] width 277 height 35
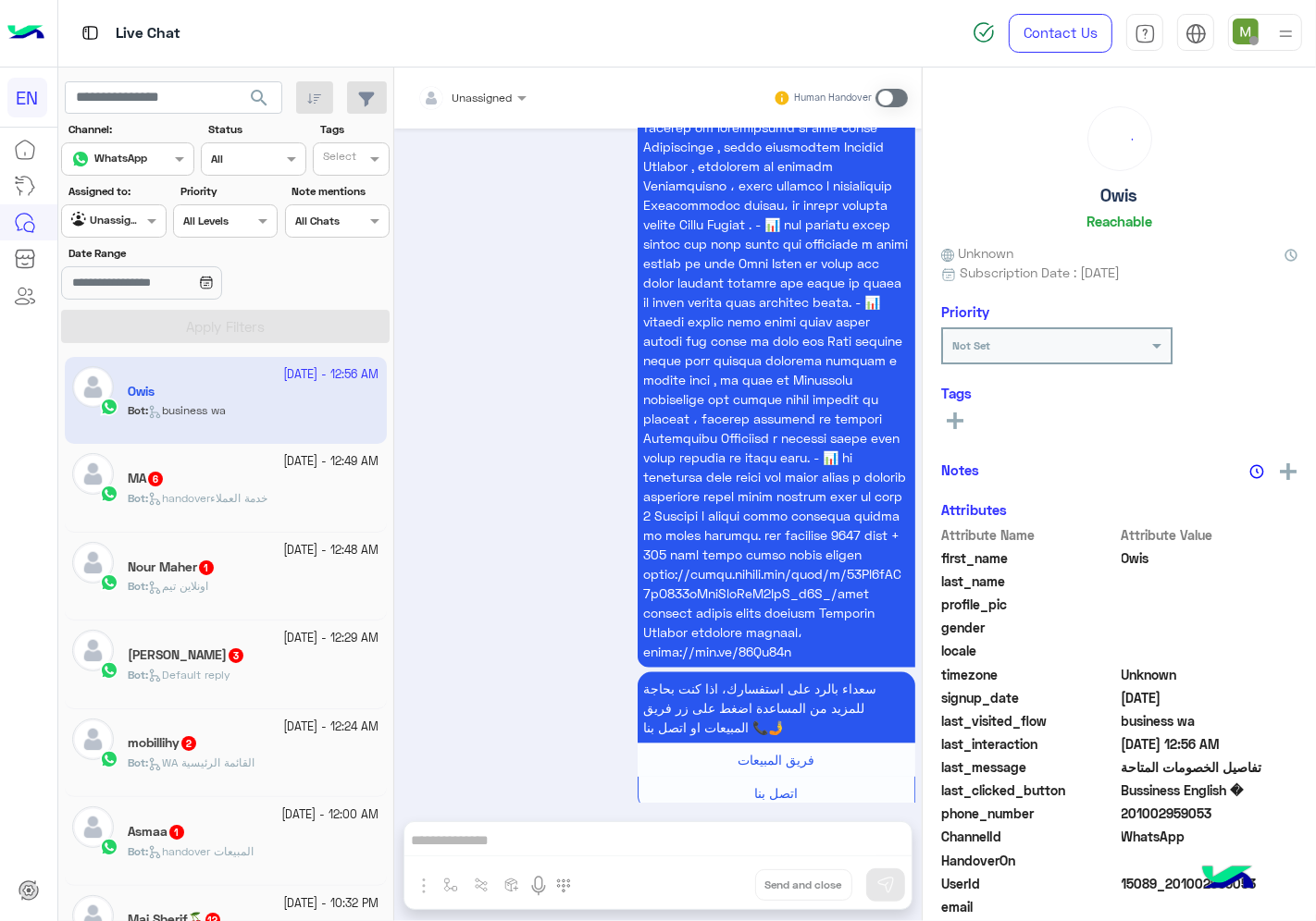
click at [493, 100] on div at bounding box center [472, 95] width 127 height 18
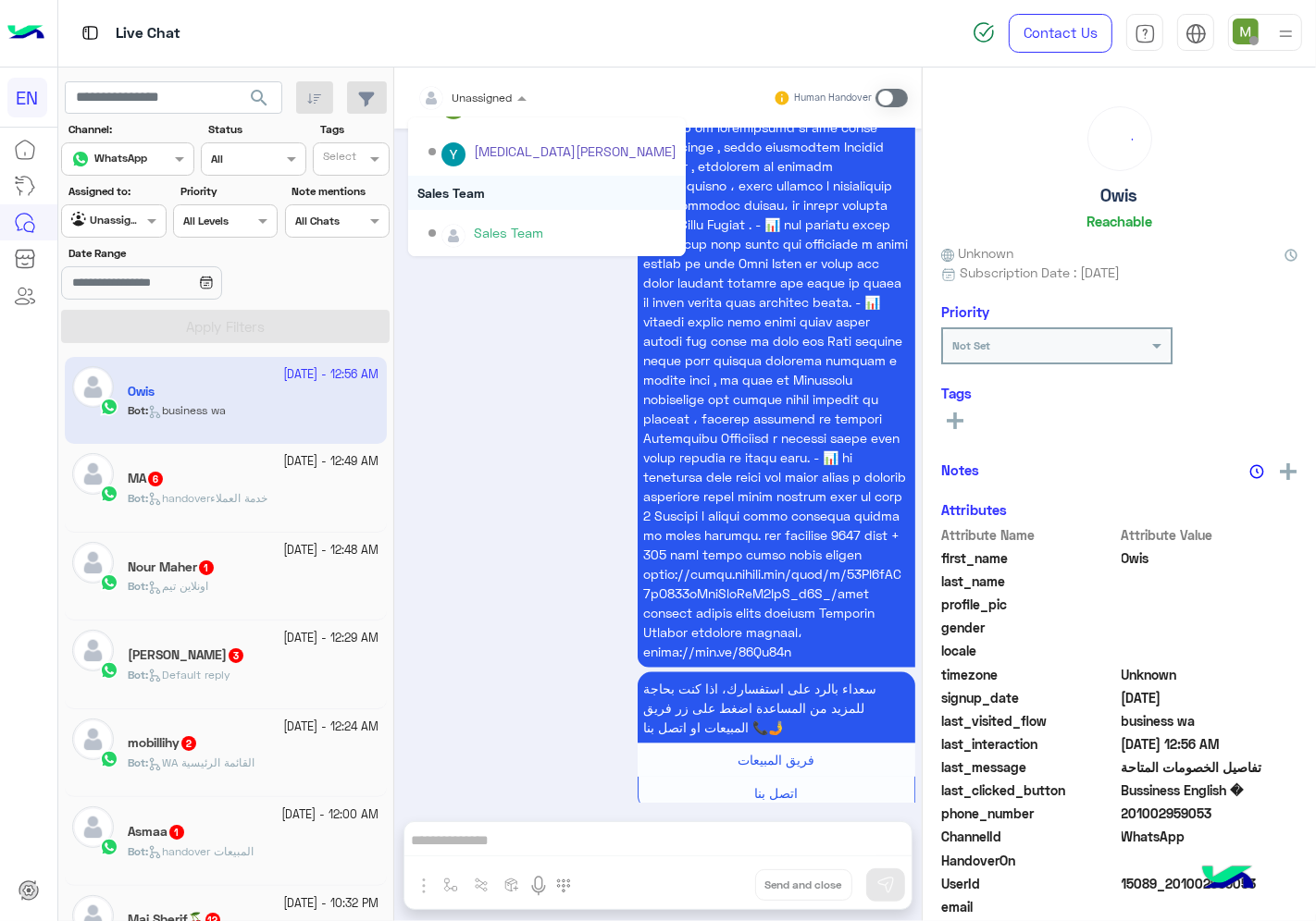
click at [464, 190] on div "Sales Team" at bounding box center [547, 192] width 277 height 35
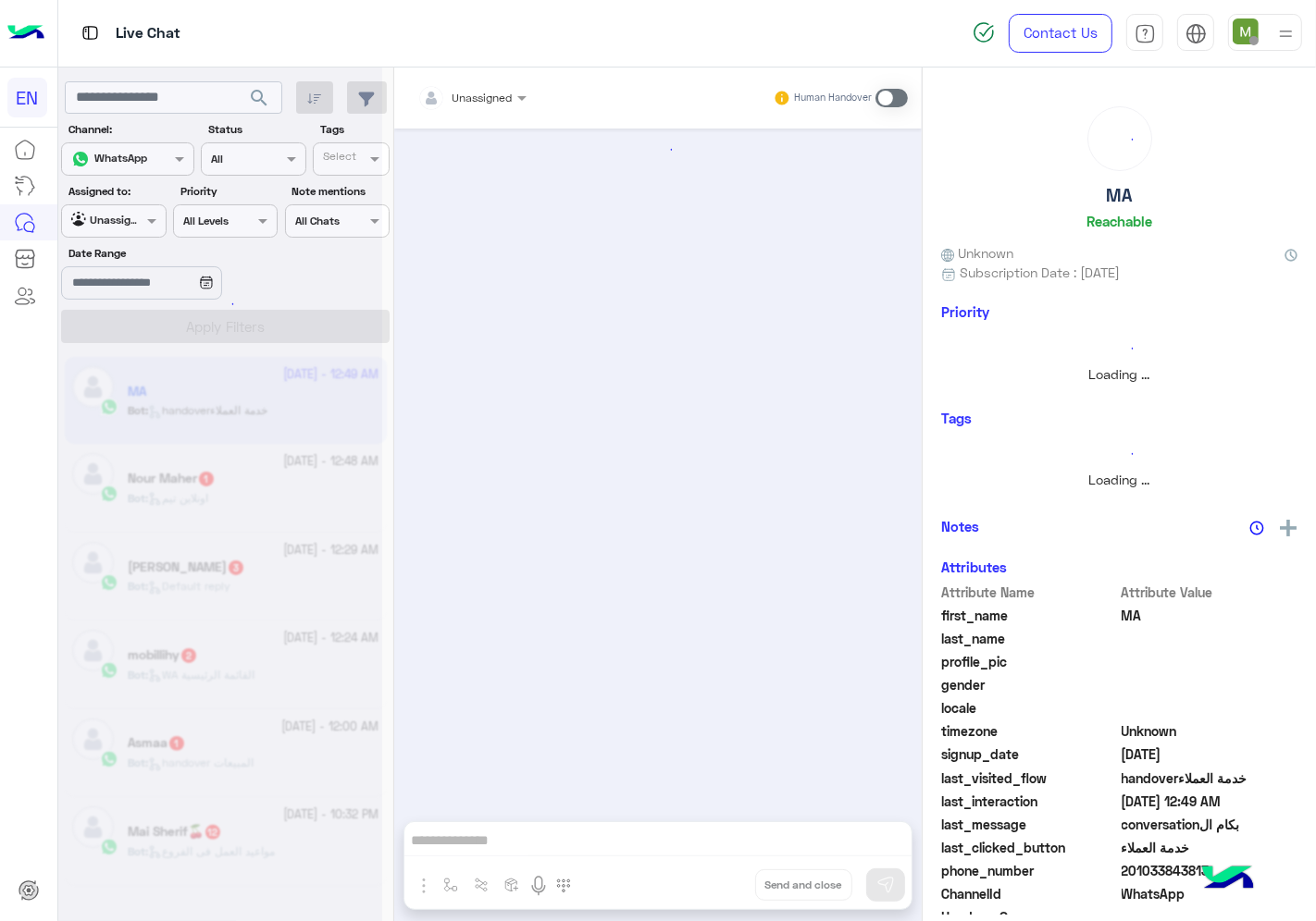
click at [492, 93] on div at bounding box center [472, 95] width 127 height 18
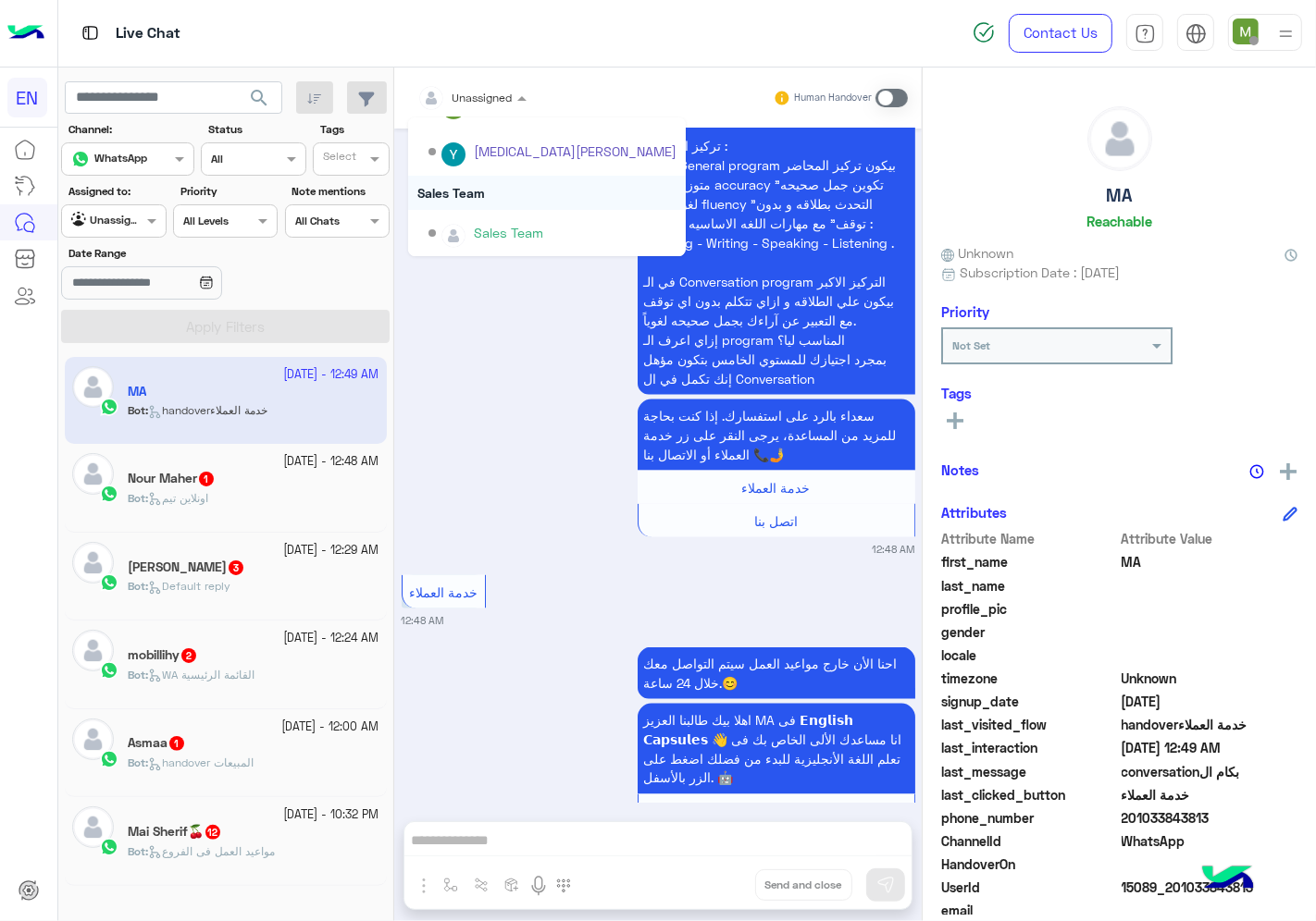
click at [476, 190] on div "Sales Team" at bounding box center [547, 192] width 277 height 35
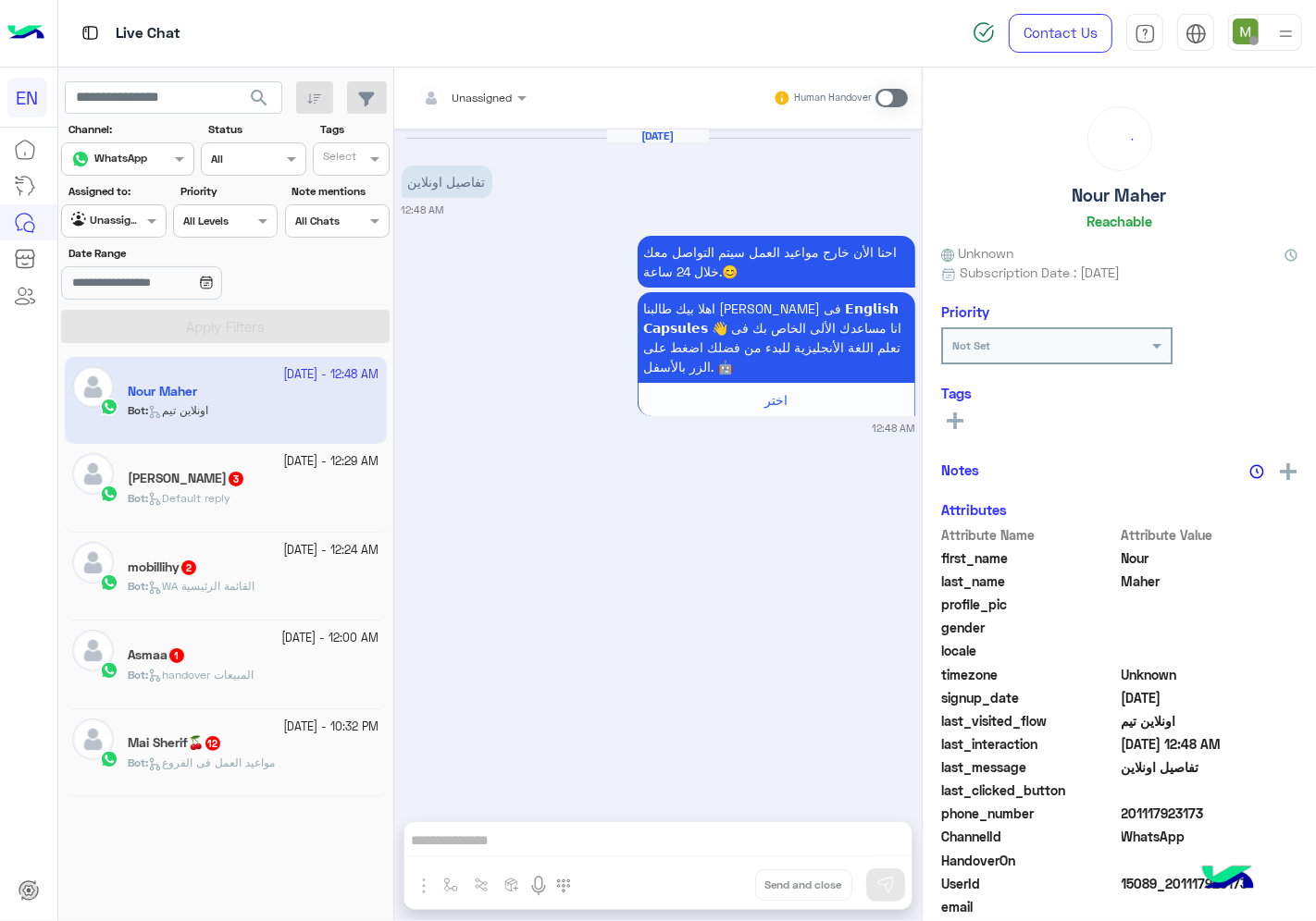
click at [482, 97] on input "text" at bounding box center [450, 95] width 65 height 17
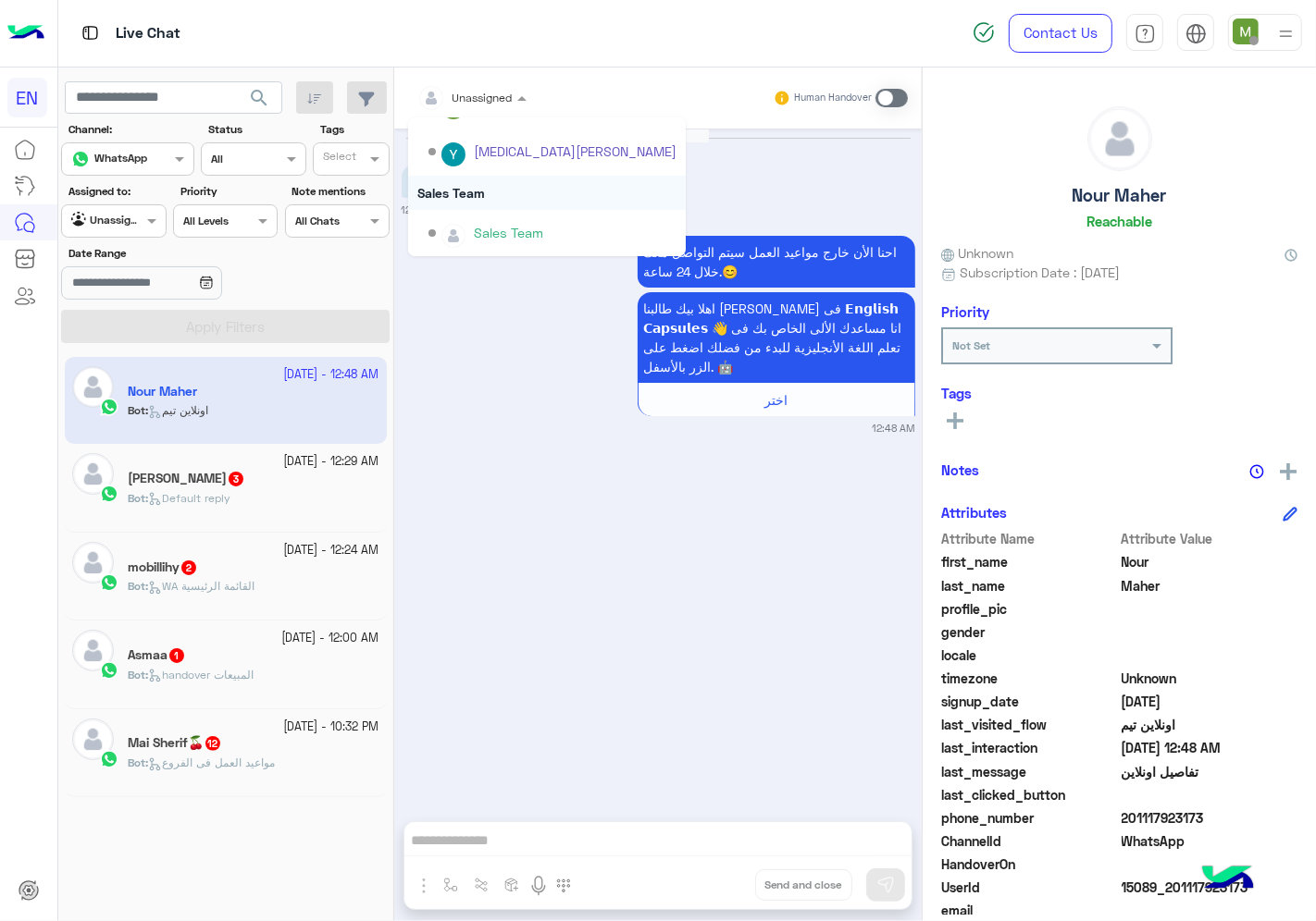
click at [481, 190] on div "Sales Team" at bounding box center [547, 192] width 277 height 35
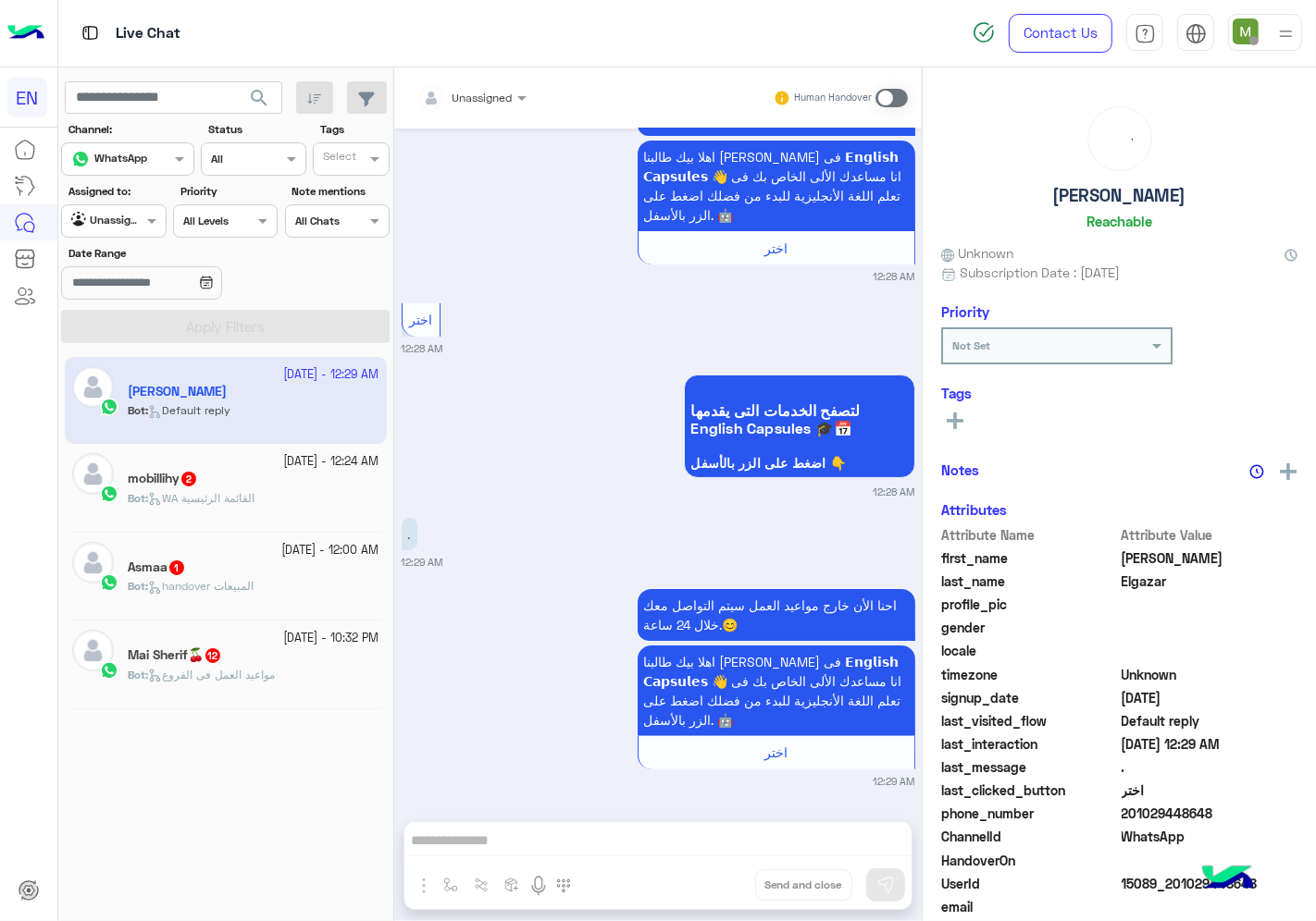
click at [490, 98] on div at bounding box center [472, 95] width 127 height 18
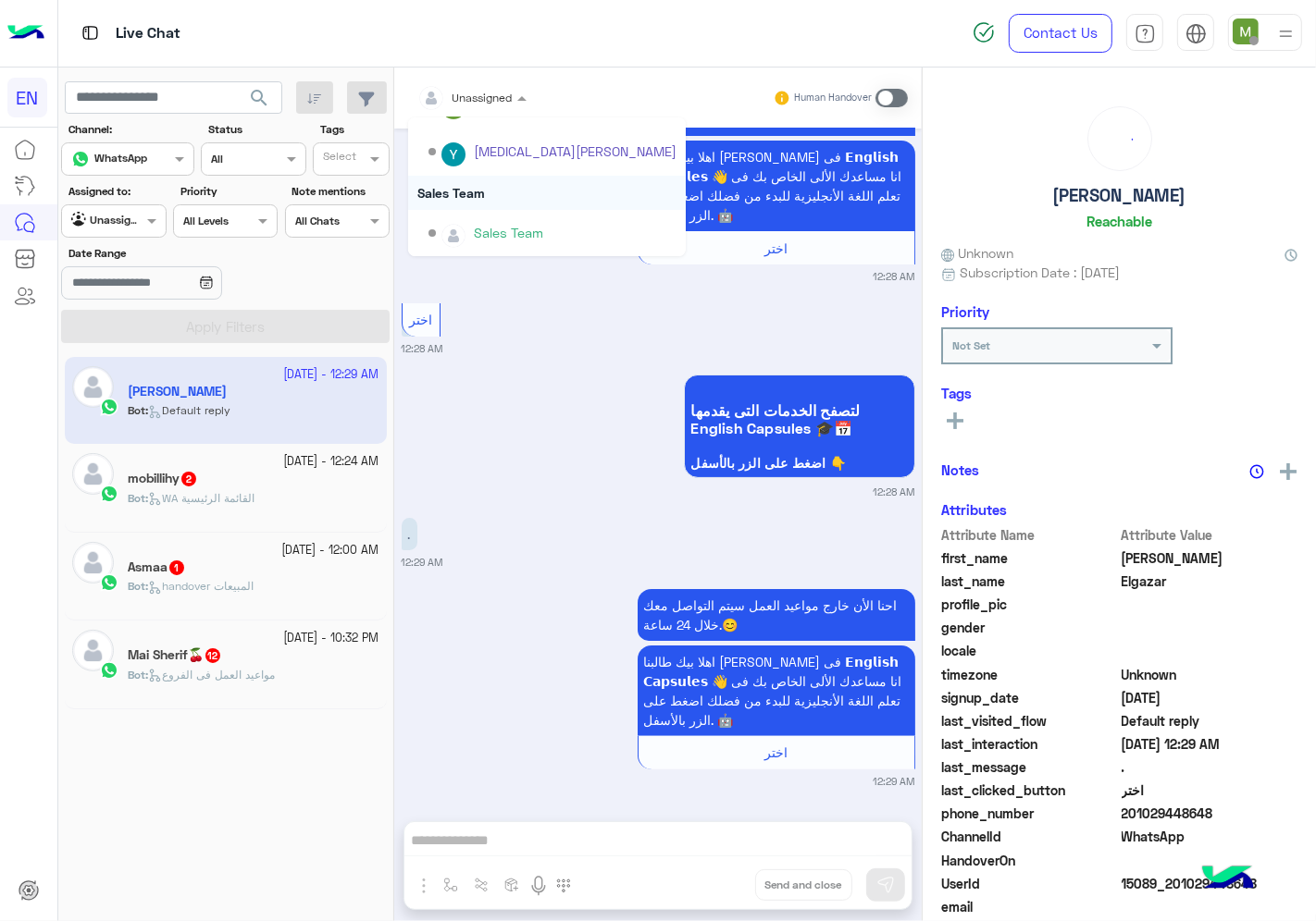
click at [460, 186] on div "Sales Team" at bounding box center [547, 192] width 277 height 35
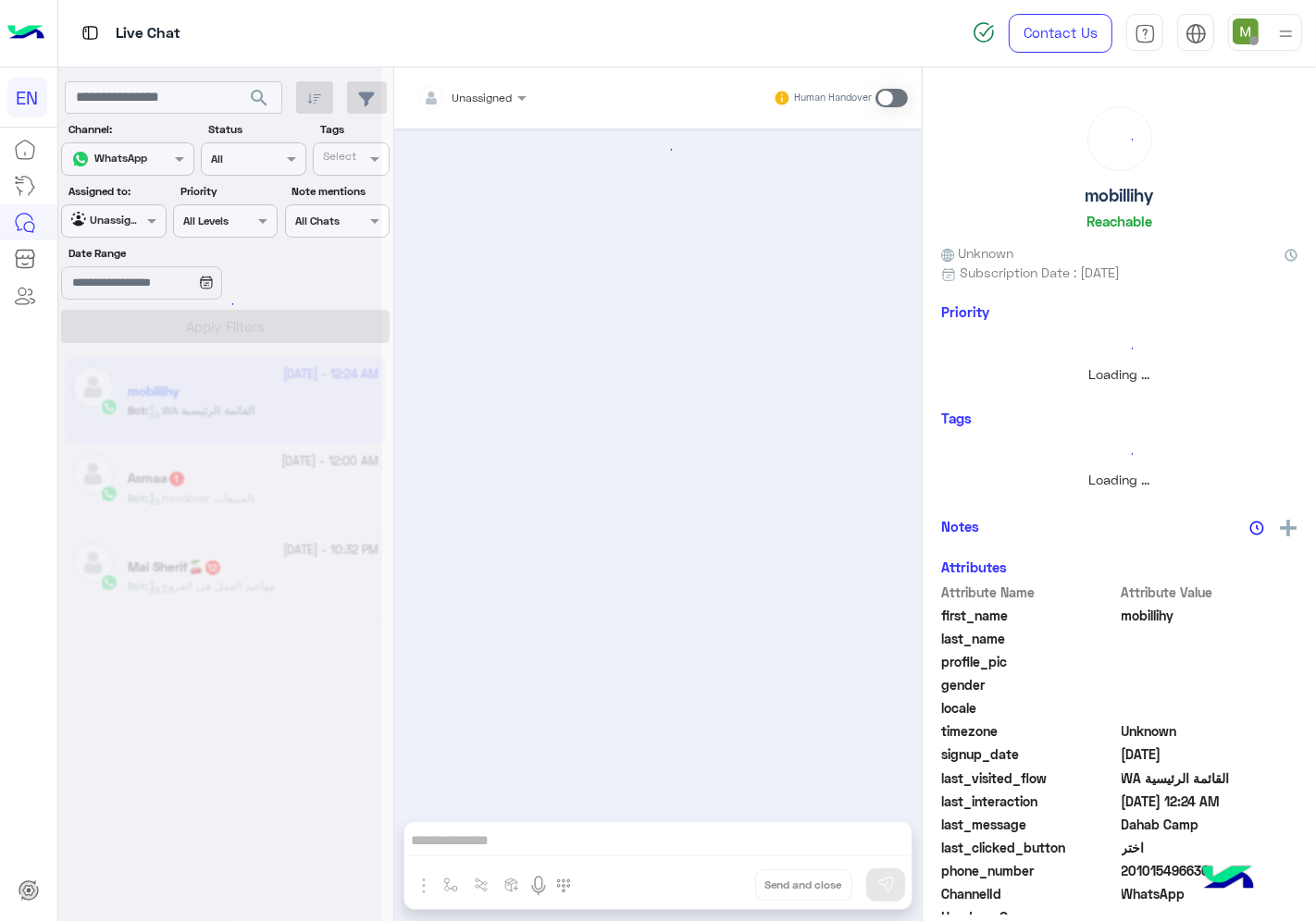
click at [494, 98] on div at bounding box center [472, 95] width 127 height 18
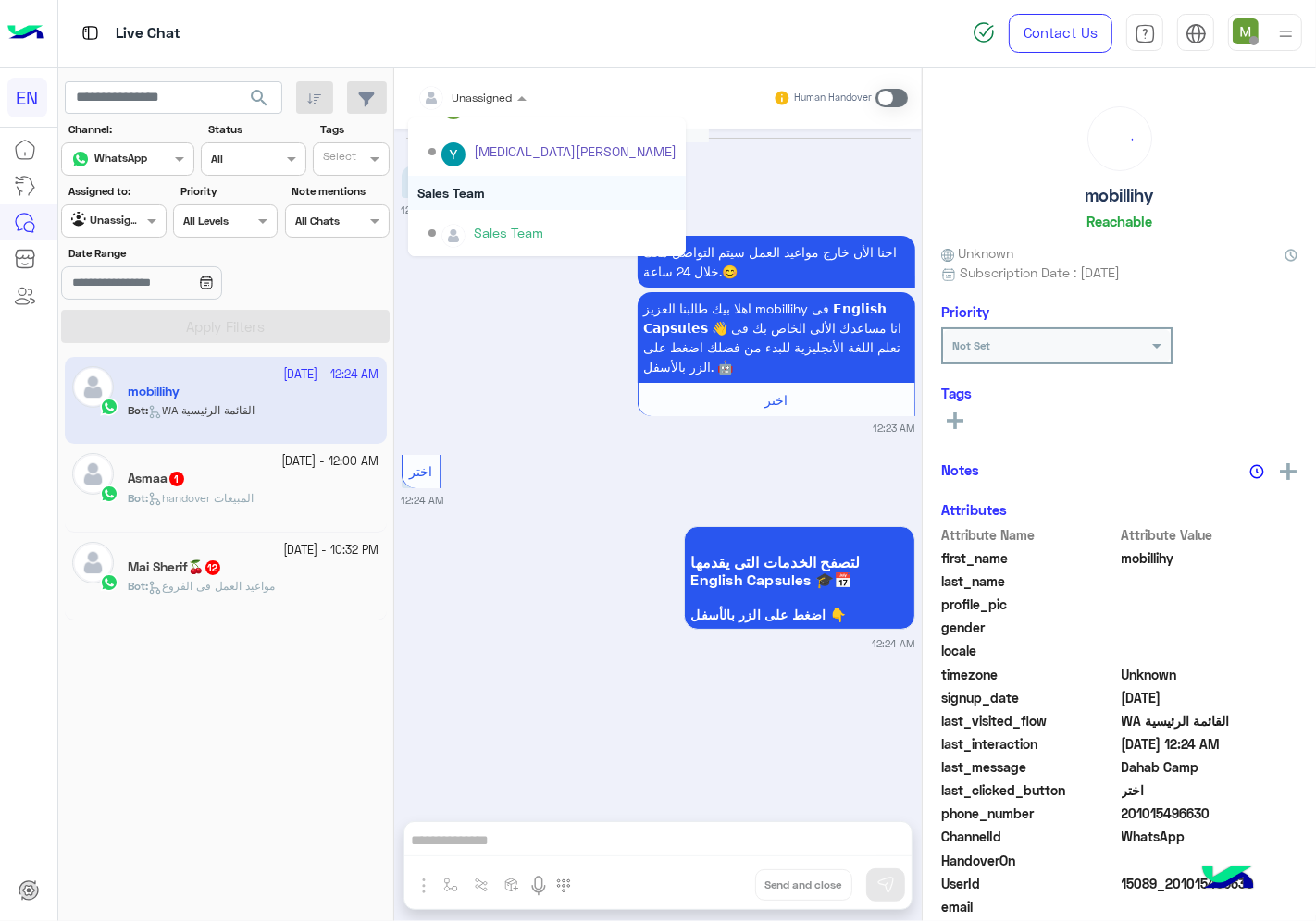
click at [469, 192] on div "Sales Team" at bounding box center [547, 192] width 277 height 35
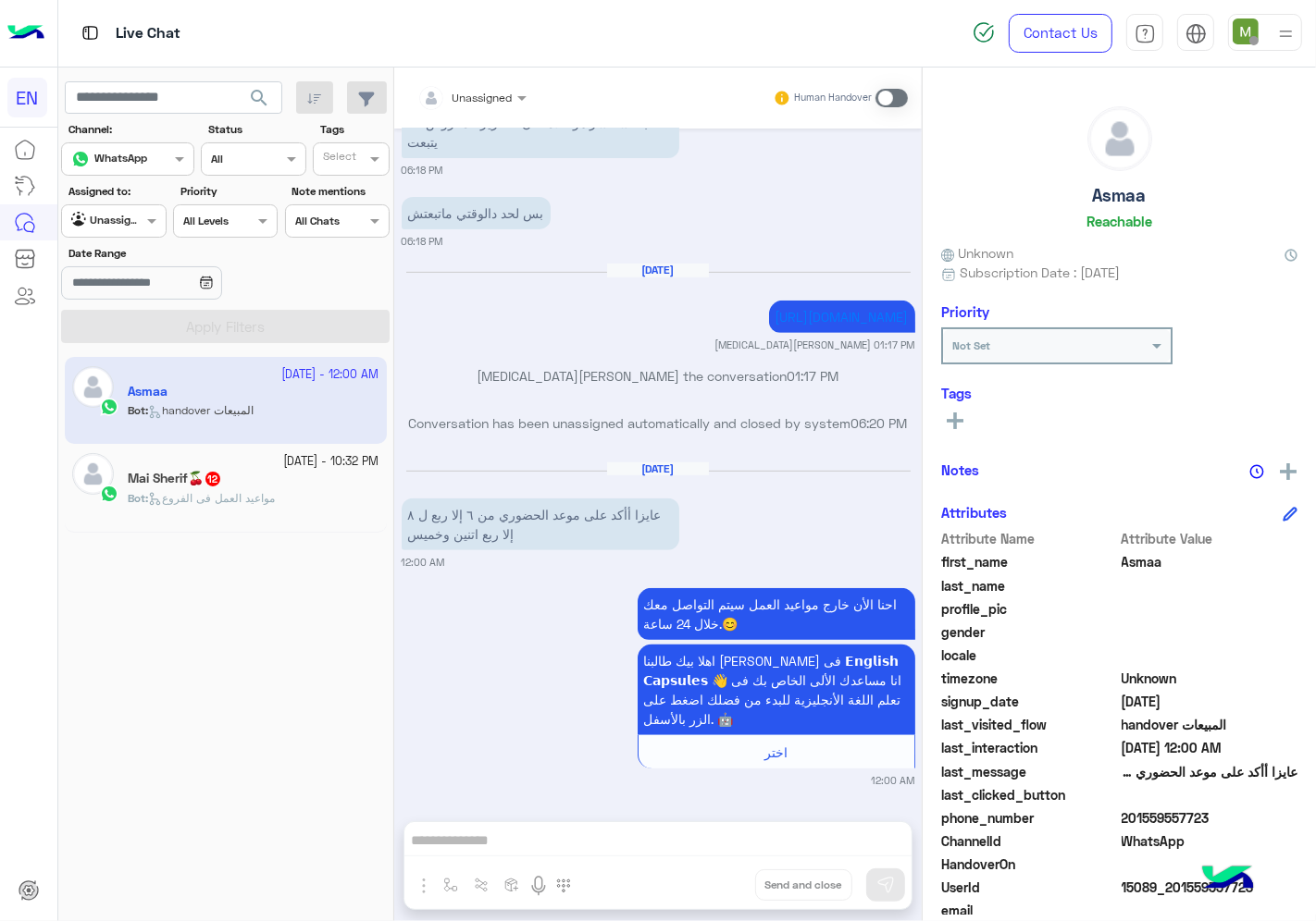
click at [491, 104] on div "Unassigned" at bounding box center [482, 98] width 60 height 17
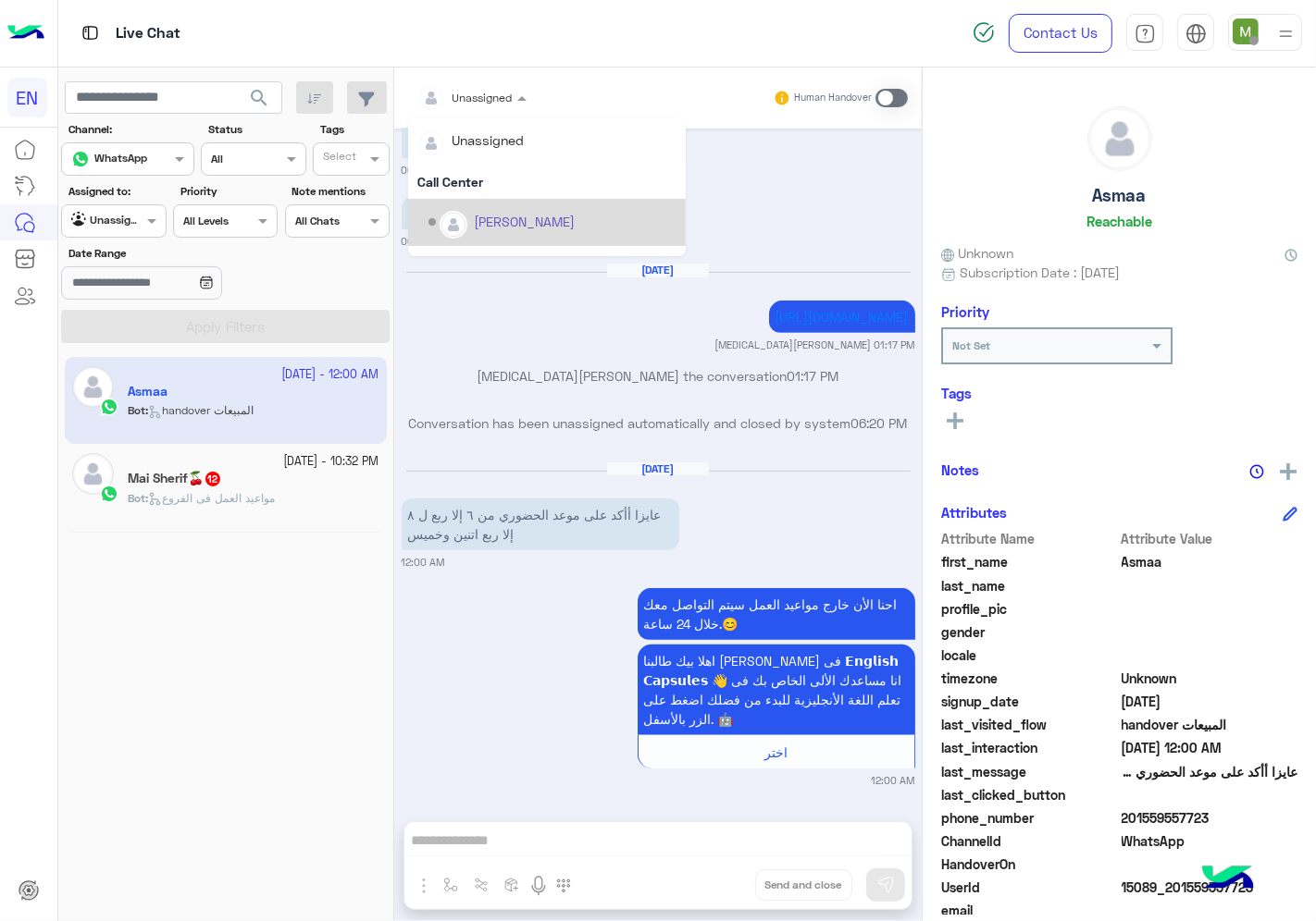
click at [468, 633] on div "احنا الأن خارج مواعيد العمل سيتم التواصل معك خلال 24 ساعة.😊 اهلا بيك طالبنا [PE…" at bounding box center [658, 685] width 514 height 204
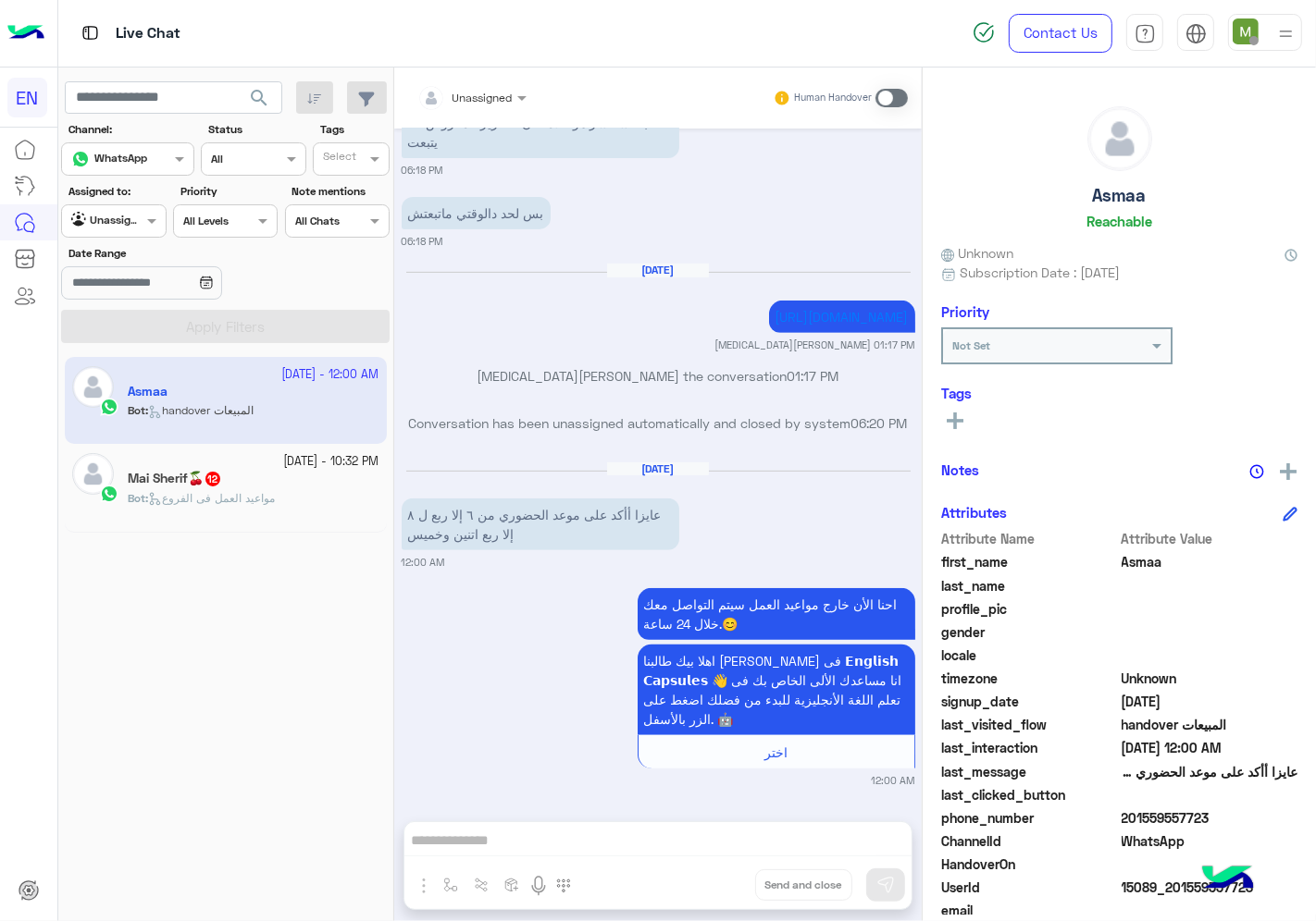
click at [233, 498] on span "مواعيد العمل فى الفروع" at bounding box center [211, 498] width 126 height 14
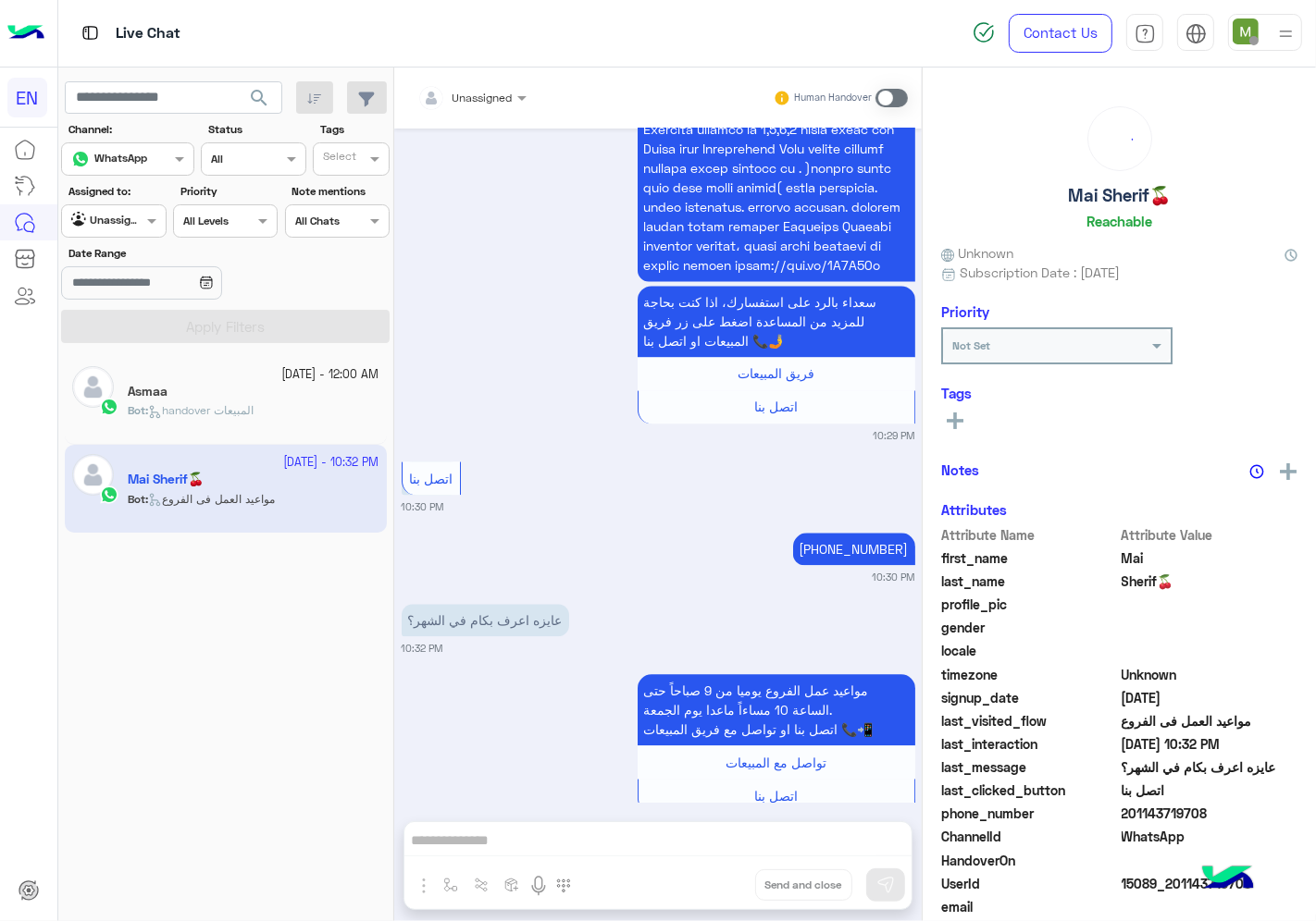
click at [506, 97] on div at bounding box center [472, 95] width 127 height 18
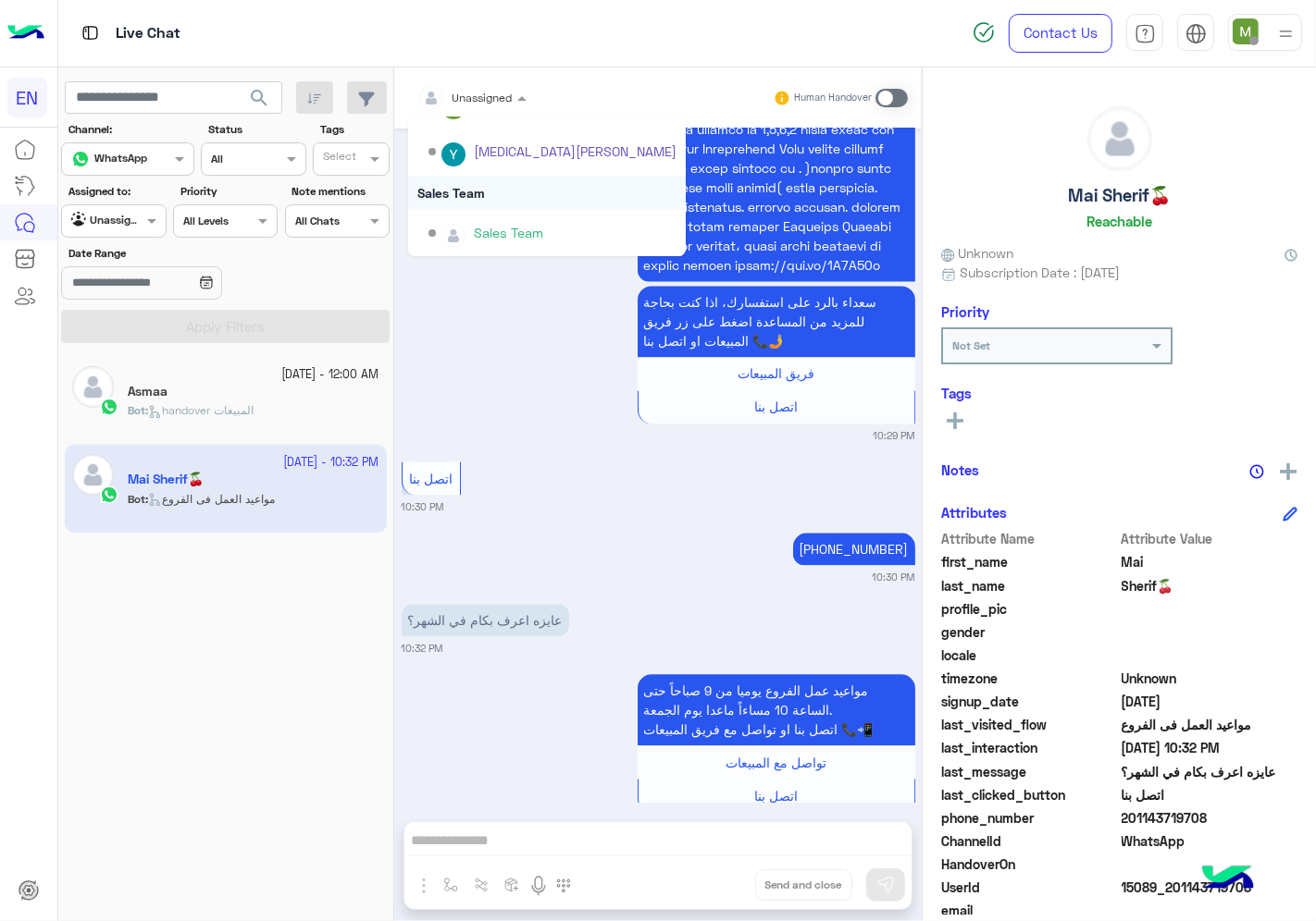
click at [486, 188] on div "Sales Team" at bounding box center [547, 192] width 277 height 35
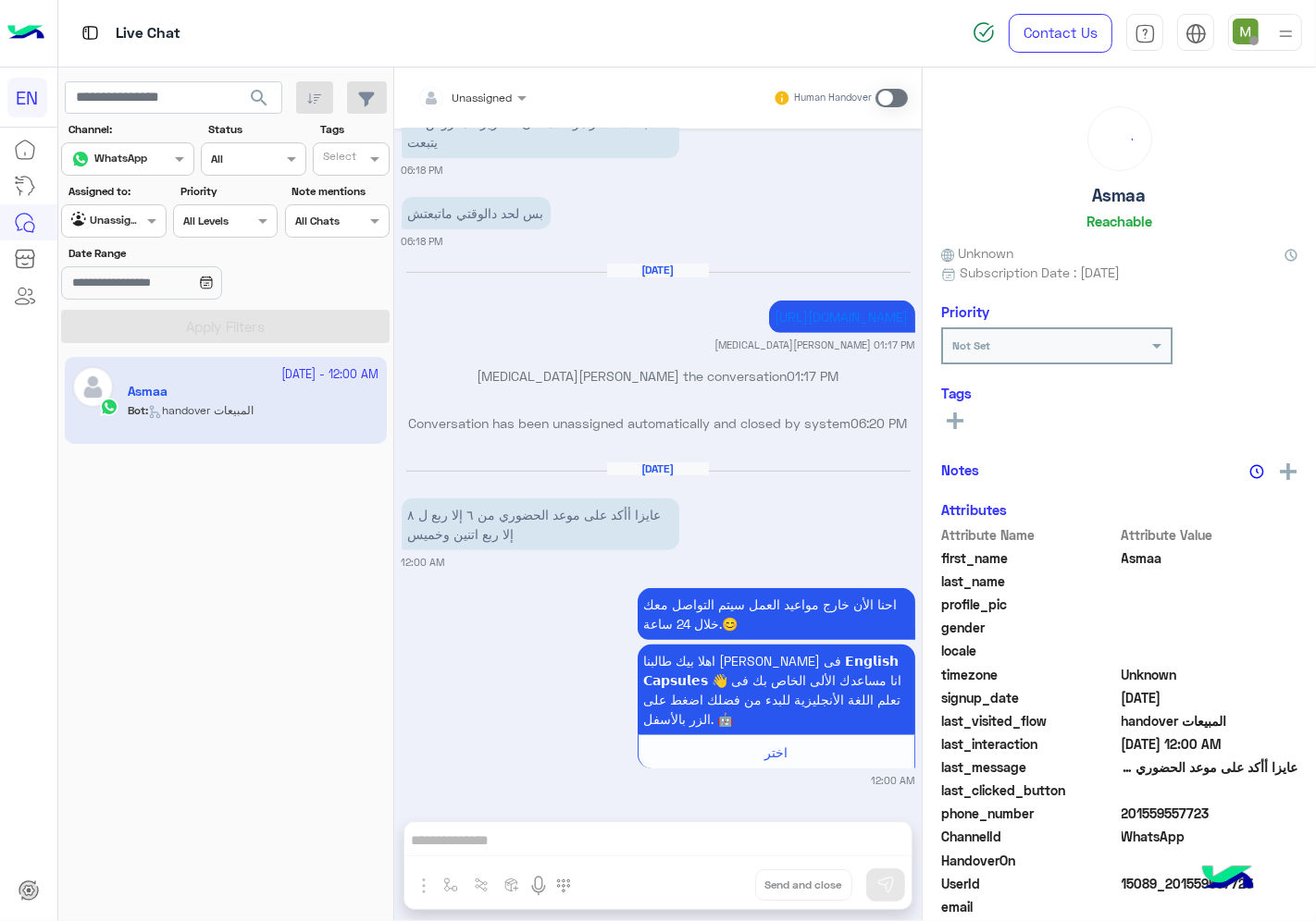
click at [120, 223] on div at bounding box center [113, 219] width 103 height 18
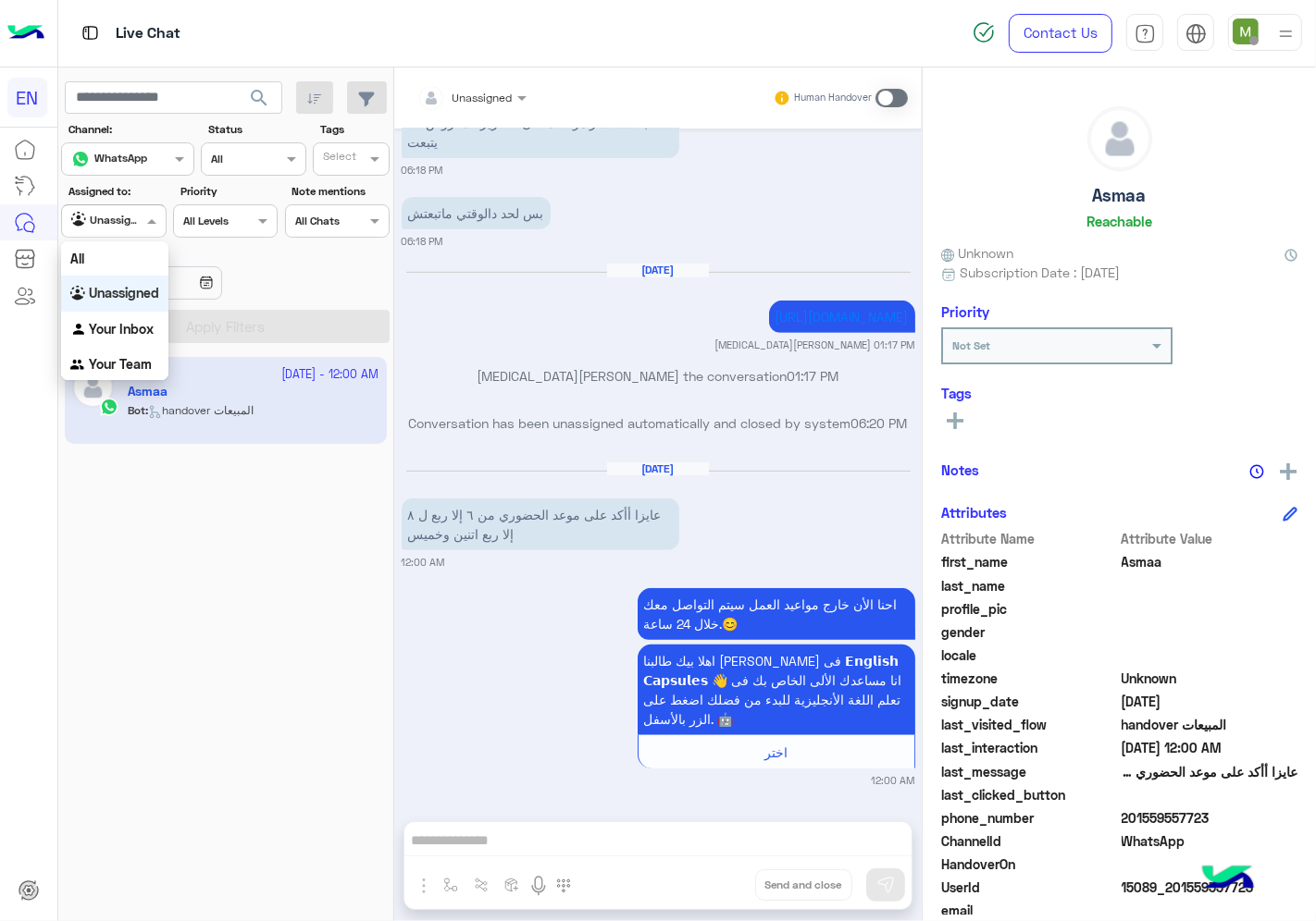
click at [127, 294] on b "Unassigned" at bounding box center [123, 293] width 70 height 16
click at [105, 216] on input "text" at bounding box center [92, 219] width 42 height 17
click at [133, 334] on b "Your Inbox" at bounding box center [121, 328] width 65 height 16
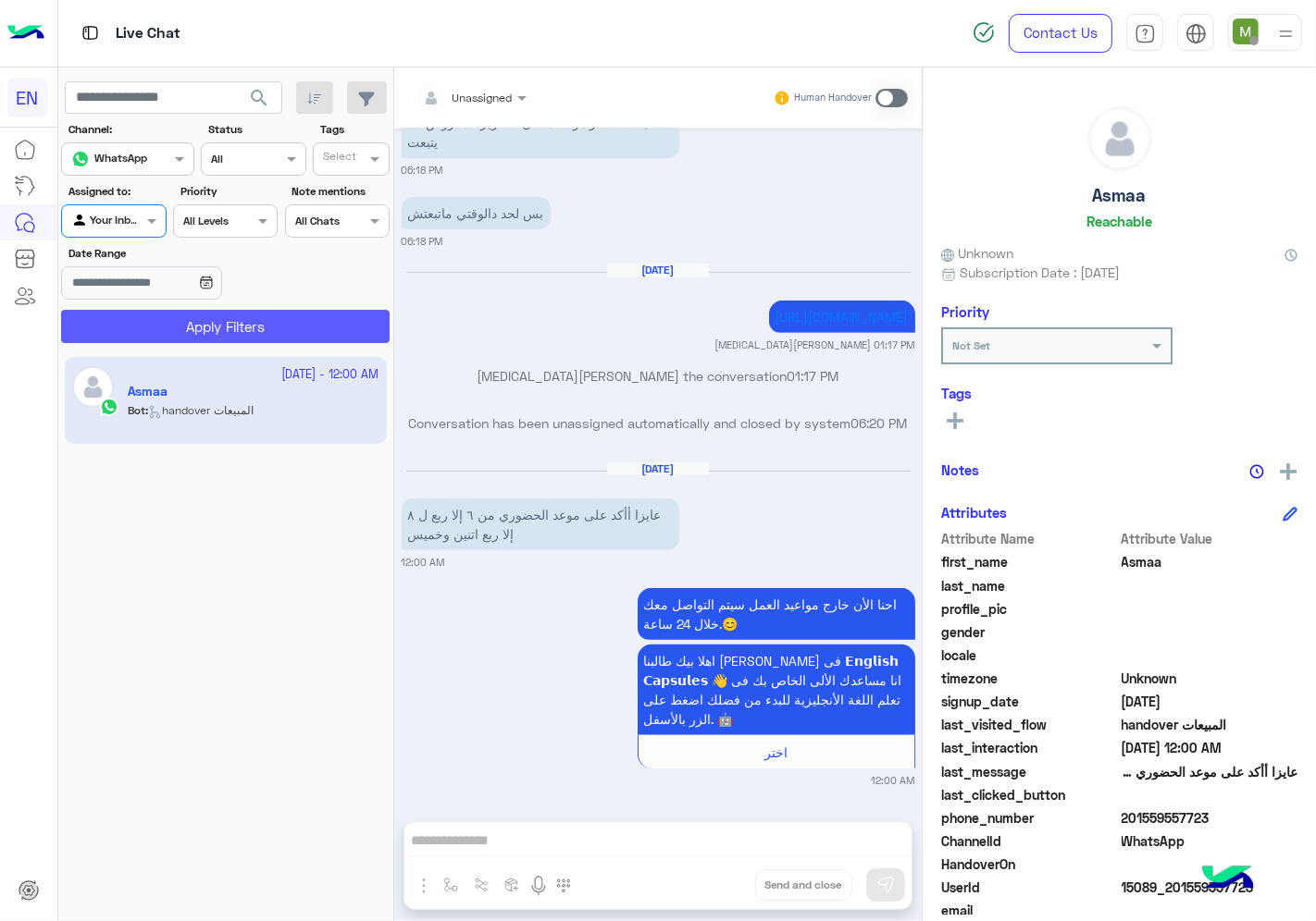
click at [154, 319] on button "Apply Filters" at bounding box center [225, 326] width 329 height 34
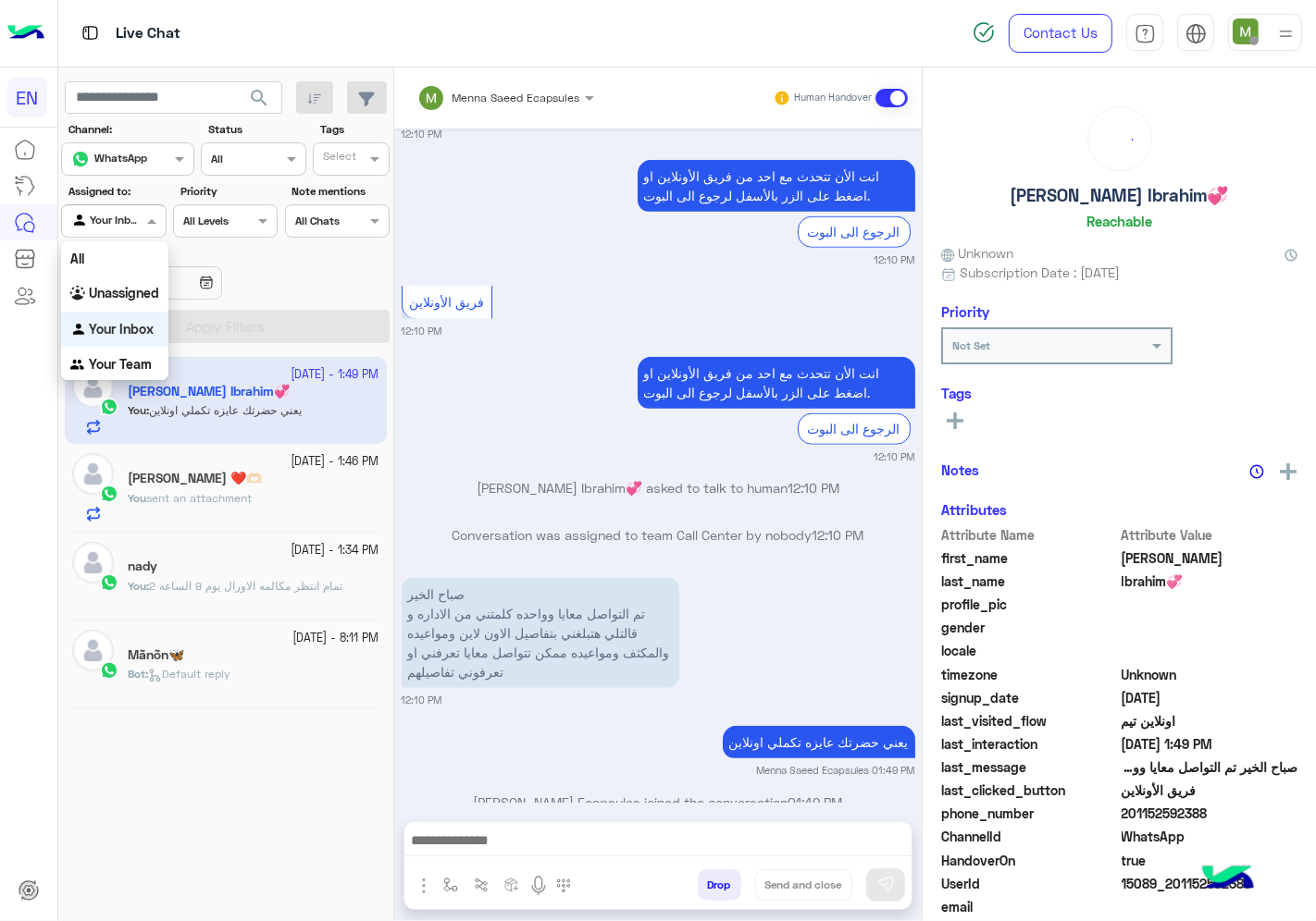
click at [126, 229] on div "Your Inbox" at bounding box center [106, 221] width 70 height 19
click at [144, 296] on b "Unassigned" at bounding box center [123, 293] width 70 height 16
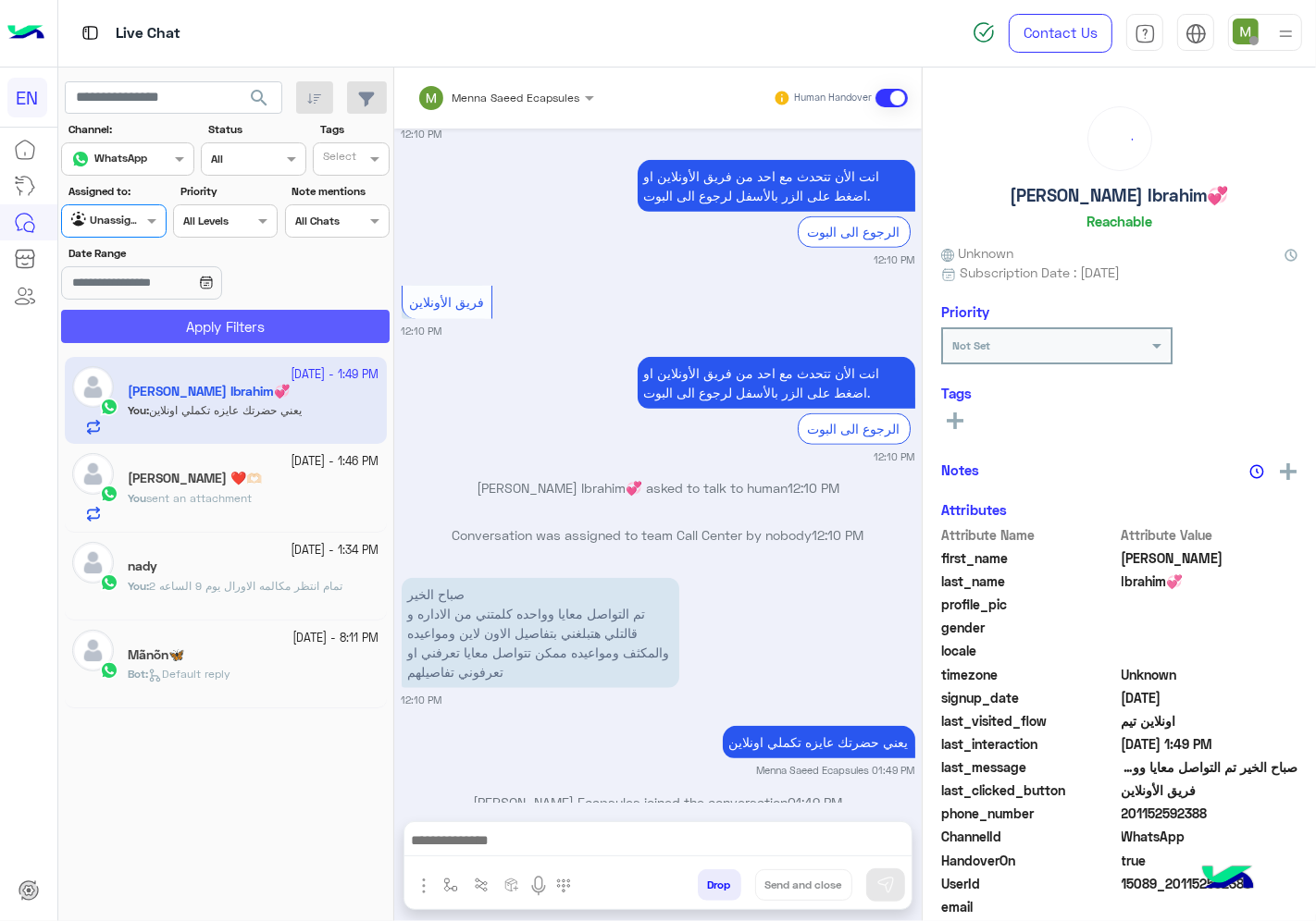
click at [174, 327] on button "Apply Filters" at bounding box center [225, 326] width 329 height 34
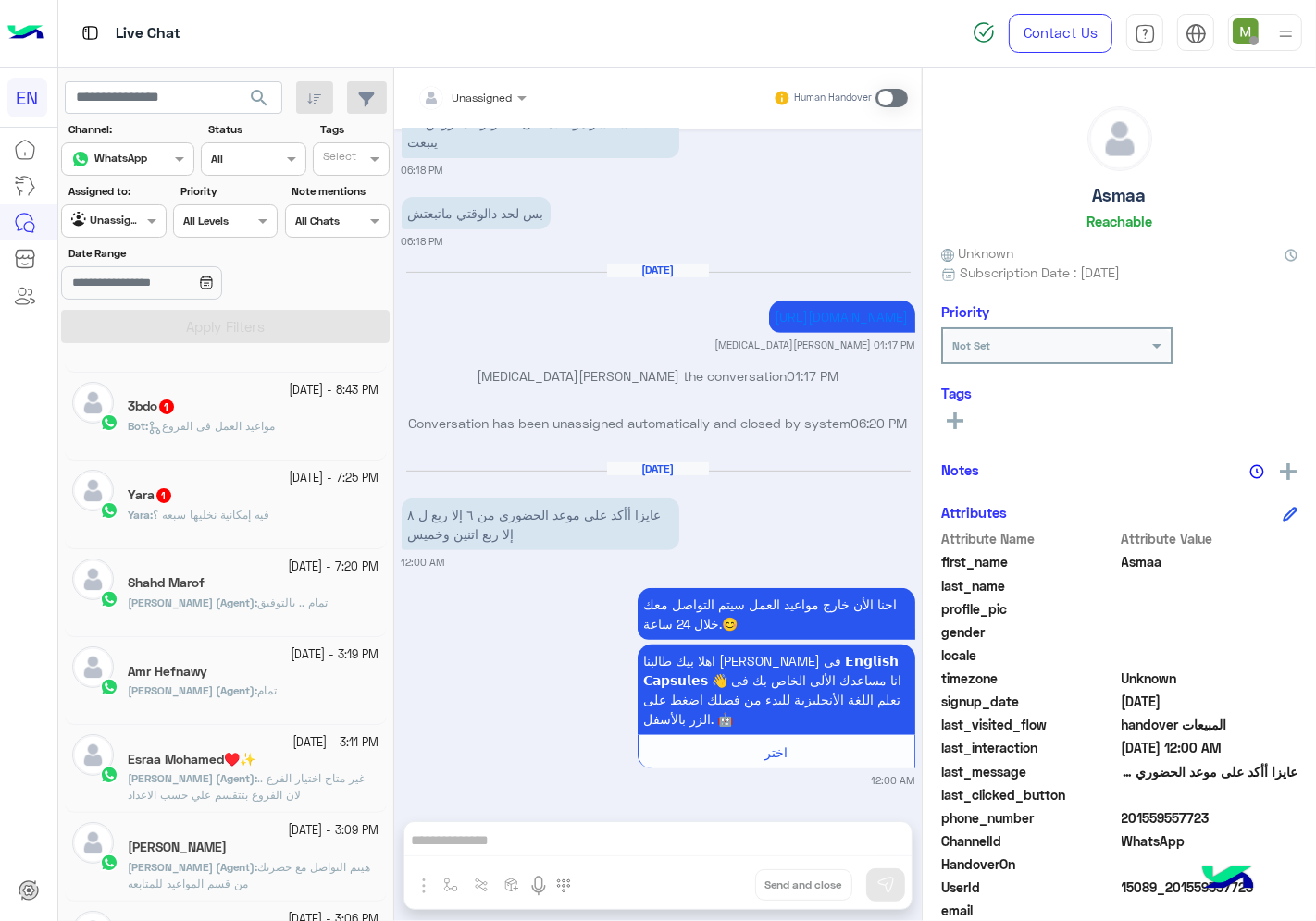
click at [217, 512] on span "فيه إمكانية نخليها سبعه ؟" at bounding box center [211, 515] width 116 height 14
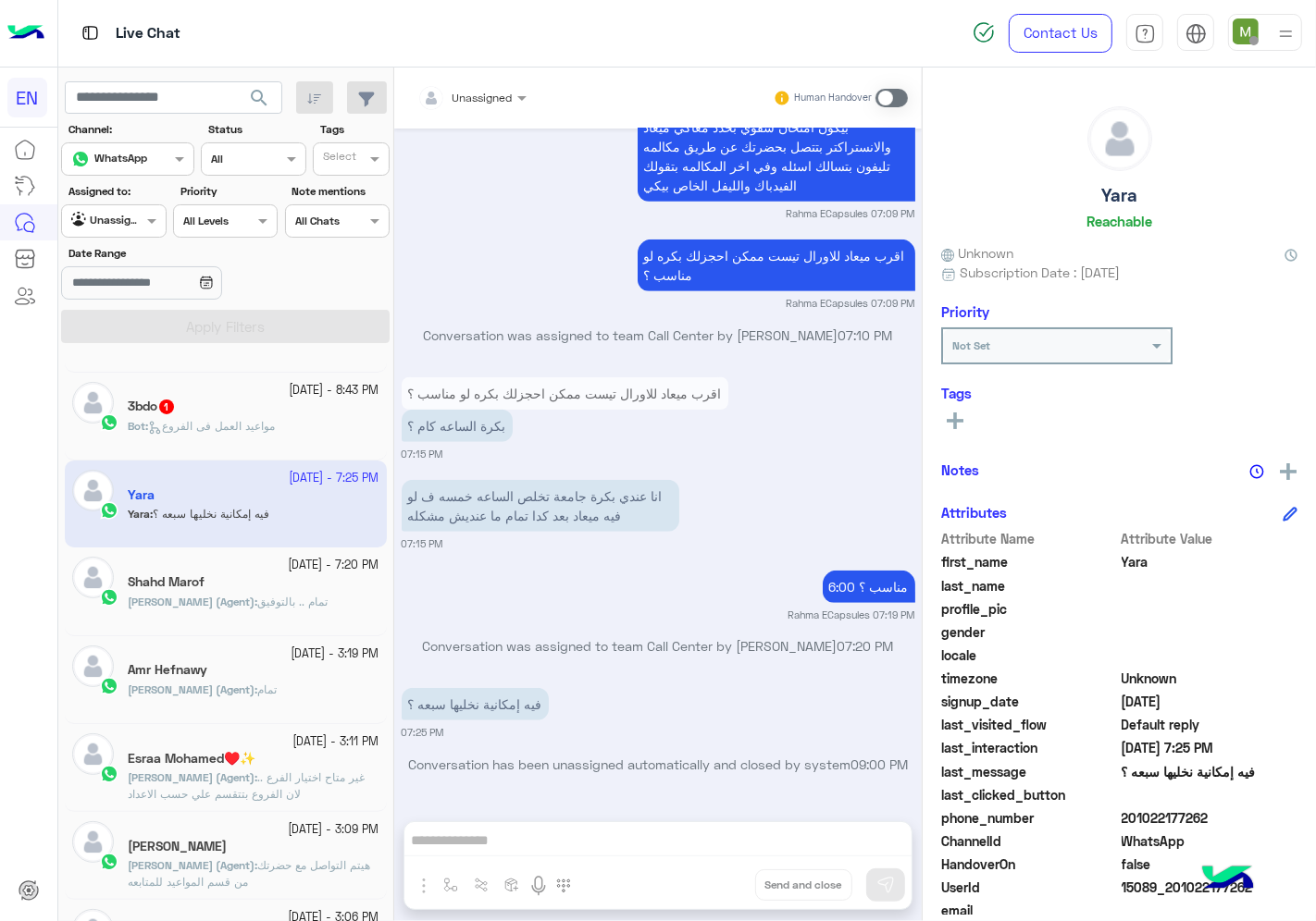
drag, startPoint x: 1230, startPoint y: 815, endPoint x: 1127, endPoint y: 820, distance: 103.1
click at [1127, 820] on span "201022177262" at bounding box center [1209, 818] width 177 height 20
copy span "01022177262"
click at [961, 424] on icon at bounding box center [955, 420] width 17 height 17
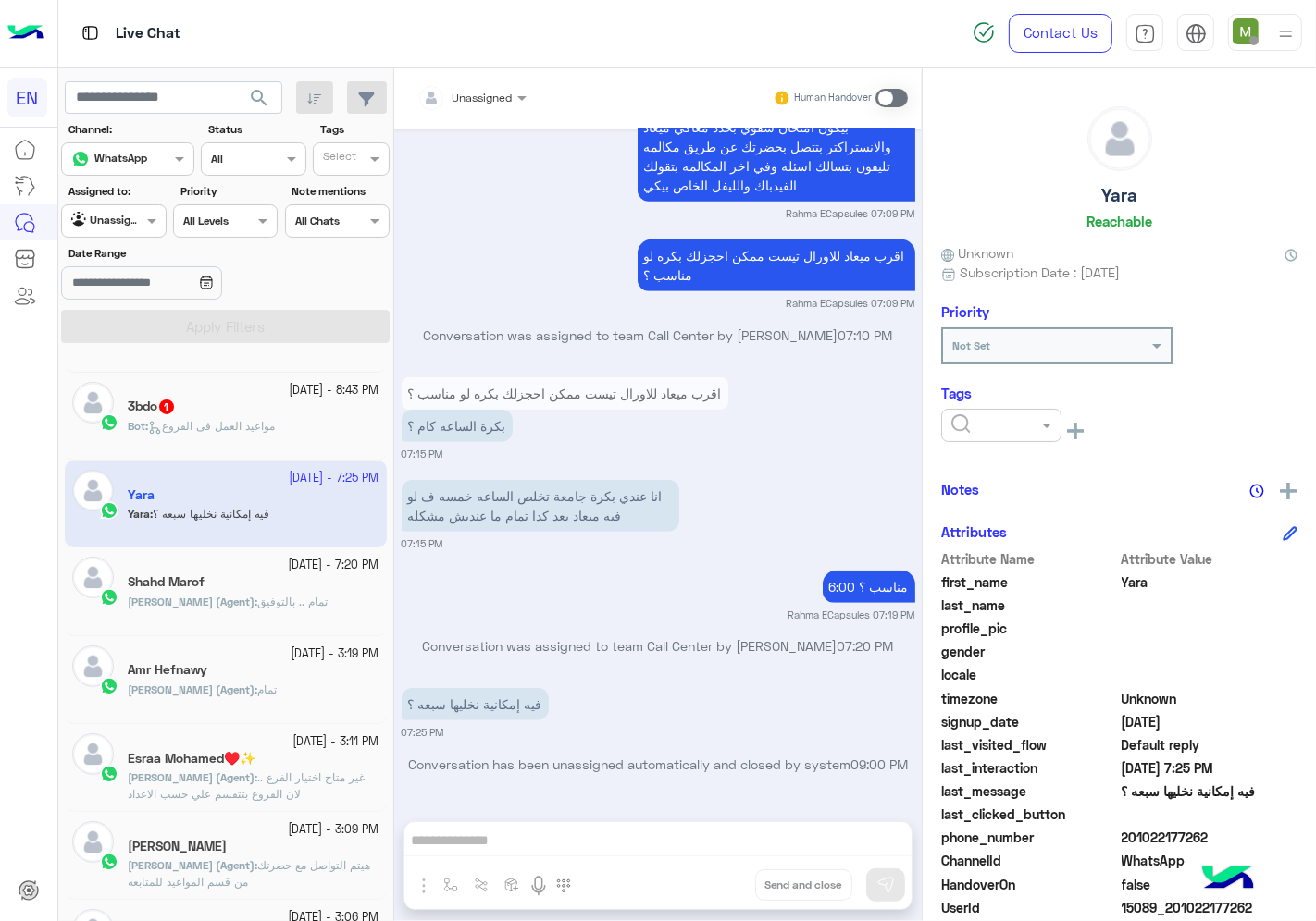
click at [976, 423] on input "text" at bounding box center [979, 423] width 56 height 17
click at [981, 468] on span "Solved" at bounding box center [971, 470] width 41 height 16
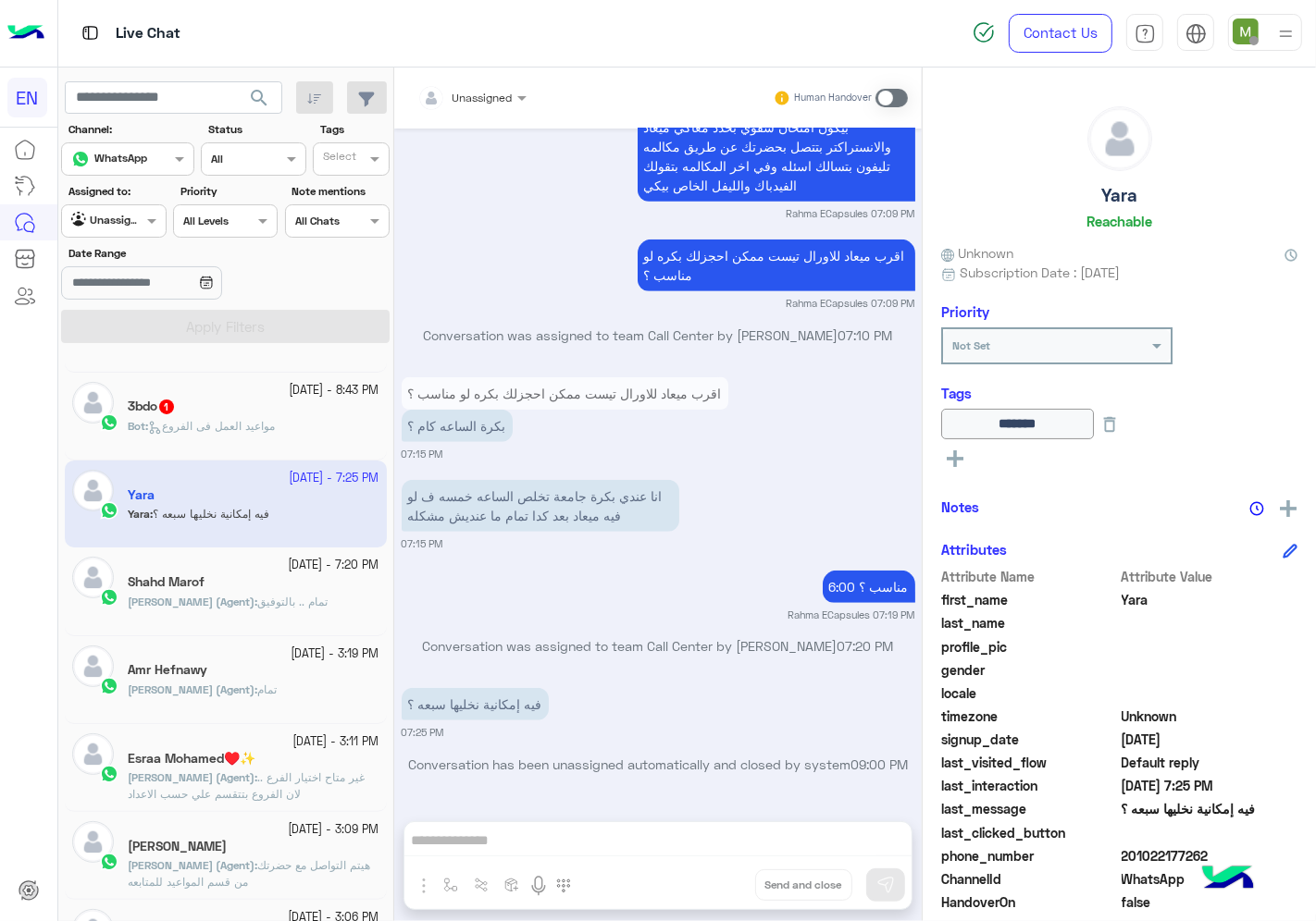
scroll to position [411, 0]
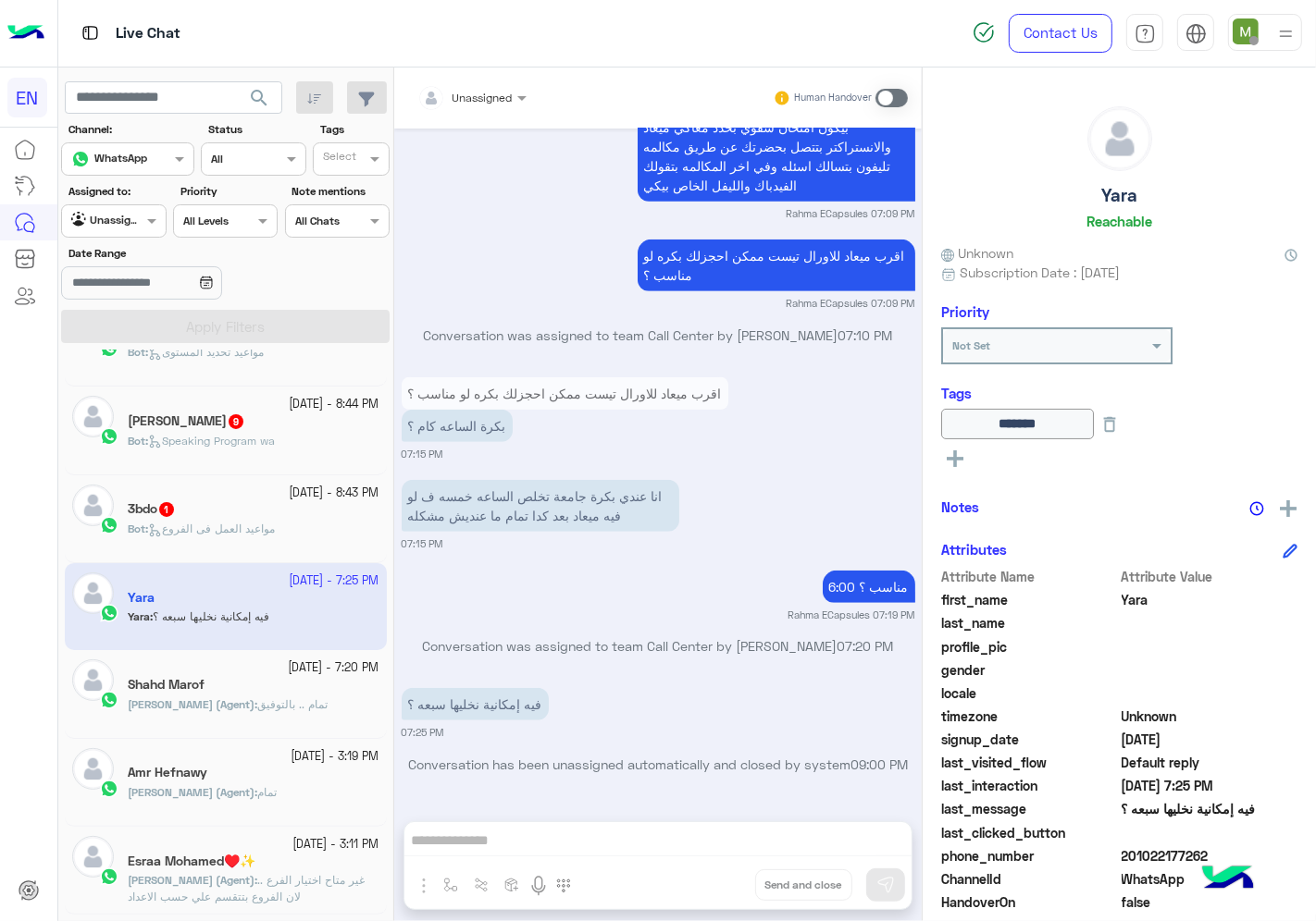
click at [306, 514] on div "3bdo 1" at bounding box center [253, 511] width 252 height 20
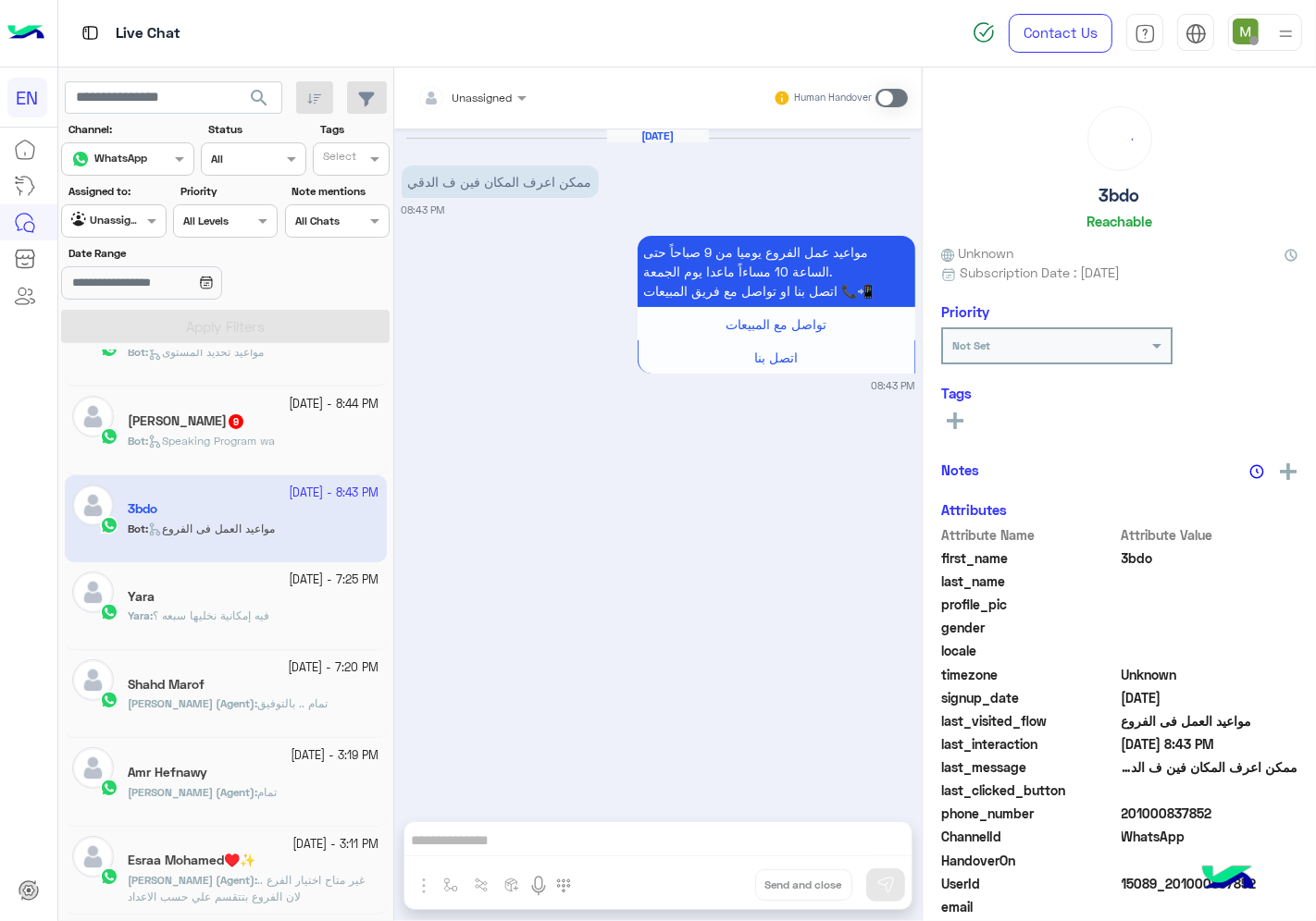
click at [488, 95] on div at bounding box center [472, 95] width 127 height 18
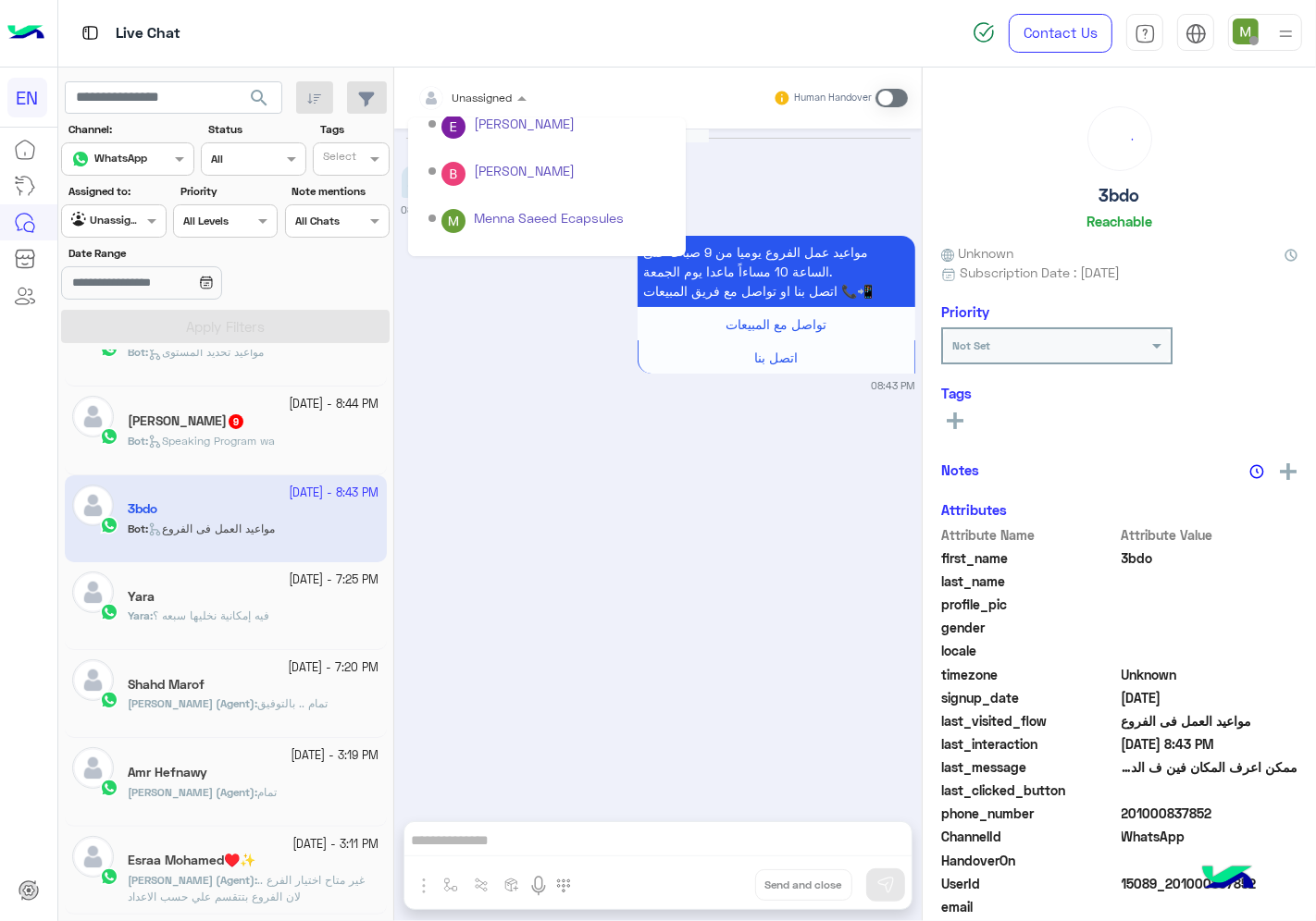
scroll to position [306, 0]
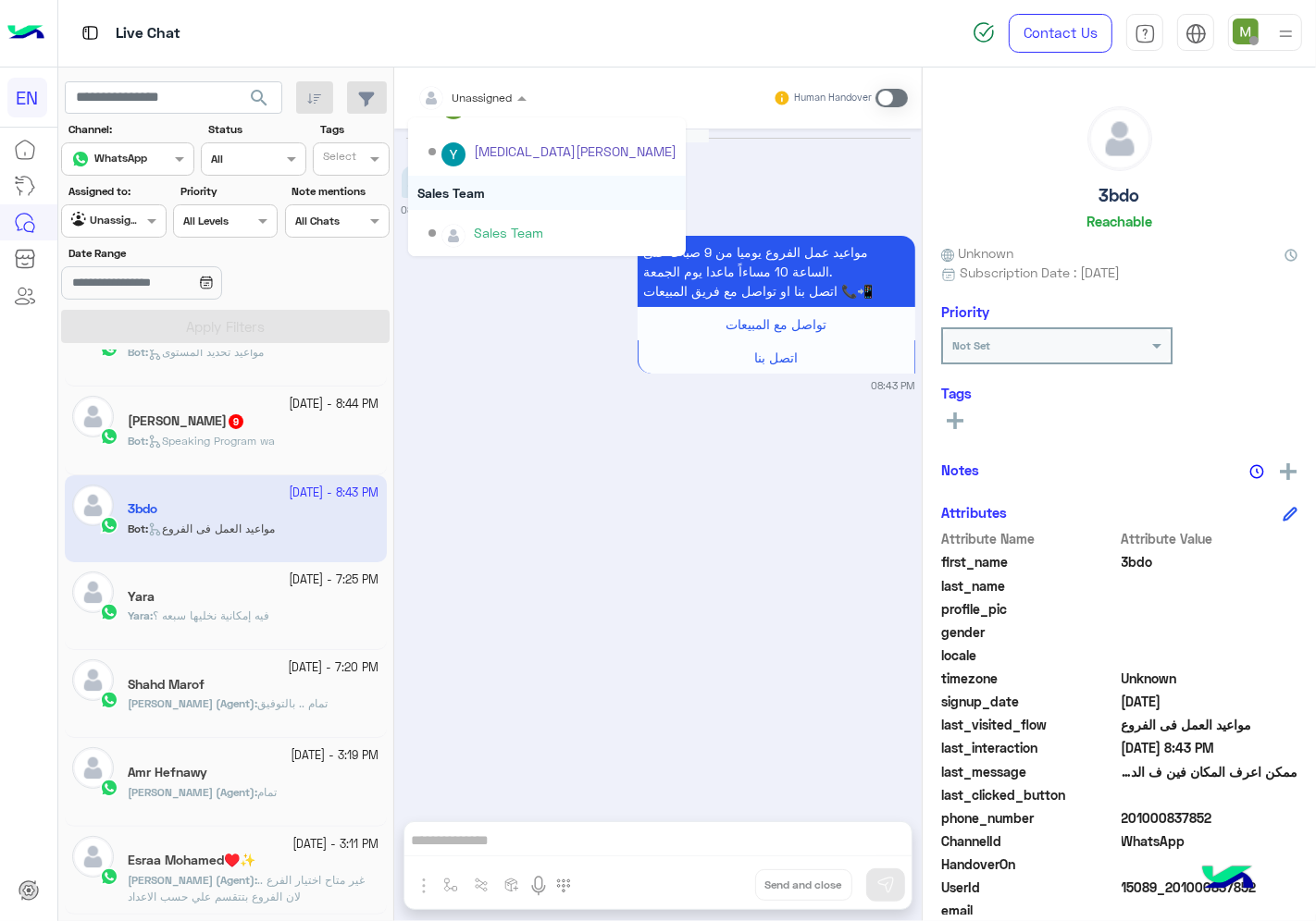
click at [479, 192] on div "Sales Team" at bounding box center [547, 192] width 277 height 35
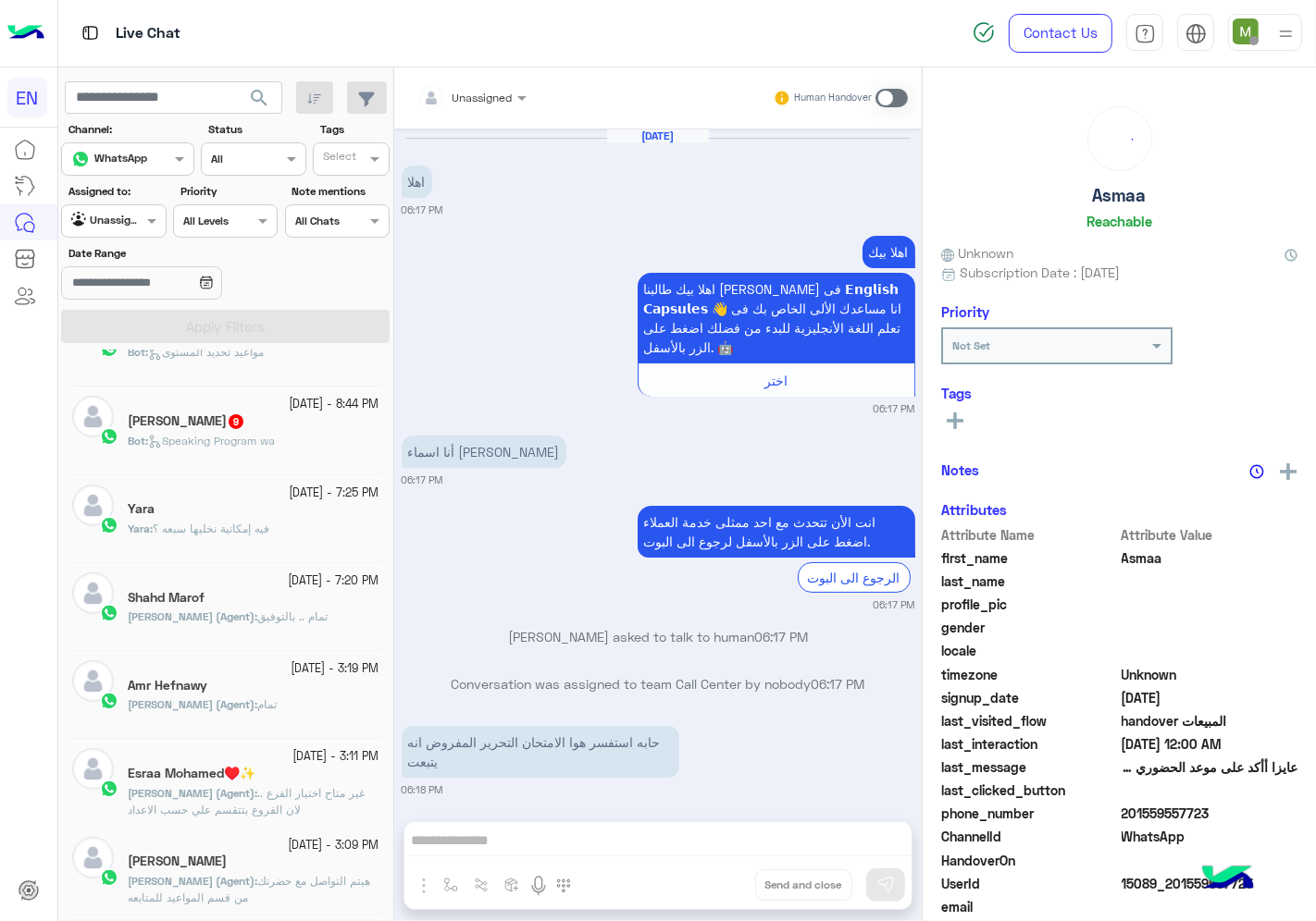
scroll to position [660, 0]
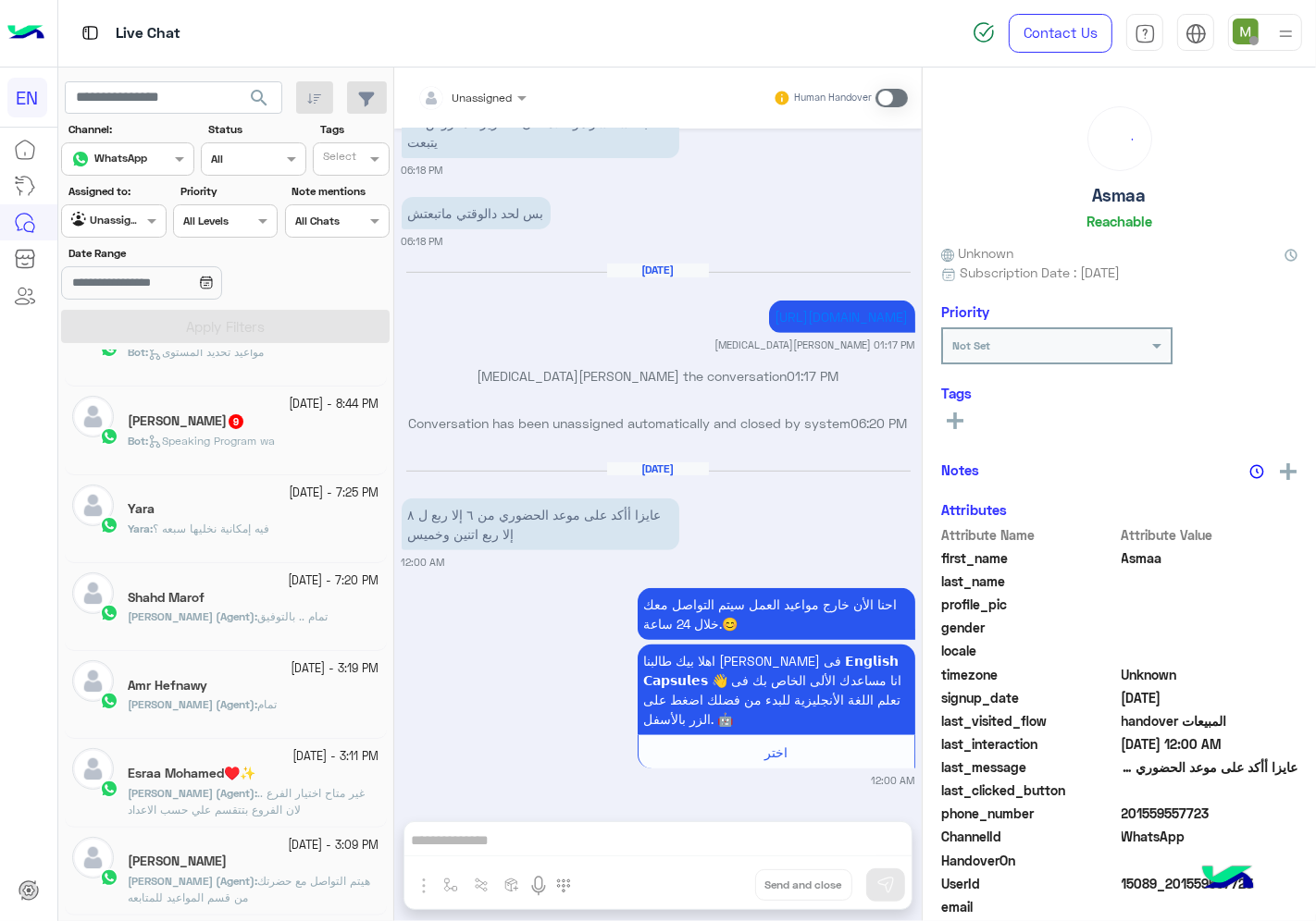
click at [300, 421] on div "[PERSON_NAME] 9" at bounding box center [253, 423] width 252 height 20
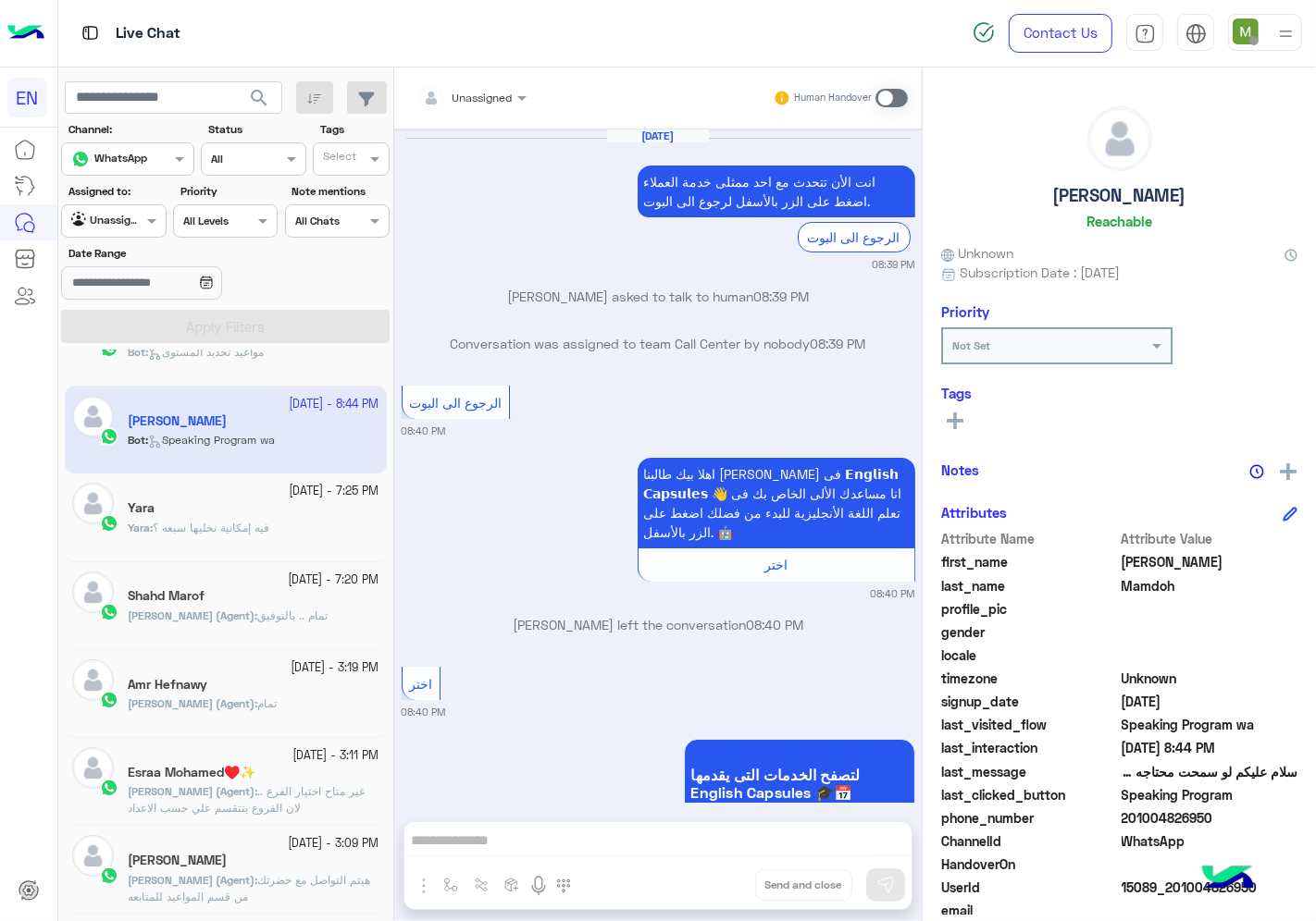
scroll to position [3256, 0]
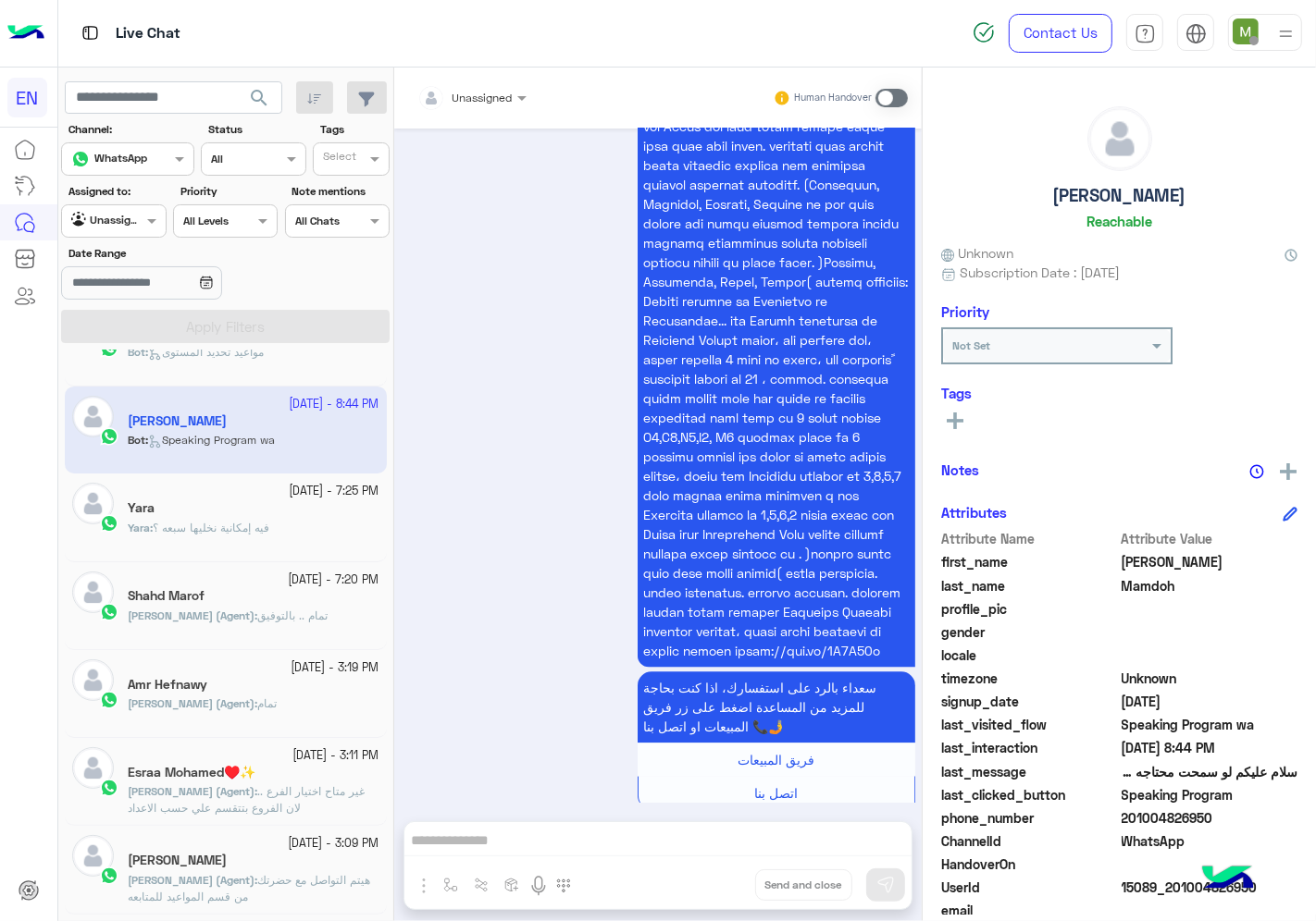
click at [483, 87] on div at bounding box center [472, 95] width 127 height 18
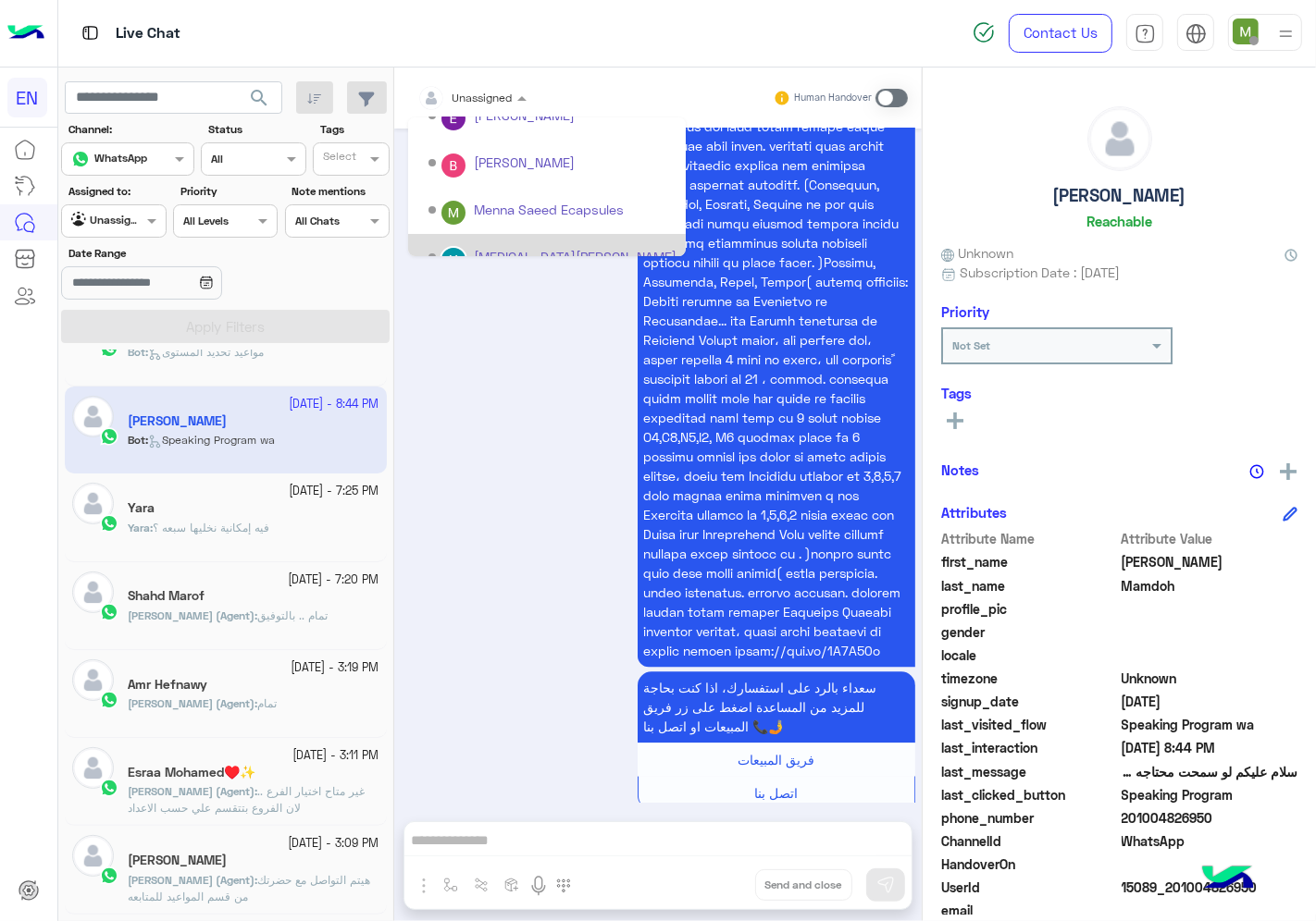
scroll to position [306, 0]
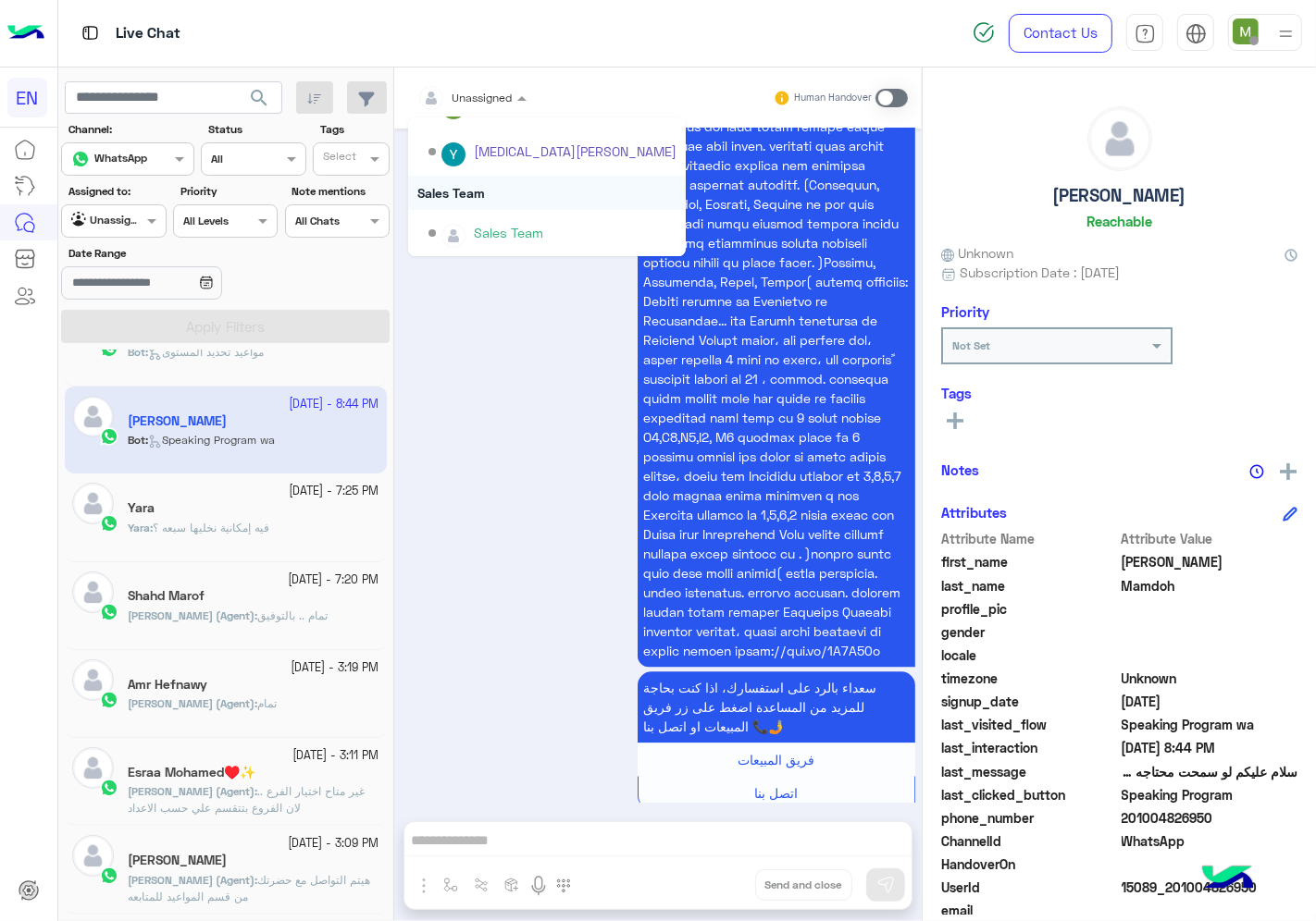
click at [467, 192] on div "Sales Team" at bounding box center [547, 192] width 277 height 35
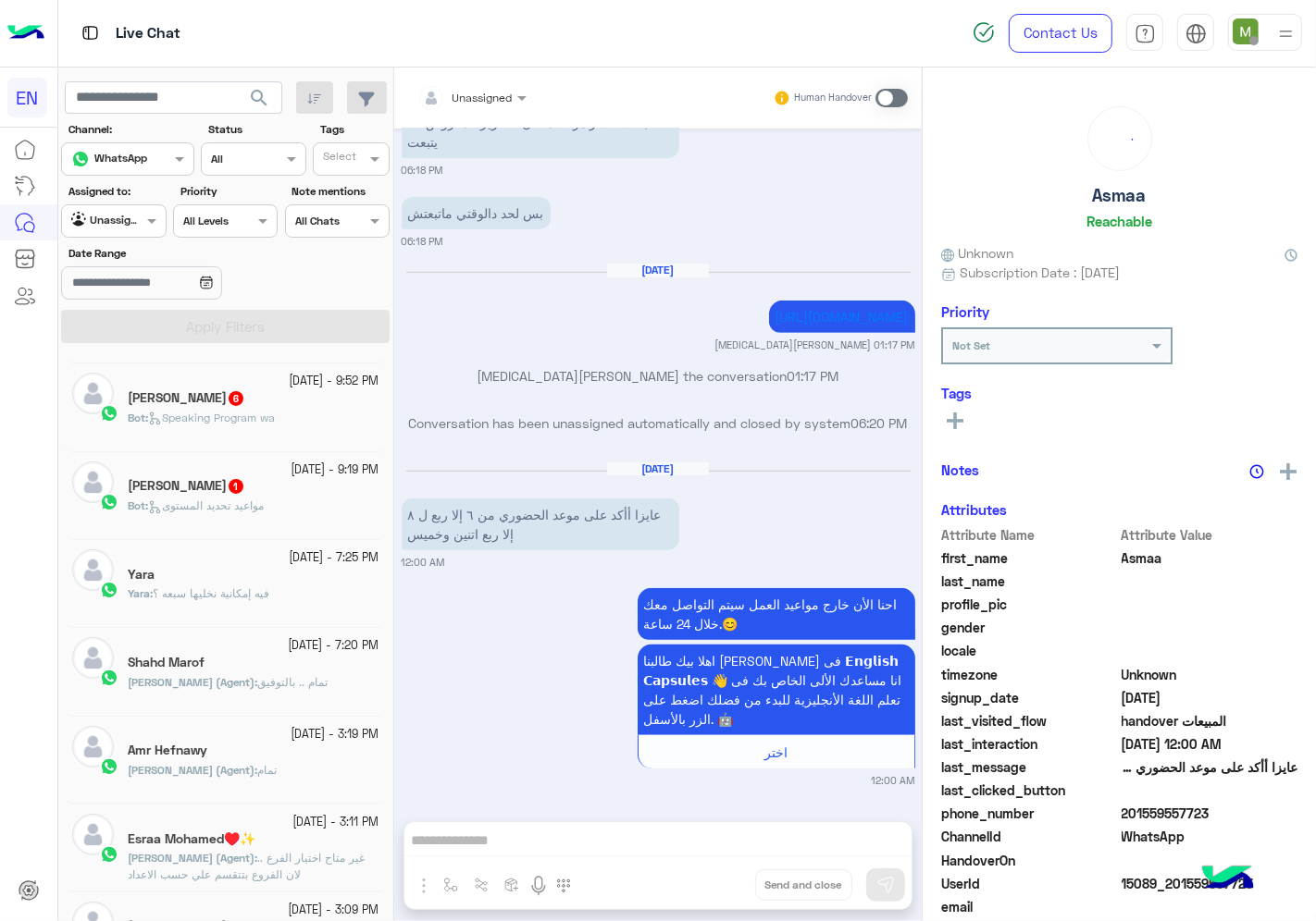
scroll to position [103, 0]
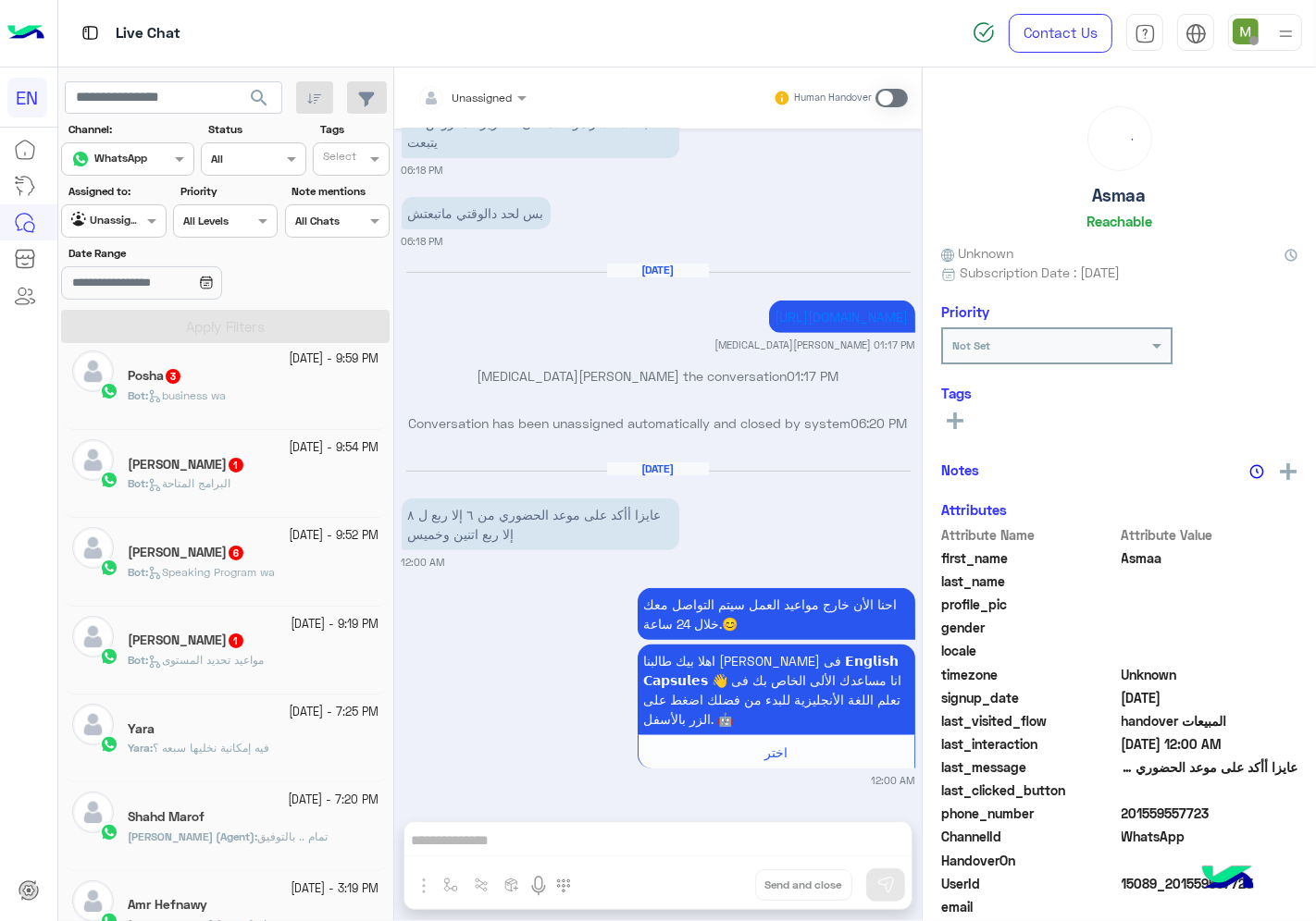
click at [227, 677] on div "Bot : مواعيد تحديد المستوى" at bounding box center [253, 668] width 252 height 33
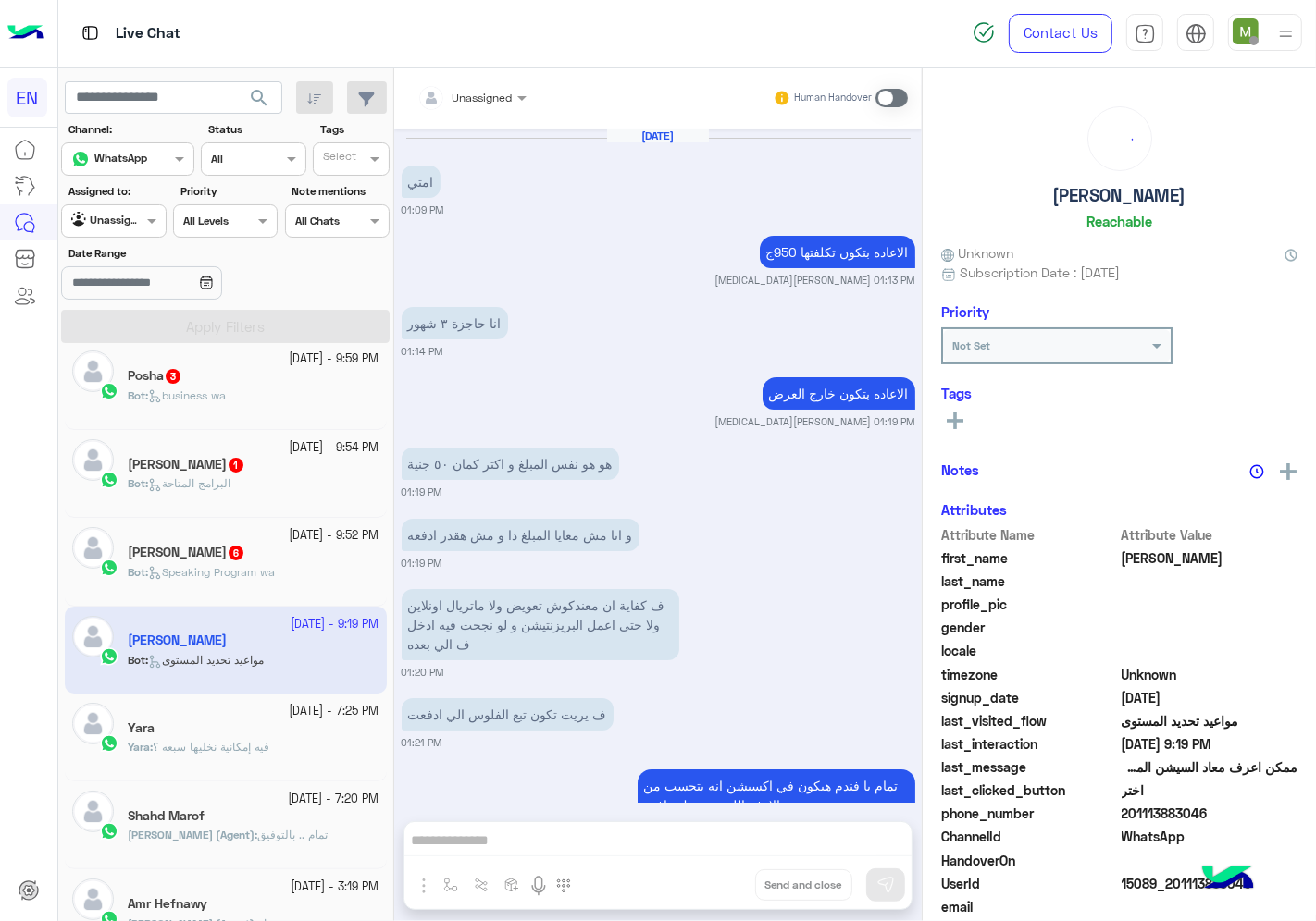
scroll to position [2377, 0]
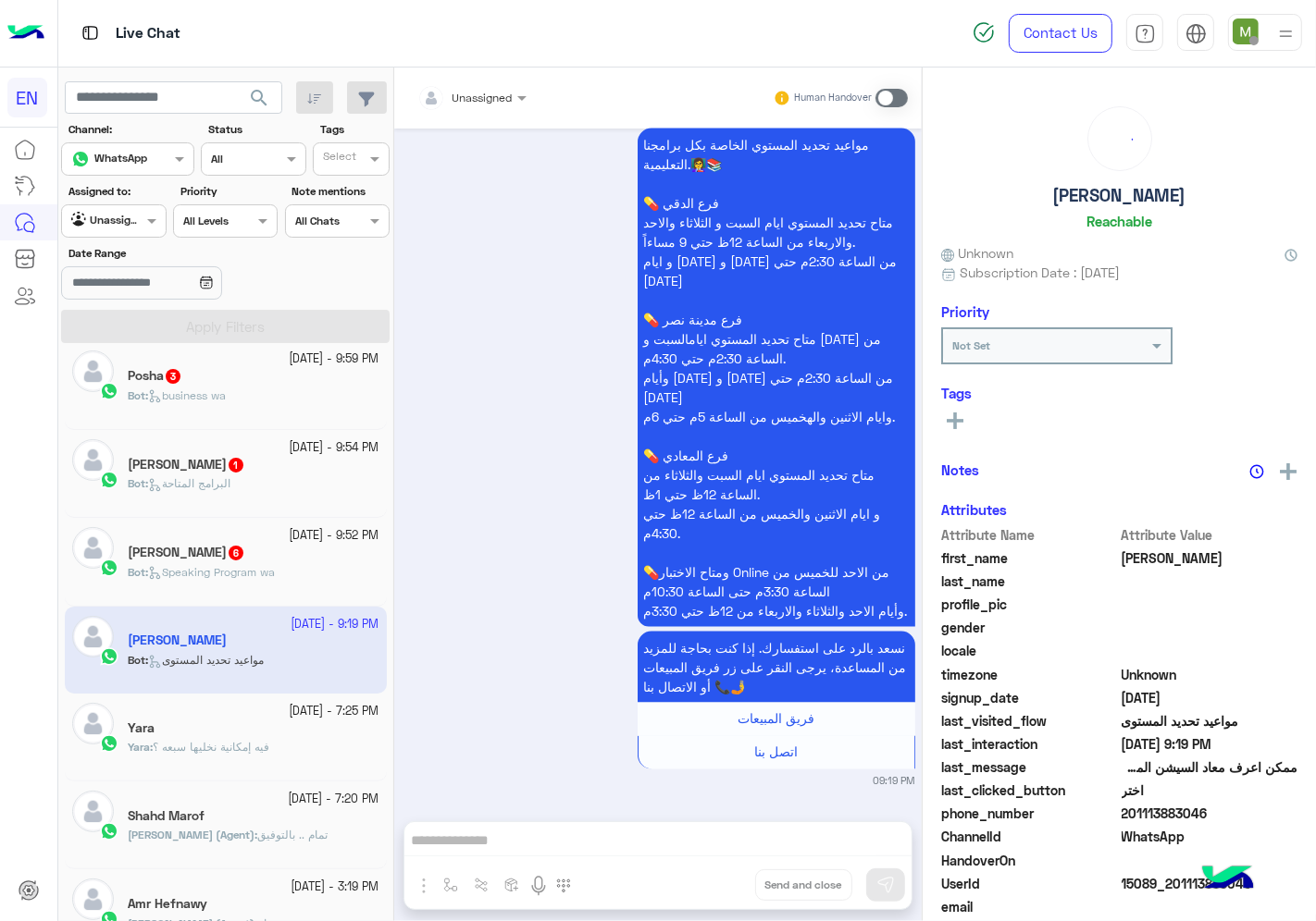
click at [496, 95] on div at bounding box center [472, 95] width 127 height 18
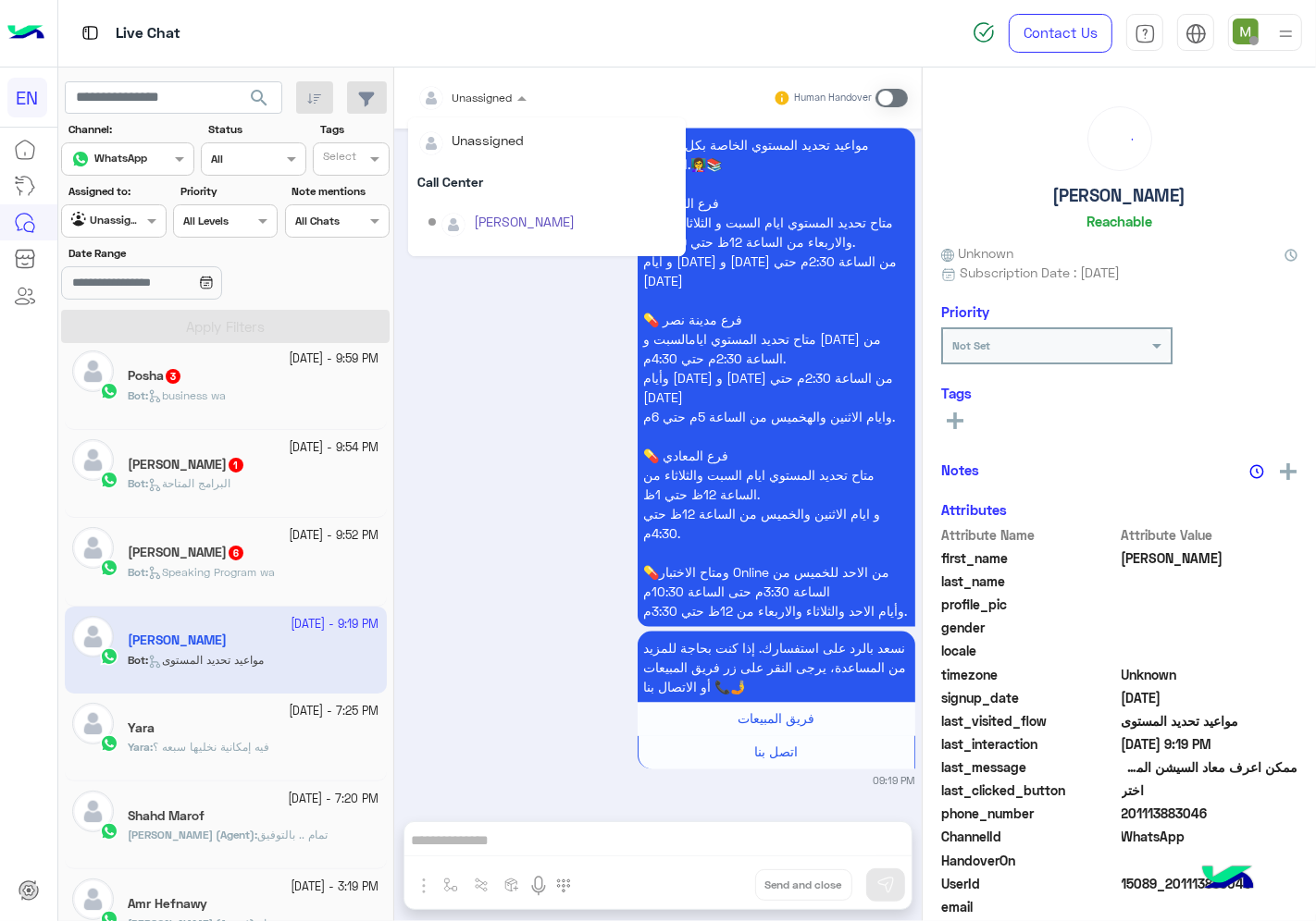
scroll to position [306, 0]
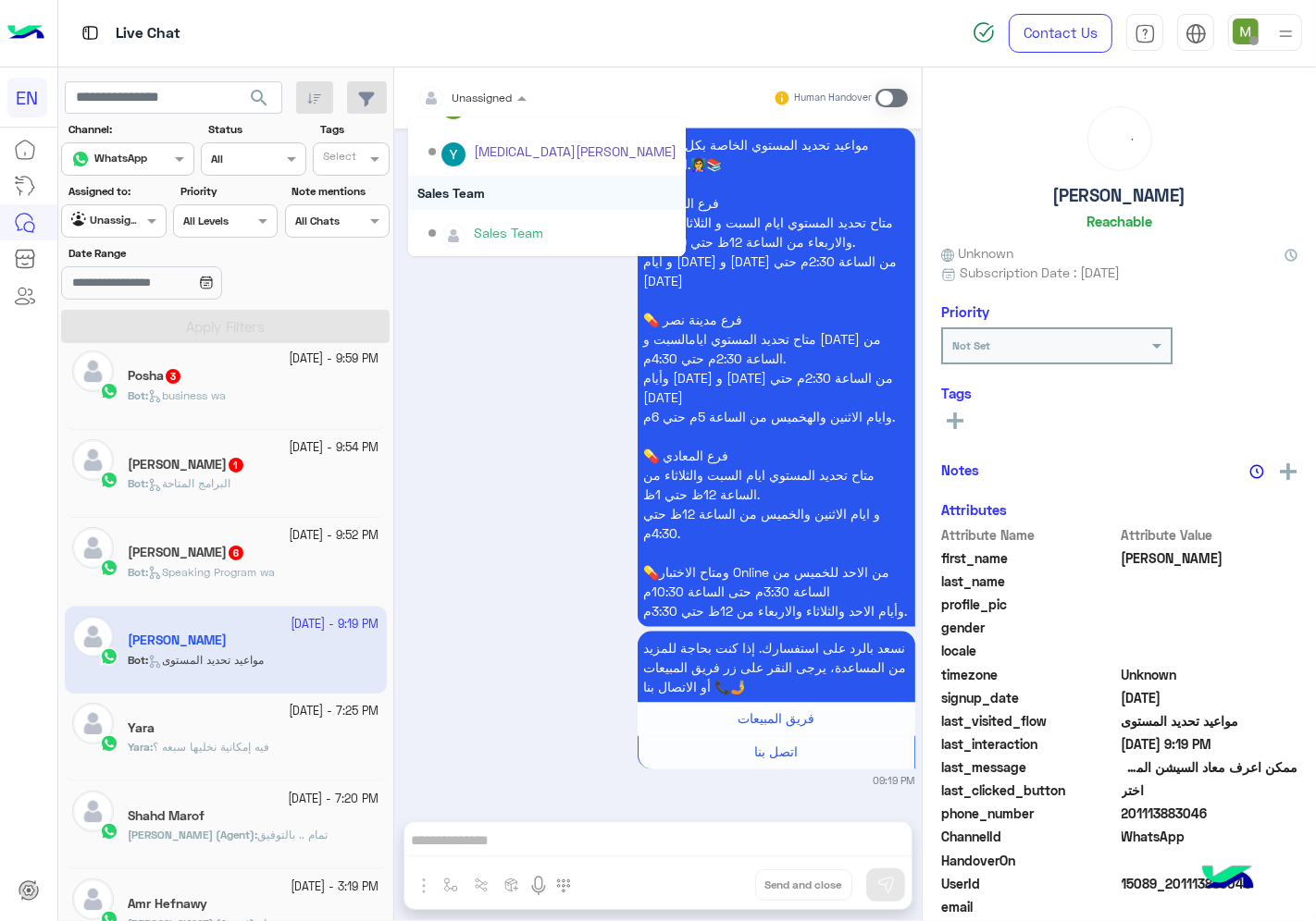
click at [466, 188] on div "Sales Team" at bounding box center [547, 192] width 277 height 35
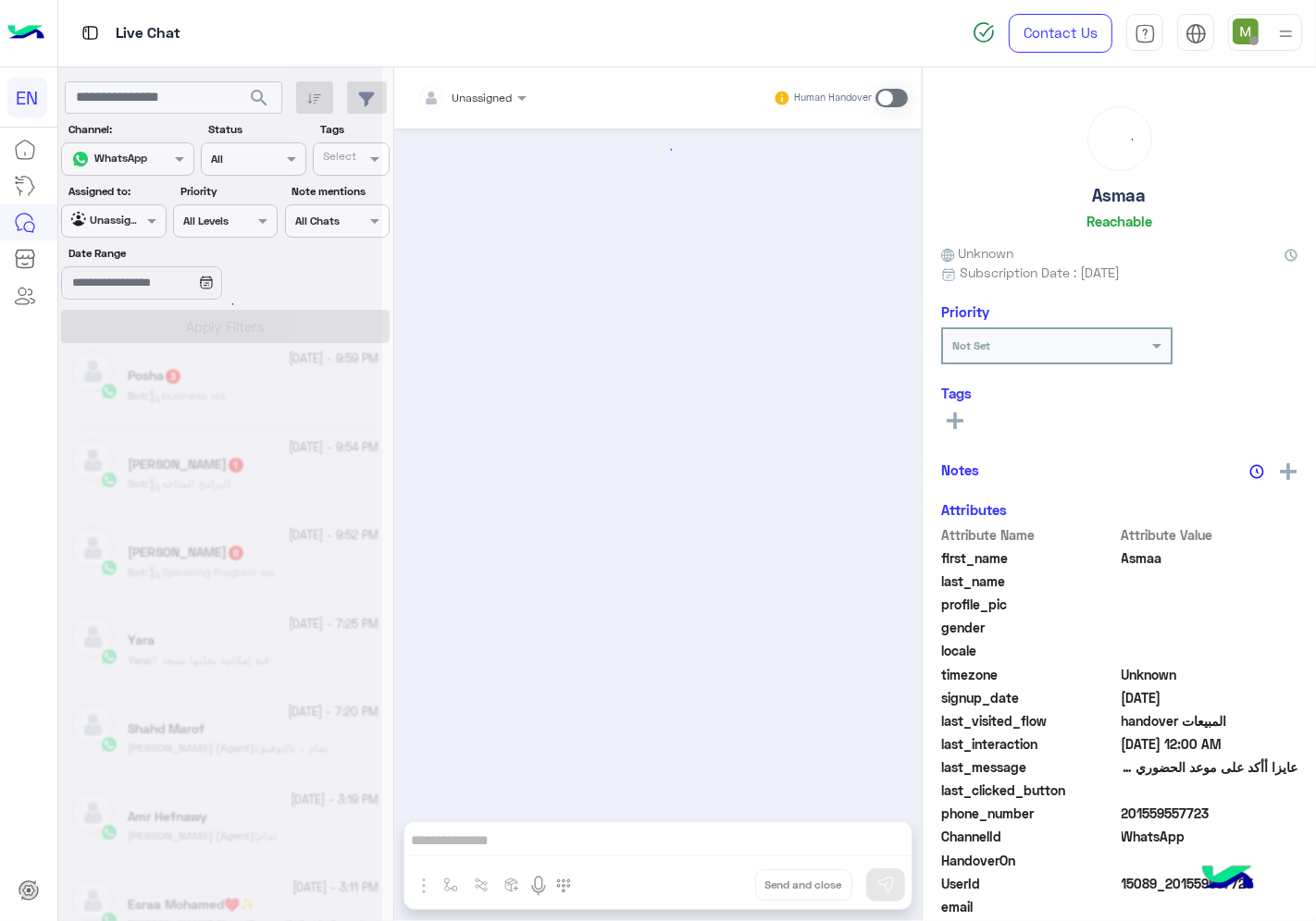
scroll to position [660, 0]
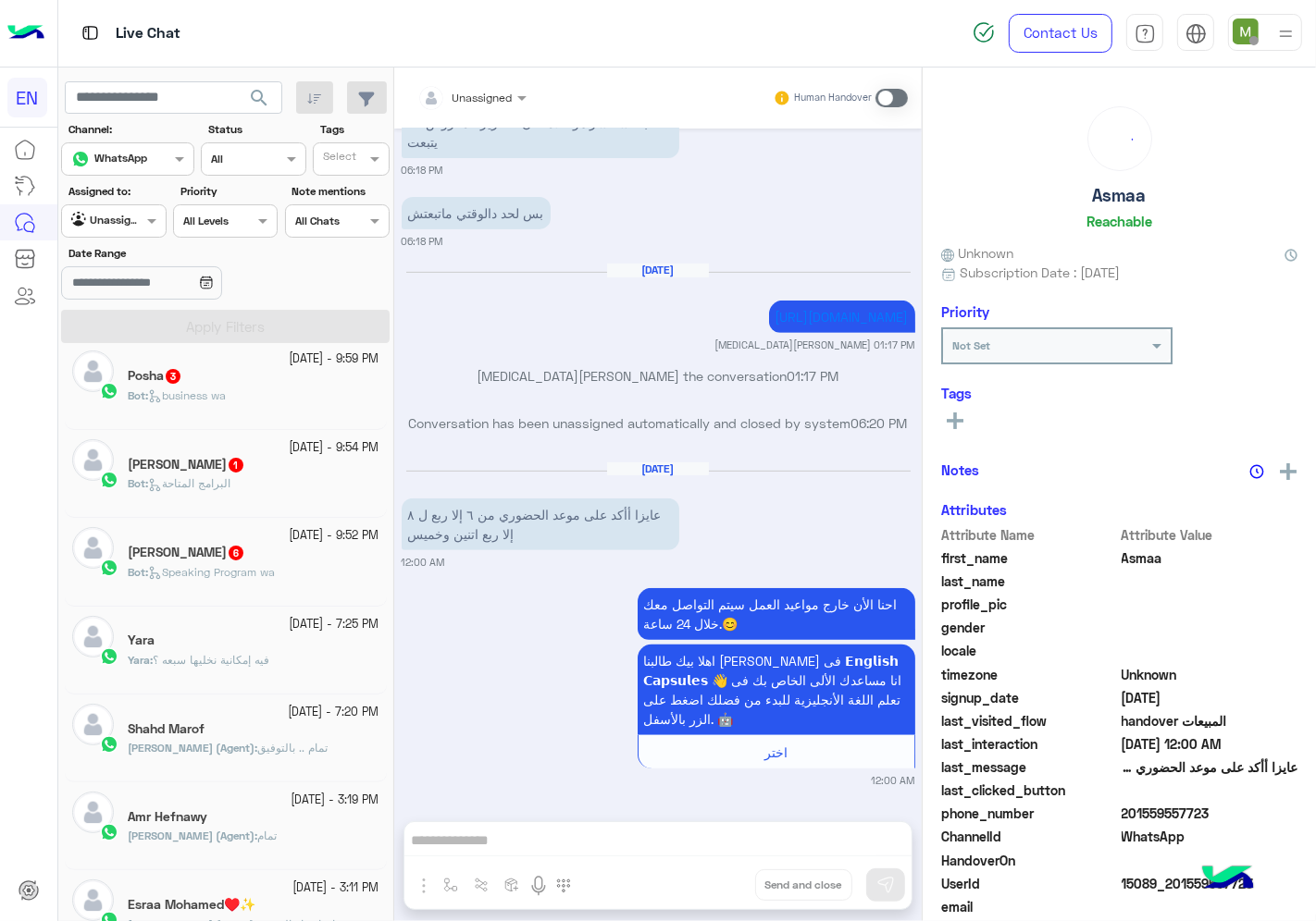
click at [263, 570] on span "Speaking Program wa" at bounding box center [211, 572] width 126 height 14
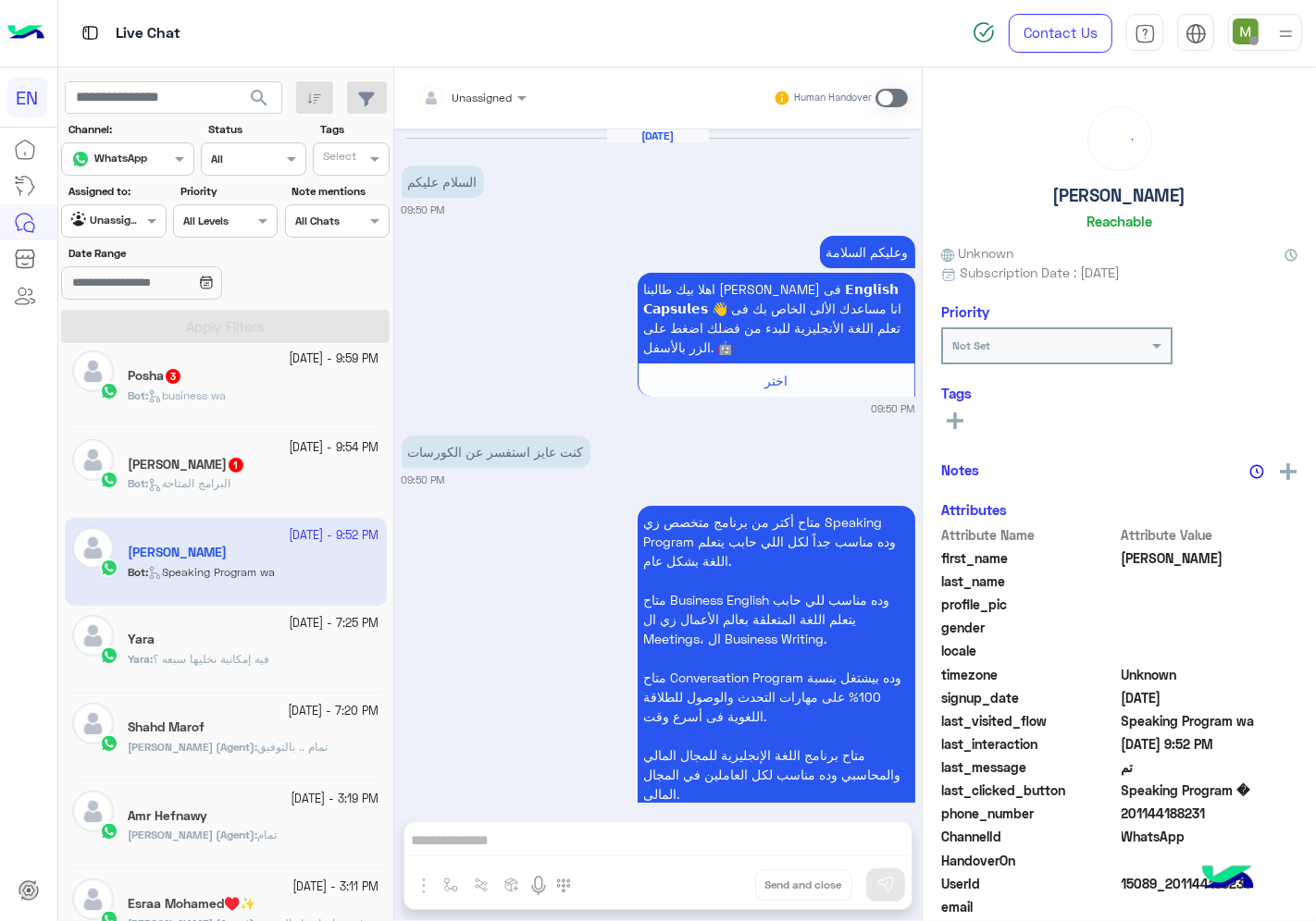
scroll to position [2128, 0]
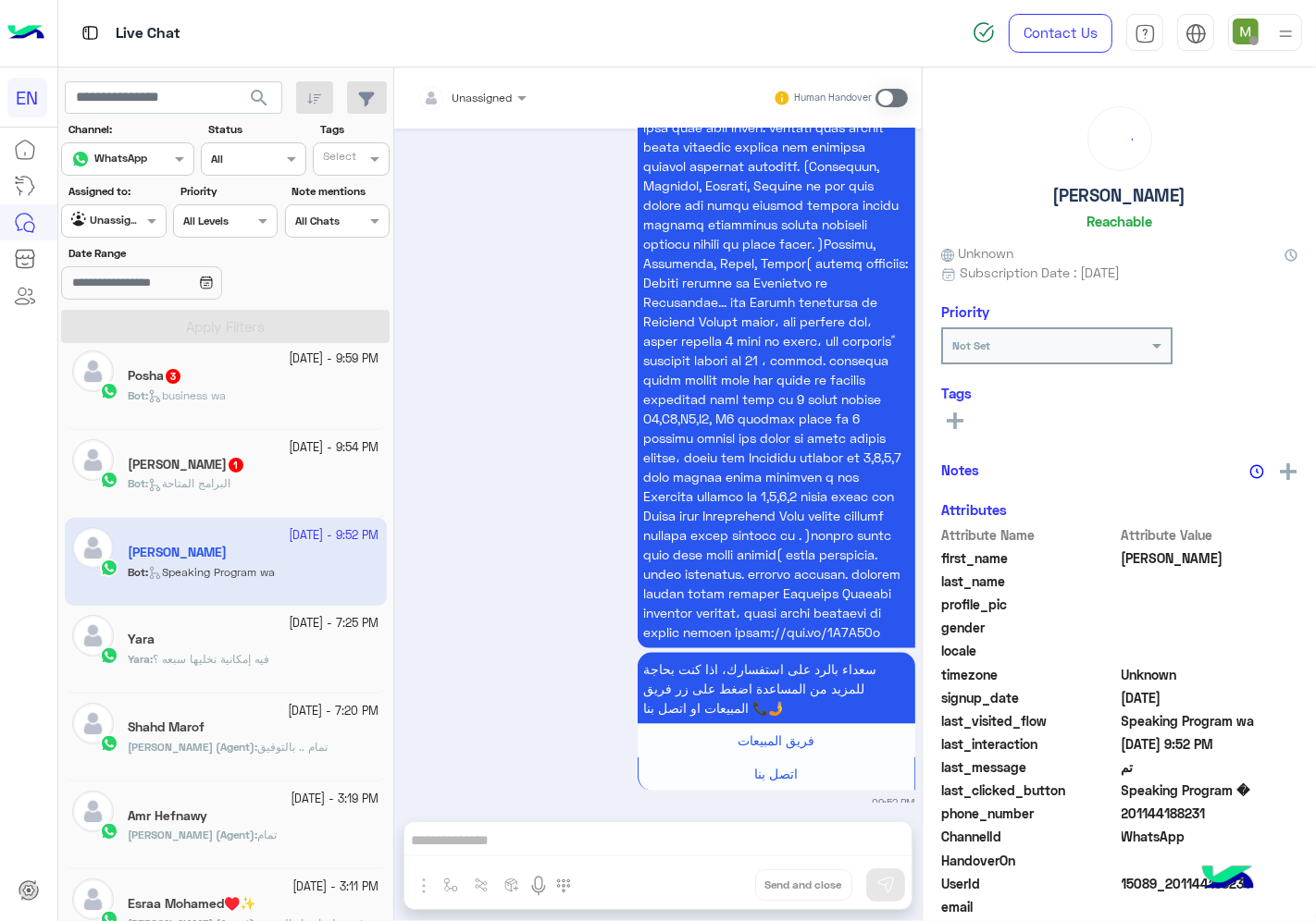
click at [495, 99] on div at bounding box center [472, 95] width 127 height 18
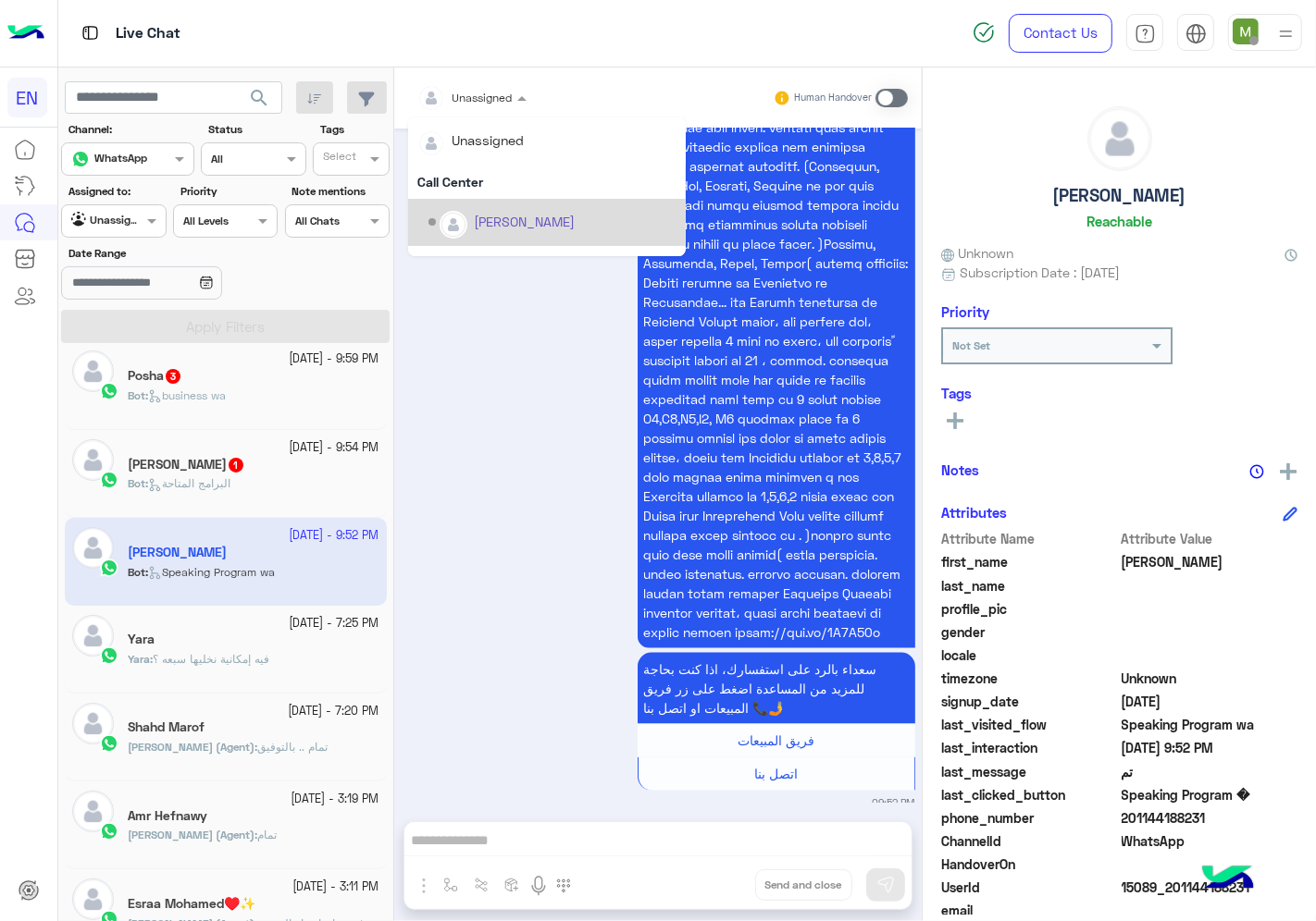
scroll to position [306, 0]
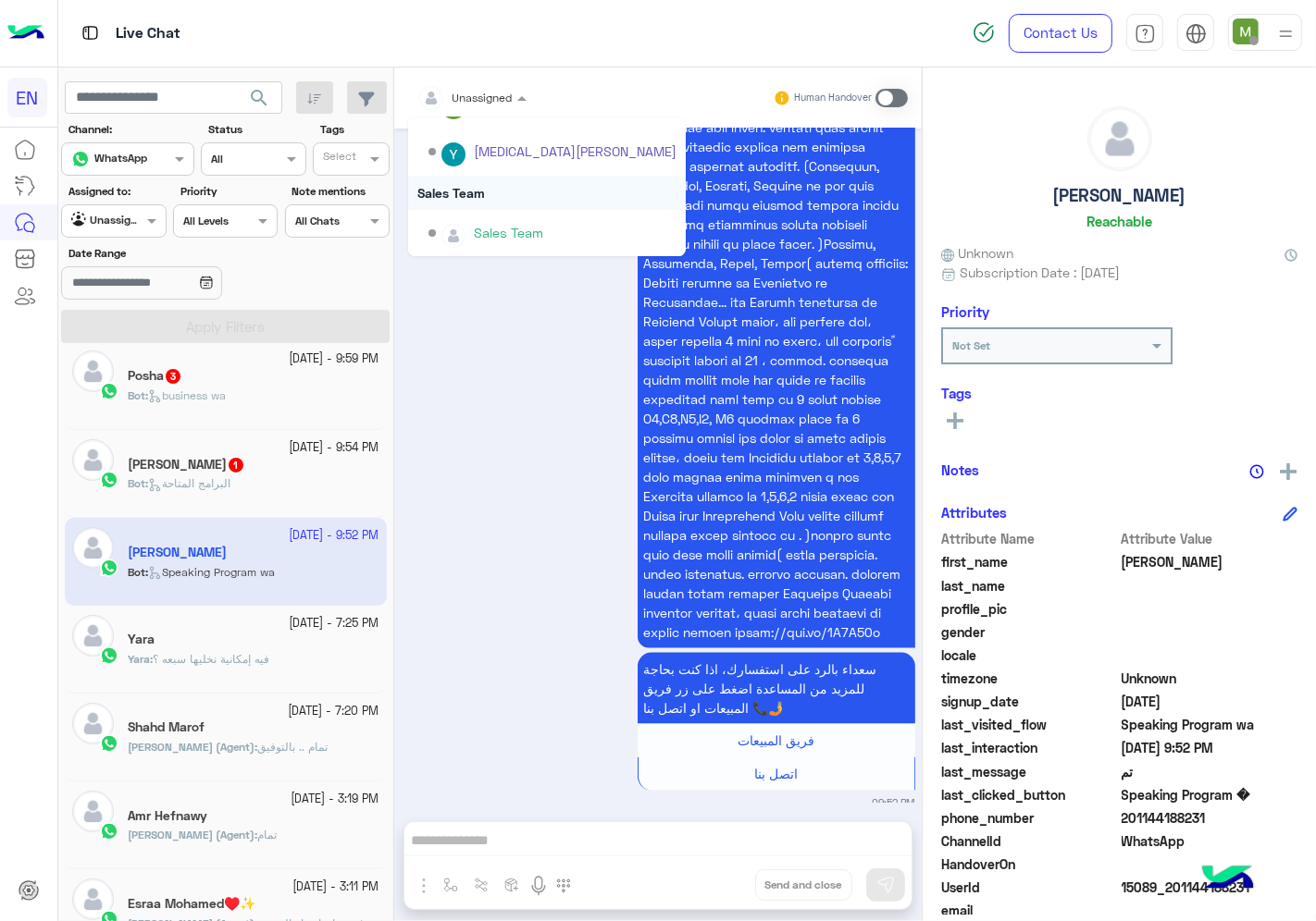
click at [478, 185] on div "Sales Team" at bounding box center [547, 192] width 277 height 35
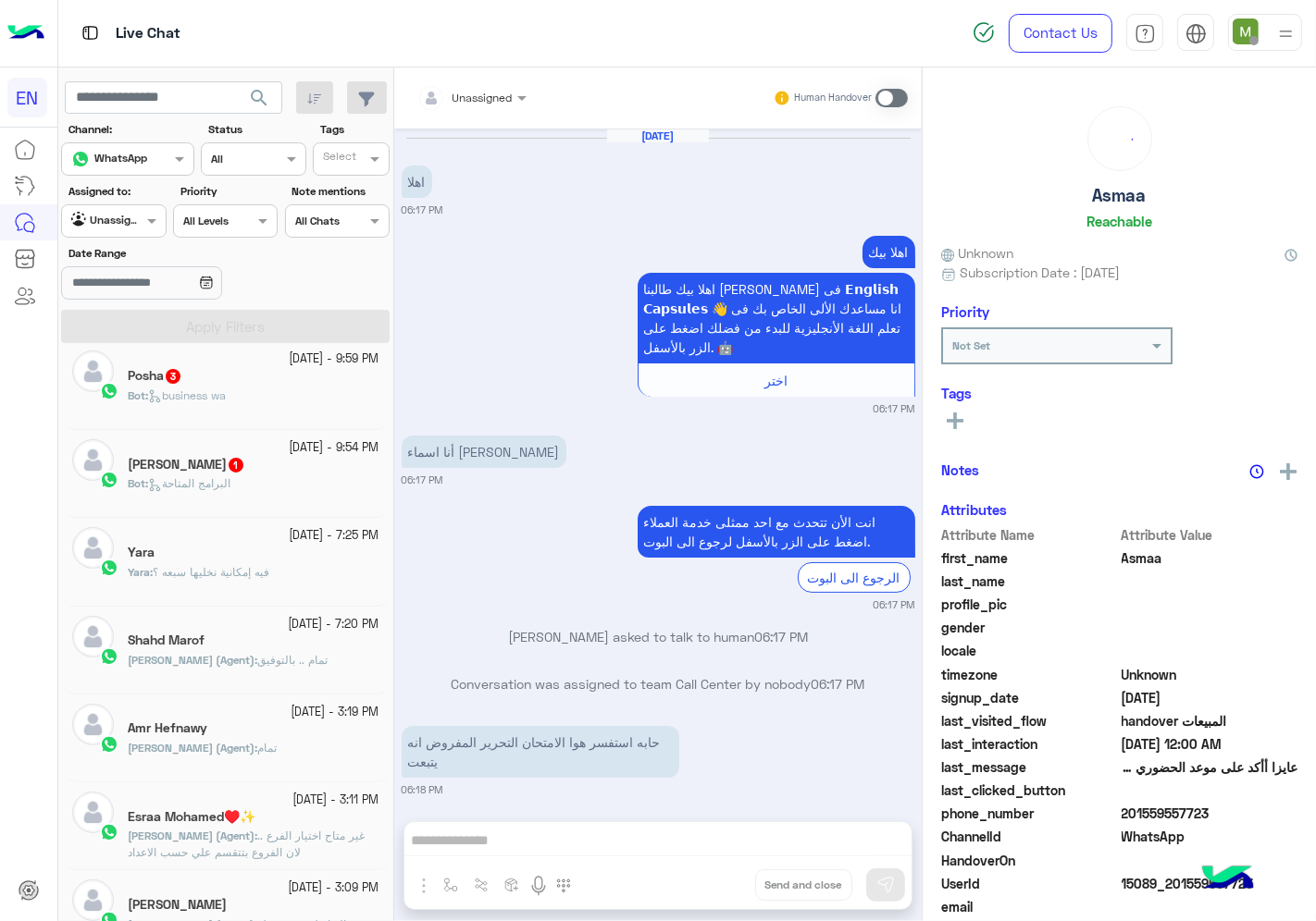
scroll to position [660, 0]
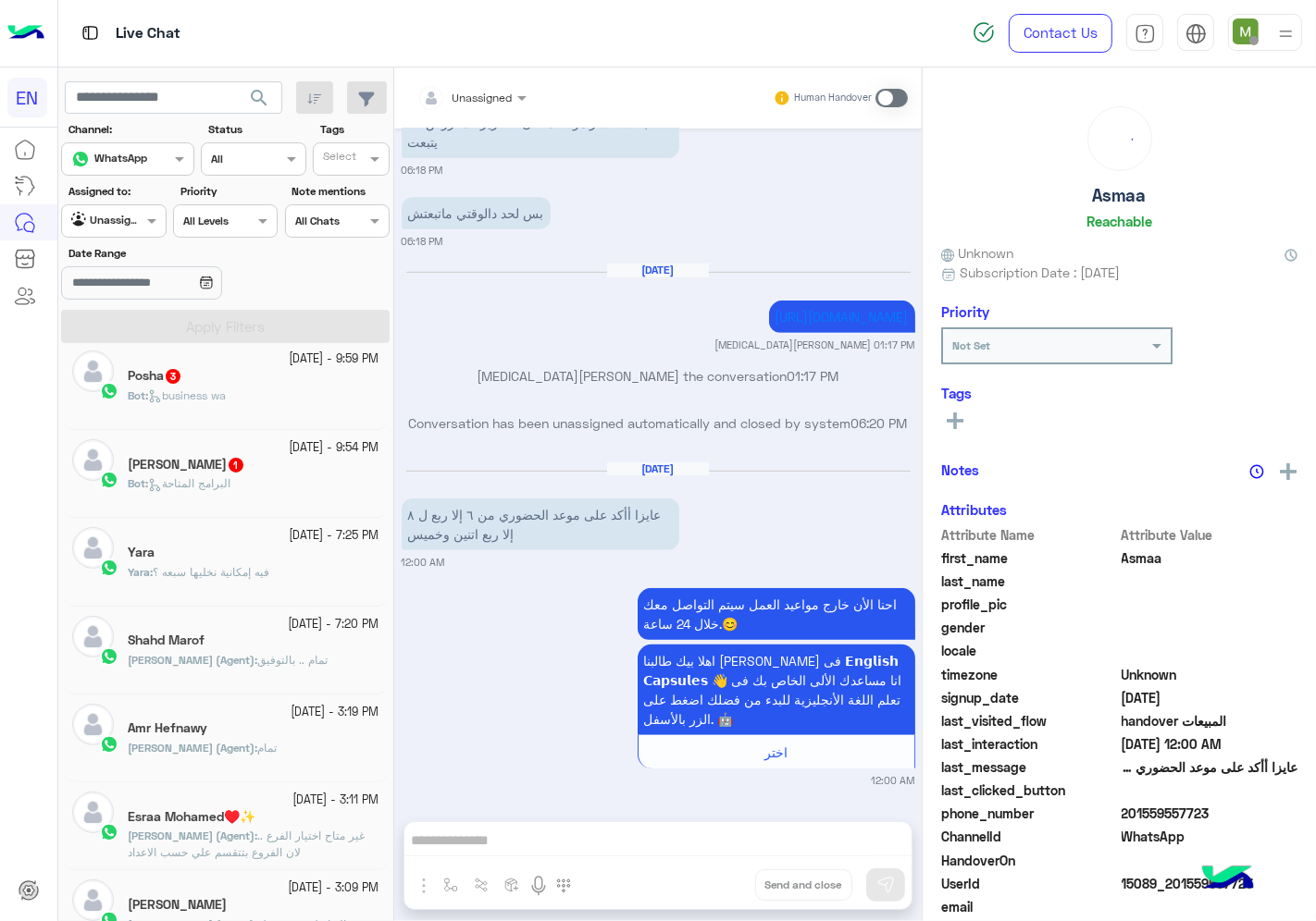
click at [271, 471] on div "[PERSON_NAME] 1" at bounding box center [253, 466] width 252 height 20
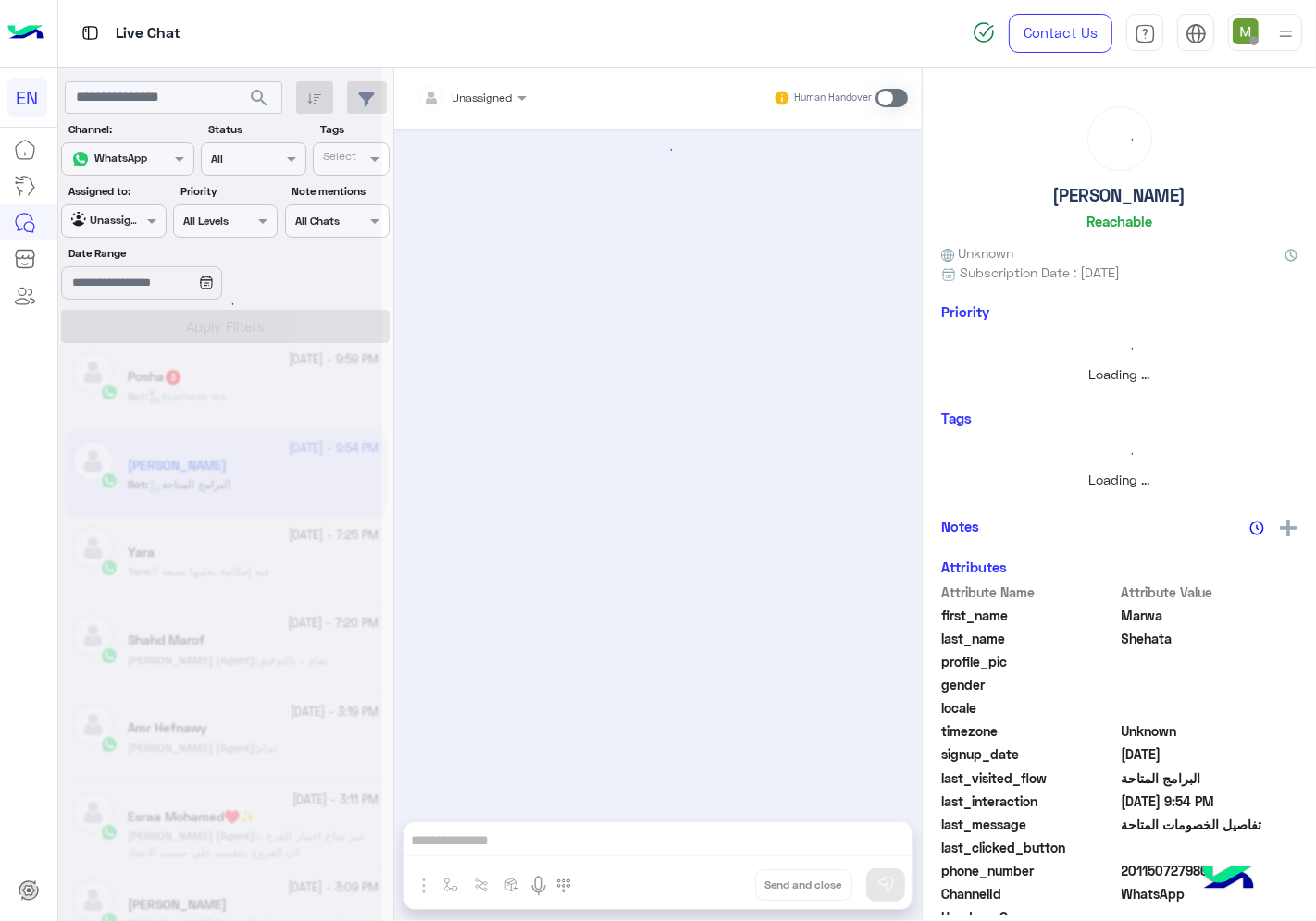
scroll to position [104, 0]
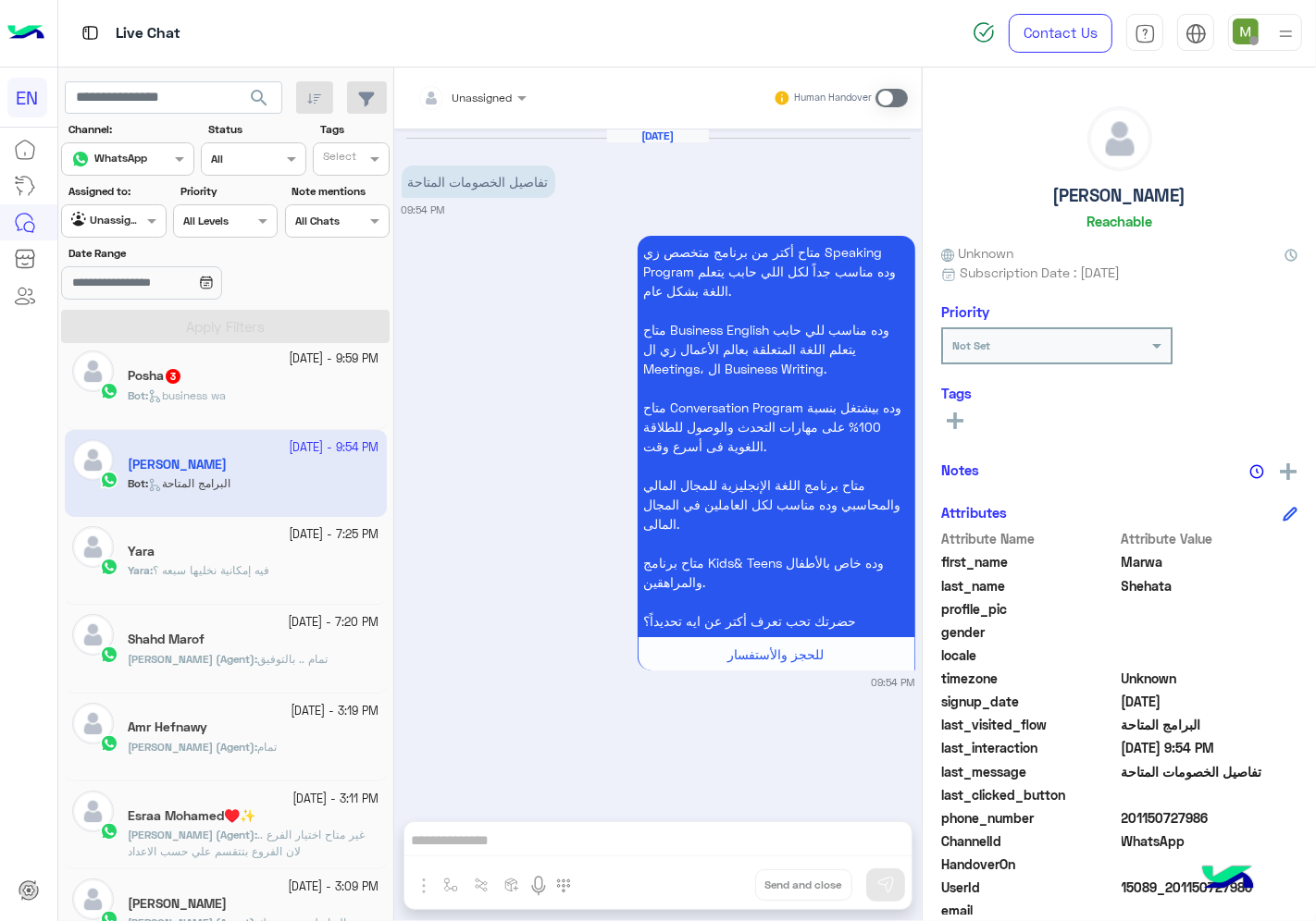
click at [500, 97] on div at bounding box center [472, 95] width 127 height 18
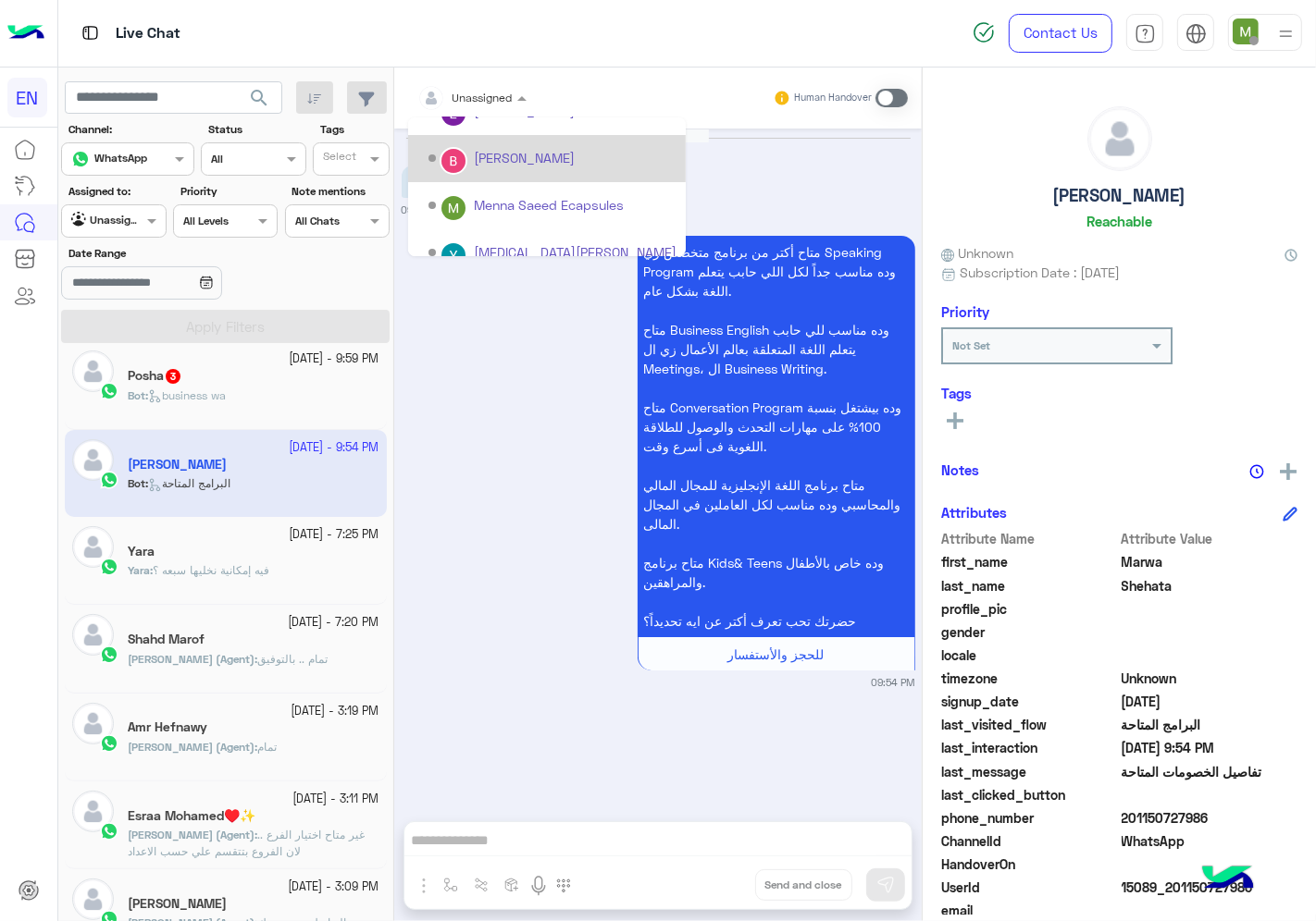
scroll to position [306, 0]
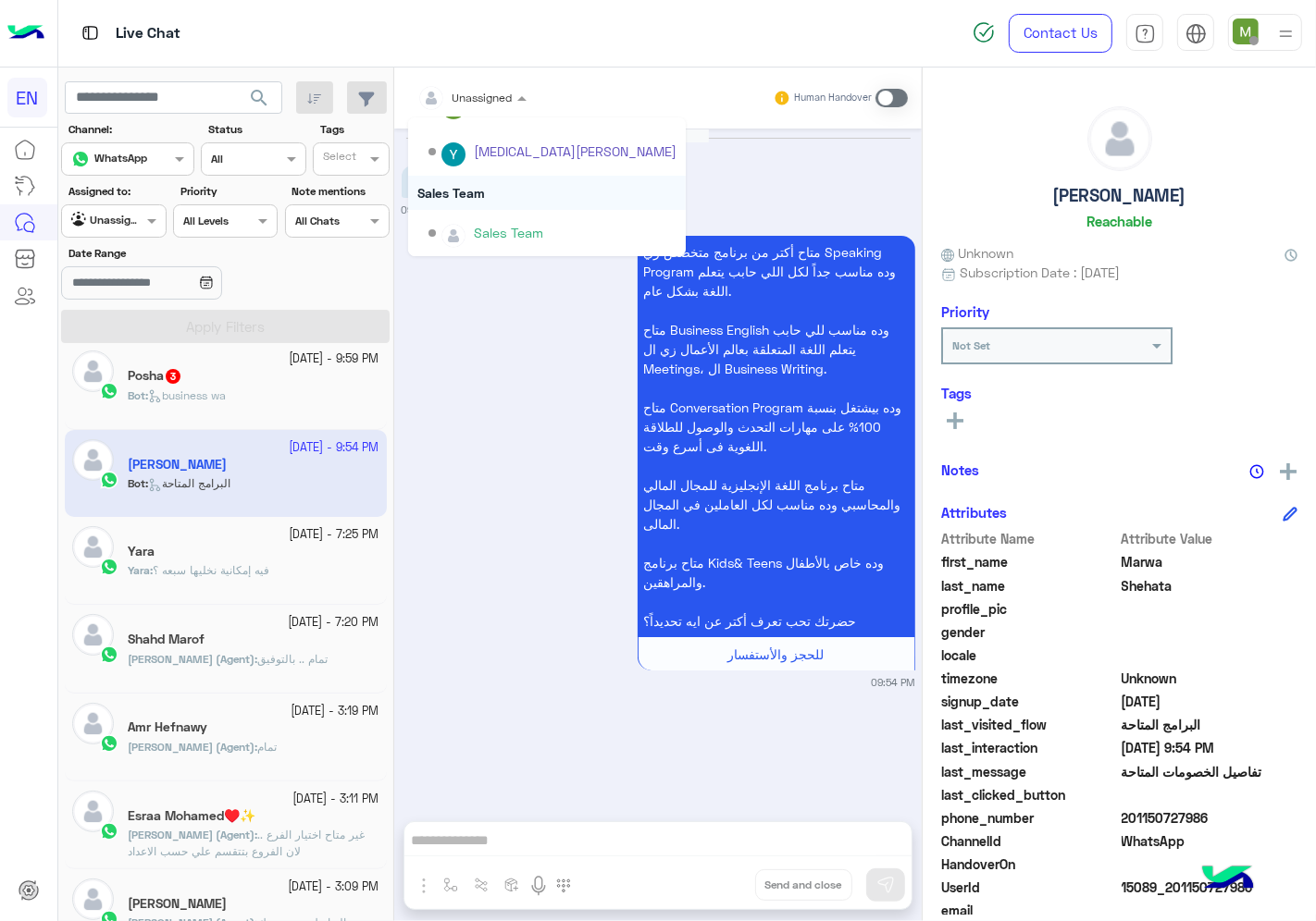
click at [481, 191] on div "Sales Team" at bounding box center [547, 192] width 277 height 35
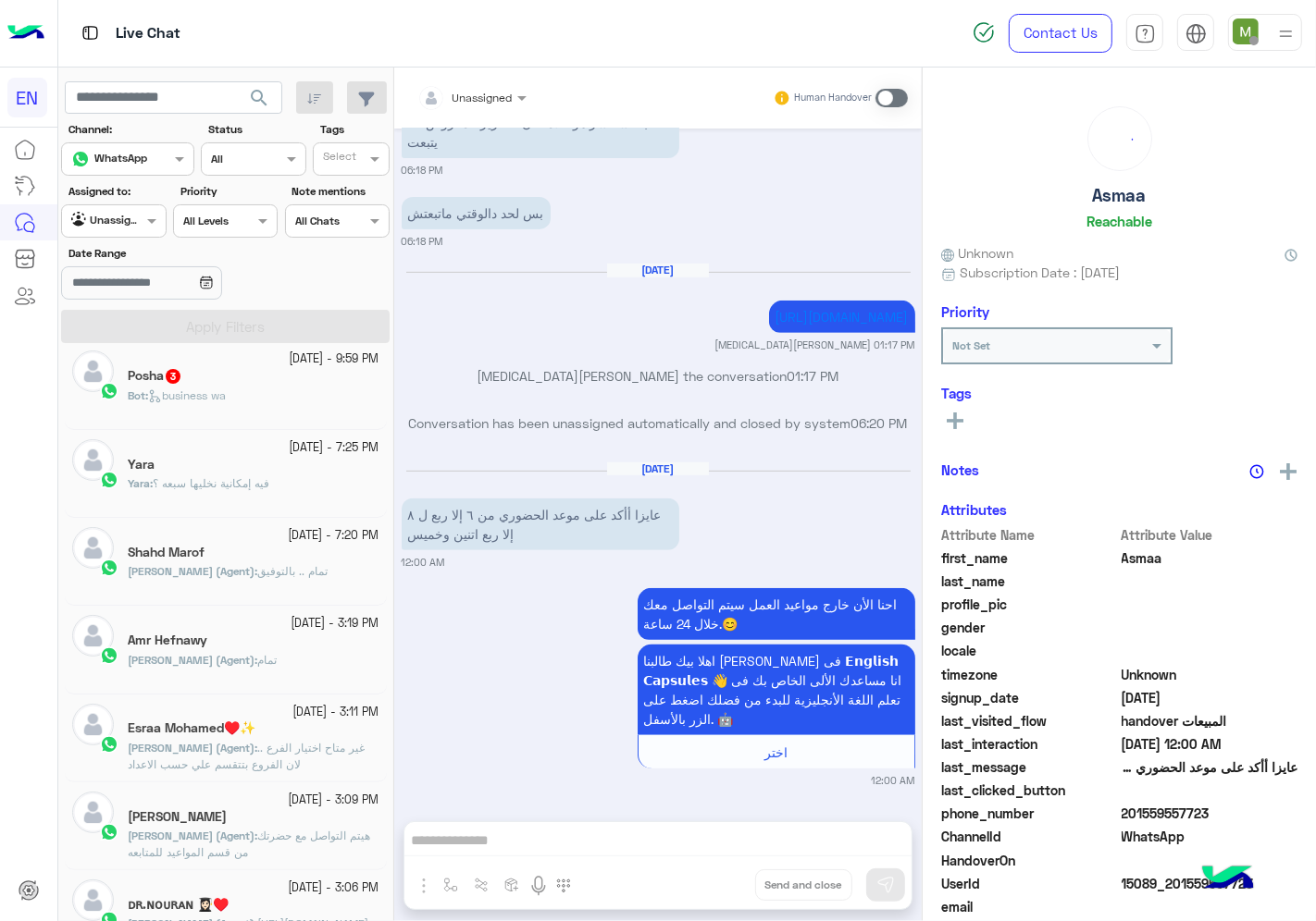
click at [291, 397] on div "Bot : business wa" at bounding box center [253, 403] width 252 height 33
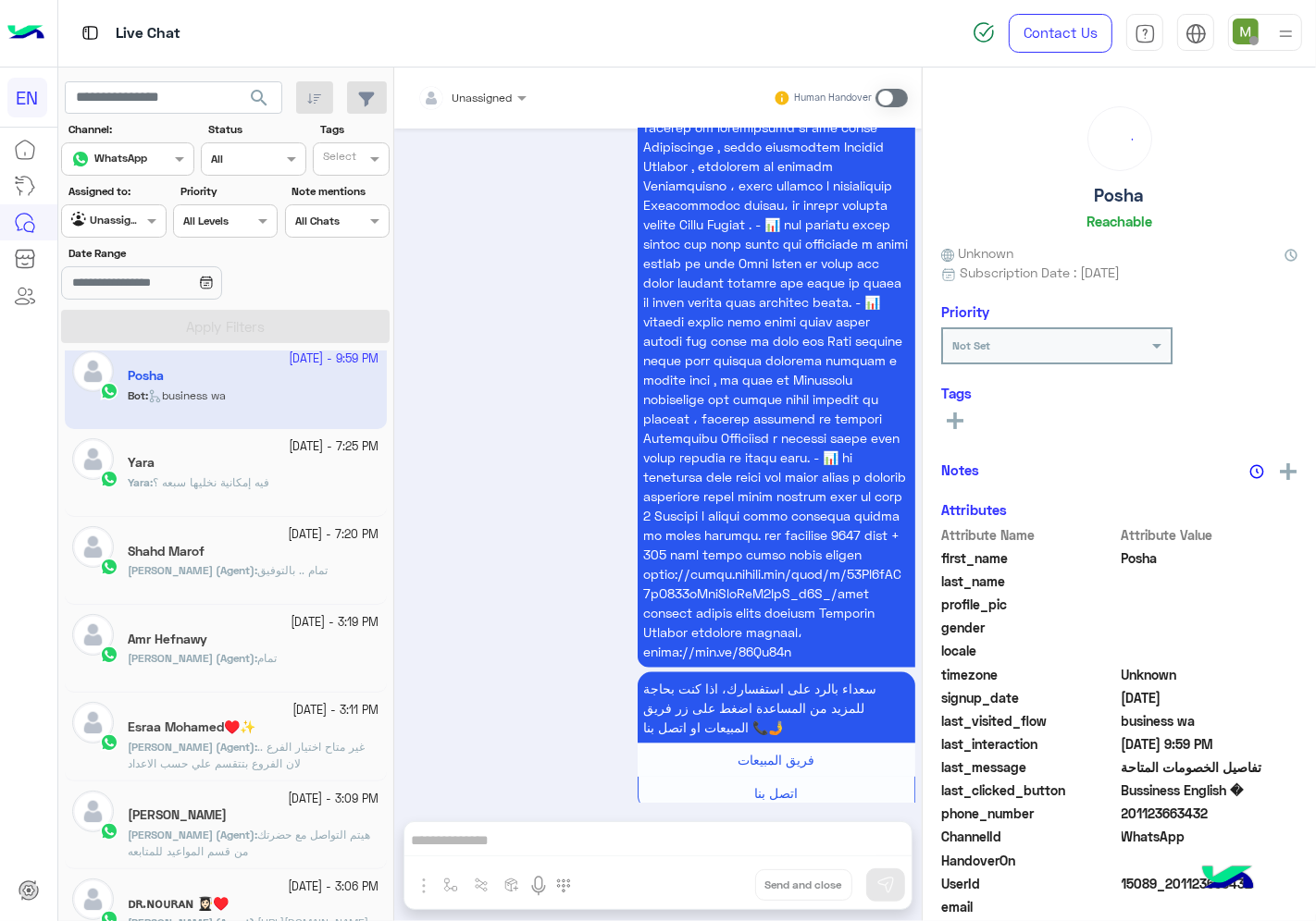
click at [498, 97] on div at bounding box center [472, 95] width 127 height 18
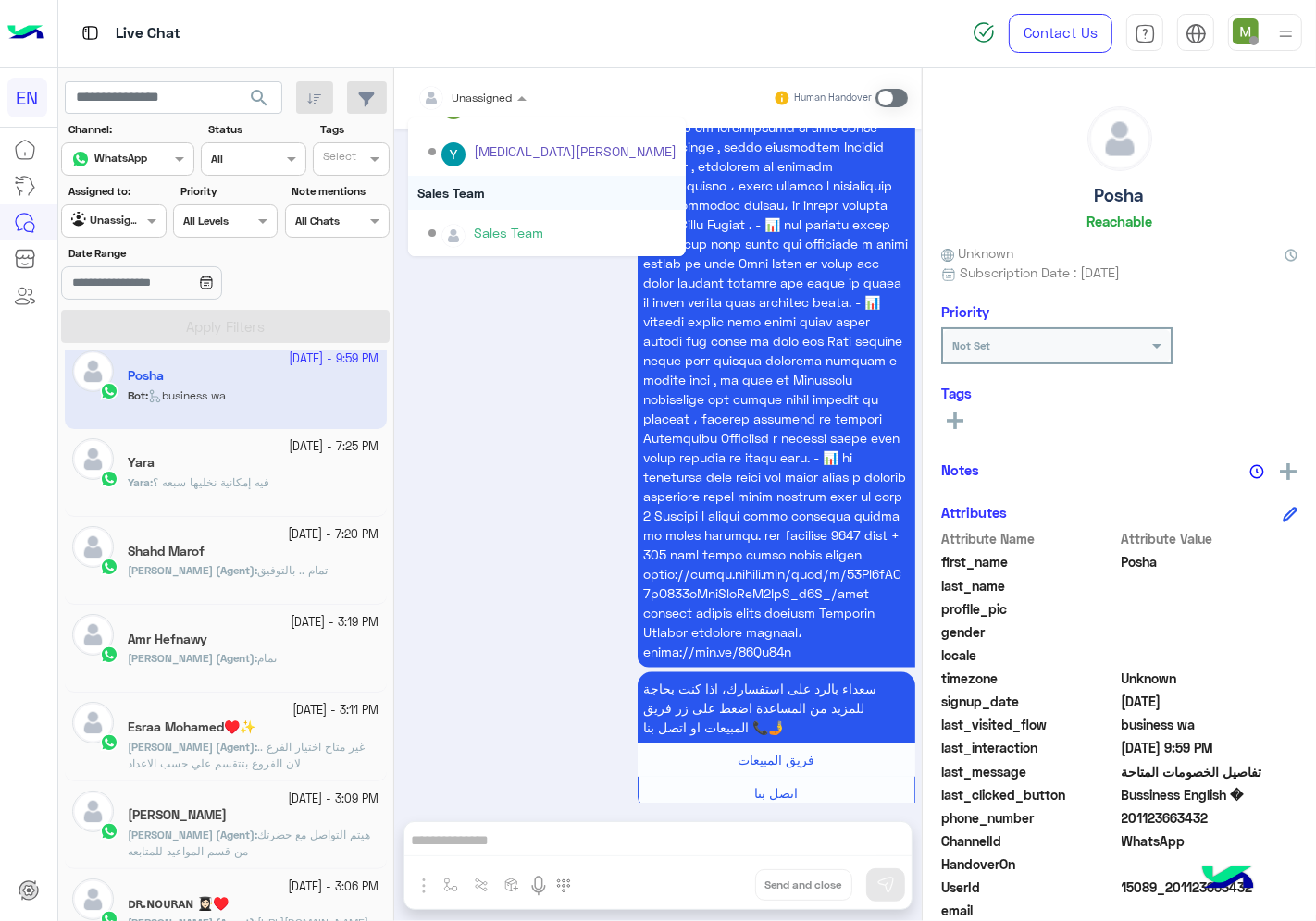
click at [484, 188] on div "Sales Team" at bounding box center [547, 192] width 277 height 35
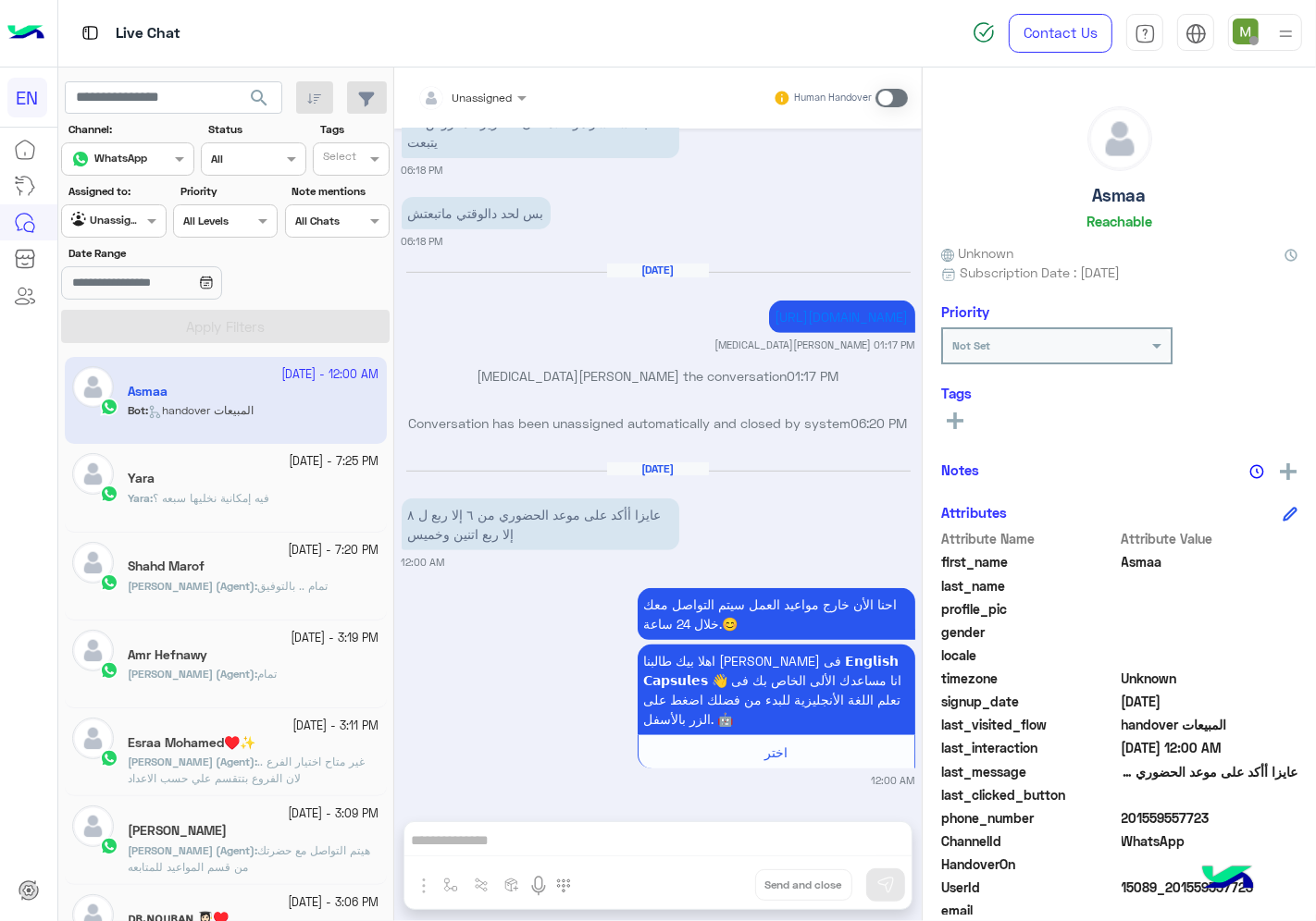
drag, startPoint x: 1214, startPoint y: 812, endPoint x: 1126, endPoint y: 814, distance: 88.0
click at [1126, 814] on span "201559557723" at bounding box center [1209, 818] width 177 height 20
copy span "01559557723"
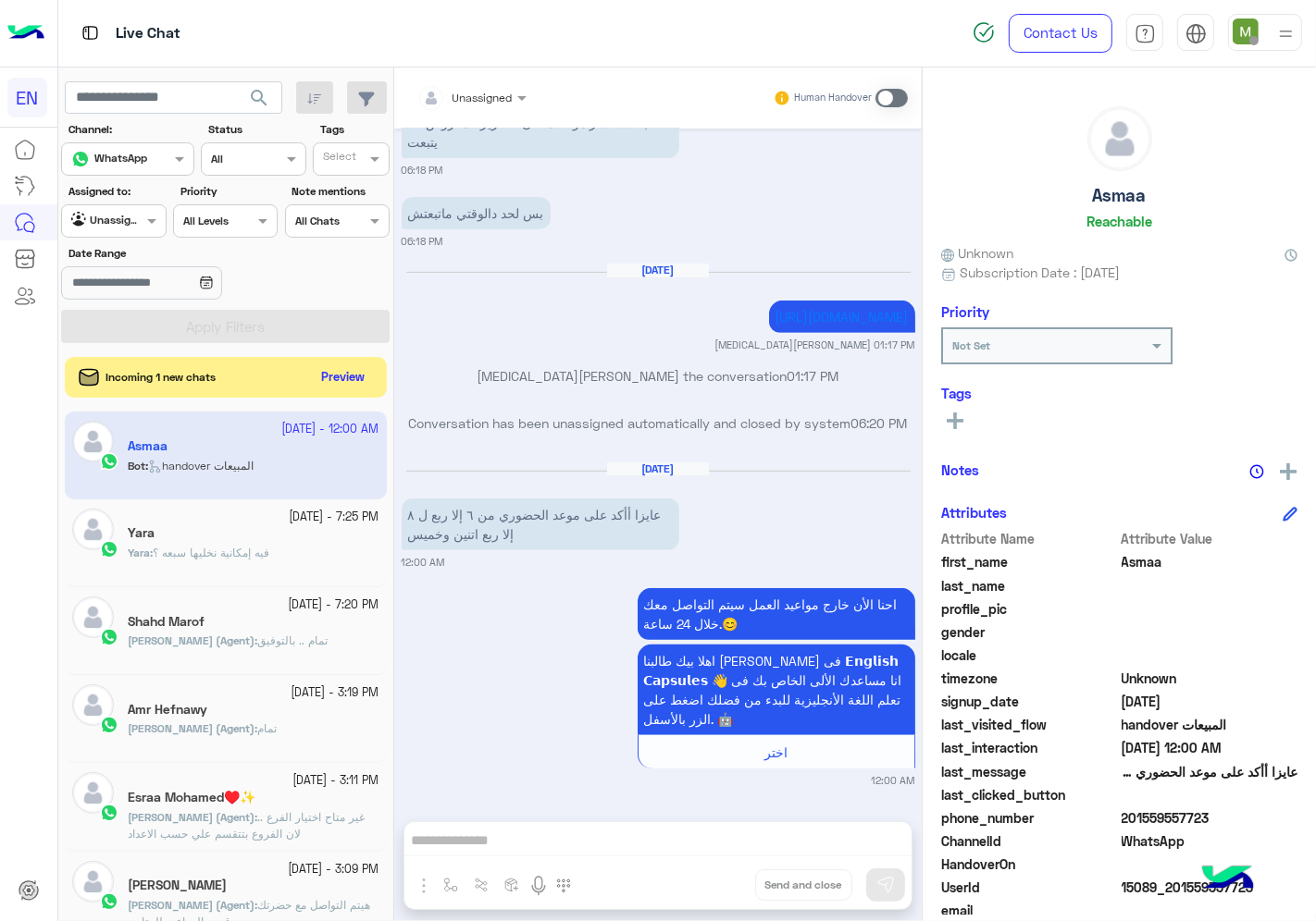
click at [889, 93] on span at bounding box center [891, 98] width 33 height 19
click at [887, 89] on span at bounding box center [891, 98] width 33 height 19
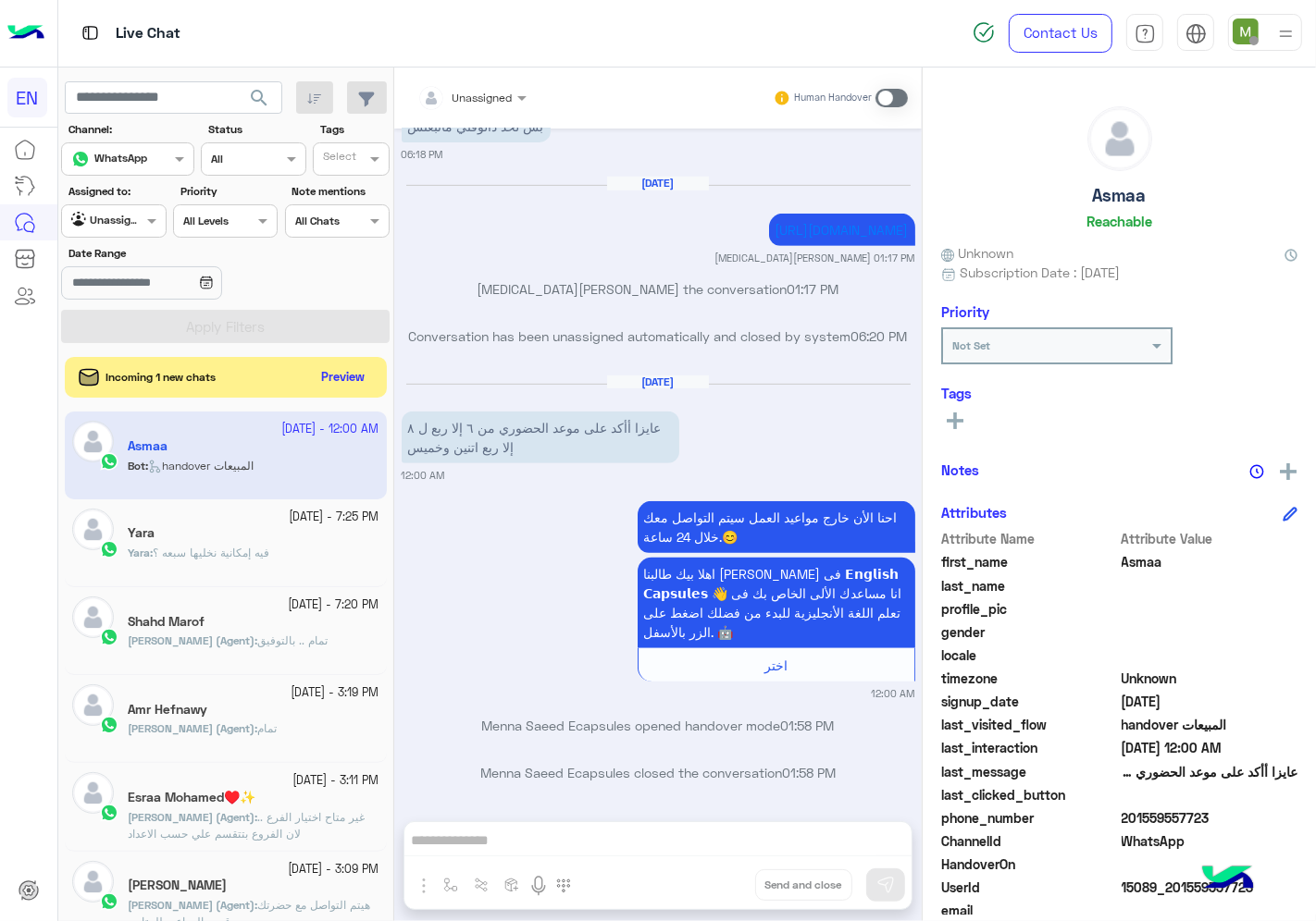
scroll to position [753, 0]
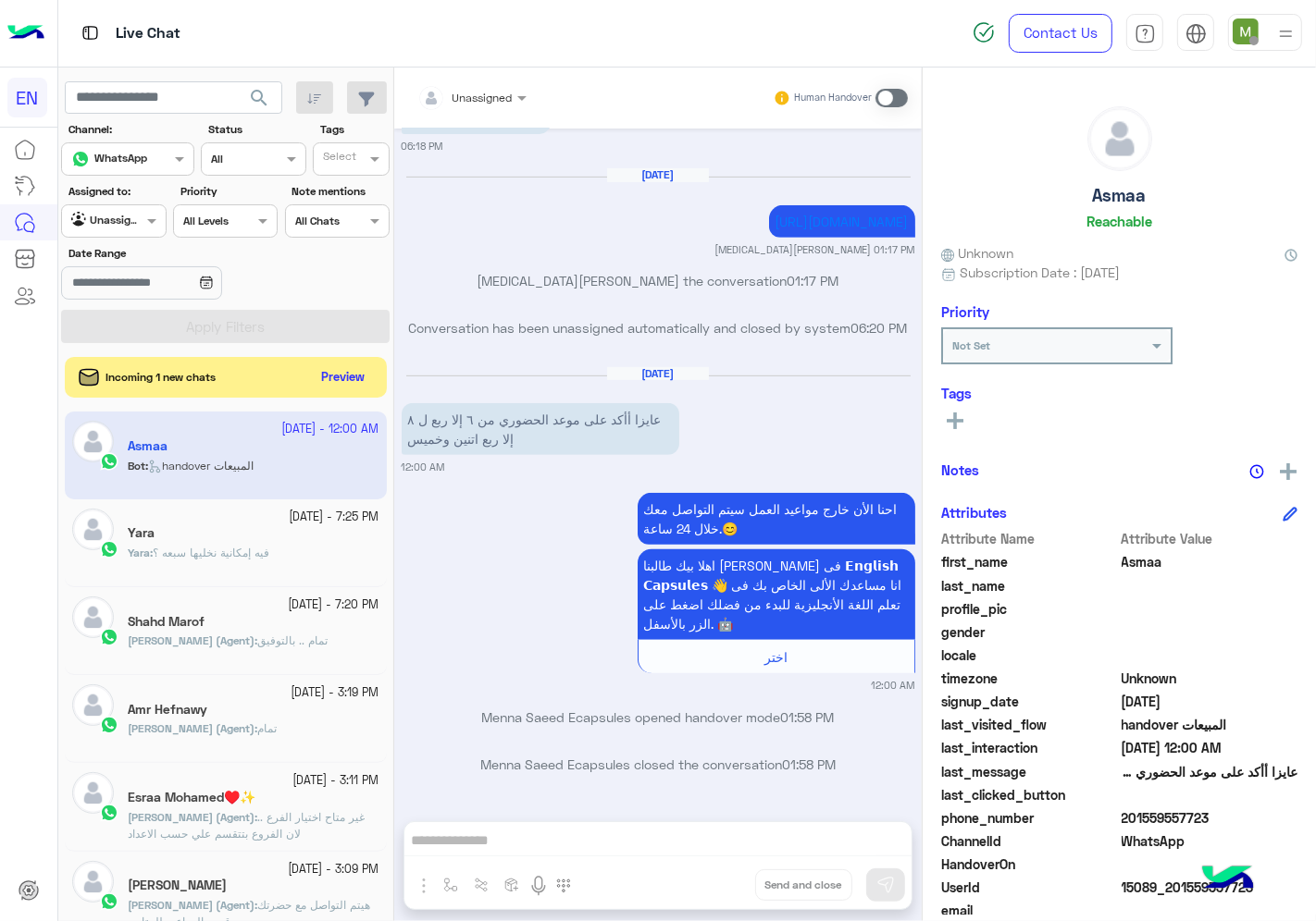
click at [884, 99] on span at bounding box center [891, 98] width 33 height 19
drag, startPoint x: 887, startPoint y: 96, endPoint x: 912, endPoint y: 97, distance: 25.0
click at [912, 97] on div "Unassigned Human Handover" at bounding box center [658, 98] width 528 height 61
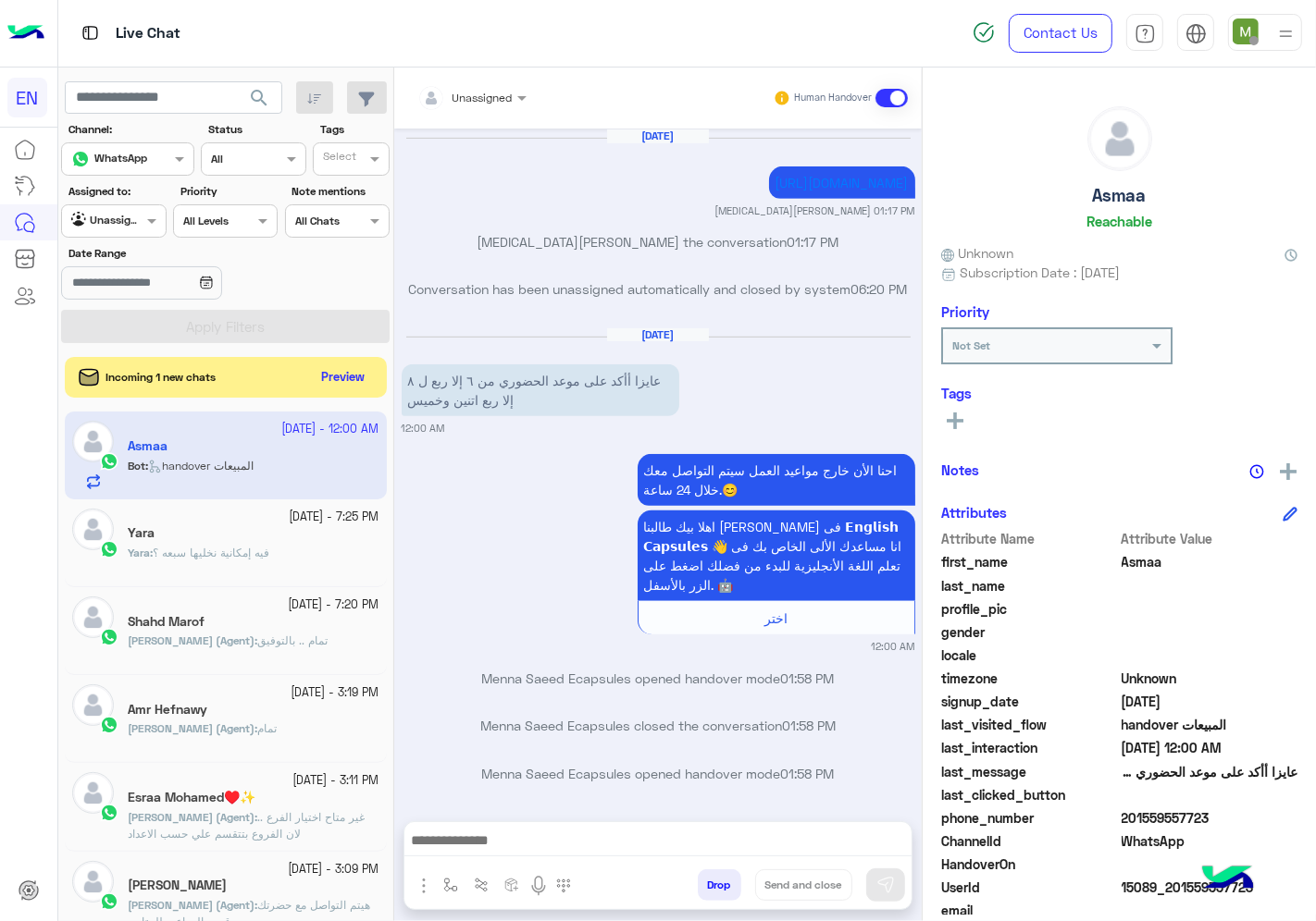
scroll to position [801, 0]
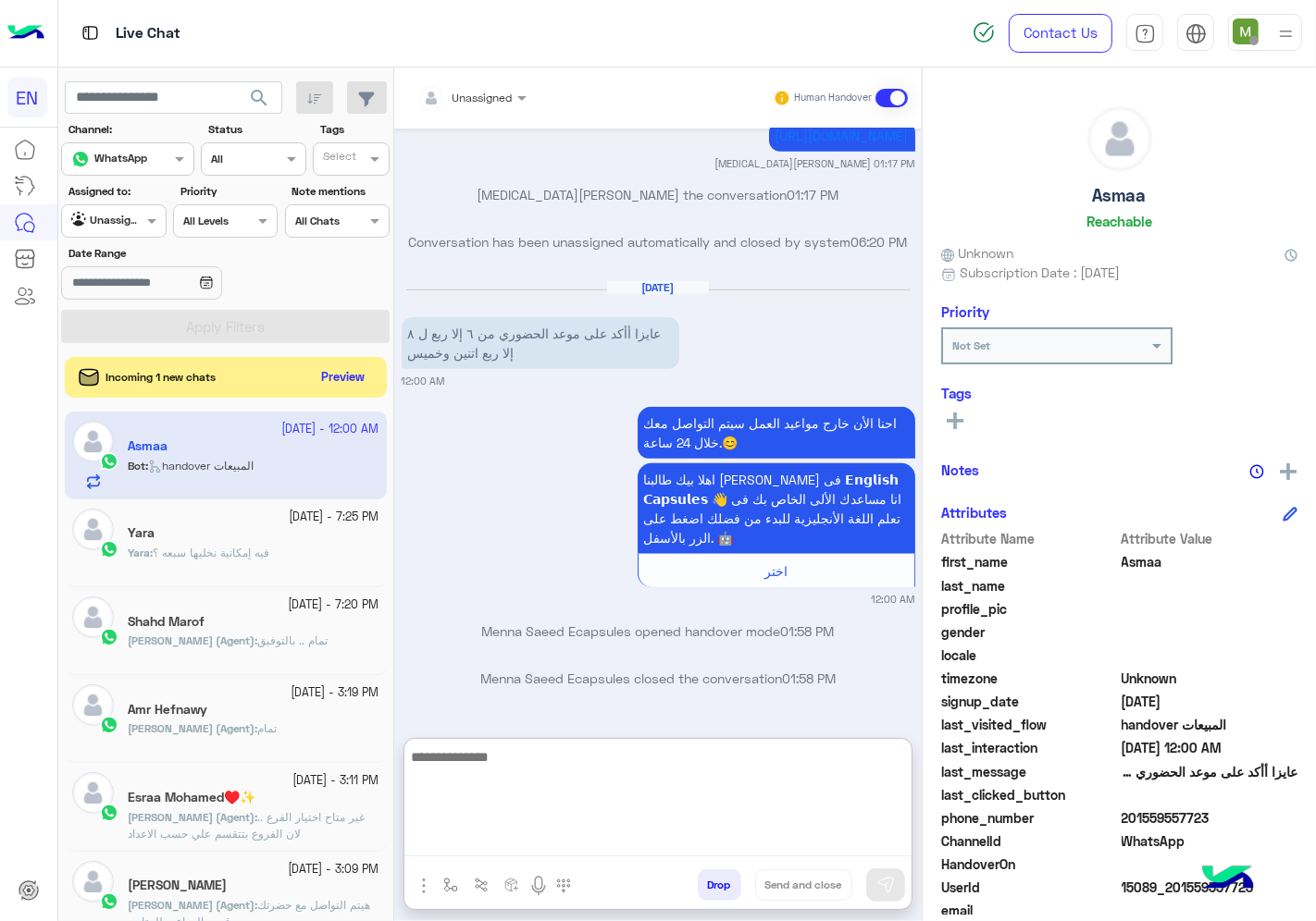
click at [704, 844] on textarea at bounding box center [658, 801] width 507 height 111
type textarea "*"
type textarea "**********"
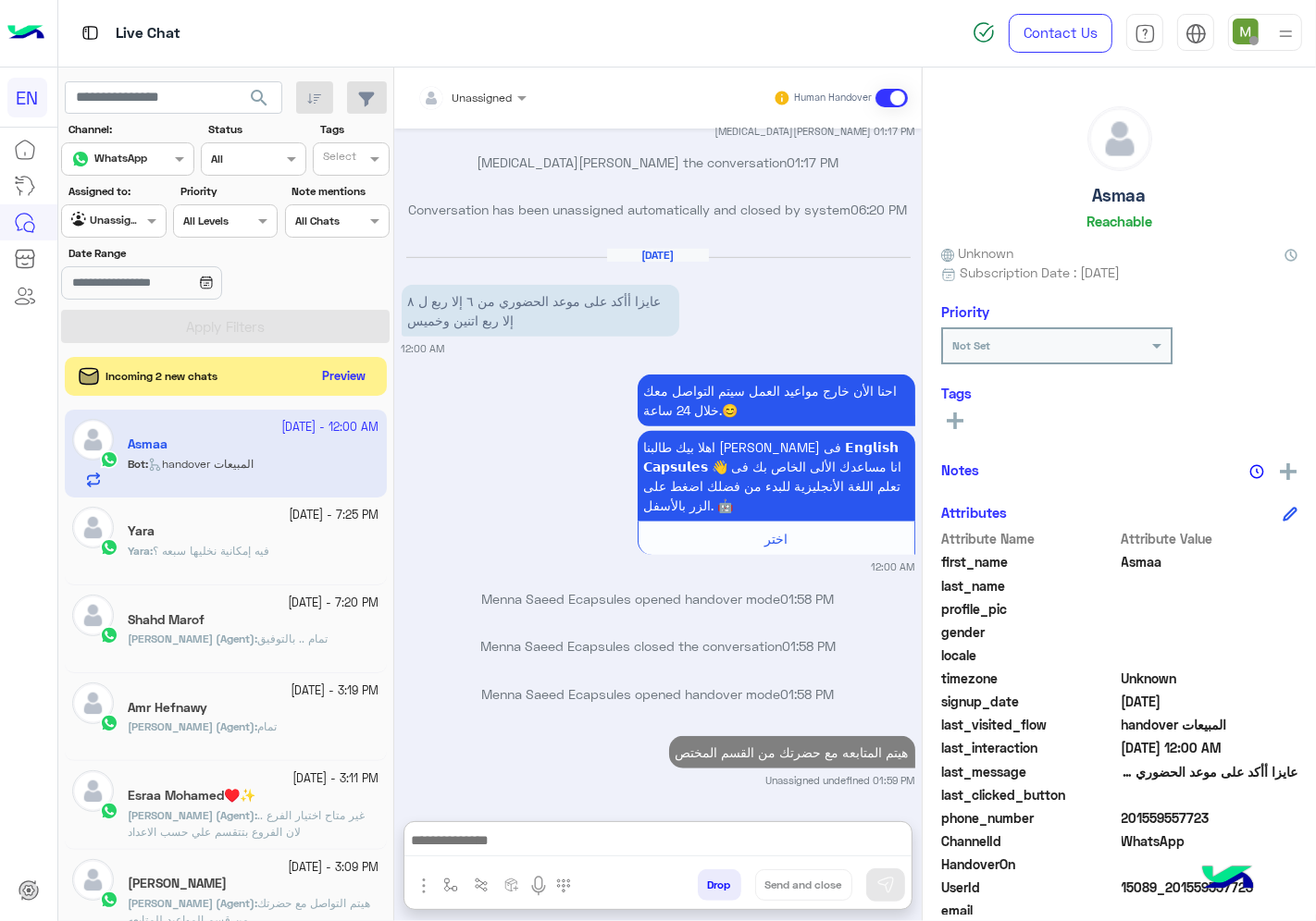
click at [333, 378] on button "Preview" at bounding box center [344, 377] width 57 height 25
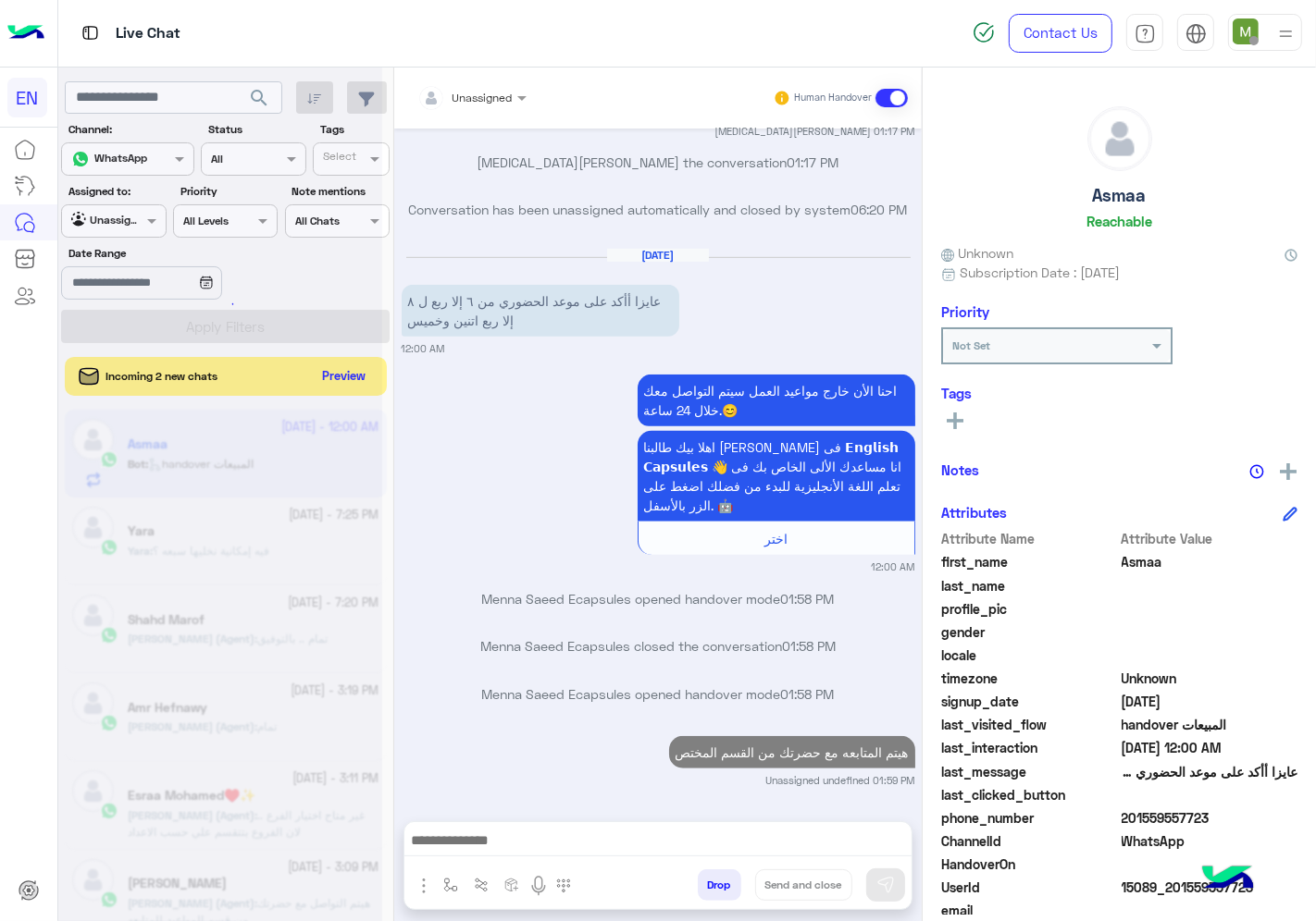
scroll to position [872, 0]
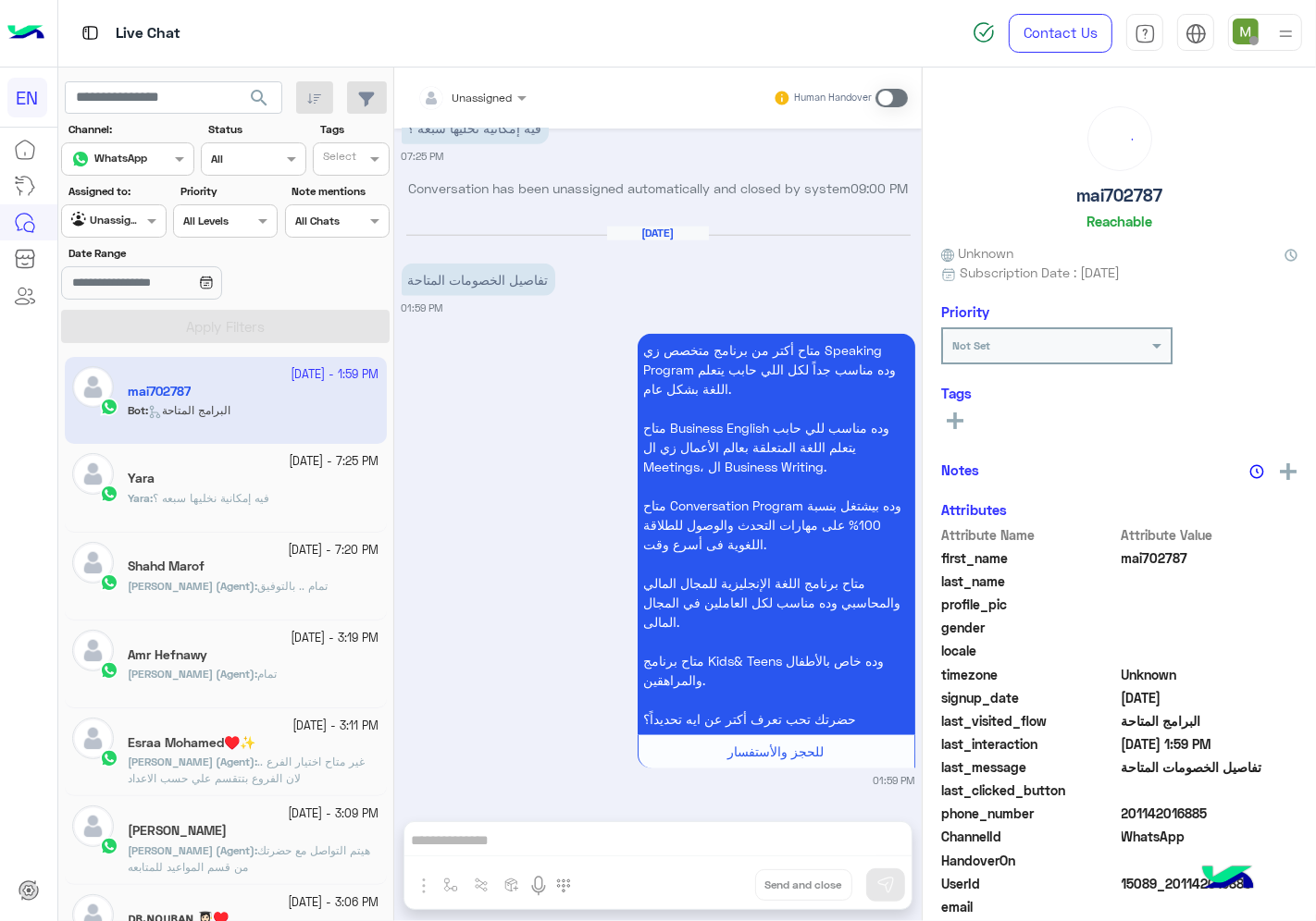
scroll to position [1567, 0]
click at [487, 96] on div at bounding box center [472, 95] width 127 height 18
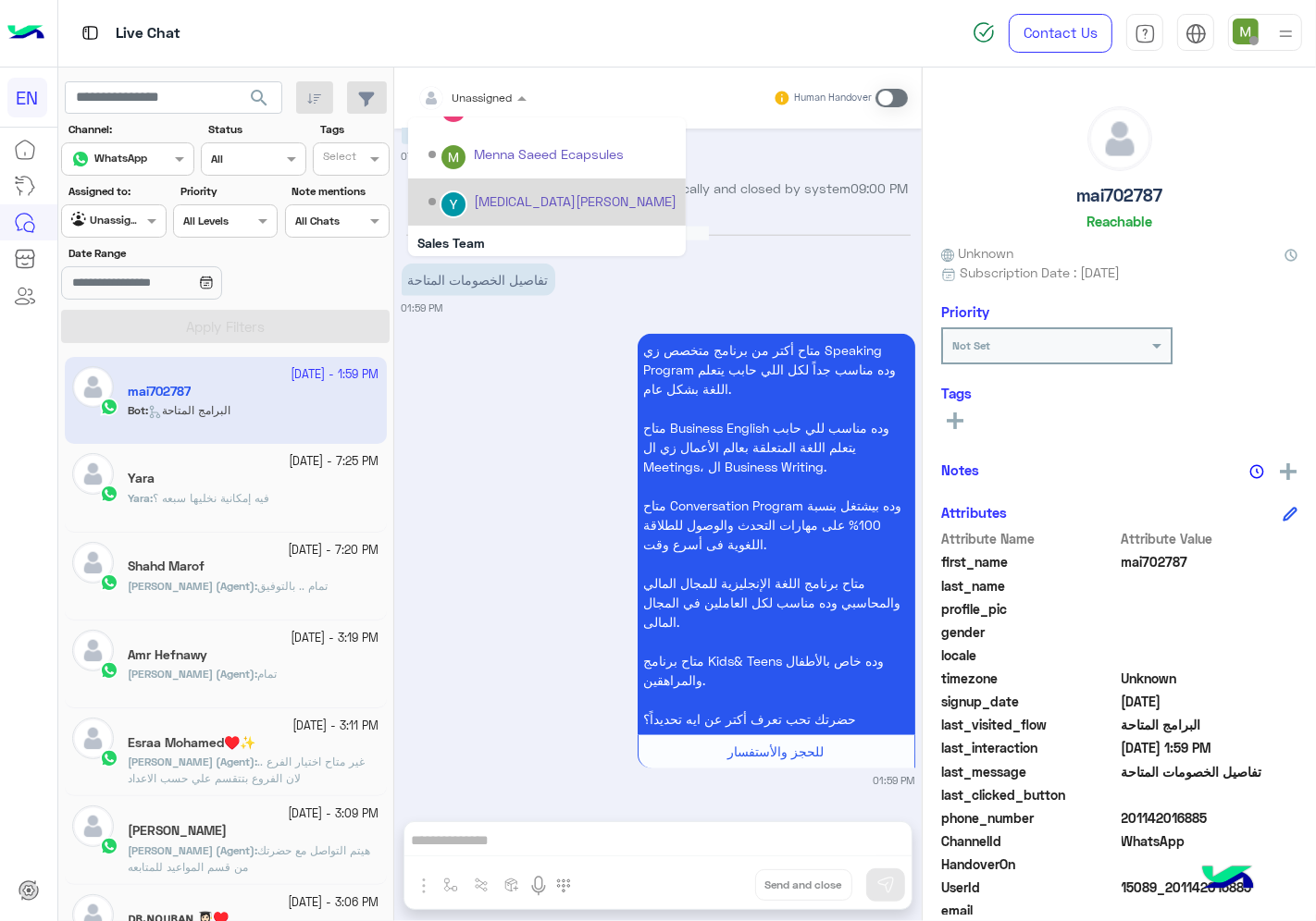
scroll to position [306, 0]
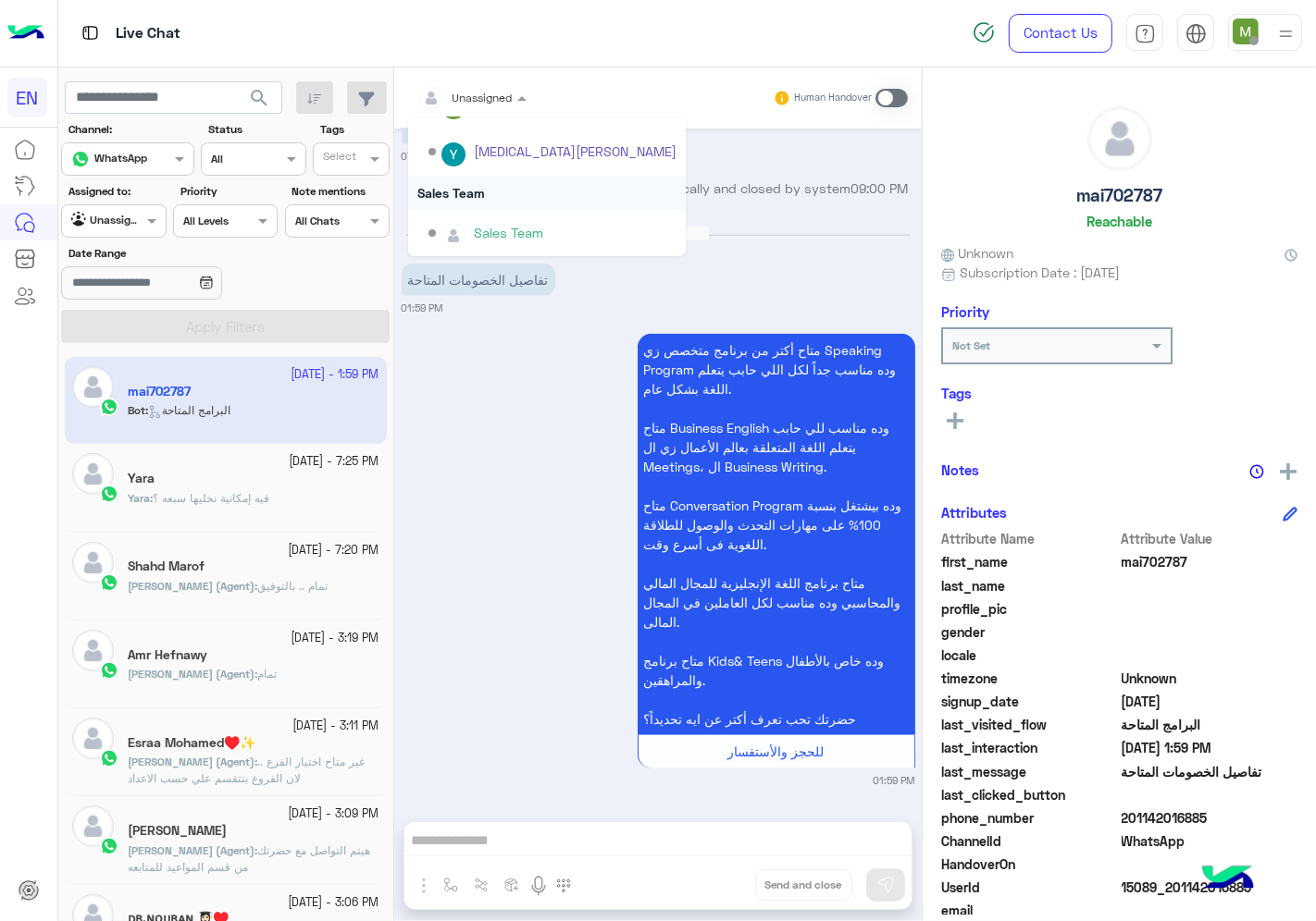
click at [464, 189] on div "Sales Team" at bounding box center [547, 192] width 277 height 35
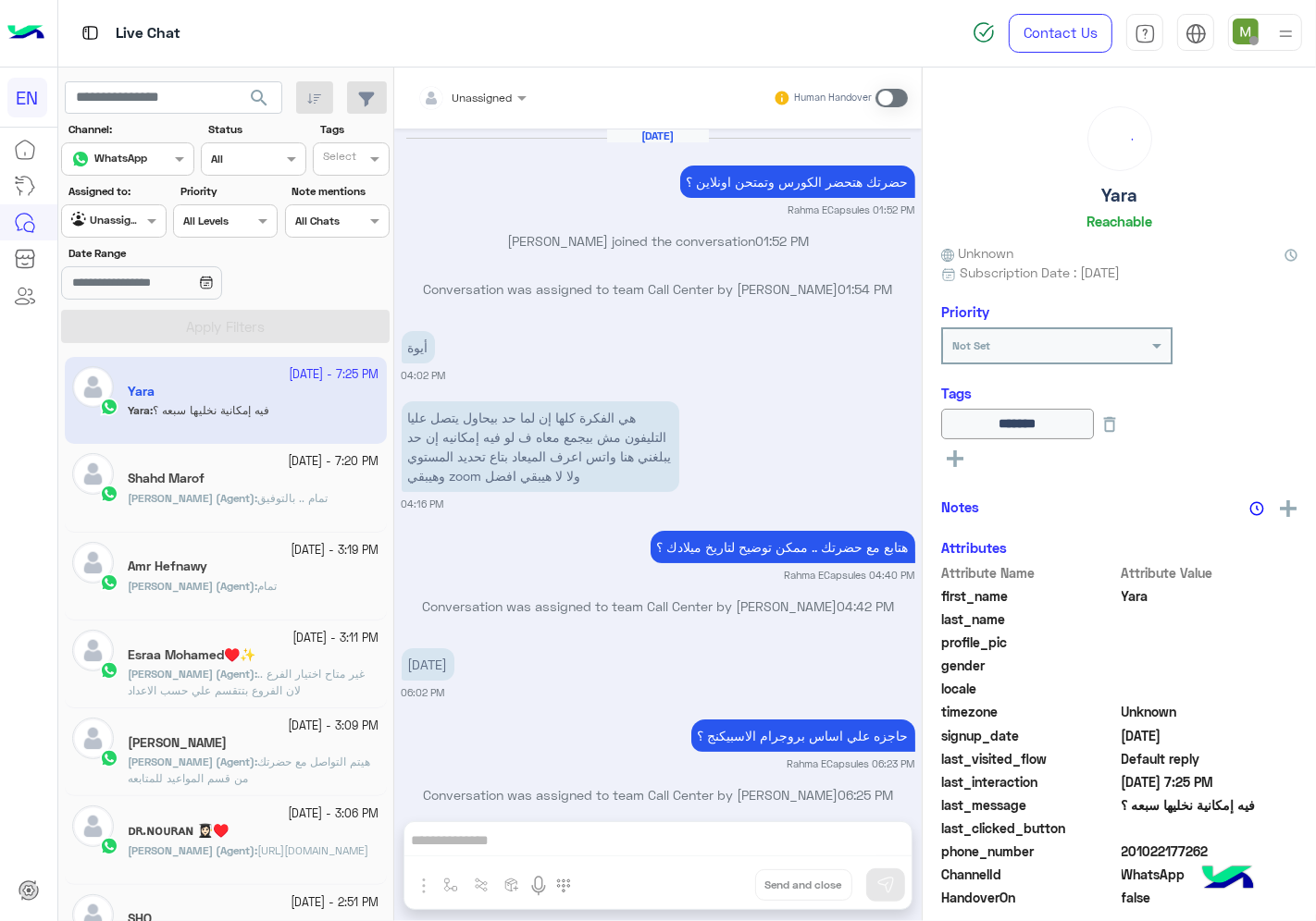
scroll to position [991, 0]
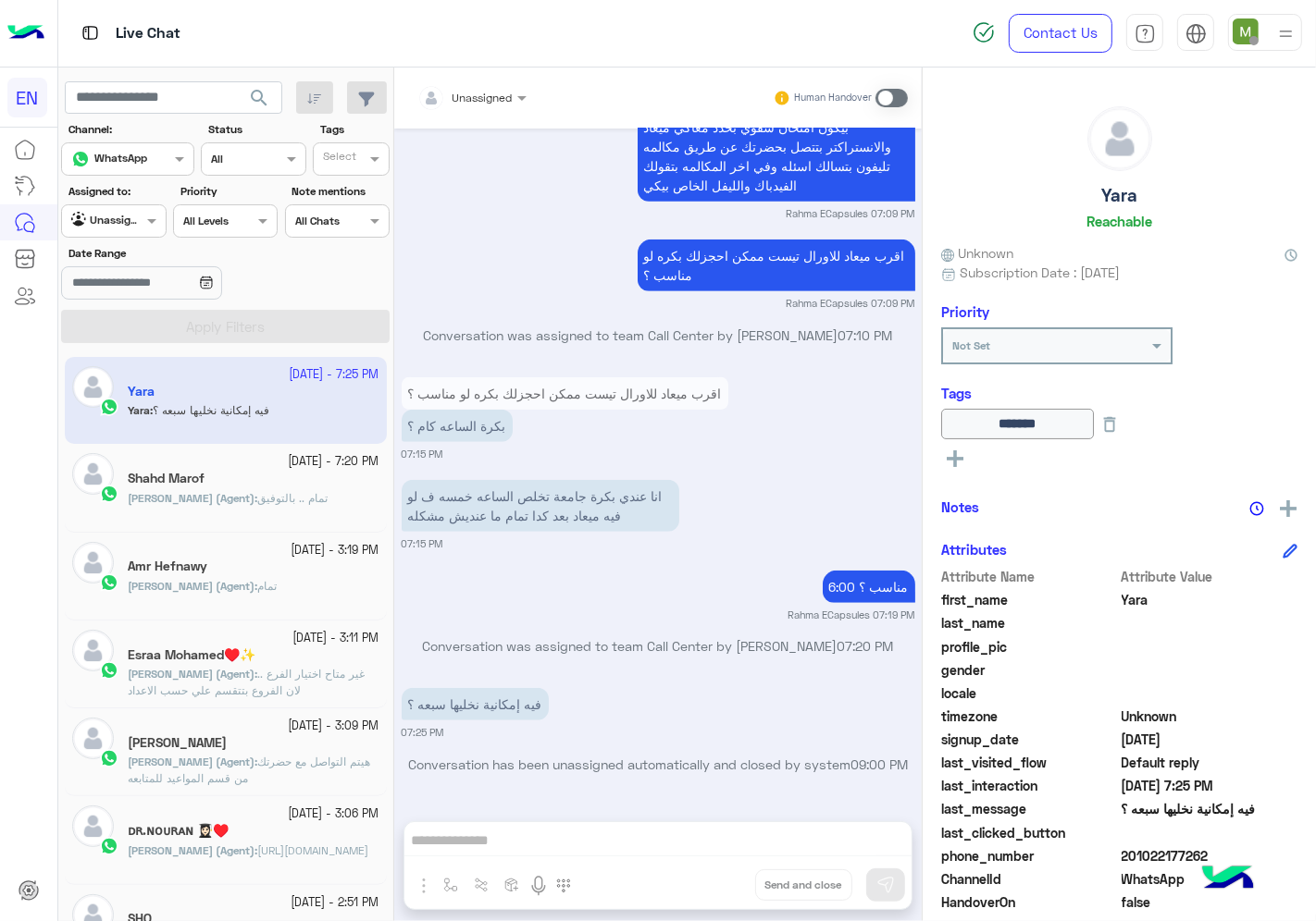
click at [891, 99] on span at bounding box center [891, 98] width 33 height 19
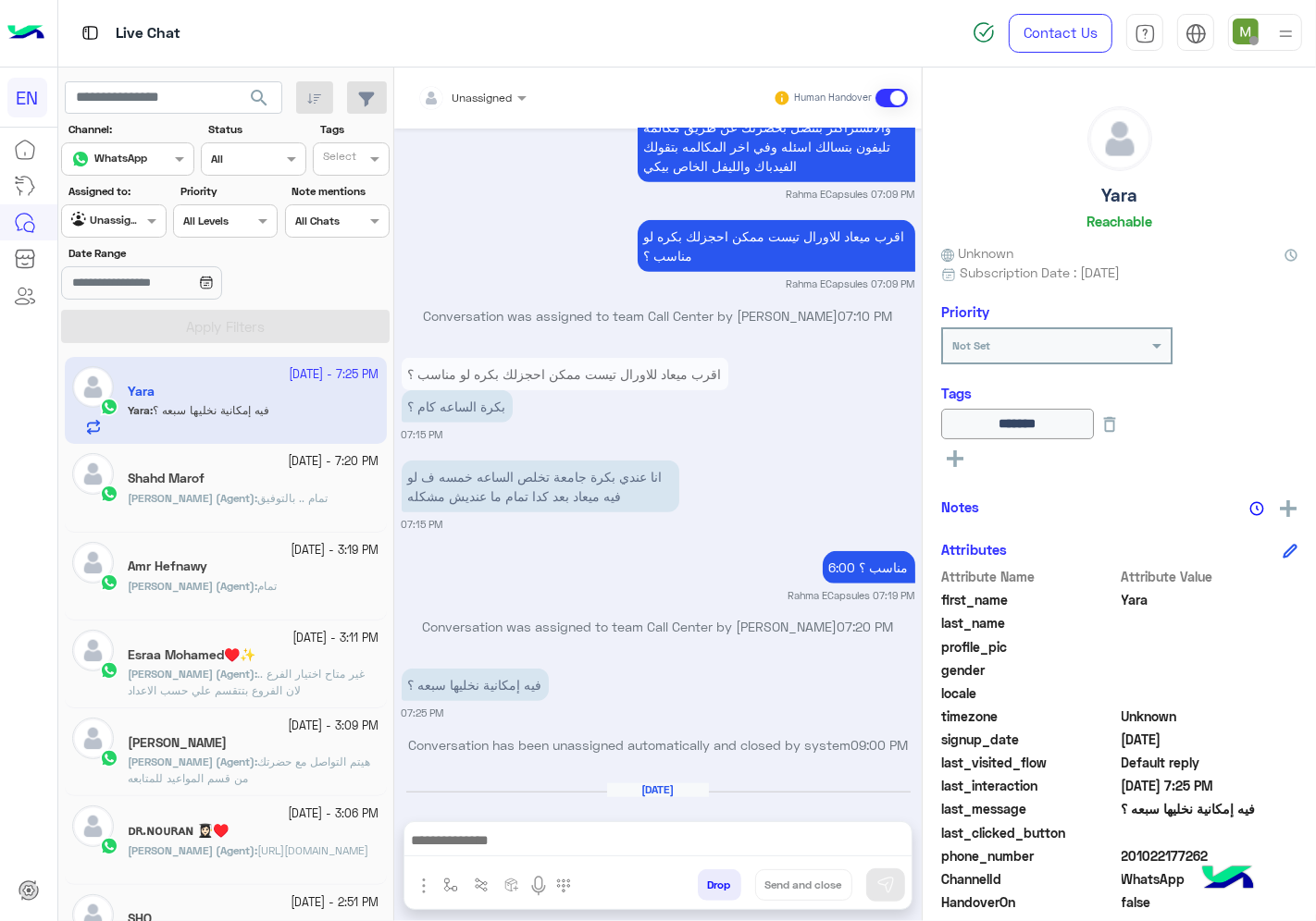
scroll to position [1071, 0]
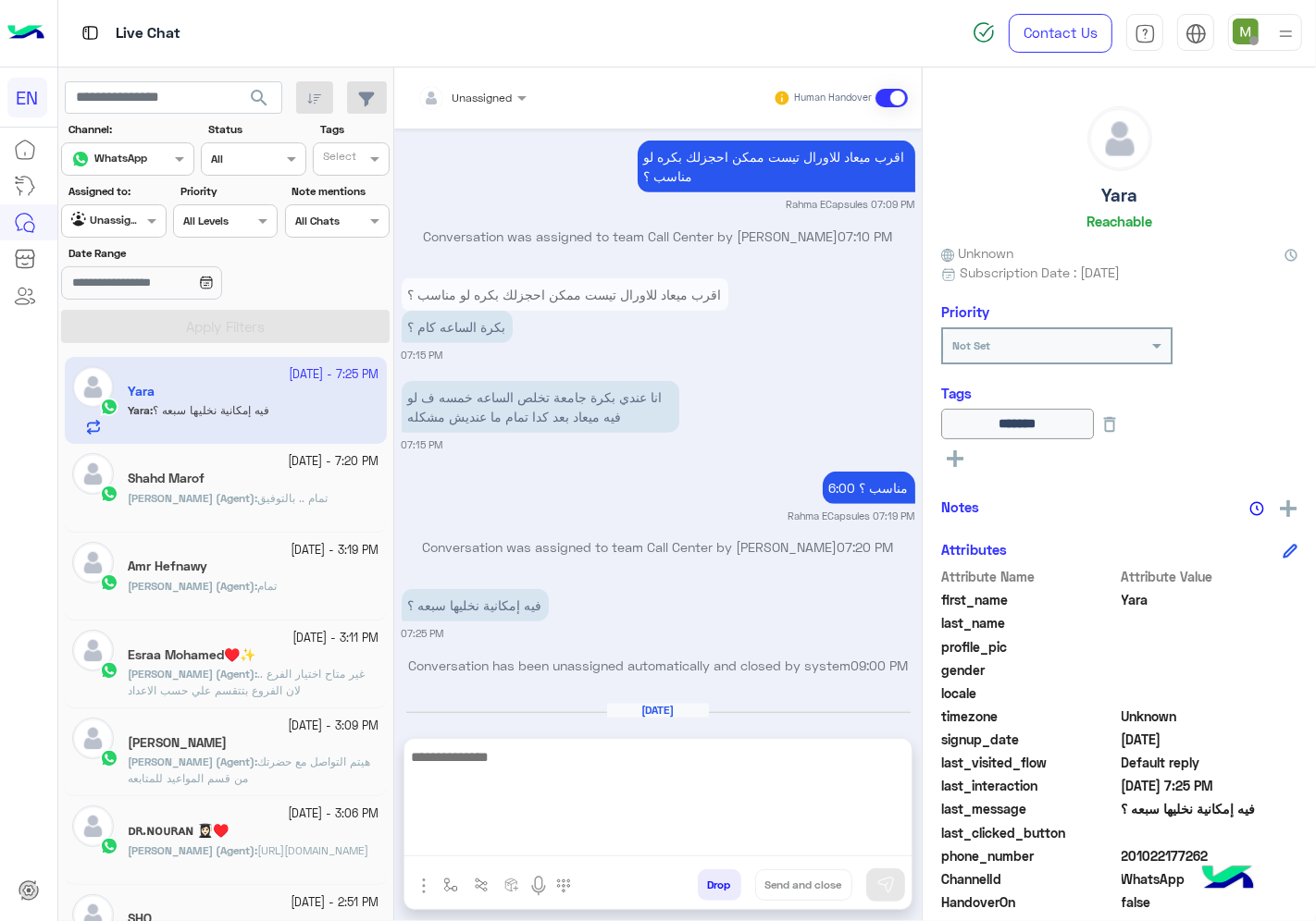
click at [769, 842] on textarea at bounding box center [658, 801] width 507 height 111
type textarea "**********"
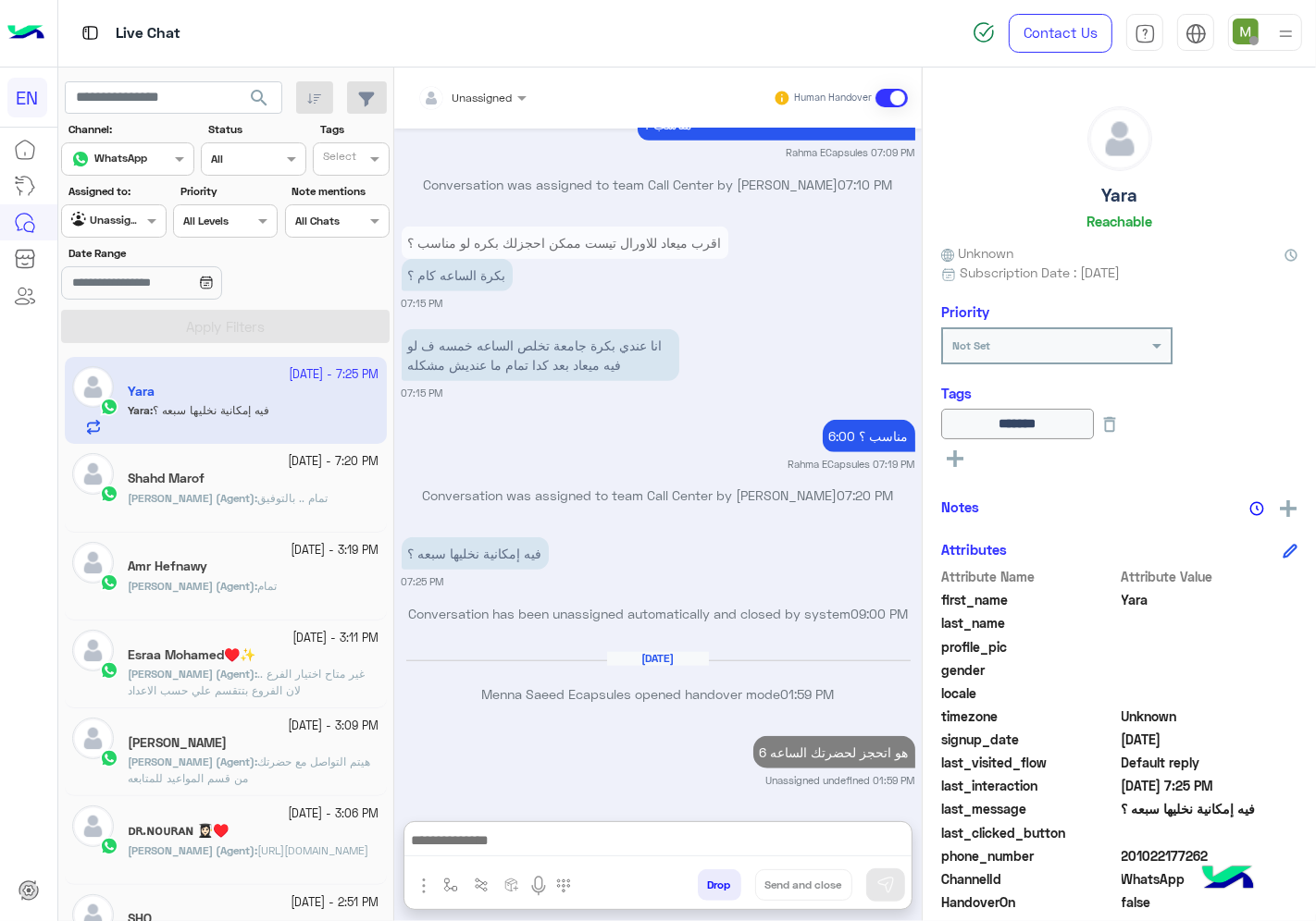
drag, startPoint x: 146, startPoint y: 225, endPoint x: 139, endPoint y: 239, distance: 15.7
click at [145, 225] on span at bounding box center [153, 221] width 23 height 20
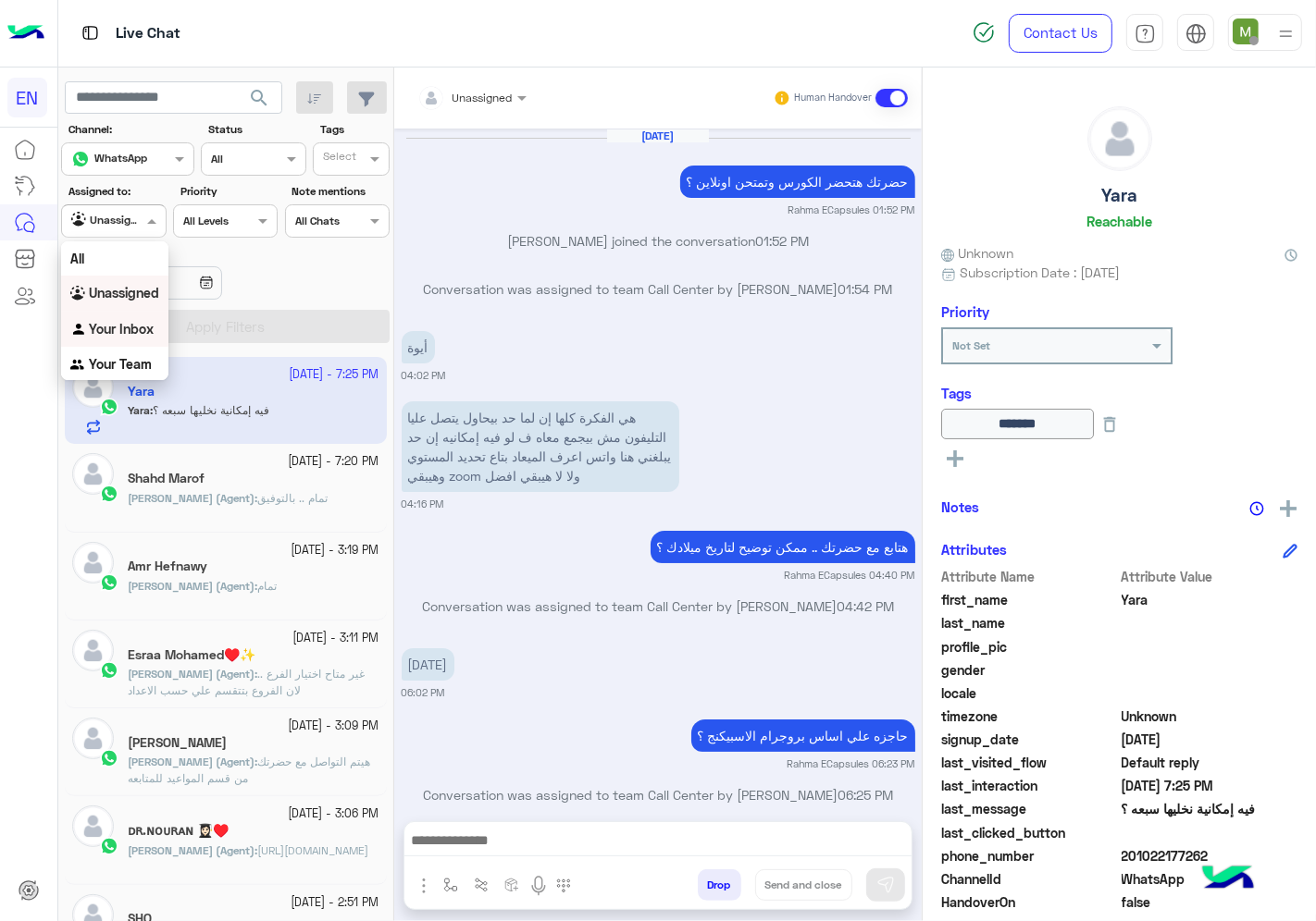
click at [142, 328] on b "Your Inbox" at bounding box center [121, 328] width 65 height 16
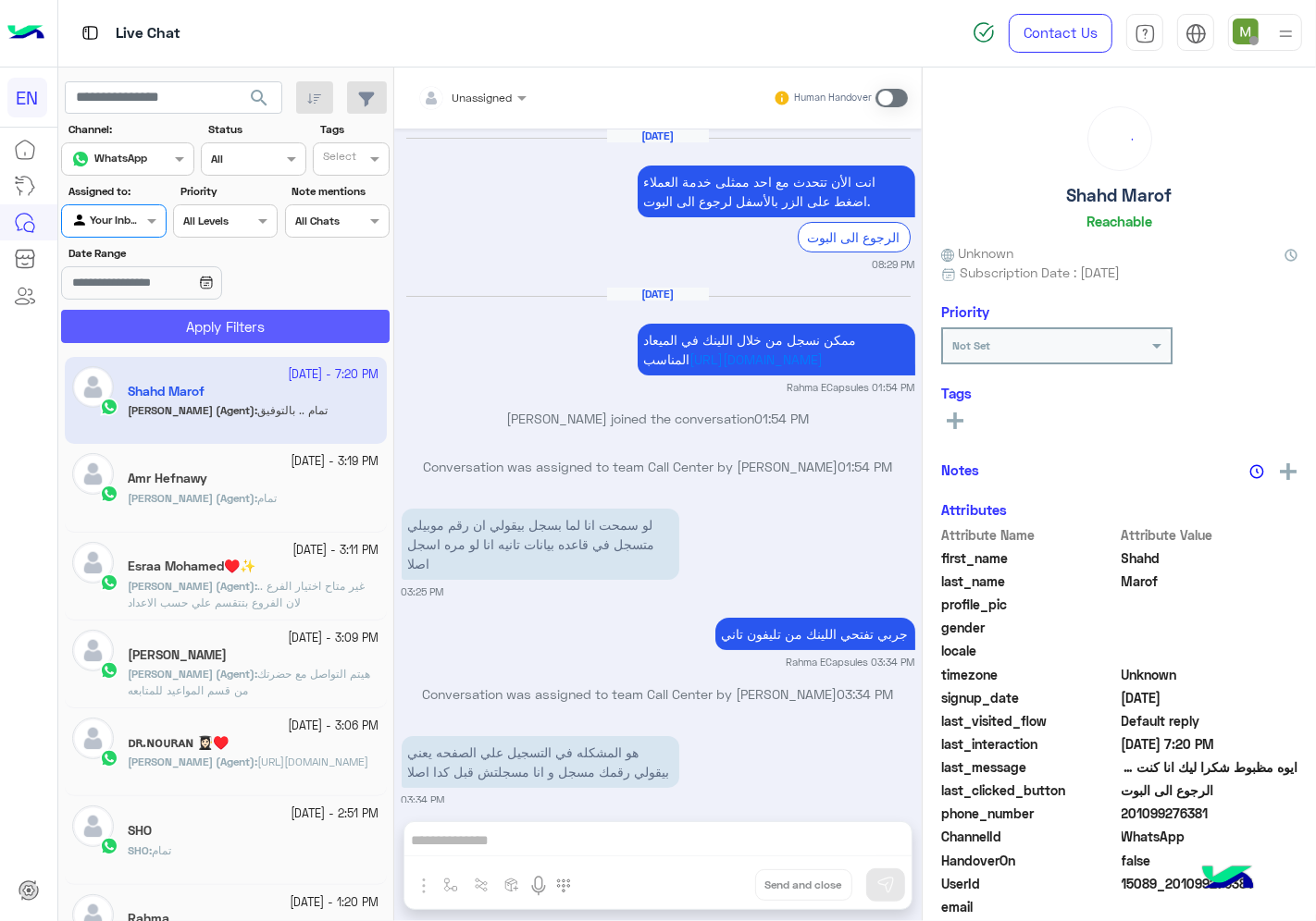
scroll to position [1023, 0]
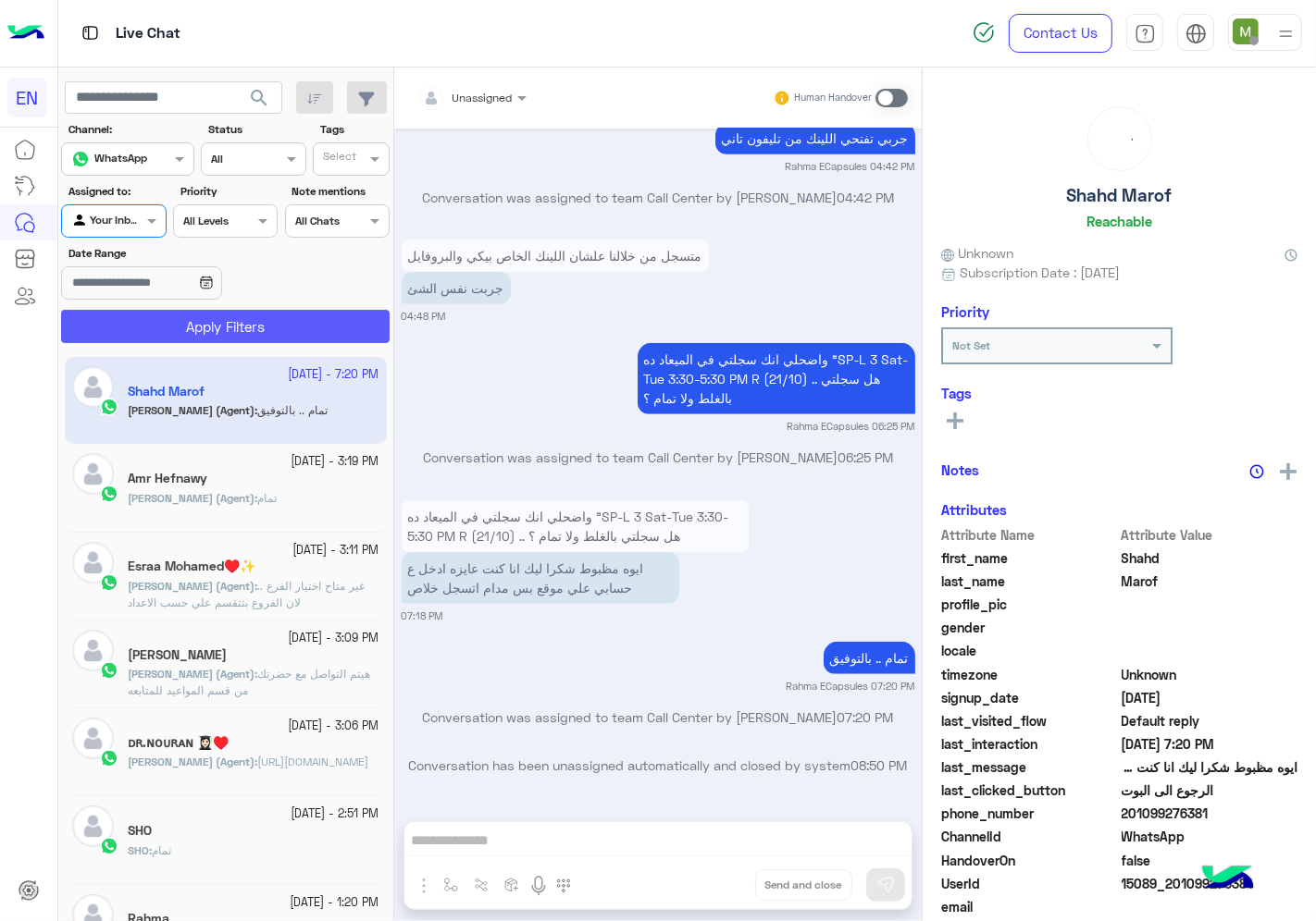
click at [183, 336] on button "Apply Filters" at bounding box center [225, 326] width 329 height 34
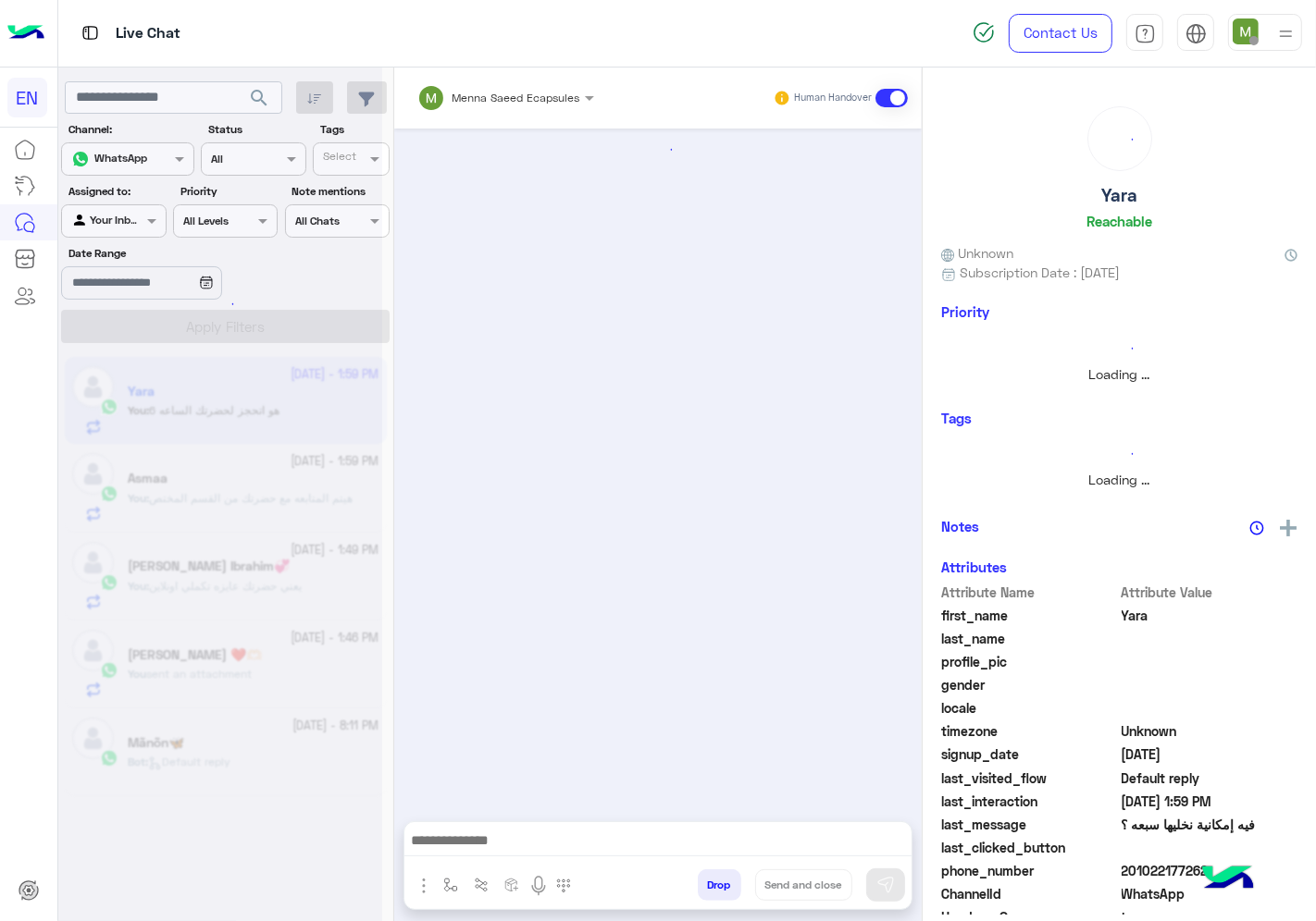
scroll to position [1024, 0]
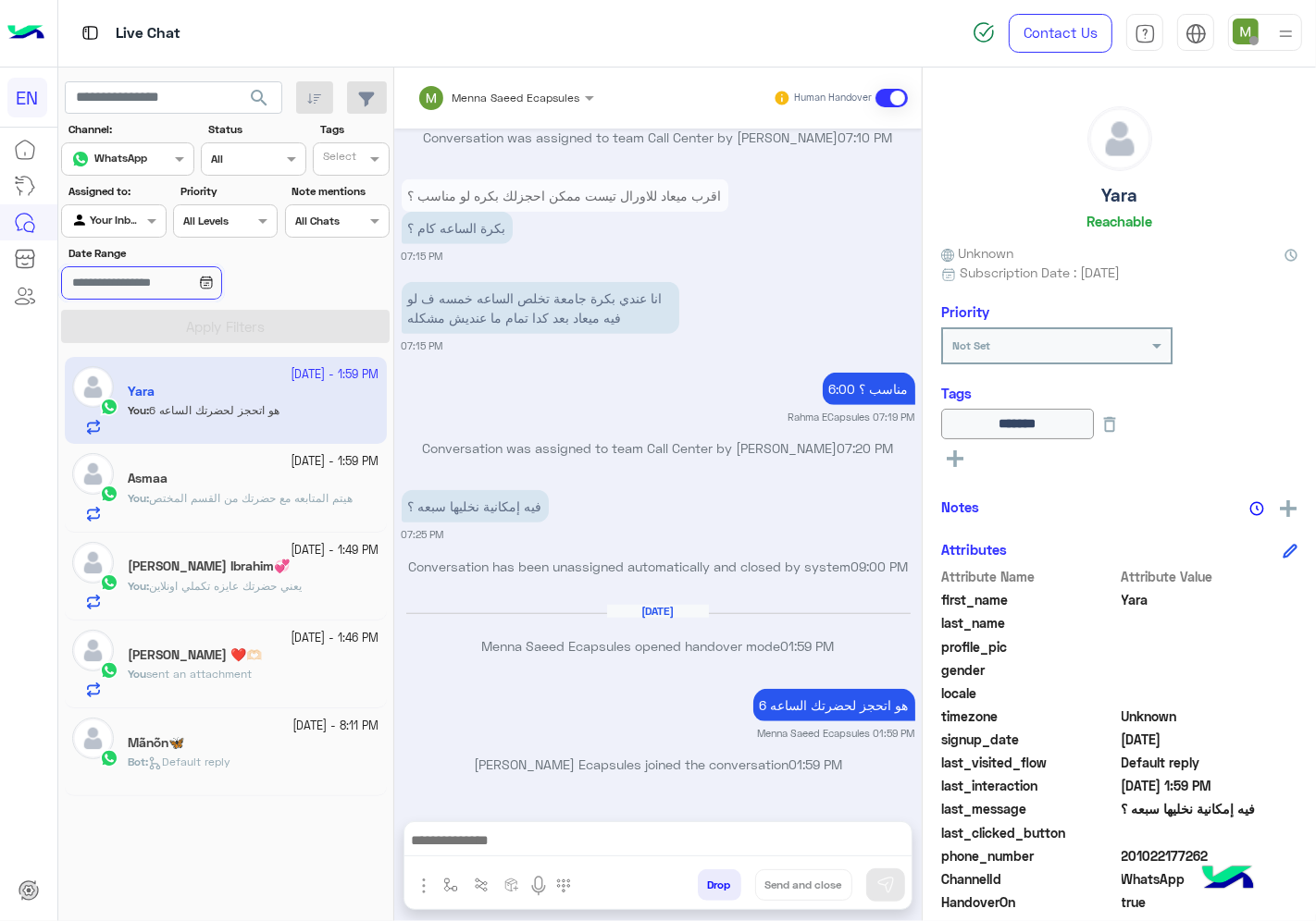
click at [136, 280] on input "Date Range" at bounding box center [141, 283] width 160 height 34
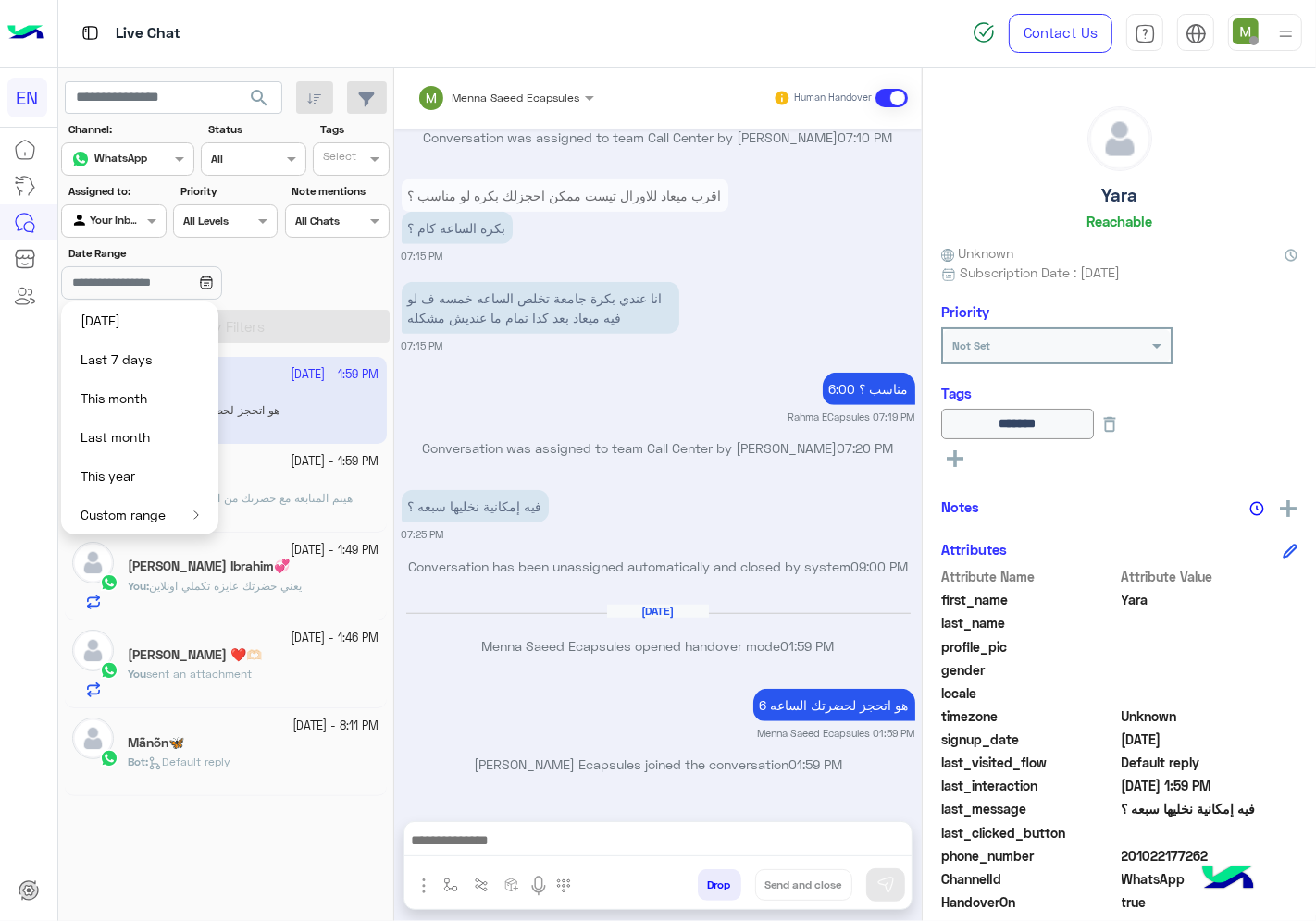
click at [122, 216] on div at bounding box center [113, 219] width 103 height 18
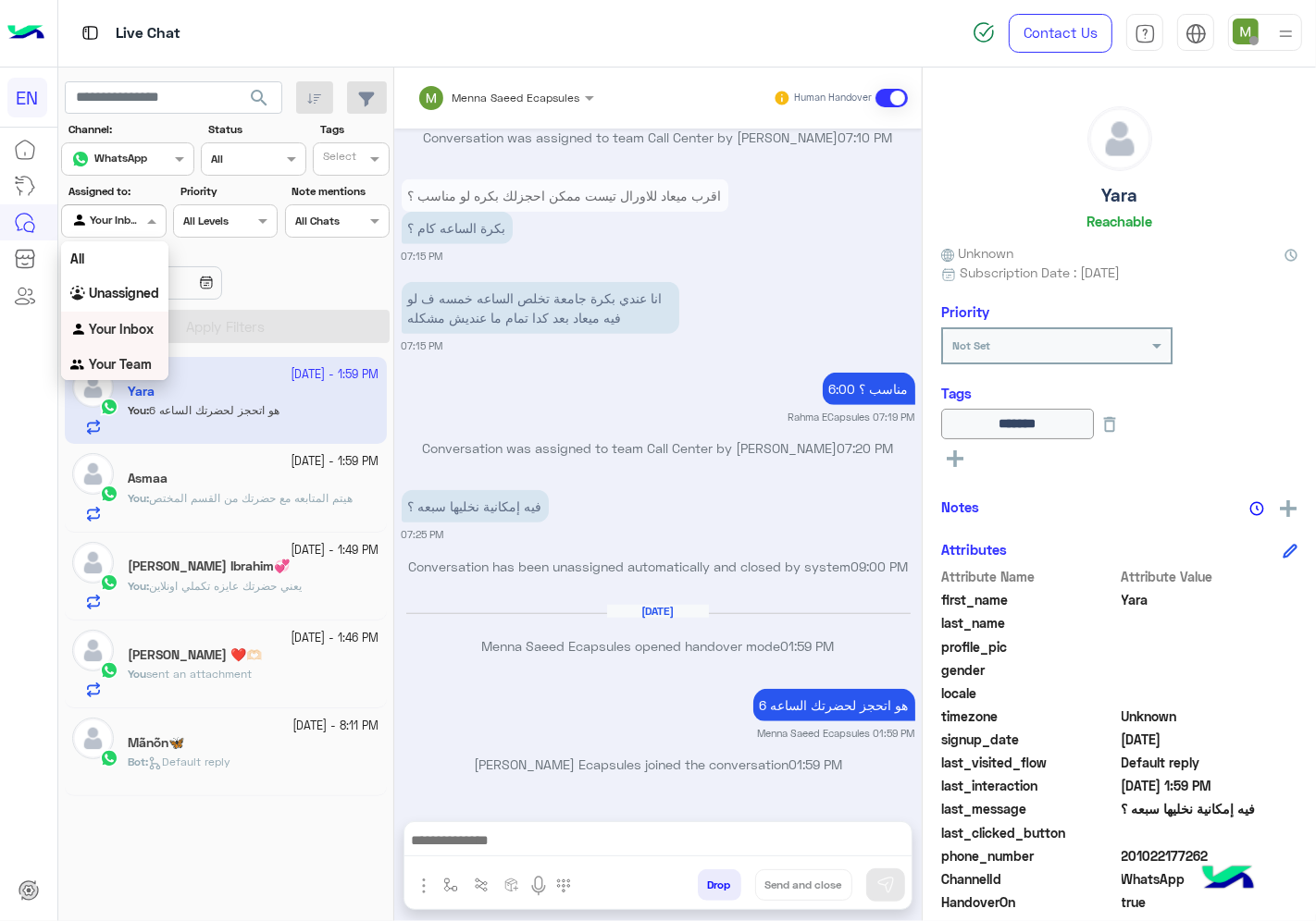
click at [124, 365] on b "Your Team" at bounding box center [120, 364] width 63 height 16
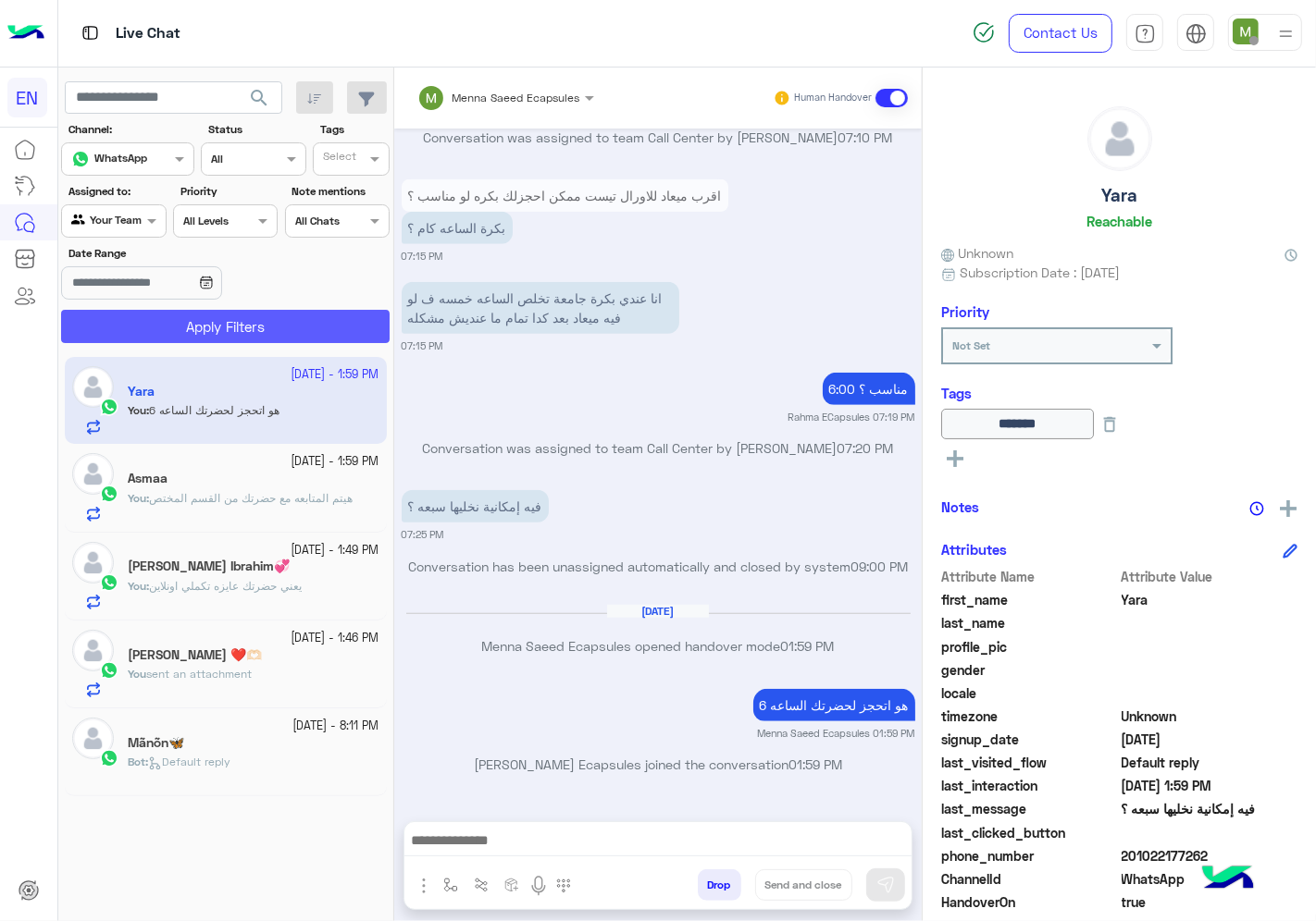
click at [182, 321] on button "Apply Filters" at bounding box center [225, 326] width 329 height 34
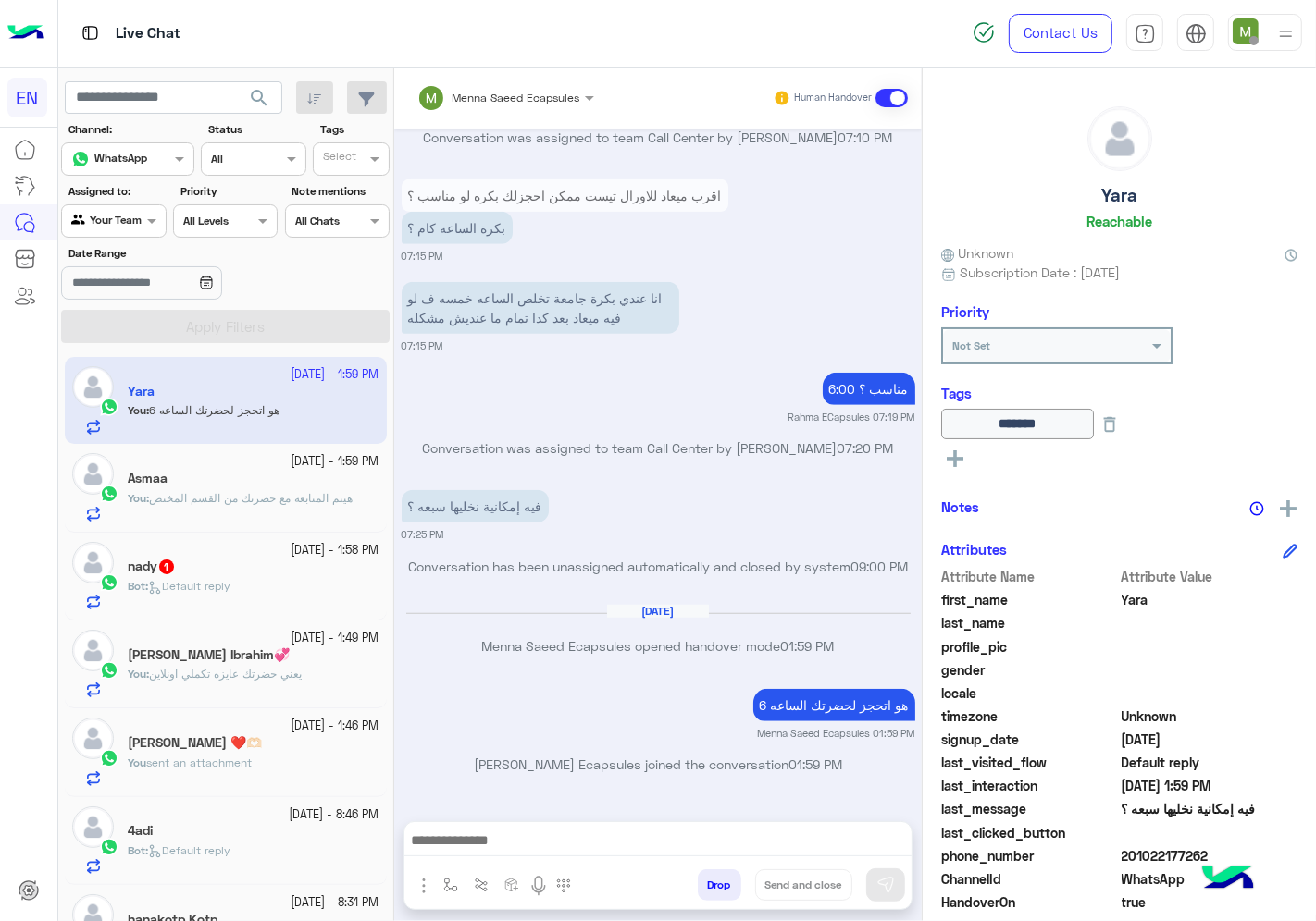
click at [226, 585] on span "Default reply" at bounding box center [188, 586] width 82 height 14
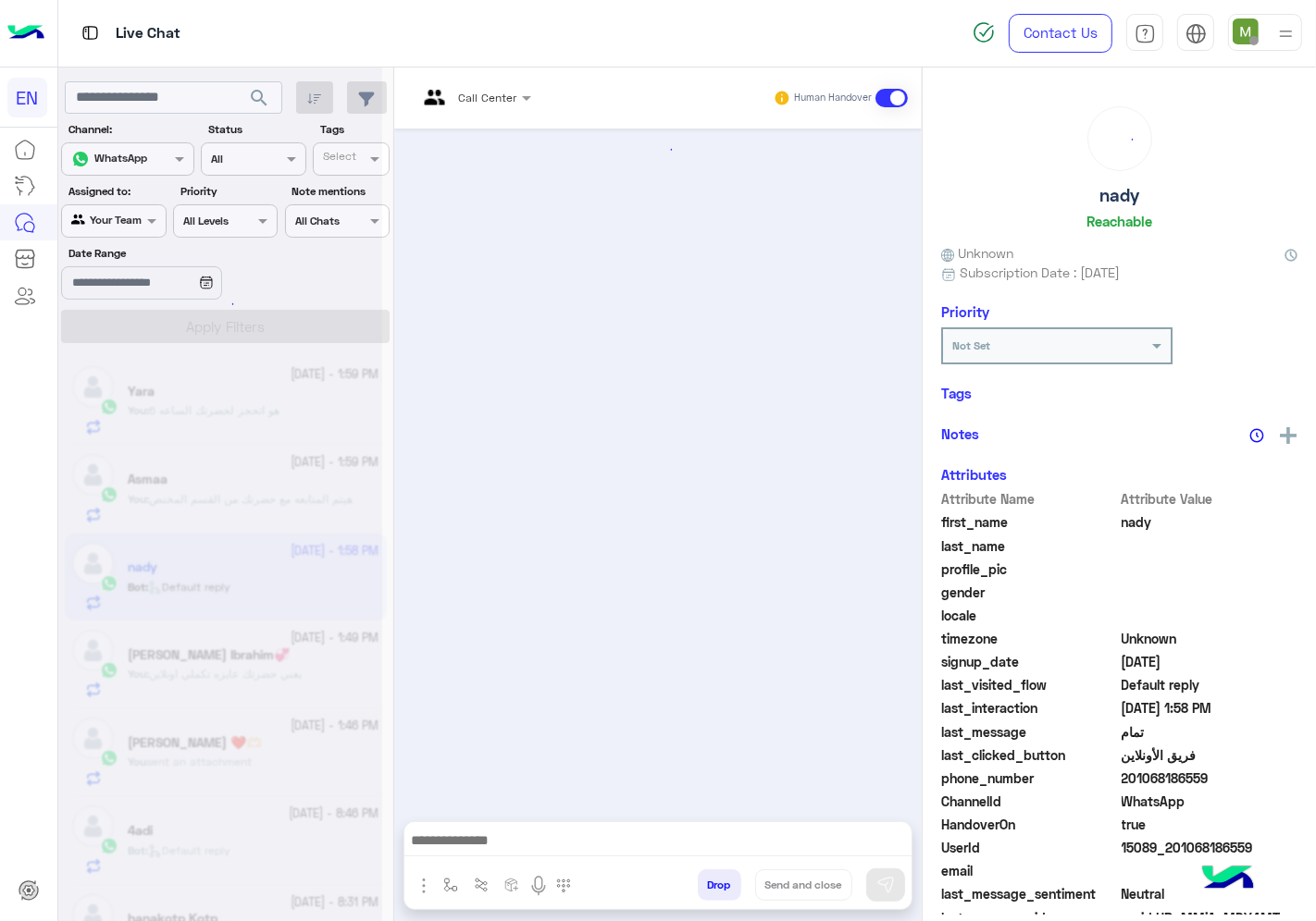
scroll to position [835, 0]
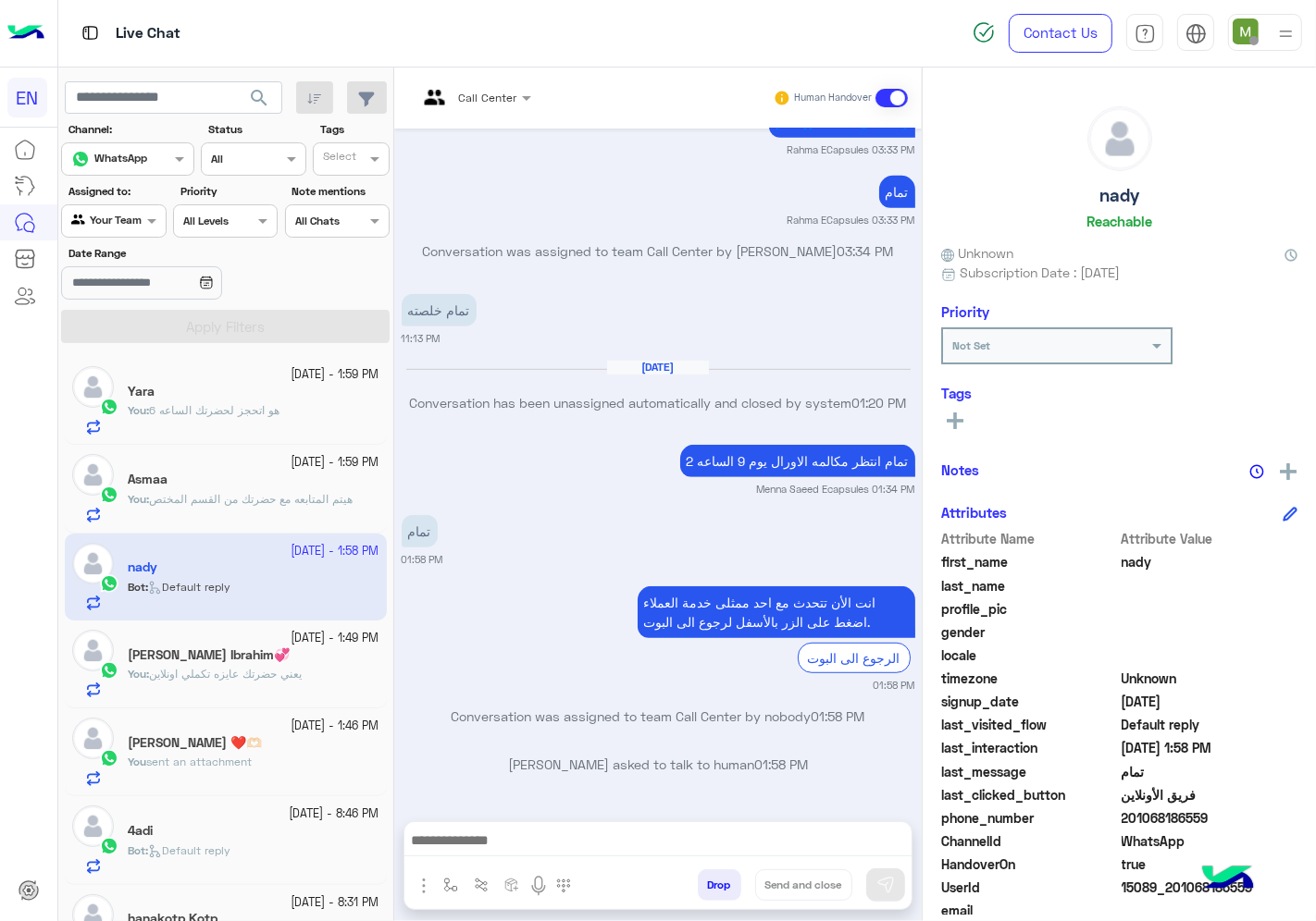
click at [957, 419] on rect at bounding box center [955, 421] width 17 height 4
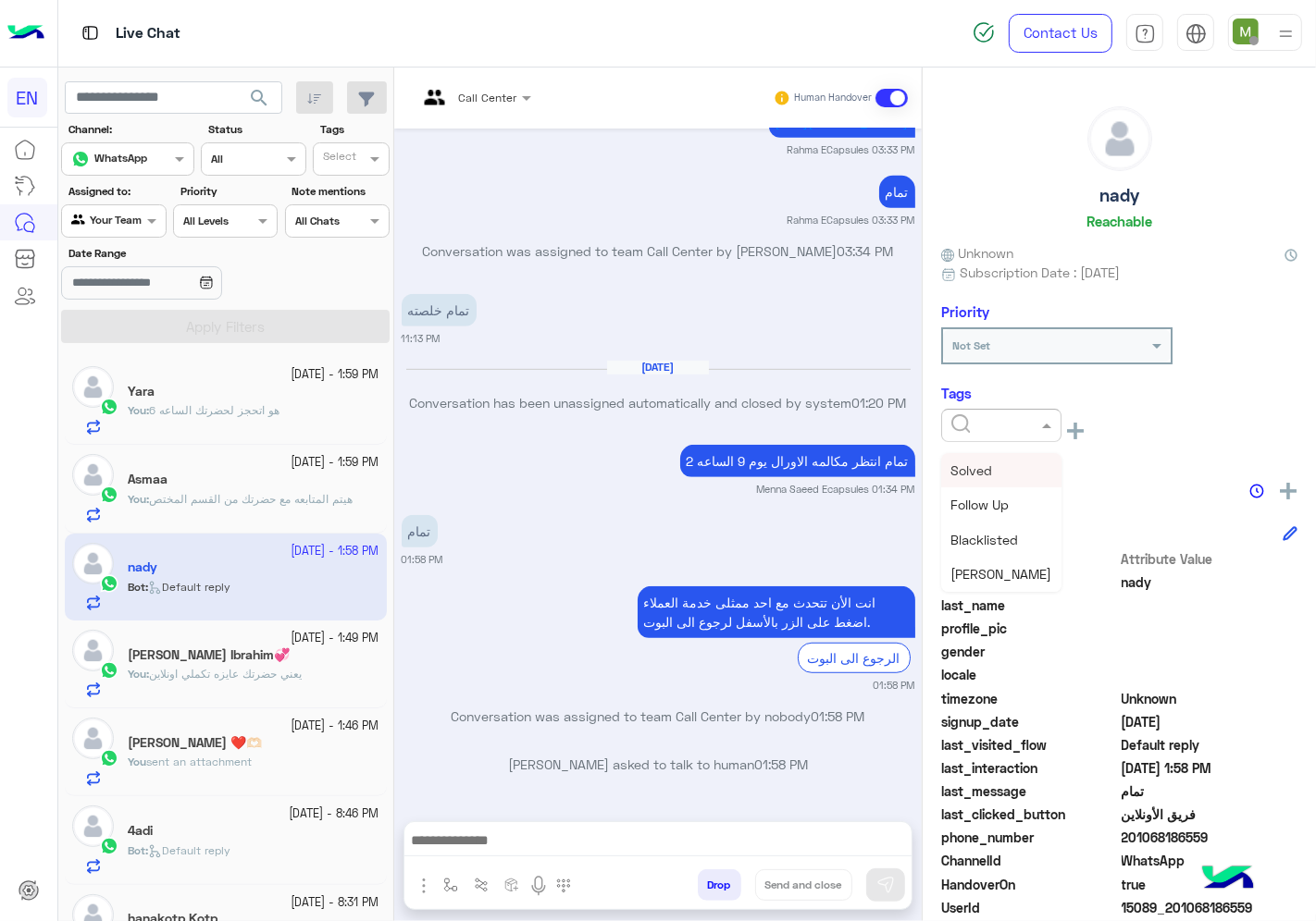
click at [999, 430] on div at bounding box center [1001, 426] width 120 height 34
click at [977, 473] on span "Solved" at bounding box center [971, 470] width 41 height 16
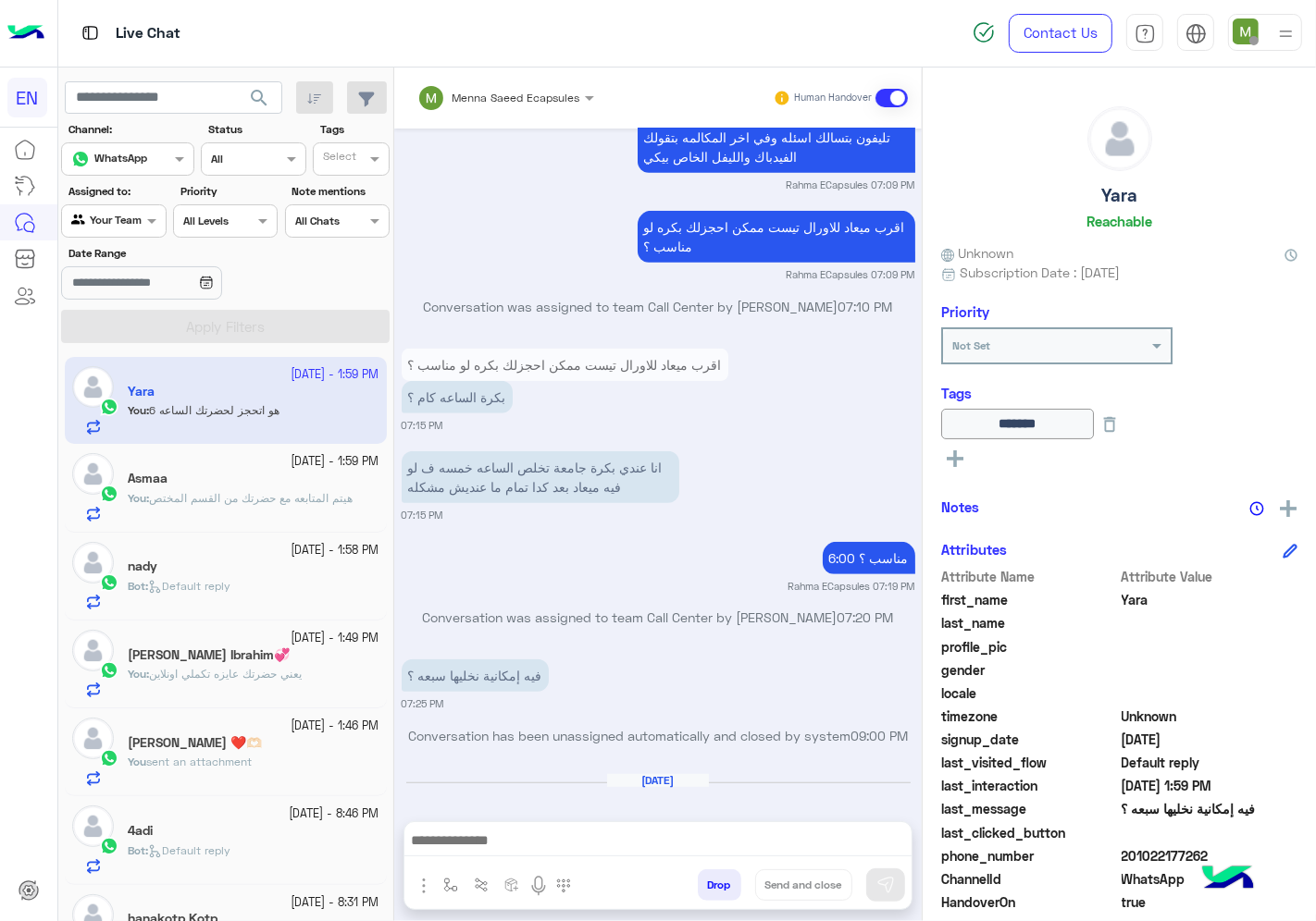
scroll to position [1024, 0]
